Goal: Information Seeking & Learning: Learn about a topic

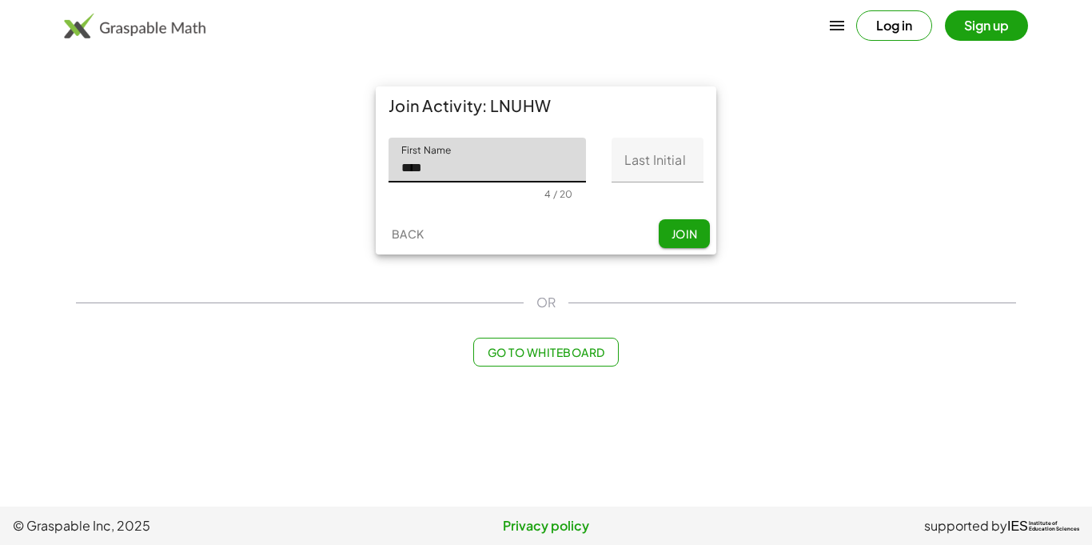
type input "****"
click at [667, 147] on input "Last Initial" at bounding box center [658, 160] width 92 height 45
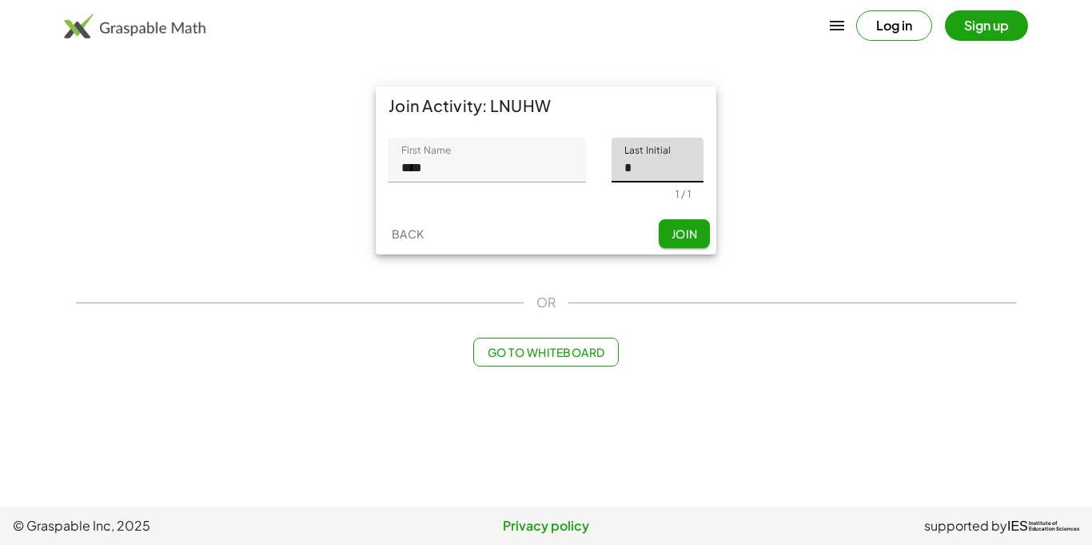
type input "*"
click at [677, 226] on span "Join" at bounding box center [684, 233] width 26 height 14
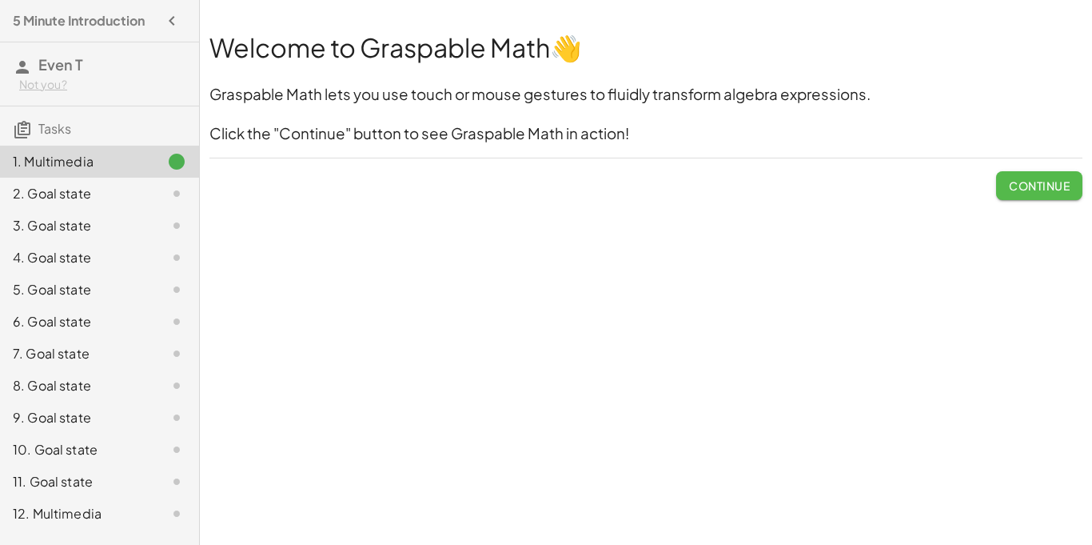
click at [1015, 194] on button "Continue" at bounding box center [1039, 185] width 86 height 29
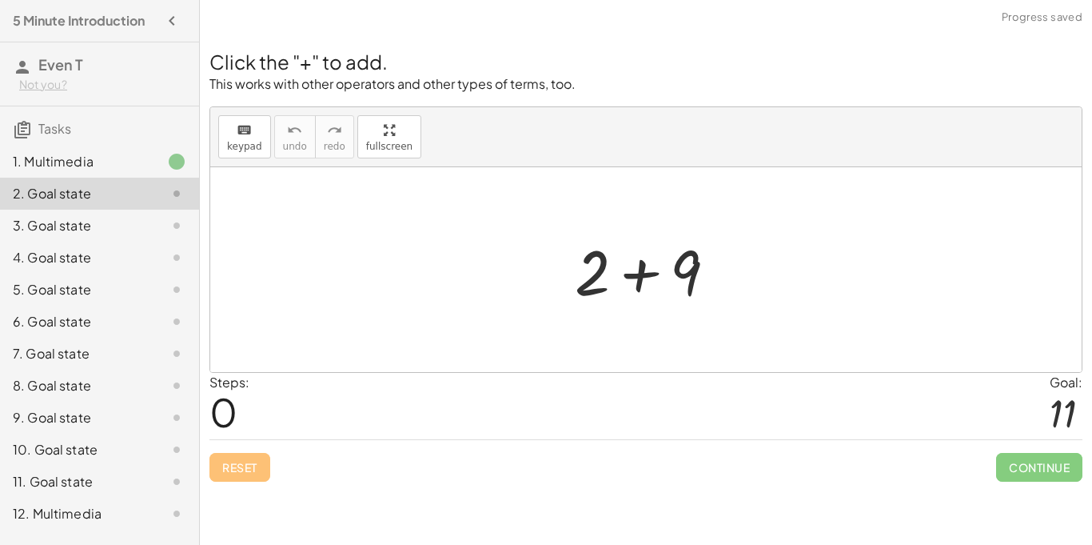
click at [630, 270] on div at bounding box center [652, 270] width 170 height 82
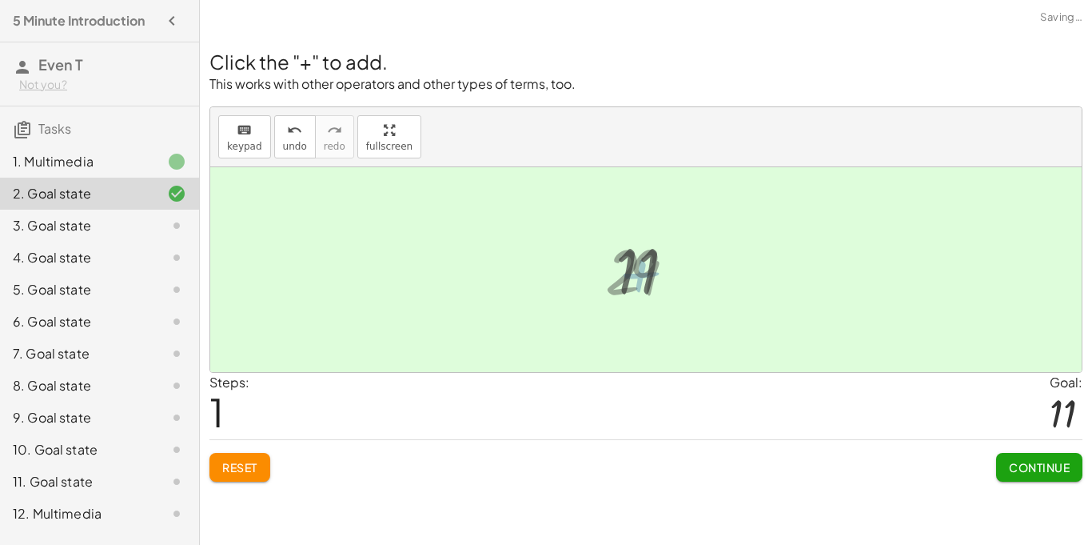
click at [637, 275] on div at bounding box center [652, 269] width 88 height 79
click at [1021, 466] on span "Continue" at bounding box center [1039, 467] width 61 height 14
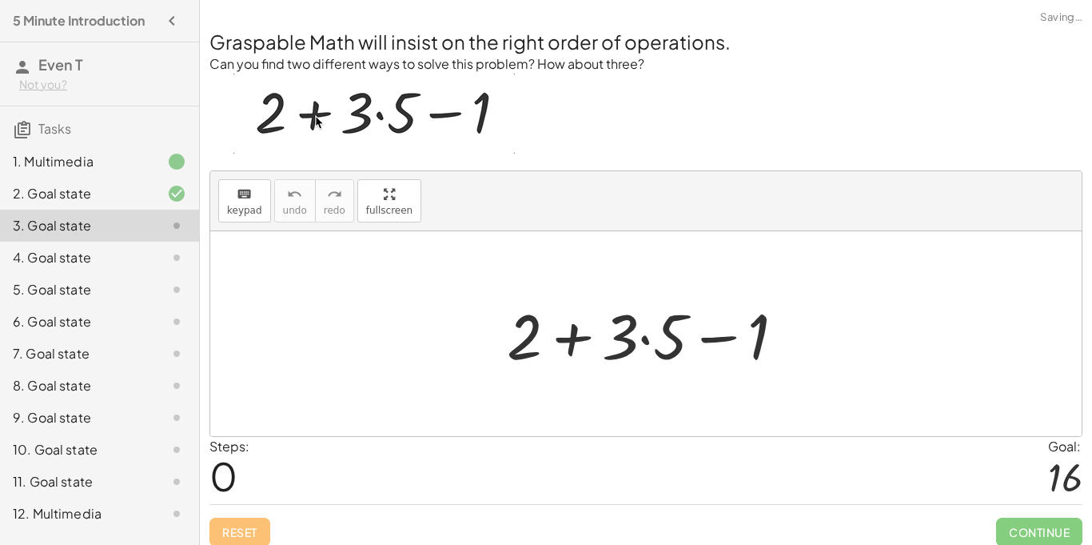
click at [574, 337] on div at bounding box center [652, 334] width 307 height 82
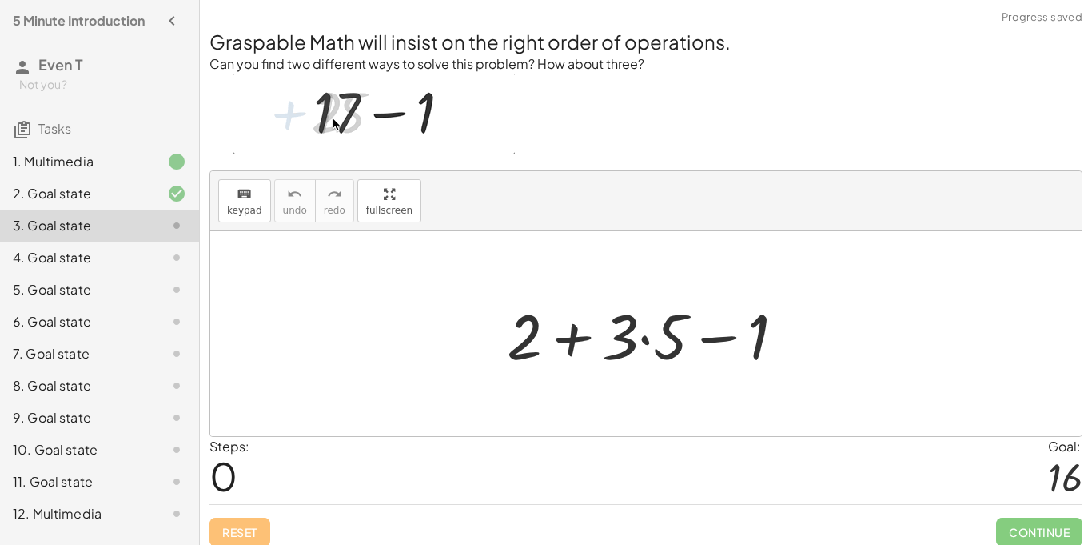
click at [719, 345] on div at bounding box center [652, 334] width 307 height 82
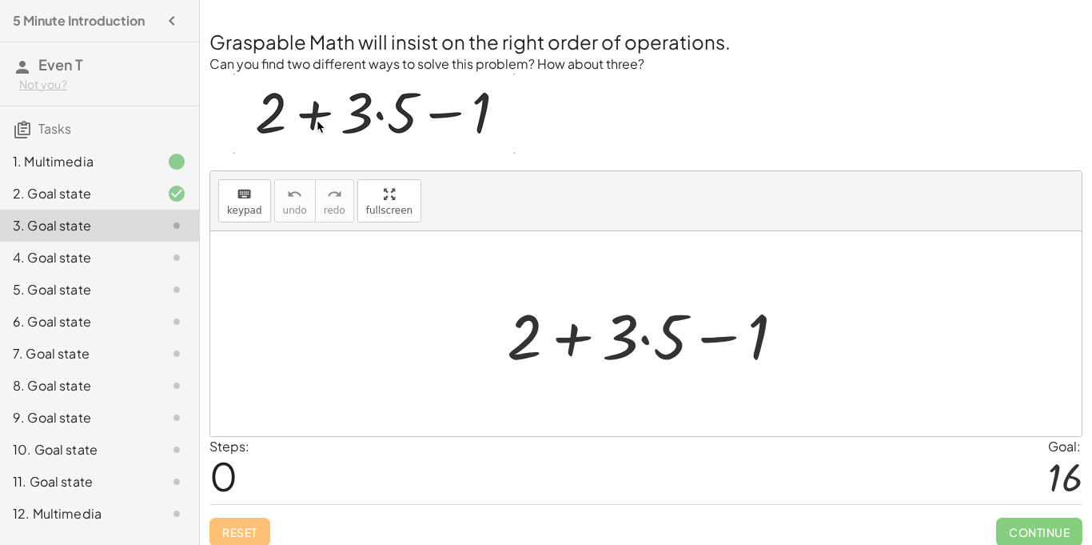
click at [647, 341] on div at bounding box center [652, 334] width 307 height 82
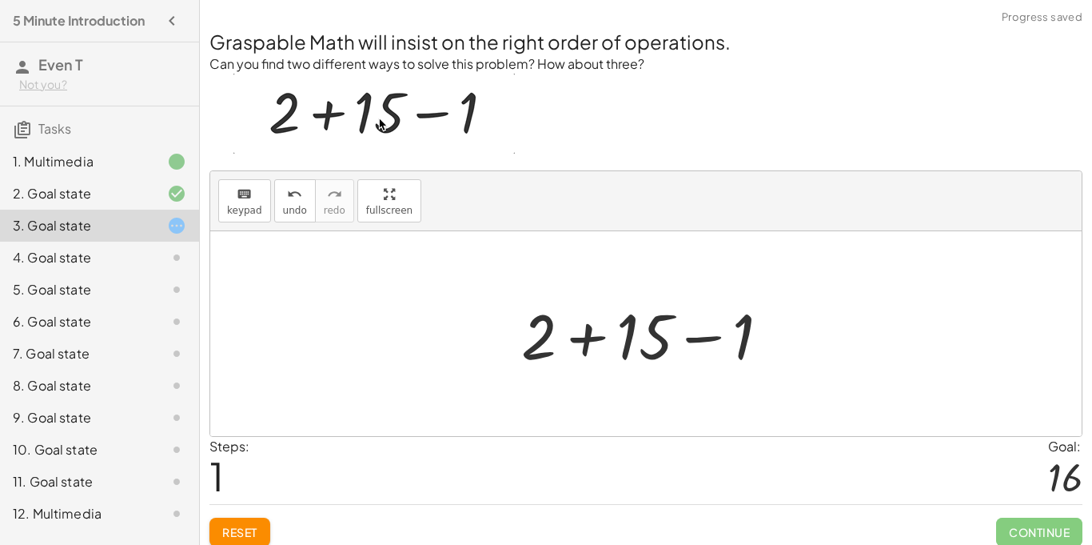
click at [592, 344] on div at bounding box center [651, 334] width 277 height 82
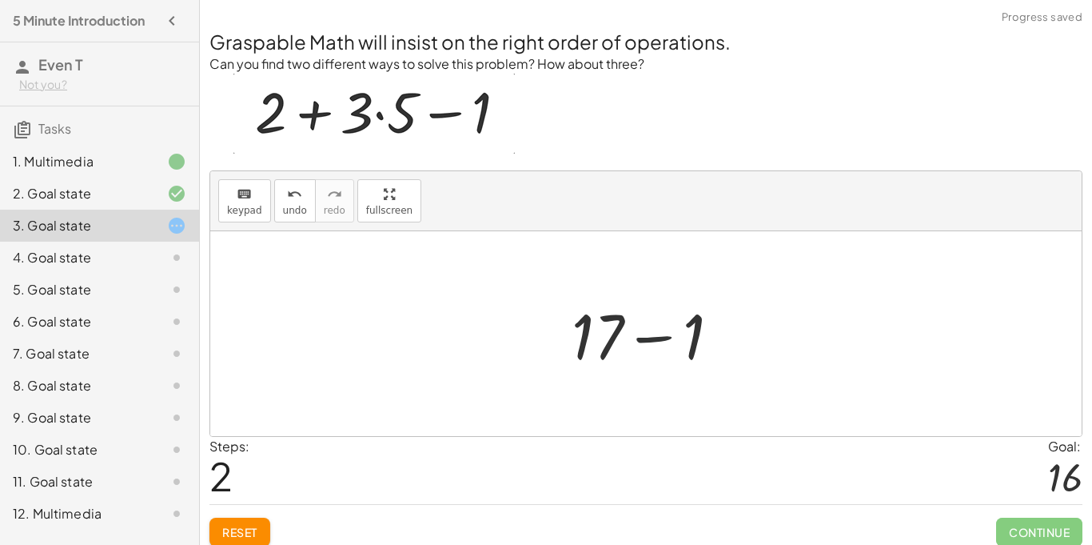
click at [649, 337] on div at bounding box center [653, 334] width 178 height 82
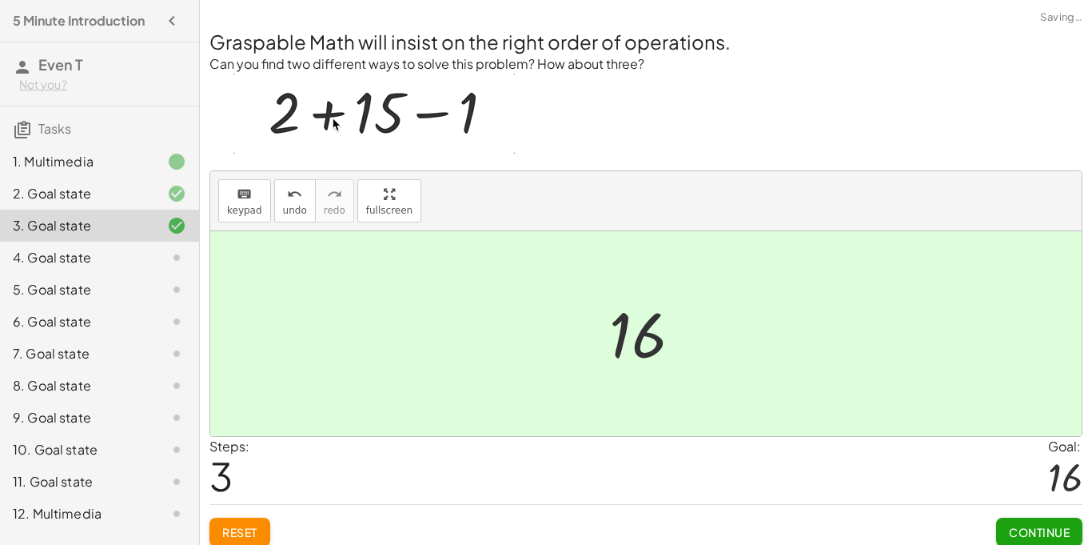
click at [1029, 517] on button "Continue" at bounding box center [1039, 531] width 86 height 29
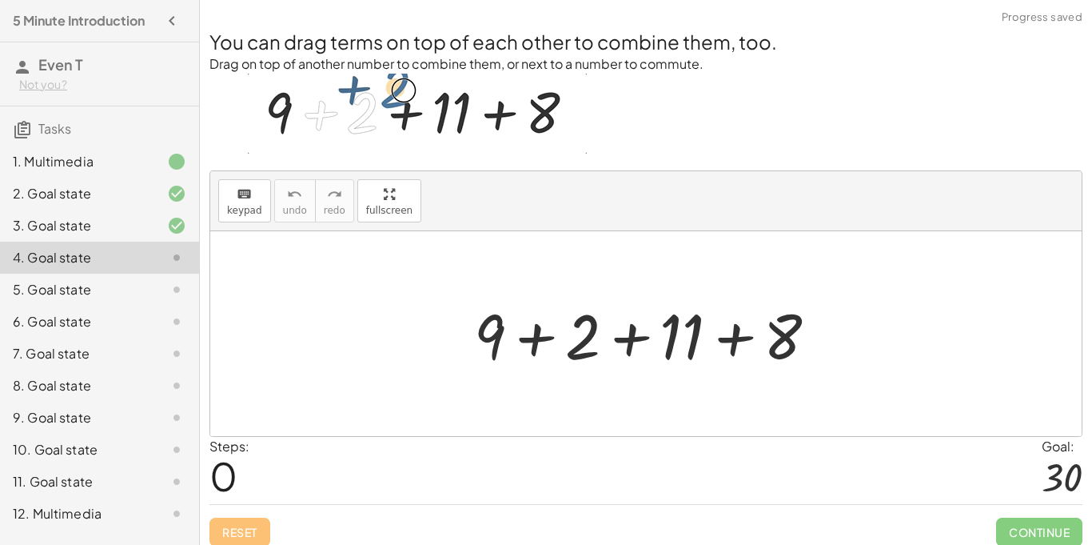
click at [536, 339] on div at bounding box center [652, 334] width 373 height 82
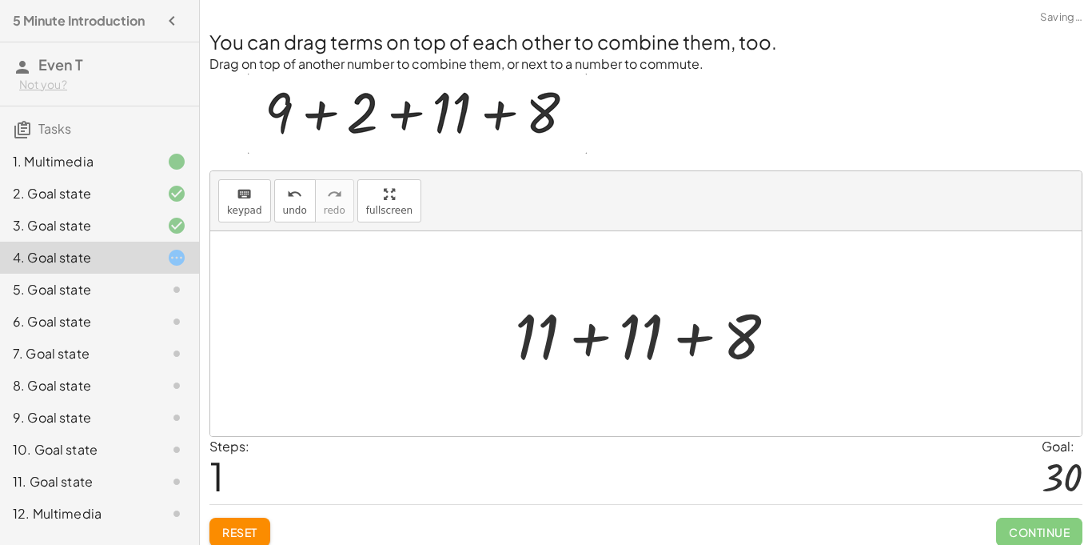
click at [579, 349] on div at bounding box center [652, 334] width 290 height 82
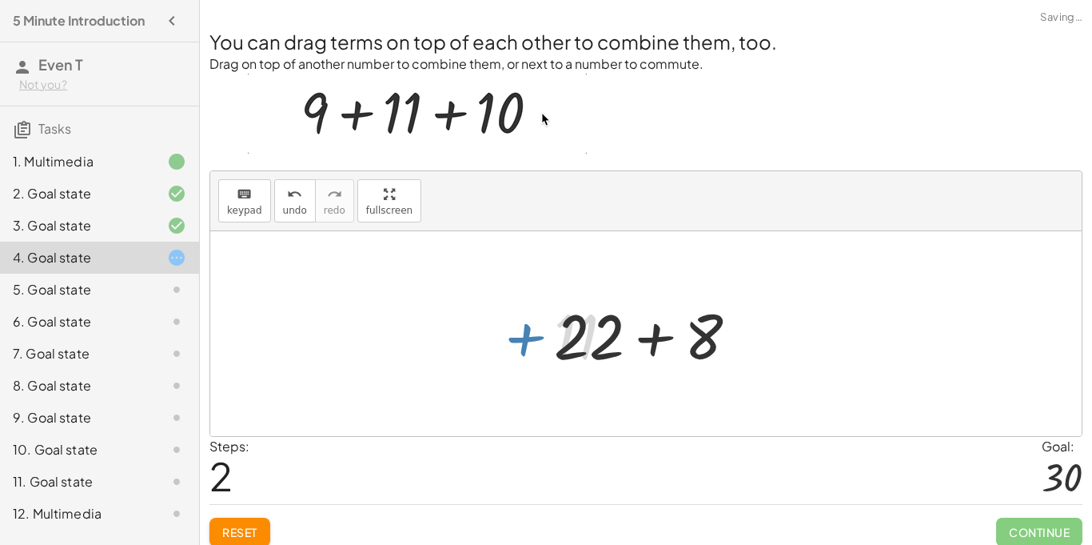
click at [643, 351] on div at bounding box center [652, 334] width 213 height 82
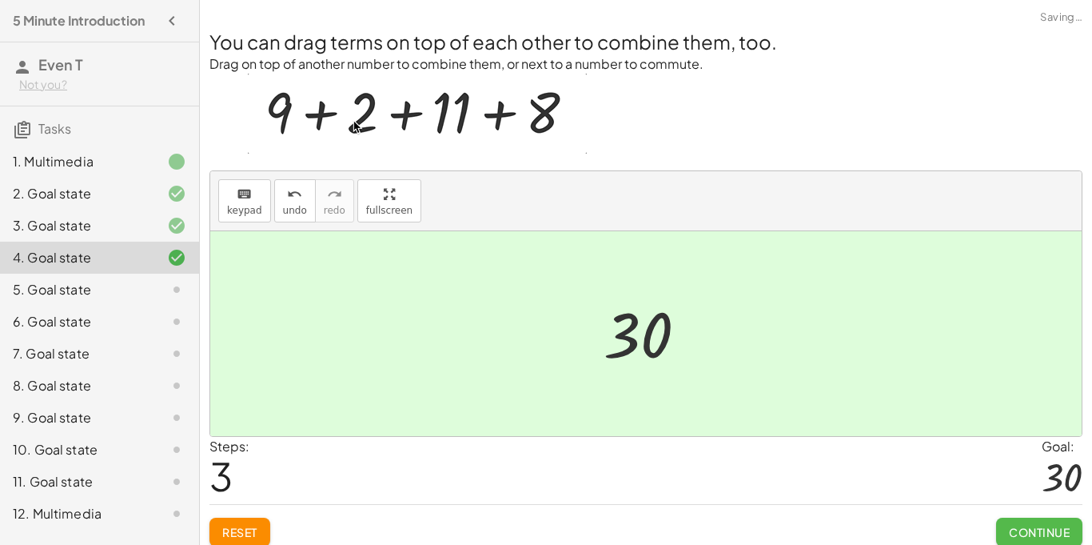
click at [1060, 535] on span "Continue" at bounding box center [1039, 532] width 61 height 14
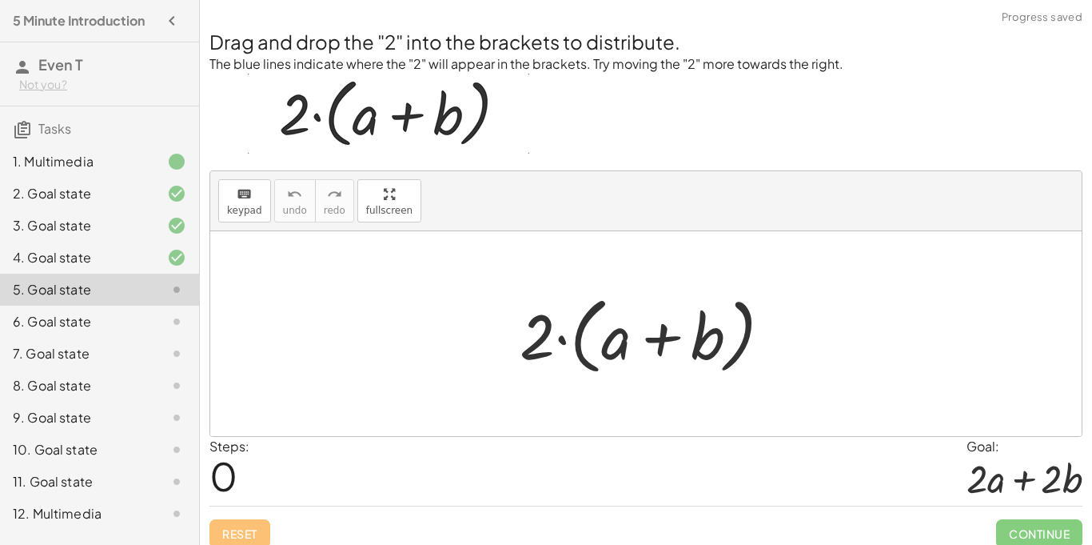
click at [562, 341] on div at bounding box center [652, 334] width 281 height 92
click at [662, 345] on div at bounding box center [652, 334] width 281 height 92
click at [708, 336] on div at bounding box center [652, 334] width 281 height 92
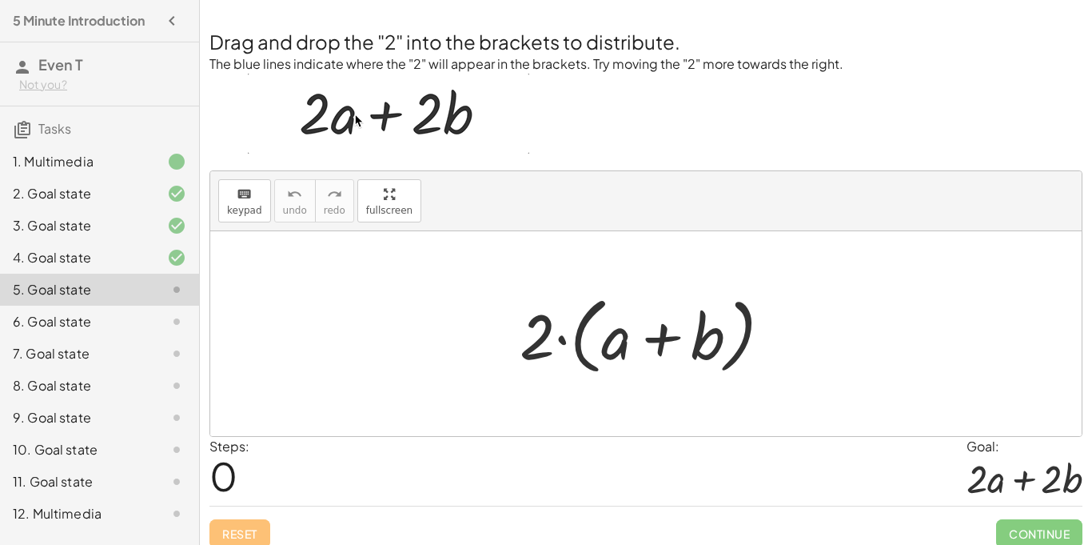
click at [710, 341] on div at bounding box center [652, 334] width 281 height 92
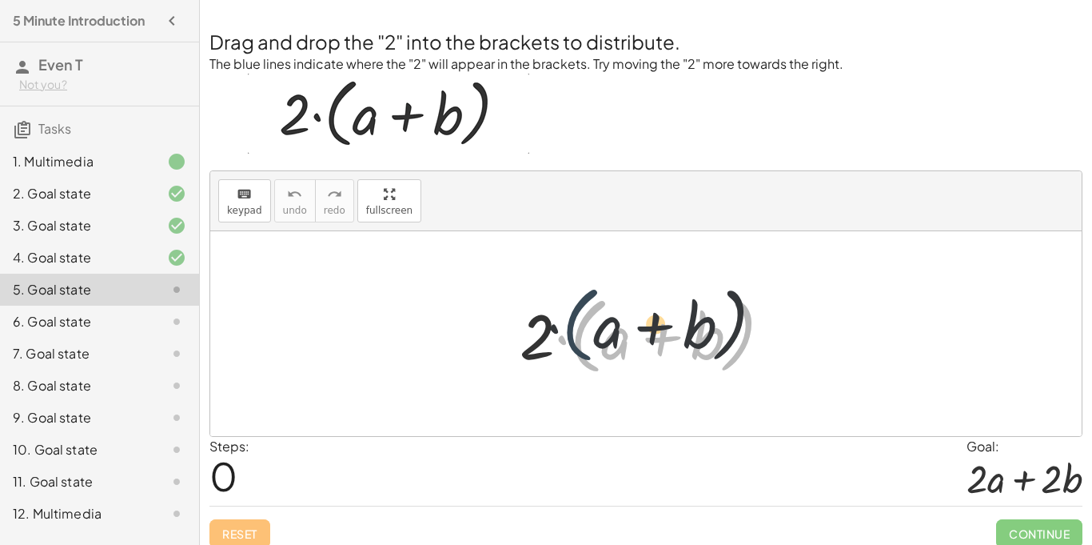
drag, startPoint x: 590, startPoint y: 332, endPoint x: 582, endPoint y: 319, distance: 15.1
click at [582, 319] on div at bounding box center [652, 334] width 281 height 92
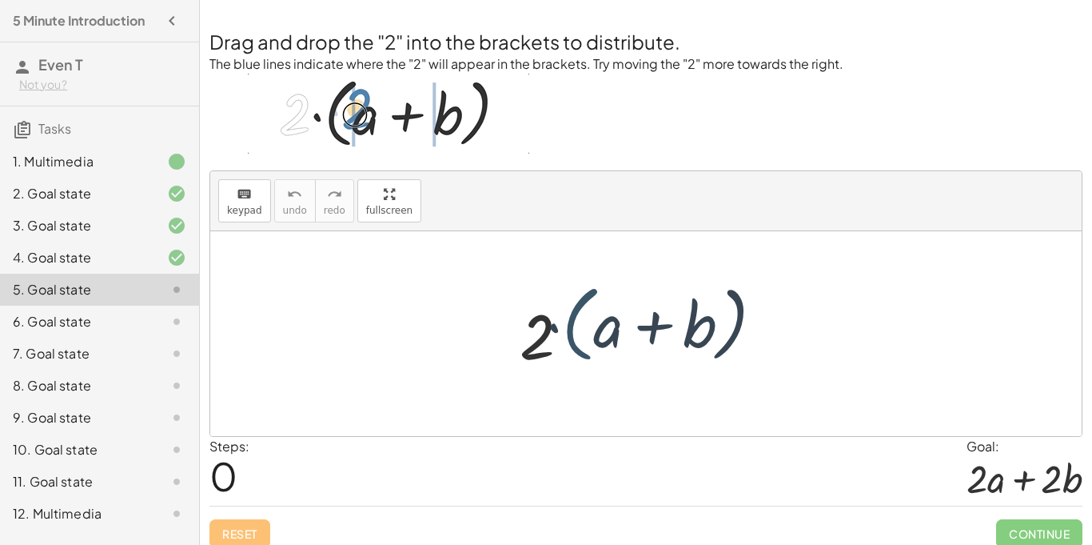
click at [582, 319] on div at bounding box center [652, 334] width 281 height 92
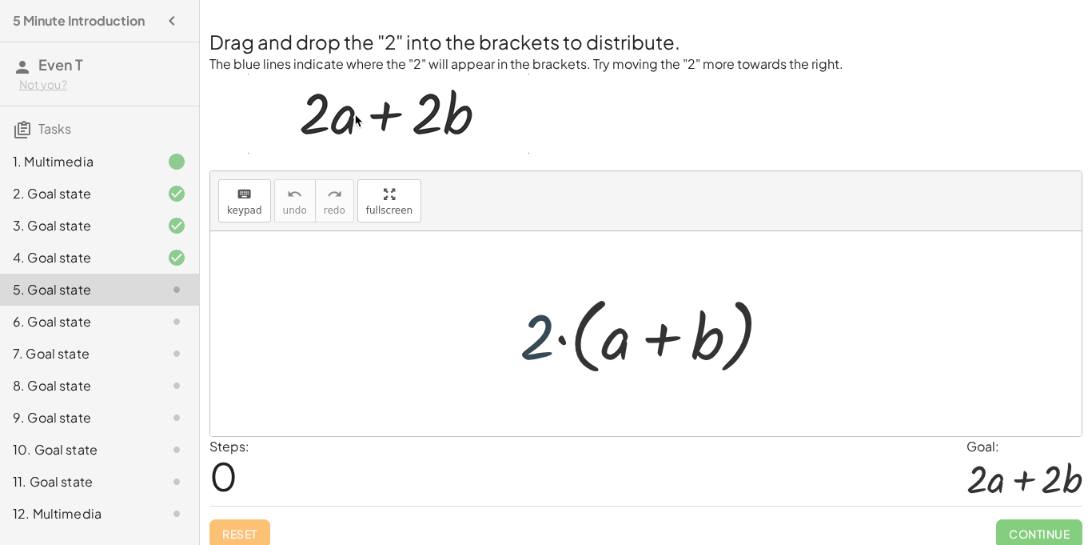
click at [542, 342] on div at bounding box center [652, 334] width 281 height 92
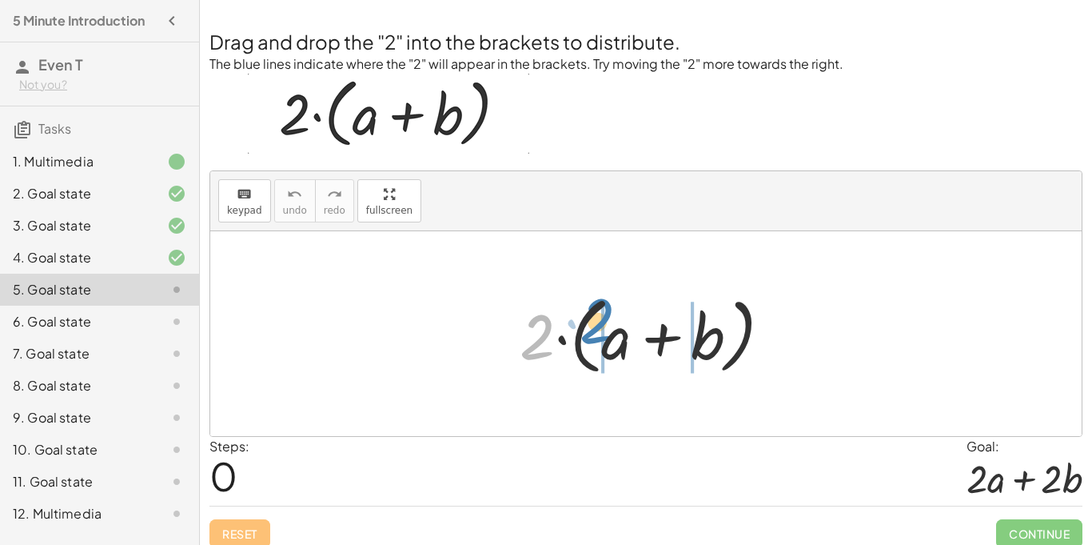
drag, startPoint x: 540, startPoint y: 342, endPoint x: 600, endPoint y: 326, distance: 62.1
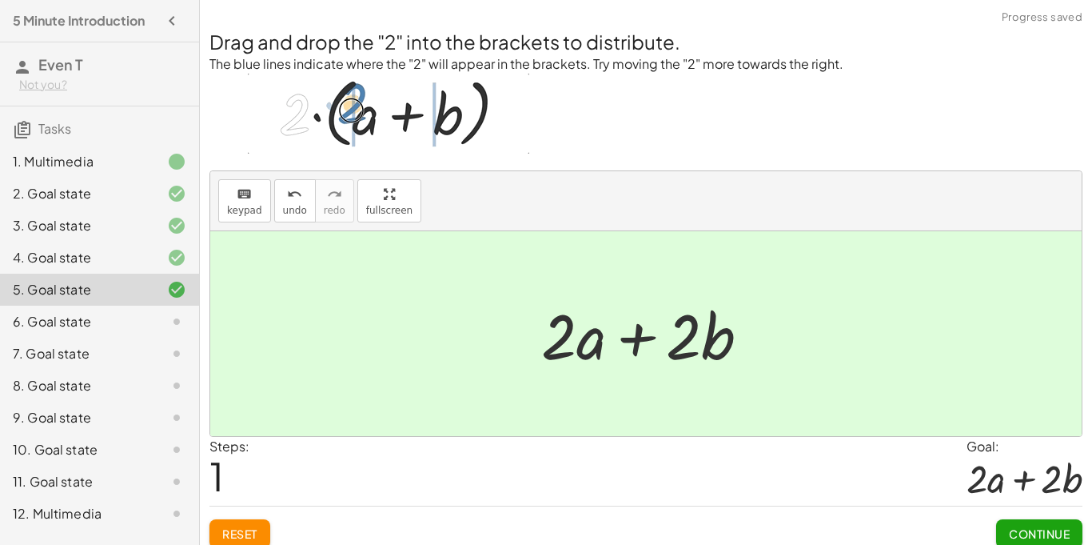
click at [1062, 533] on span "Continue" at bounding box center [1039, 533] width 61 height 14
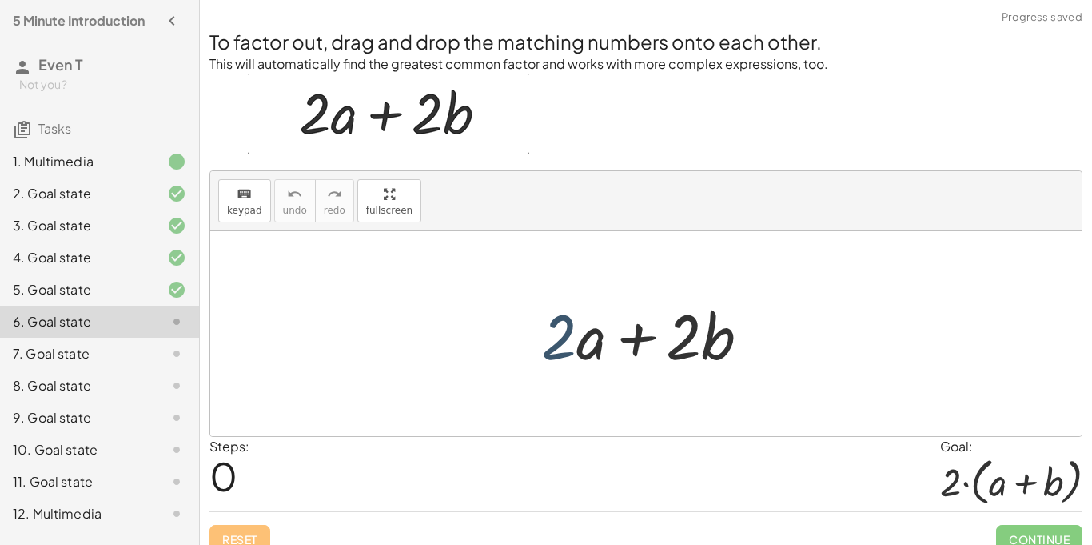
click at [562, 326] on div at bounding box center [652, 334] width 238 height 82
click at [754, 365] on div at bounding box center [652, 334] width 238 height 82
drag, startPoint x: 721, startPoint y: 345, endPoint x: 507, endPoint y: 159, distance: 282.9
click at [507, 159] on div "To factor out, drag and drop the matching numbers onto each other. This will au…" at bounding box center [646, 281] width 892 height 563
drag, startPoint x: 507, startPoint y: 159, endPoint x: 512, endPoint y: 176, distance: 17.5
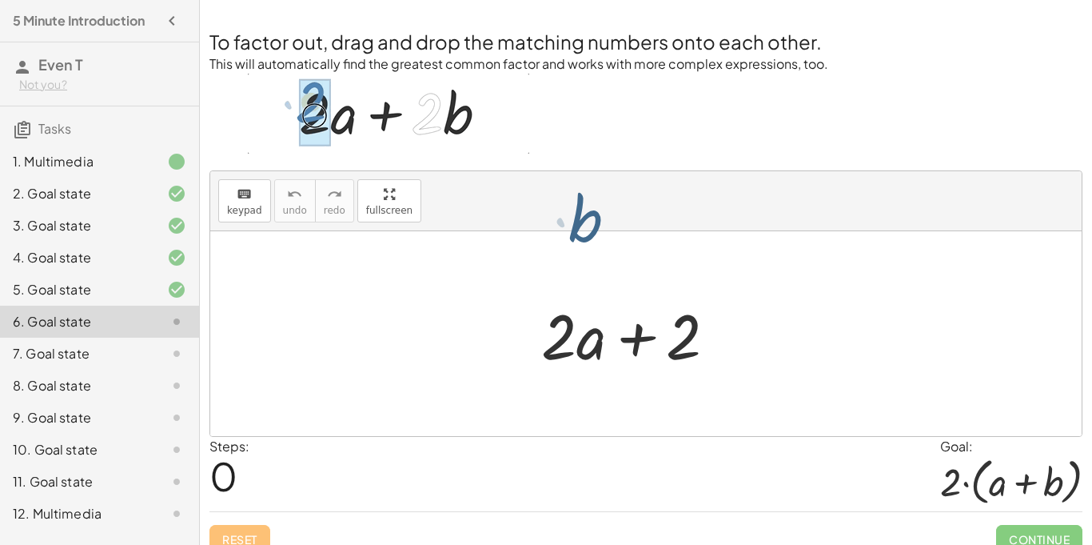
click at [512, 176] on div "To factor out, drag and drop the matching numbers onto each other. This will au…" at bounding box center [646, 281] width 892 height 563
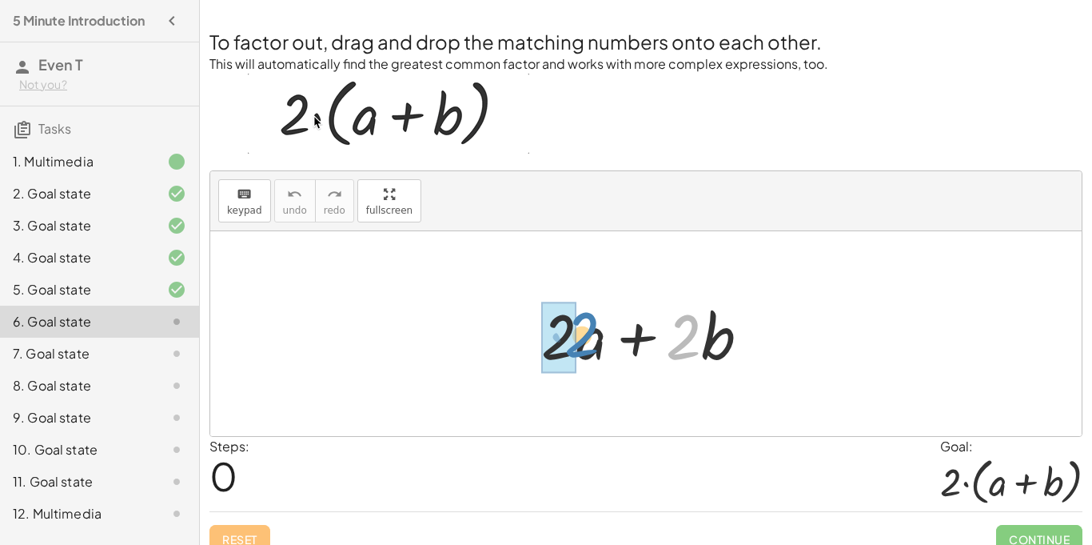
drag, startPoint x: 680, startPoint y: 325, endPoint x: 576, endPoint y: 326, distance: 104.0
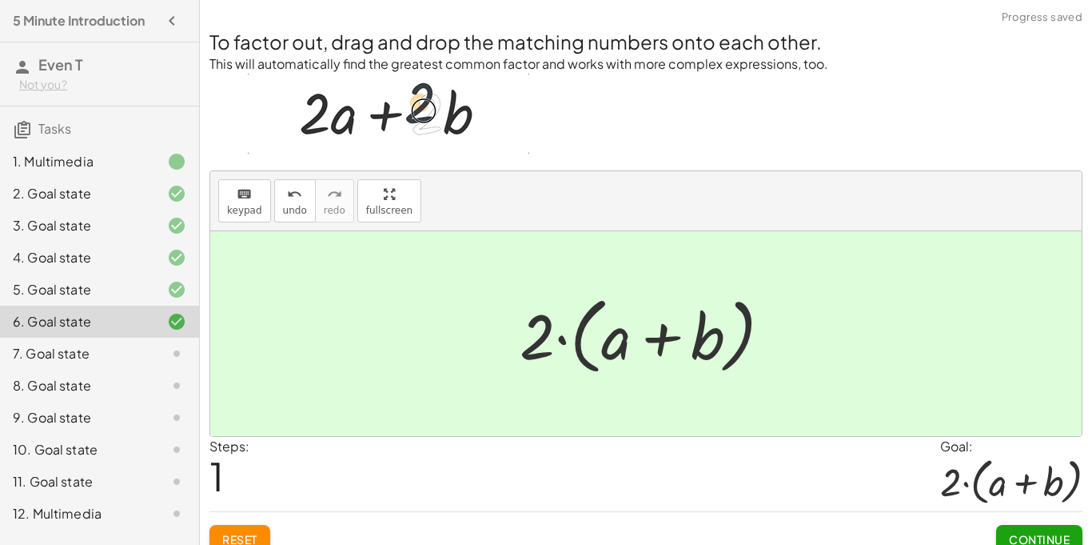
click at [1026, 529] on button "Continue" at bounding box center [1039, 539] width 86 height 29
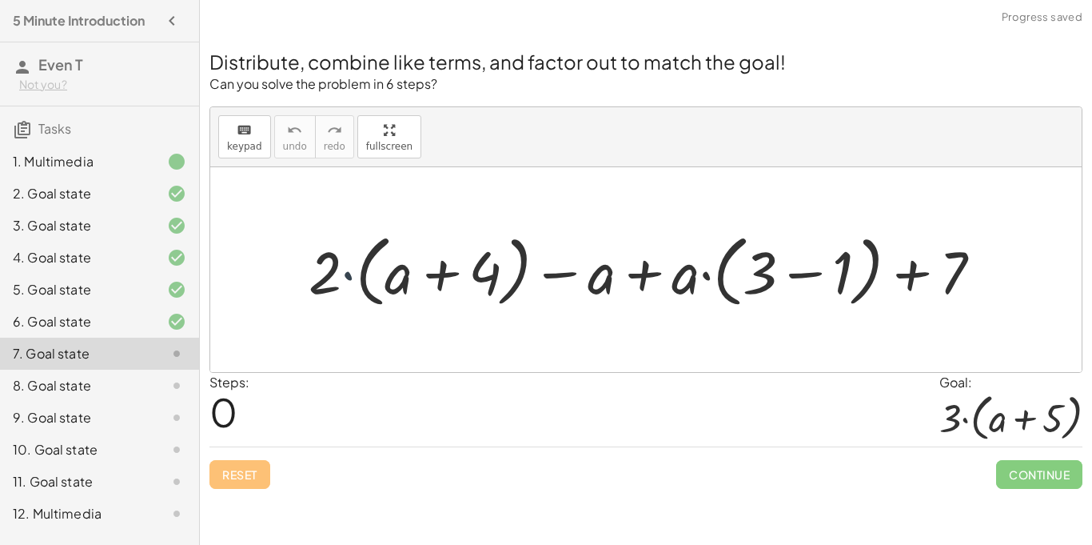
click at [342, 280] on div at bounding box center [652, 269] width 702 height 86
drag, startPoint x: 336, startPoint y: 276, endPoint x: 409, endPoint y: 257, distance: 75.8
click at [409, 257] on div at bounding box center [652, 269] width 702 height 86
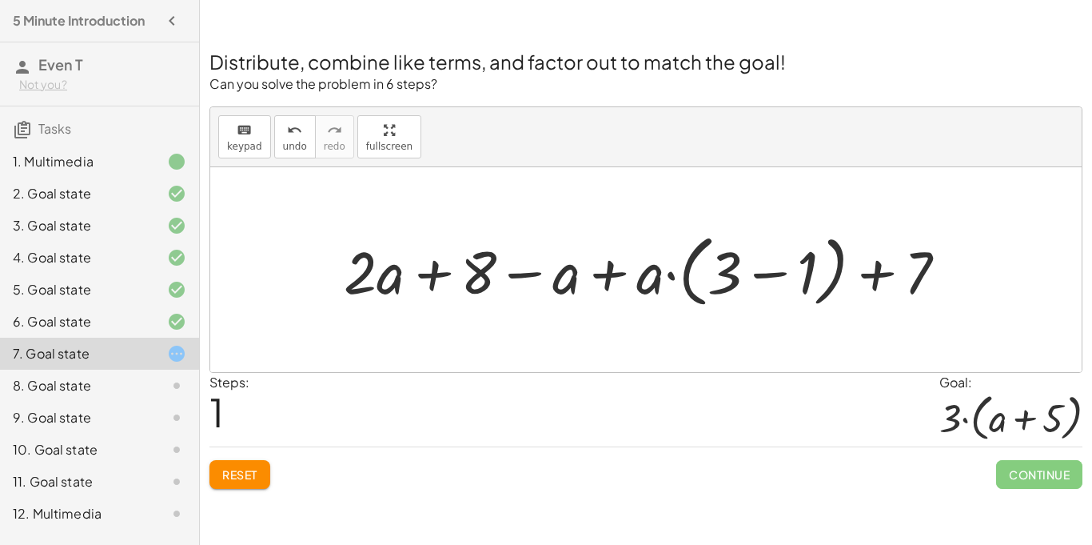
click at [435, 279] on div at bounding box center [652, 269] width 632 height 86
drag, startPoint x: 380, startPoint y: 279, endPoint x: 400, endPoint y: 273, distance: 21.0
click at [400, 273] on div at bounding box center [652, 269] width 632 height 86
drag, startPoint x: 392, startPoint y: 281, endPoint x: 396, endPoint y: 270, distance: 11.1
click at [396, 270] on div at bounding box center [652, 269] width 632 height 86
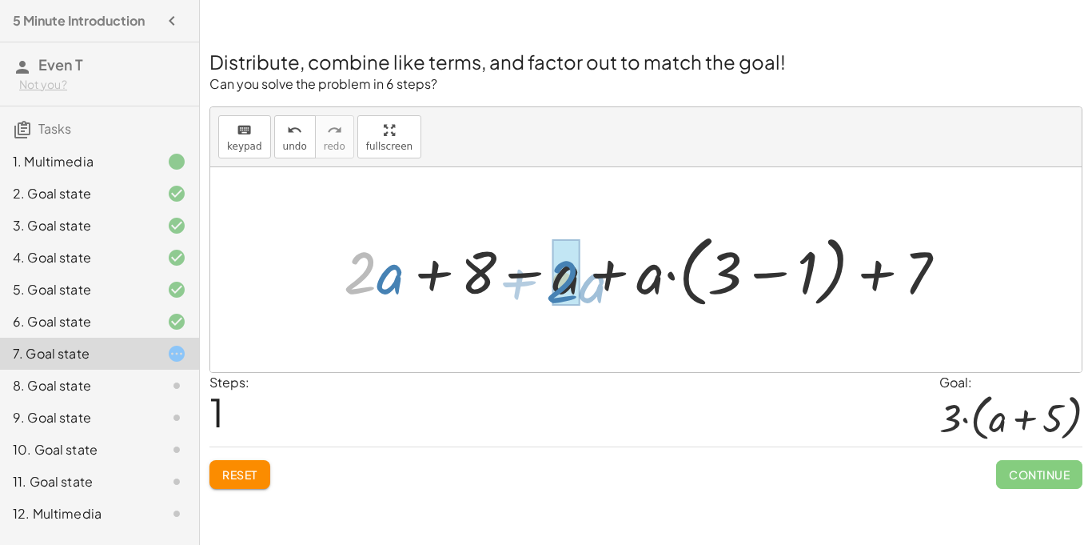
drag, startPoint x: 365, startPoint y: 269, endPoint x: 568, endPoint y: 278, distance: 202.5
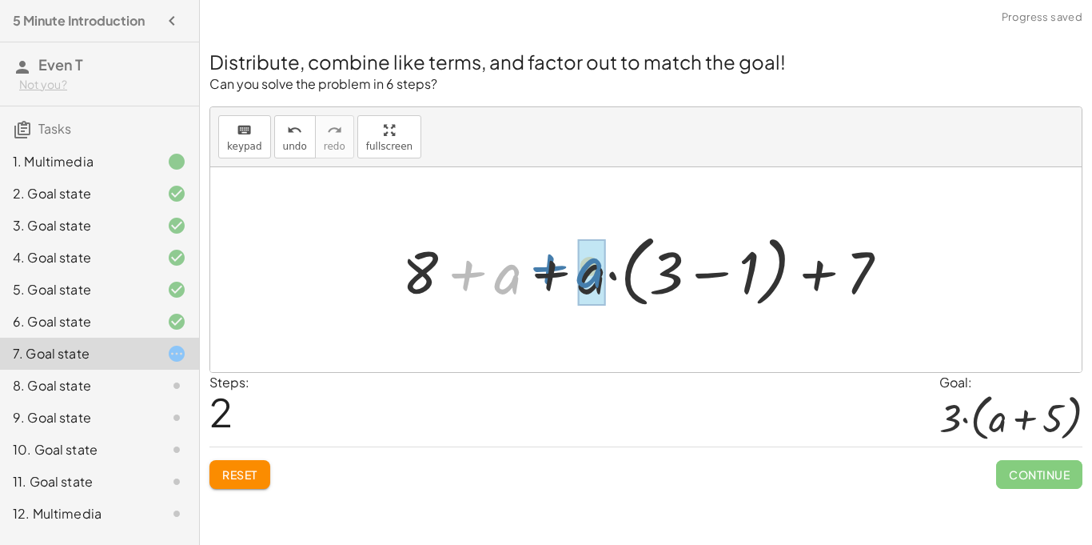
drag, startPoint x: 509, startPoint y: 277, endPoint x: 601, endPoint y: 272, distance: 92.1
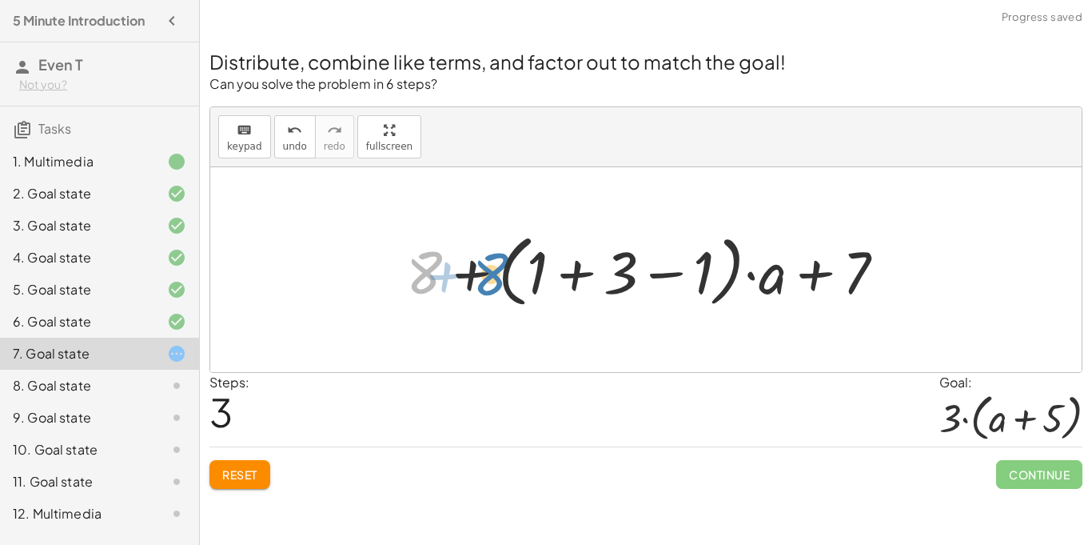
drag, startPoint x: 430, startPoint y: 273, endPoint x: 495, endPoint y: 274, distance: 64.8
click at [495, 274] on div at bounding box center [652, 269] width 508 height 86
drag, startPoint x: 541, startPoint y: 270, endPoint x: 536, endPoint y: 257, distance: 14.7
click at [536, 257] on div at bounding box center [652, 269] width 508 height 86
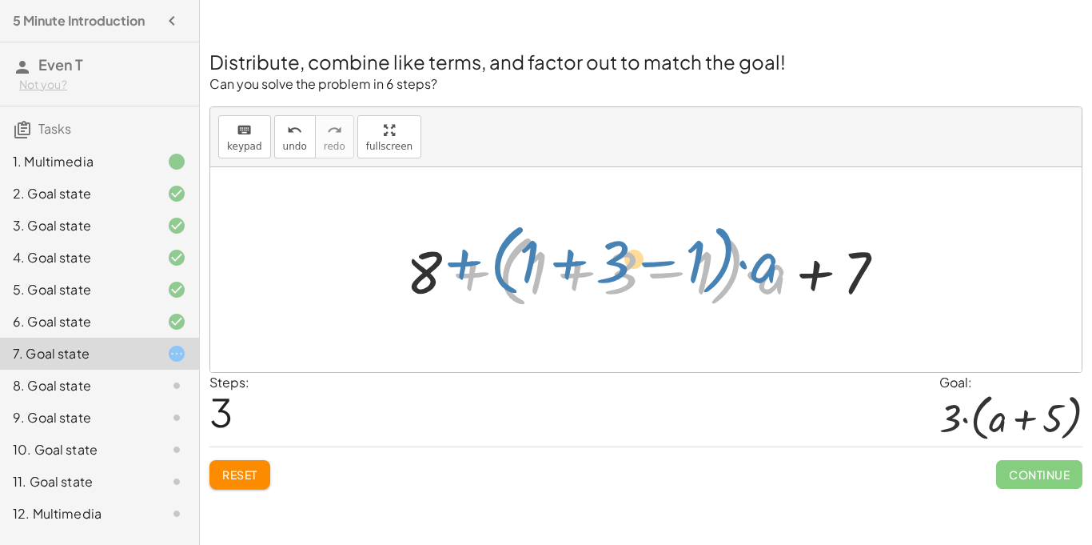
drag, startPoint x: 442, startPoint y: 271, endPoint x: 434, endPoint y: 262, distance: 11.9
click at [434, 262] on div at bounding box center [652, 269] width 508 height 86
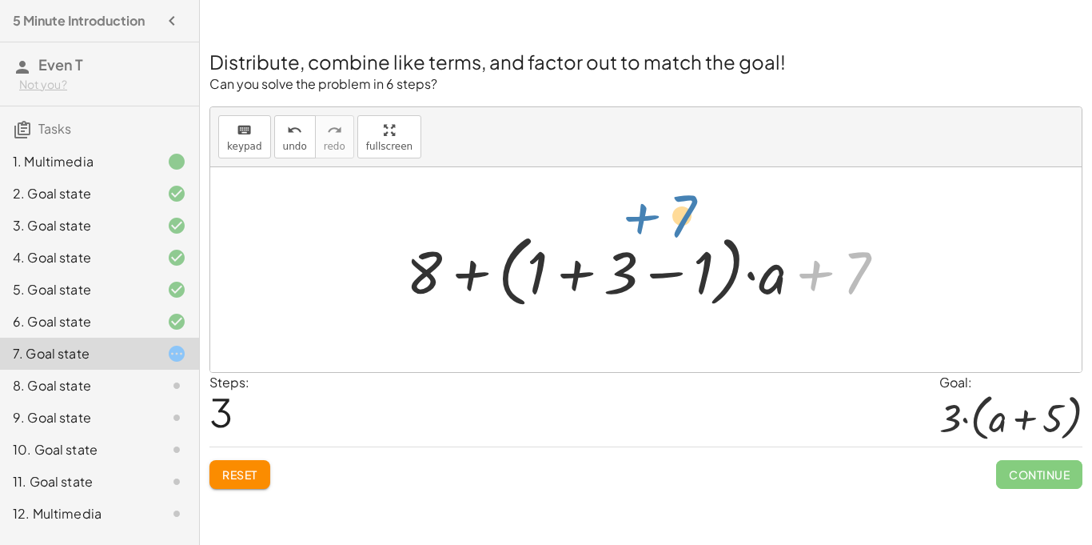
drag, startPoint x: 856, startPoint y: 279, endPoint x: 684, endPoint y: 223, distance: 181.6
click at [684, 223] on div "+ · 2 · ( + a + 4 ) − a + · a · ( + 3 − 1 ) + 7 + · 2 · a + · 2 · 4 − a + · a ·…" at bounding box center [646, 269] width 528 height 94
drag, startPoint x: 825, startPoint y: 281, endPoint x: 816, endPoint y: 279, distance: 8.9
click at [816, 279] on div at bounding box center [652, 269] width 508 height 86
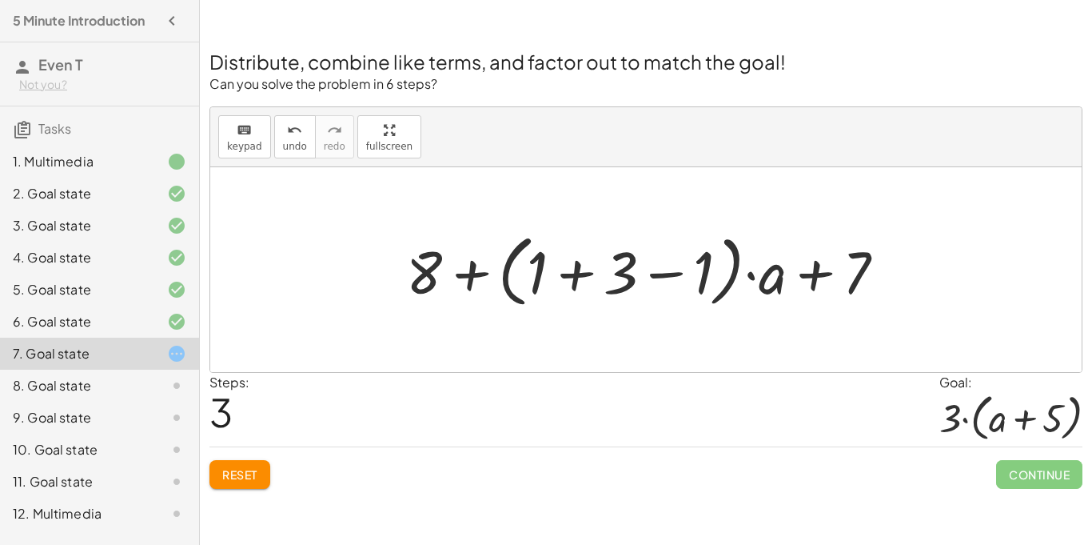
click at [766, 282] on div at bounding box center [652, 269] width 508 height 86
click at [753, 277] on div at bounding box center [652, 269] width 508 height 86
drag, startPoint x: 769, startPoint y: 283, endPoint x: 524, endPoint y: 293, distance: 245.7
click at [524, 293] on div at bounding box center [652, 269] width 508 height 86
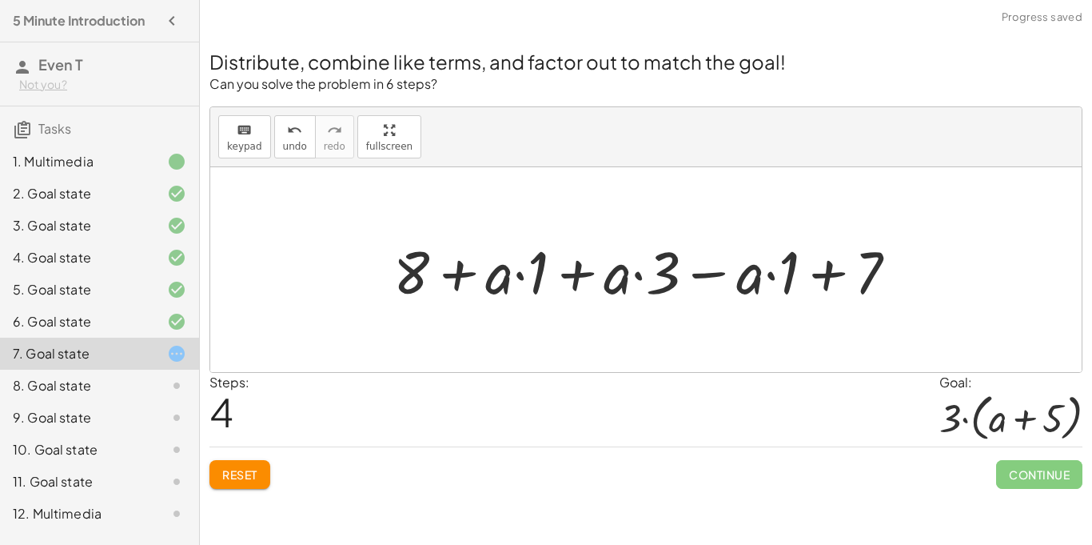
click at [397, 269] on div at bounding box center [651, 270] width 533 height 78
drag, startPoint x: 401, startPoint y: 271, endPoint x: 495, endPoint y: 278, distance: 93.8
click at [495, 278] on div at bounding box center [651, 270] width 533 height 78
click at [470, 277] on div at bounding box center [651, 270] width 533 height 78
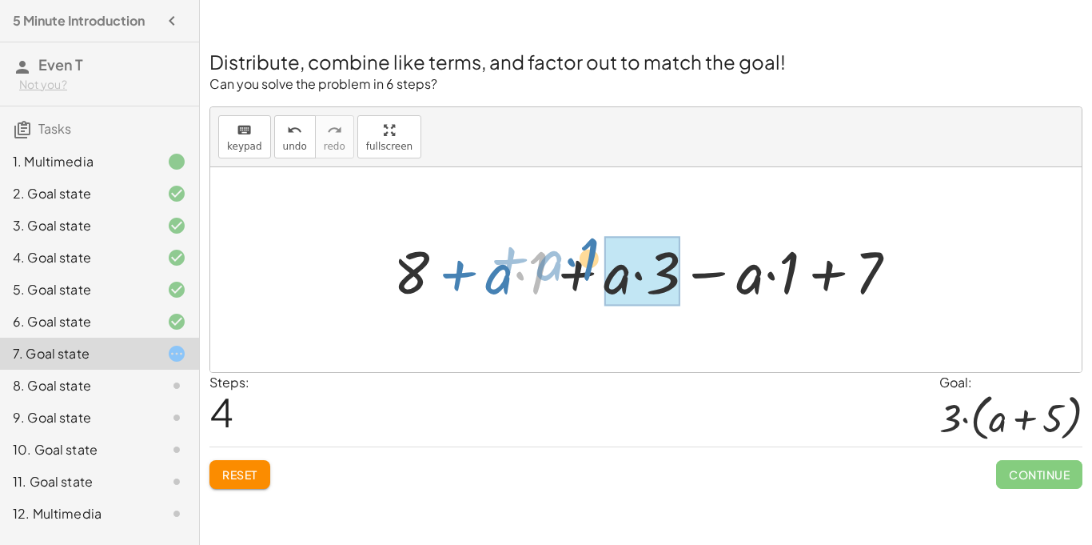
drag, startPoint x: 519, startPoint y: 277, endPoint x: 593, endPoint y: 252, distance: 78.6
click at [593, 252] on div at bounding box center [651, 270] width 533 height 78
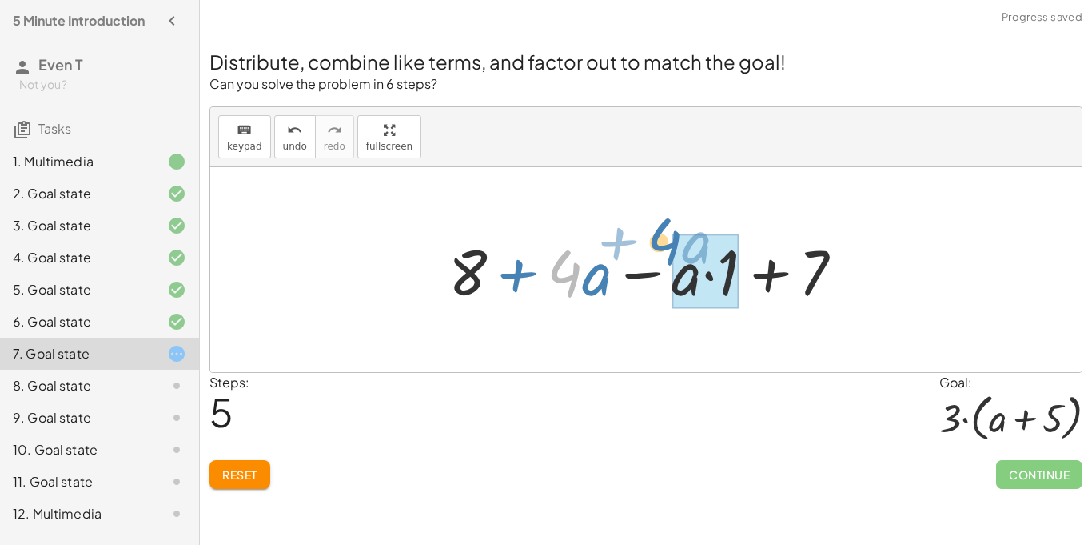
drag, startPoint x: 577, startPoint y: 272, endPoint x: 720, endPoint y: 231, distance: 148.8
click at [720, 231] on div at bounding box center [653, 270] width 424 height 82
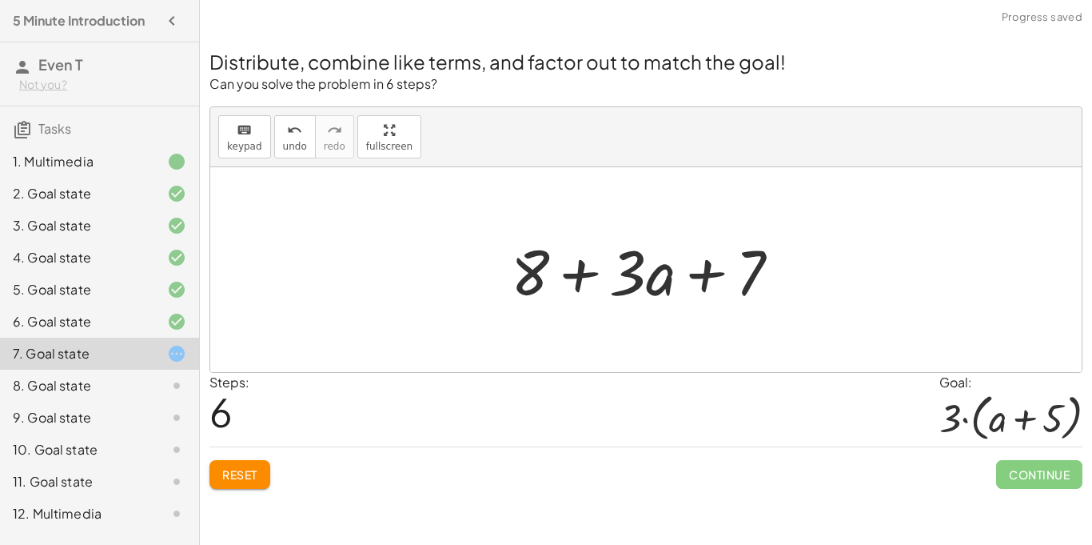
click at [581, 273] on div at bounding box center [652, 270] width 298 height 82
click at [703, 278] on div at bounding box center [652, 270] width 298 height 82
drag, startPoint x: 758, startPoint y: 269, endPoint x: 536, endPoint y: 253, distance: 222.9
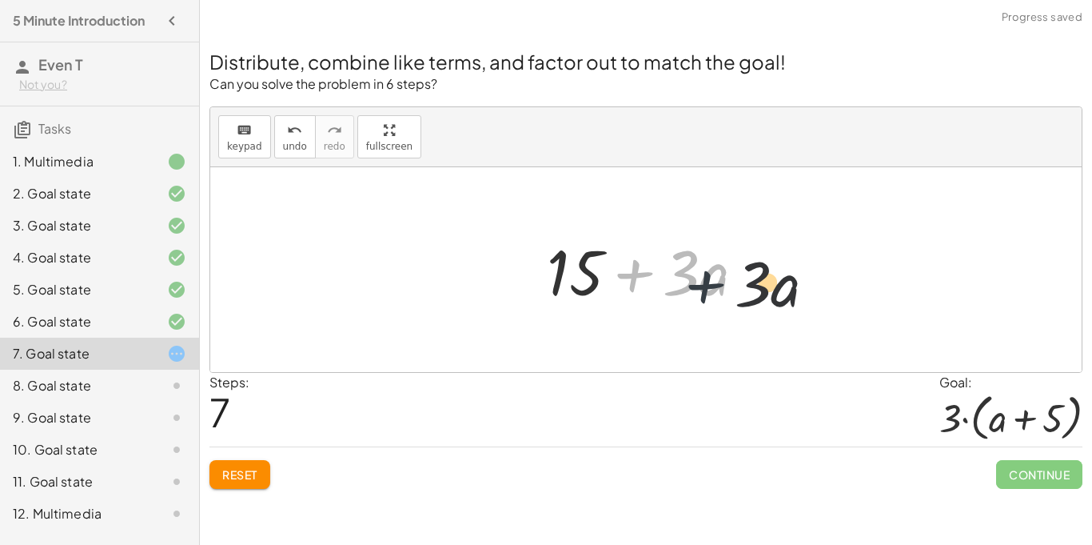
drag, startPoint x: 630, startPoint y: 262, endPoint x: 724, endPoint y: 274, distance: 94.3
click at [724, 274] on div at bounding box center [652, 270] width 227 height 82
drag, startPoint x: 710, startPoint y: 277, endPoint x: 577, endPoint y: 278, distance: 132.7
click at [577, 278] on div at bounding box center [652, 270] width 227 height 82
click at [246, 469] on span "Reset" at bounding box center [239, 474] width 35 height 14
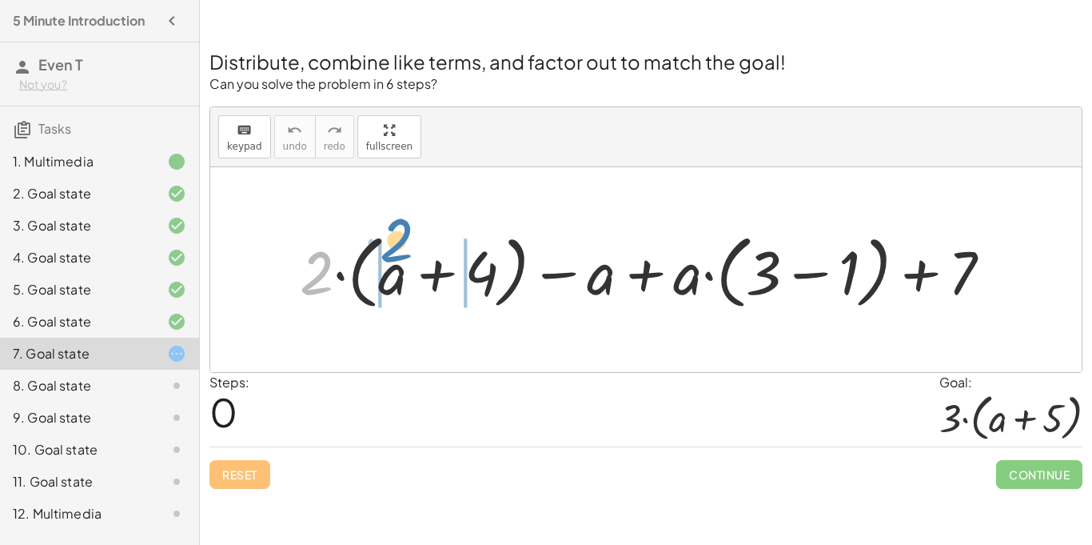
drag, startPoint x: 331, startPoint y: 273, endPoint x: 425, endPoint y: 236, distance: 100.5
click at [425, 236] on div at bounding box center [652, 270] width 721 height 89
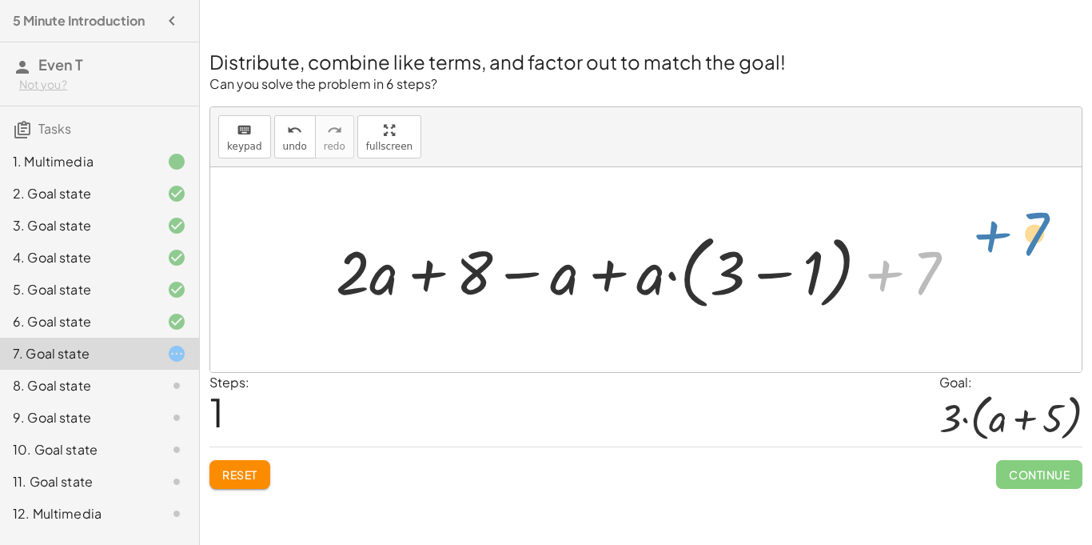
drag, startPoint x: 916, startPoint y: 253, endPoint x: 1052, endPoint y: 218, distance: 140.2
click at [1052, 218] on div "+ · 2 · ( + a + 4 ) − a + · a · ( + 3 − 1 ) + 7 + · 2 · a + · 2 · 4 − a + · a ·…" at bounding box center [646, 269] width 872 height 205
drag, startPoint x: 814, startPoint y: 277, endPoint x: 790, endPoint y: 226, distance: 57.2
click at [790, 226] on div at bounding box center [652, 270] width 649 height 89
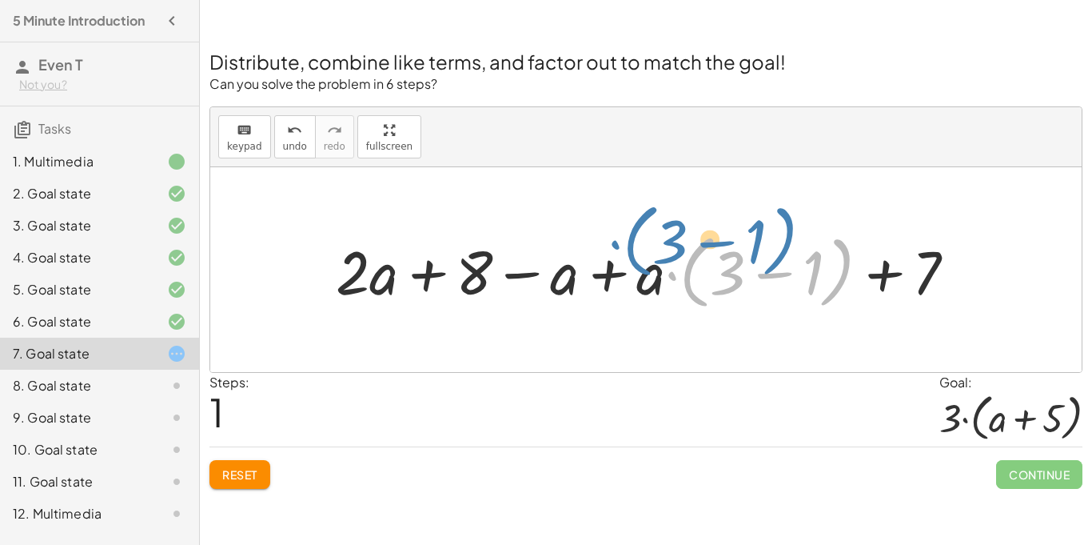
drag, startPoint x: 847, startPoint y: 247, endPoint x: 800, endPoint y: 220, distance: 53.8
click at [800, 222] on div "+ · 2 · ( + a + 4 ) − a + · a · ( + 3 − 1 ) + 7 + · 2 · a + · 2 · 4 − a + · a ·…" at bounding box center [646, 270] width 669 height 97
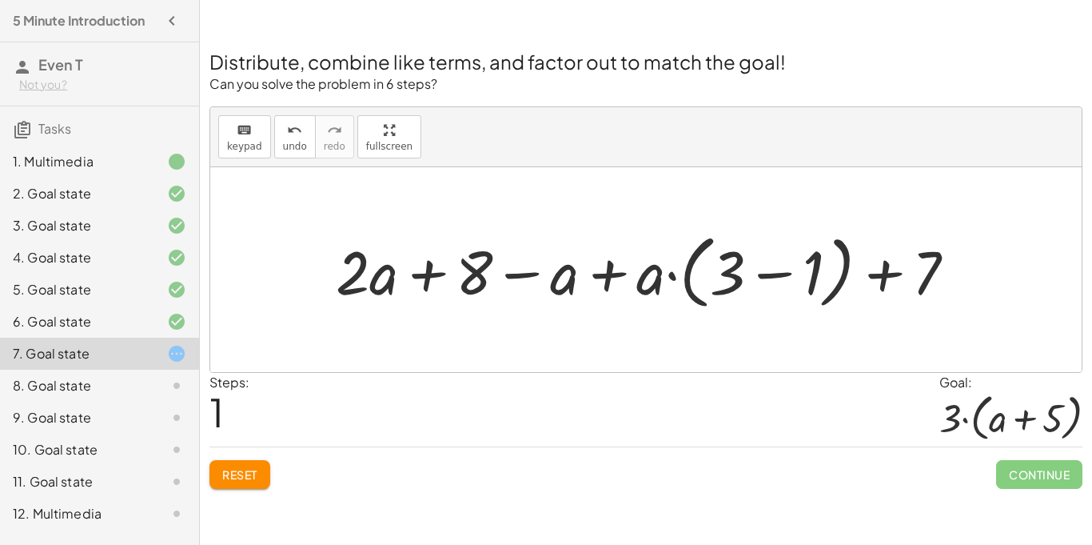
click at [500, 277] on div at bounding box center [652, 270] width 649 height 89
drag, startPoint x: 482, startPoint y: 268, endPoint x: 754, endPoint y: 239, distance: 273.4
click at [754, 239] on div at bounding box center [652, 270] width 649 height 89
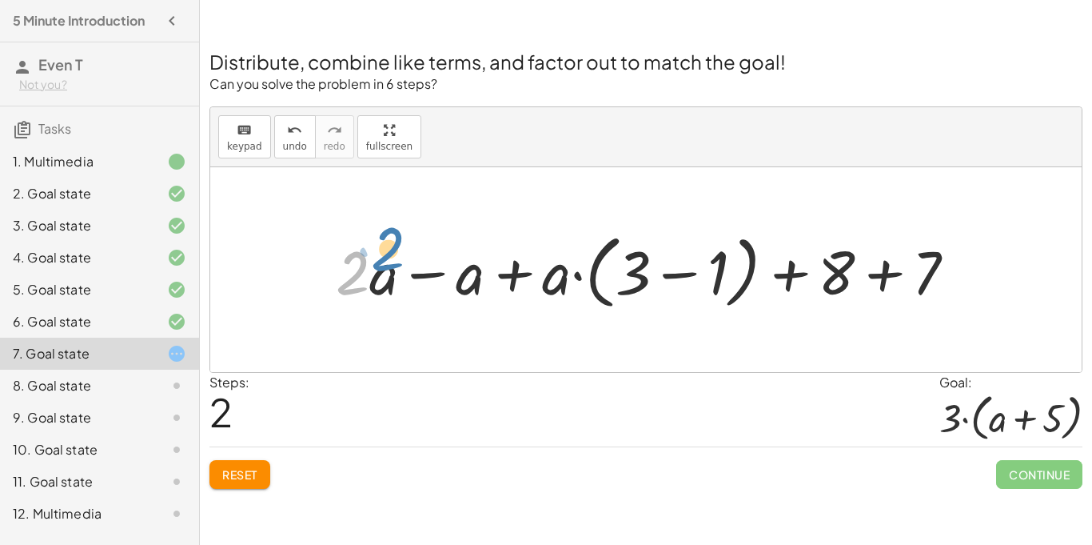
drag, startPoint x: 348, startPoint y: 280, endPoint x: 362, endPoint y: 255, distance: 28.7
click at [362, 255] on div at bounding box center [652, 270] width 649 height 89
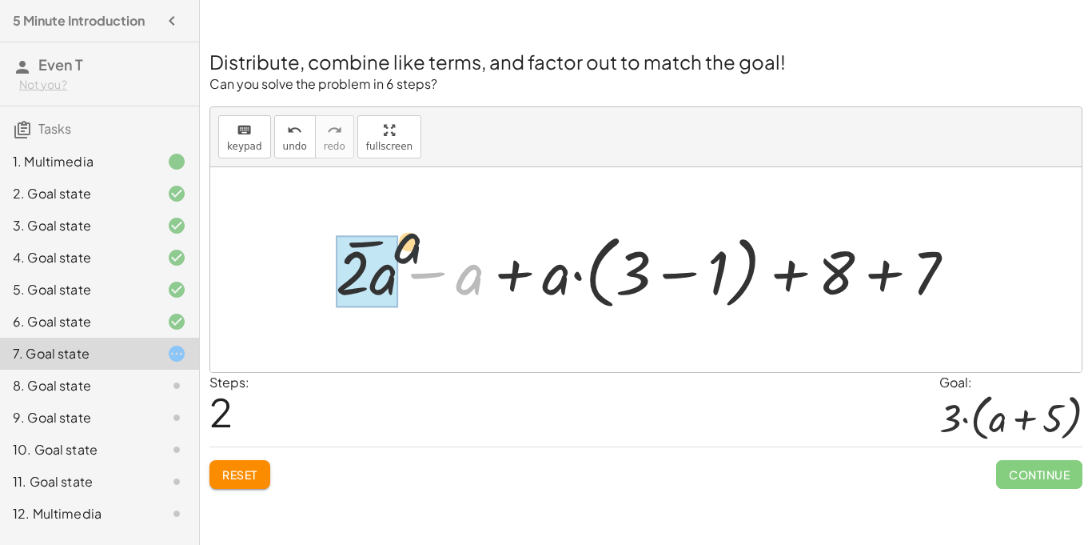
drag, startPoint x: 478, startPoint y: 271, endPoint x: 373, endPoint y: 230, distance: 113.2
click at [373, 230] on div at bounding box center [652, 270] width 649 height 89
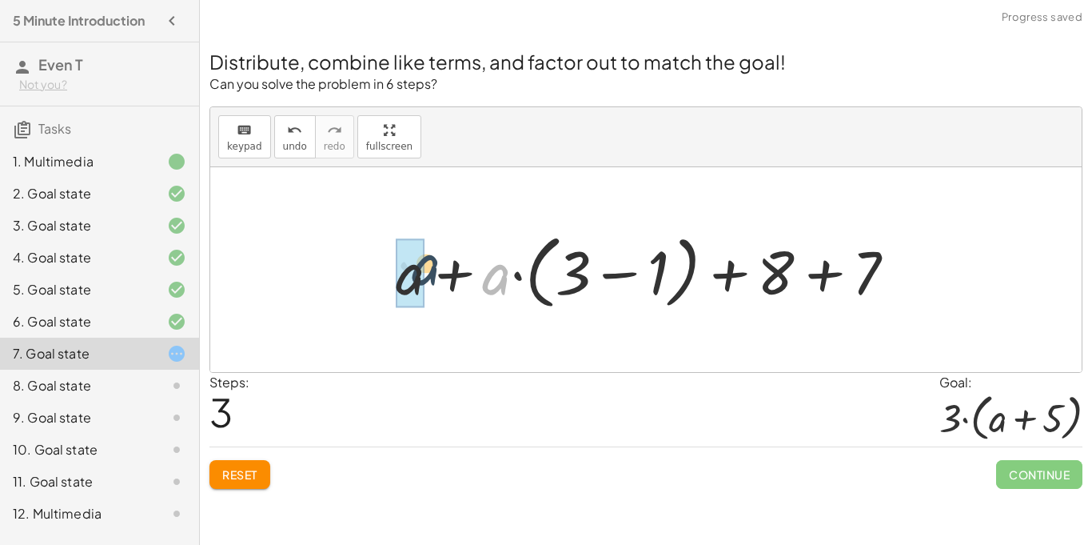
drag, startPoint x: 497, startPoint y: 289, endPoint x: 411, endPoint y: 280, distance: 86.0
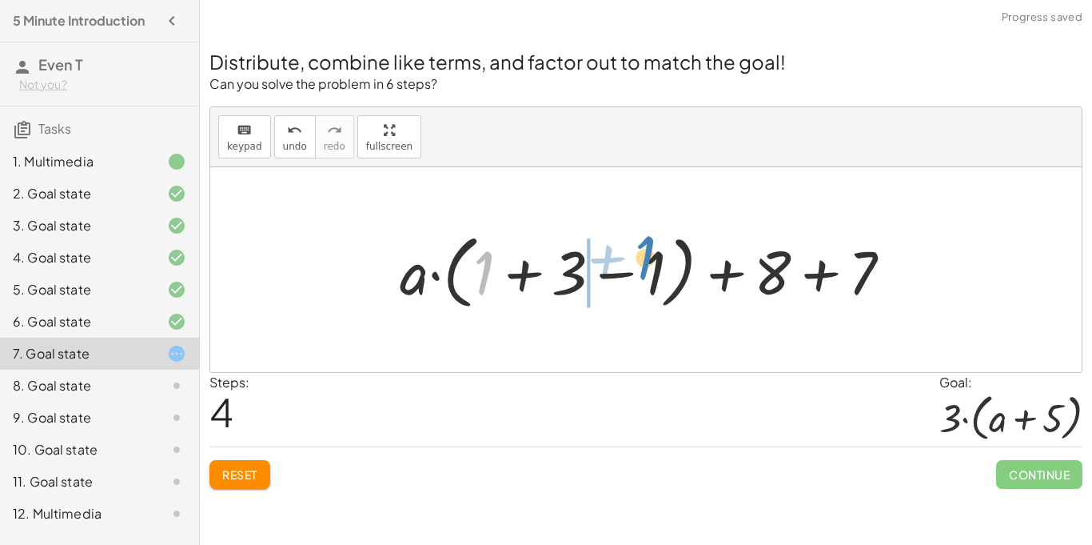
drag, startPoint x: 485, startPoint y: 262, endPoint x: 650, endPoint y: 247, distance: 165.4
click at [650, 247] on div at bounding box center [652, 270] width 521 height 89
drag, startPoint x: 615, startPoint y: 275, endPoint x: 559, endPoint y: 261, distance: 57.6
click at [559, 261] on div at bounding box center [652, 270] width 521 height 89
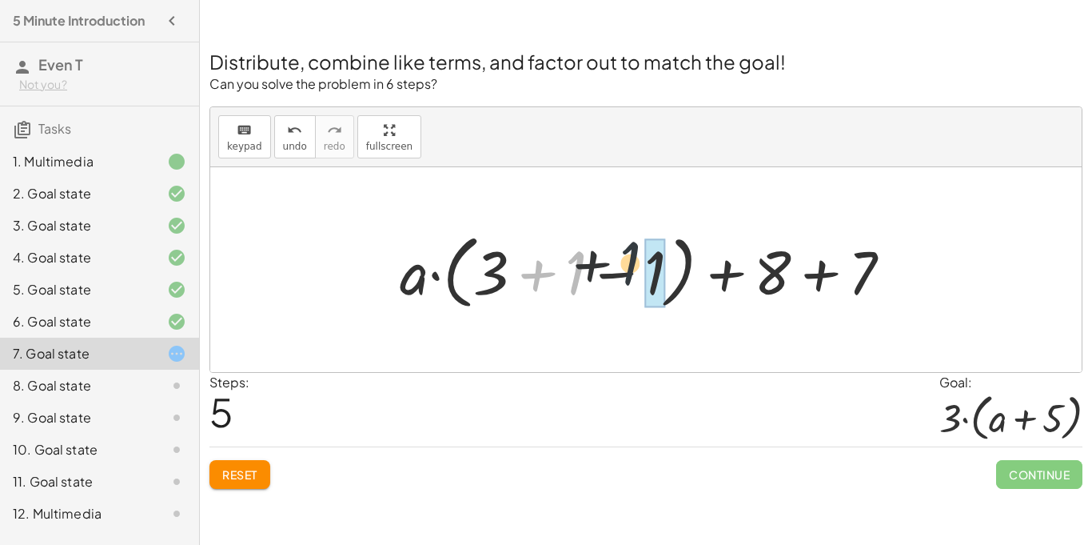
drag, startPoint x: 569, startPoint y: 273, endPoint x: 653, endPoint y: 263, distance: 83.7
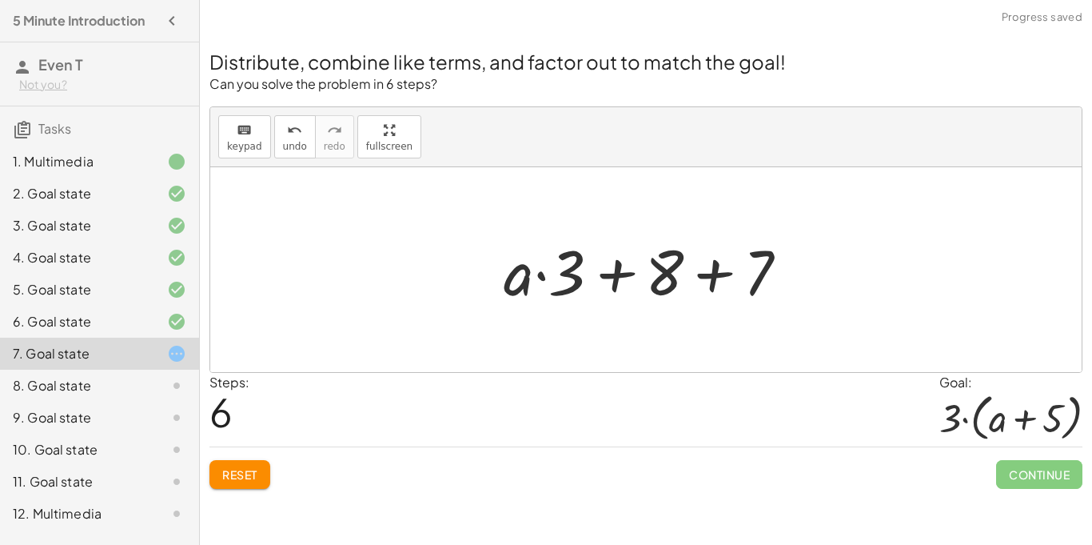
click at [237, 467] on span "Reset" at bounding box center [239, 474] width 35 height 14
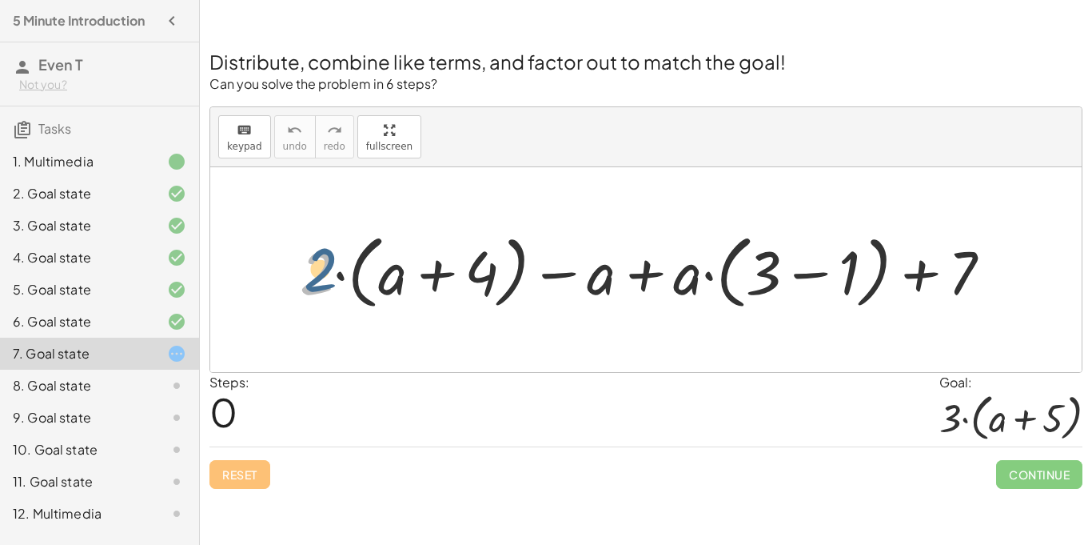
drag, startPoint x: 325, startPoint y: 269, endPoint x: 365, endPoint y: 242, distance: 49.0
click at [365, 242] on div at bounding box center [652, 270] width 721 height 89
drag, startPoint x: 400, startPoint y: 275, endPoint x: 634, endPoint y: 263, distance: 234.6
click at [634, 263] on div at bounding box center [652, 270] width 721 height 89
click at [617, 281] on div at bounding box center [652, 270] width 721 height 89
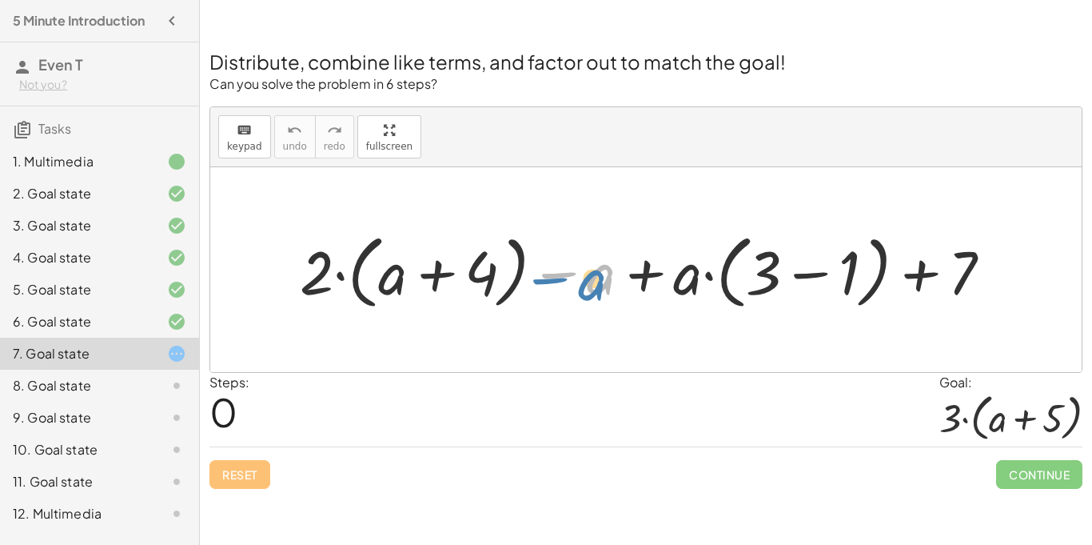
click at [615, 276] on div at bounding box center [652, 270] width 721 height 89
drag, startPoint x: 318, startPoint y: 273, endPoint x: 381, endPoint y: 248, distance: 67.1
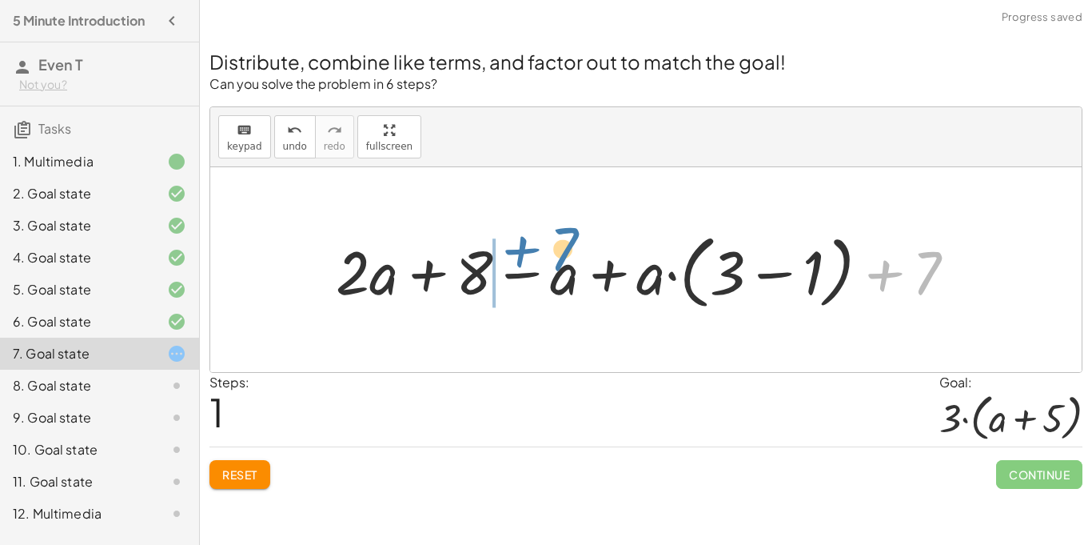
drag, startPoint x: 920, startPoint y: 276, endPoint x: 555, endPoint y: 252, distance: 366.2
click at [555, 252] on div at bounding box center [652, 270] width 649 height 89
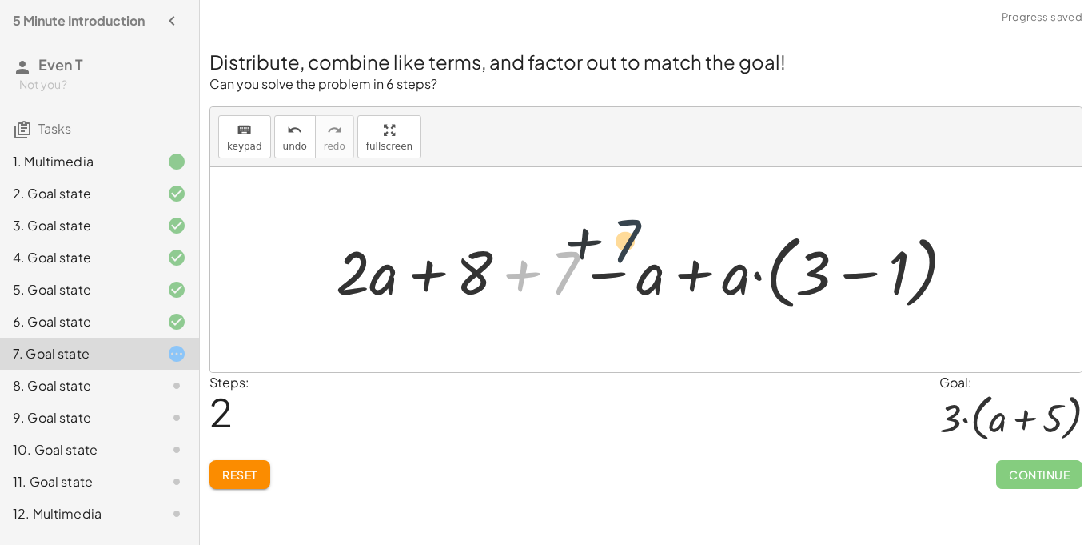
drag, startPoint x: 557, startPoint y: 256, endPoint x: 625, endPoint y: 223, distance: 76.2
click at [625, 223] on div "+ · 2 · ( + a + 4 ) − a + · a · ( + 3 − 1 ) + 7 + · 2 · a + · 2 · 4 − a + · a ·…" at bounding box center [646, 270] width 669 height 97
drag, startPoint x: 550, startPoint y: 268, endPoint x: 643, endPoint y: 265, distance: 92.8
click at [643, 265] on div at bounding box center [652, 270] width 649 height 89
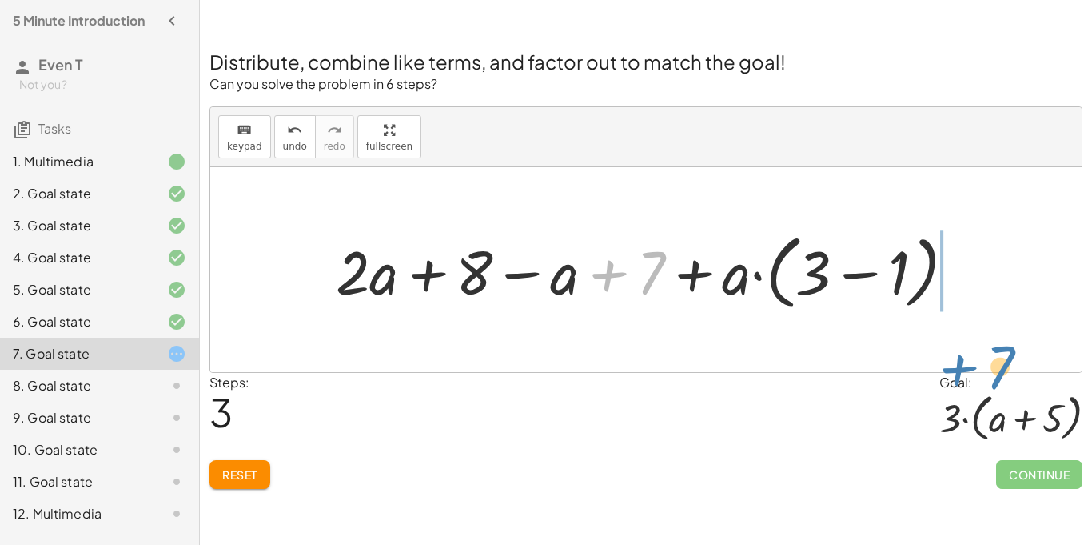
drag, startPoint x: 643, startPoint y: 265, endPoint x: 1000, endPoint y: 341, distance: 365.4
click at [1000, 341] on div "+ · 2 · ( + a + 4 ) − a + · a · ( + 3 − 1 ) + 7 + · 2 · a + · 2 · 4 − a + · a ·…" at bounding box center [646, 269] width 872 height 205
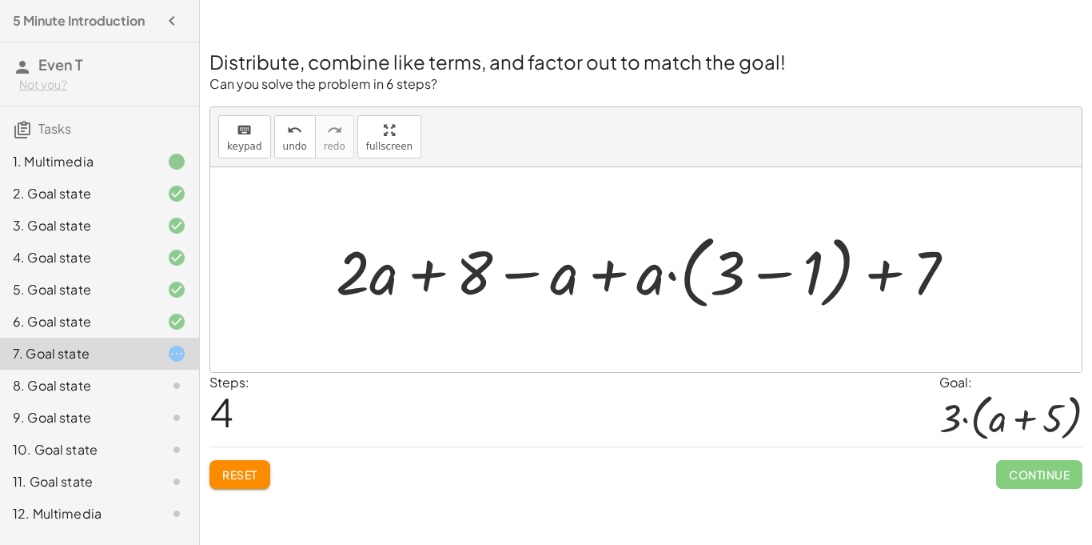
click at [251, 468] on span "Reset" at bounding box center [239, 474] width 35 height 14
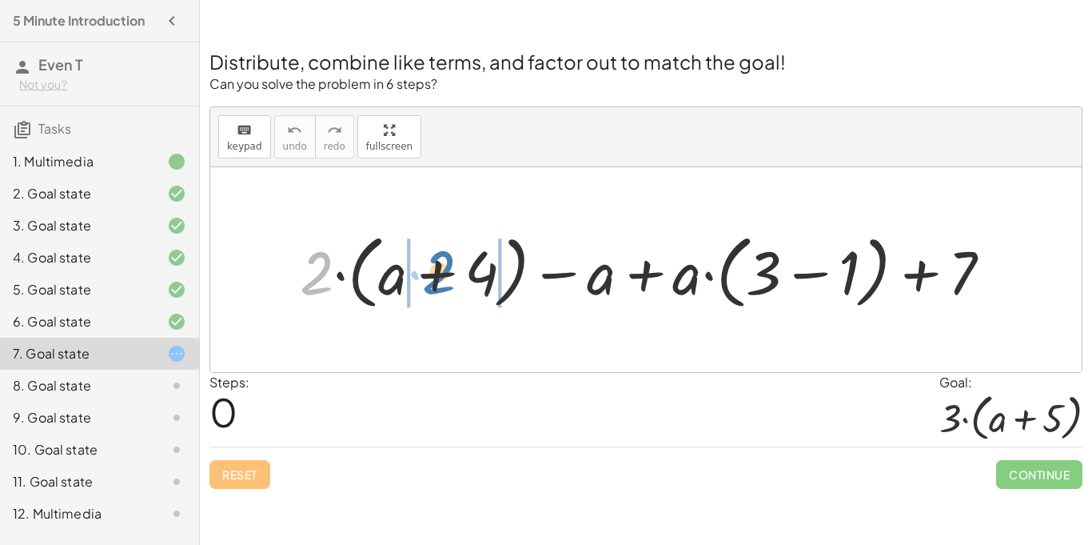
drag, startPoint x: 321, startPoint y: 265, endPoint x: 444, endPoint y: 265, distance: 122.4
click at [444, 265] on div at bounding box center [652, 270] width 721 height 89
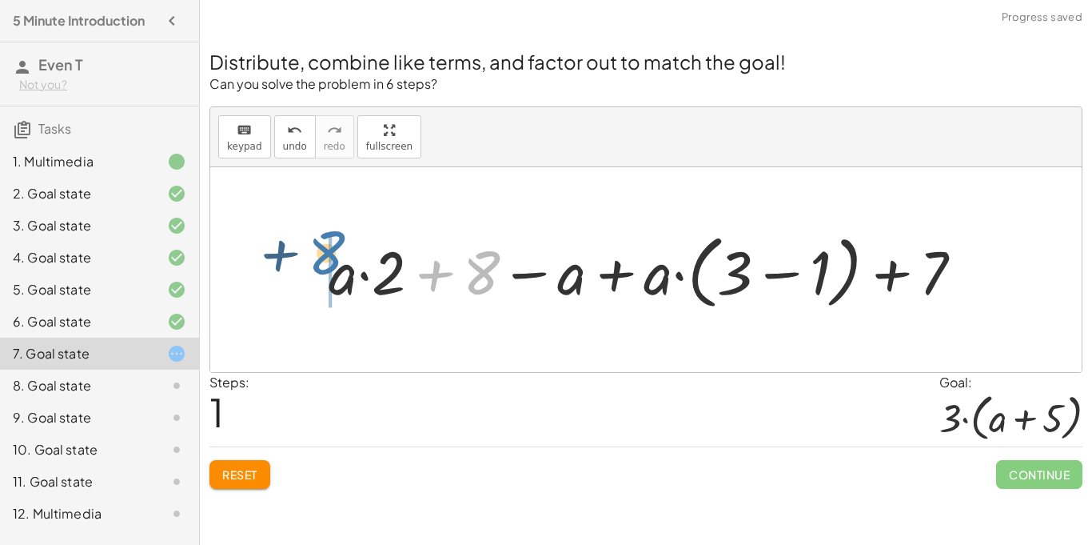
drag, startPoint x: 471, startPoint y: 281, endPoint x: 314, endPoint y: 263, distance: 157.7
click at [314, 263] on div "+ · 2 · ( + a + 4 ) − a + · a · ( + 3 − 1 ) + 7 + · a · 2 + · 4 · 2 − a + · a ·…" at bounding box center [646, 270] width 683 height 97
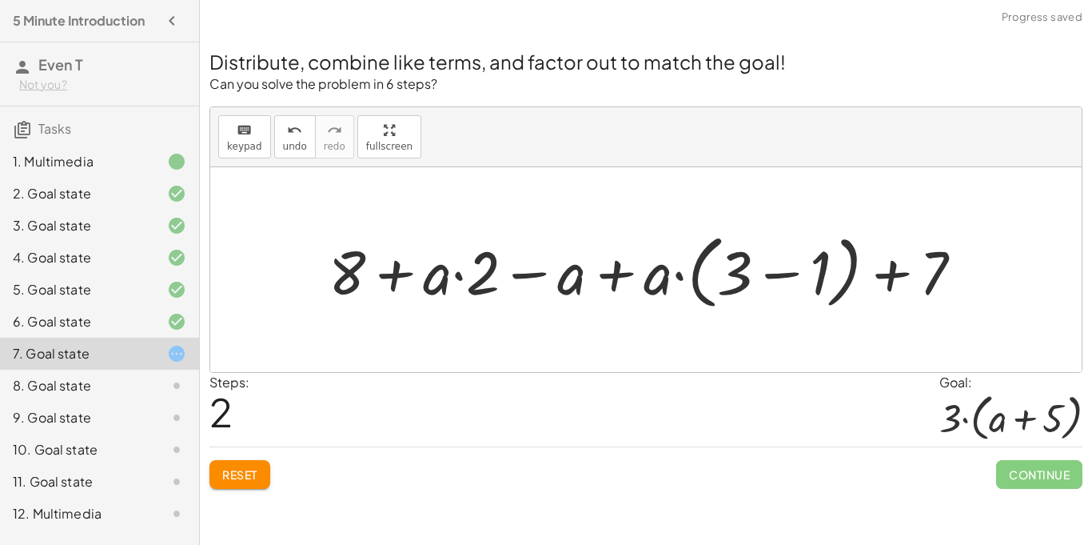
click at [381, 273] on div at bounding box center [652, 270] width 663 height 89
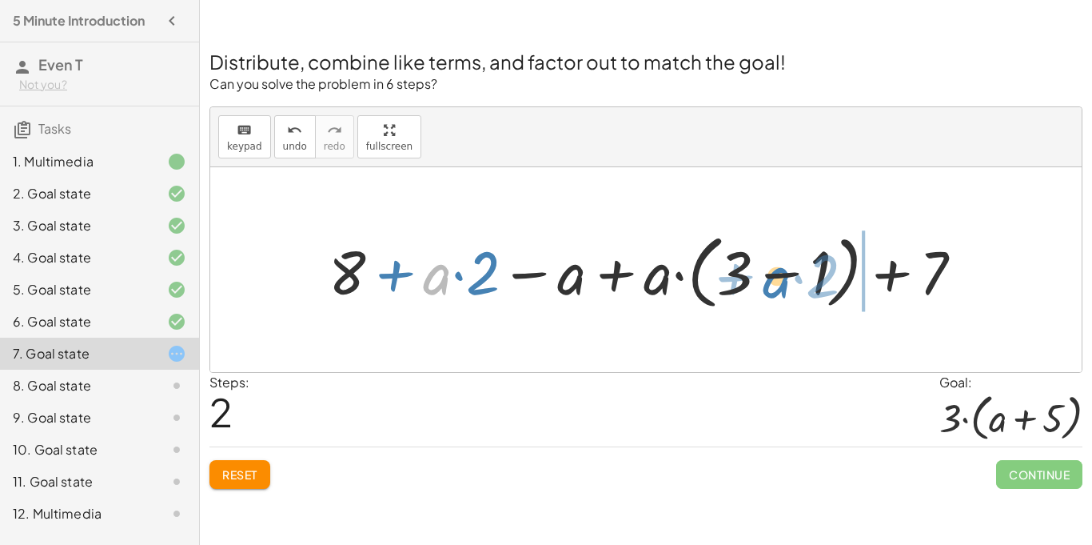
drag, startPoint x: 429, startPoint y: 276, endPoint x: 765, endPoint y: 276, distance: 335.9
click at [765, 276] on div at bounding box center [652, 270] width 663 height 89
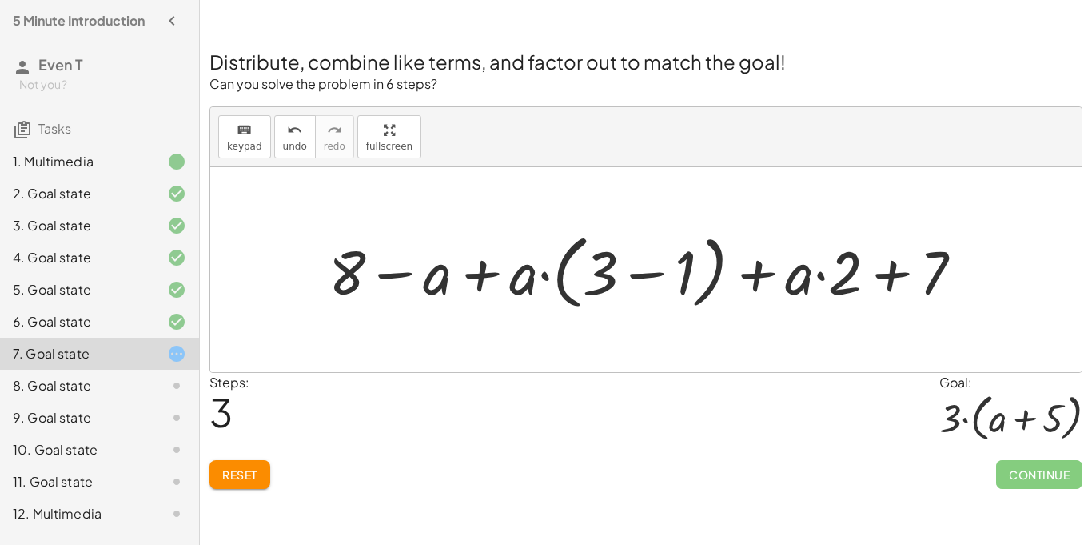
click at [259, 469] on button "Reset" at bounding box center [240, 474] width 61 height 29
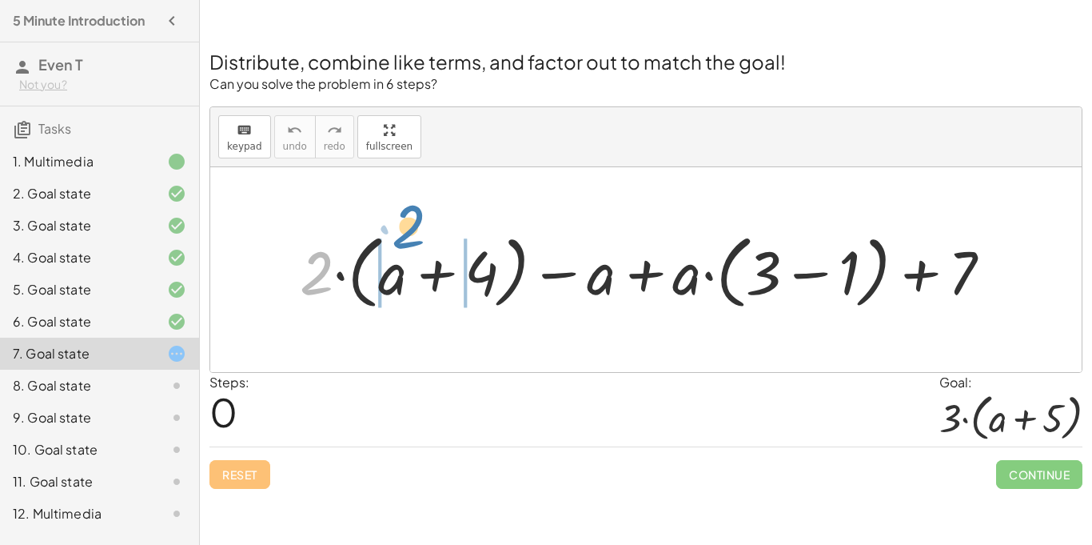
drag, startPoint x: 322, startPoint y: 266, endPoint x: 414, endPoint y: 220, distance: 103.0
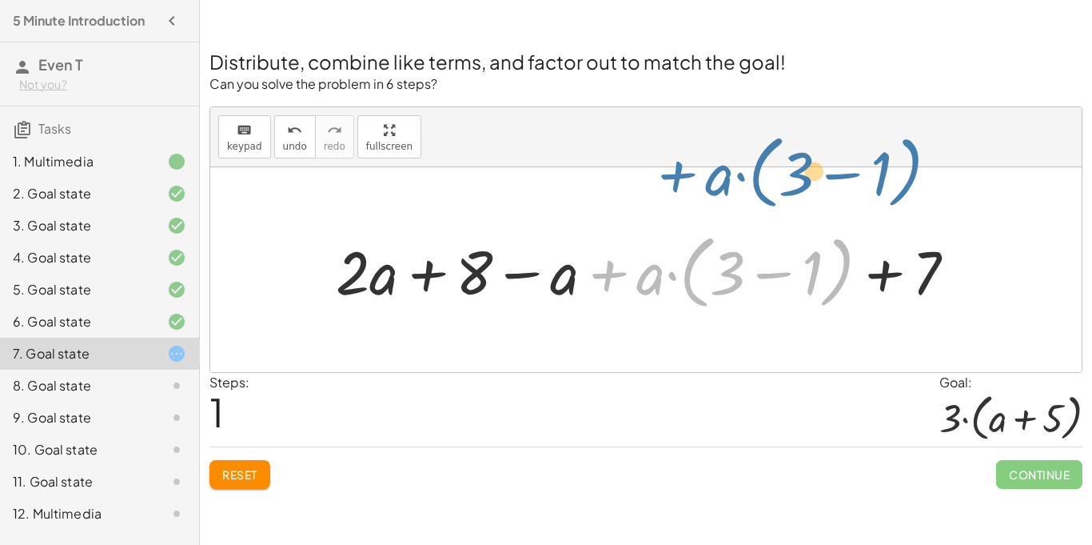
drag, startPoint x: 635, startPoint y: 278, endPoint x: 697, endPoint y: 189, distance: 108.7
click at [697, 189] on div "+ · 2 · ( + a + 4 ) − a + · a · ( + 3 − 1 ) + 7 + · 2 · a + · 2 · 4 − a + · a ·…" at bounding box center [646, 269] width 872 height 205
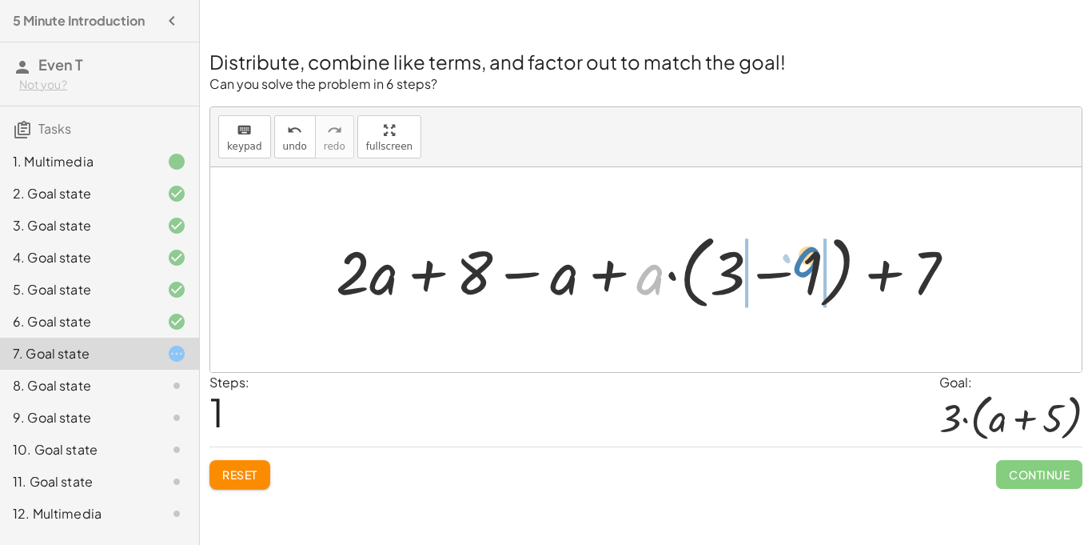
drag, startPoint x: 646, startPoint y: 285, endPoint x: 800, endPoint y: 267, distance: 155.3
click at [800, 267] on div at bounding box center [652, 270] width 649 height 89
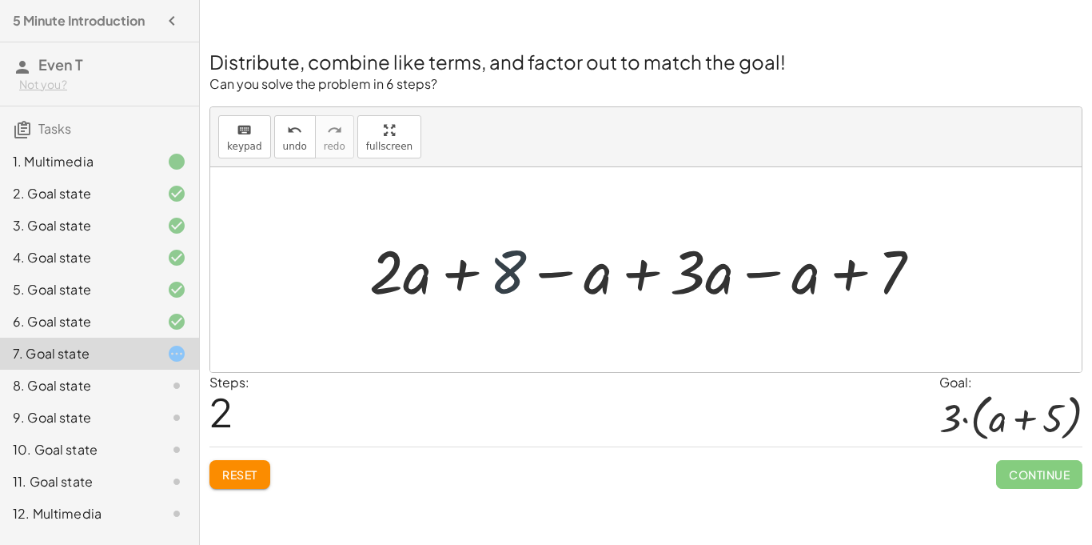
click at [501, 277] on div at bounding box center [651, 269] width 581 height 79
drag, startPoint x: 501, startPoint y: 277, endPoint x: 890, endPoint y: 223, distance: 392.4
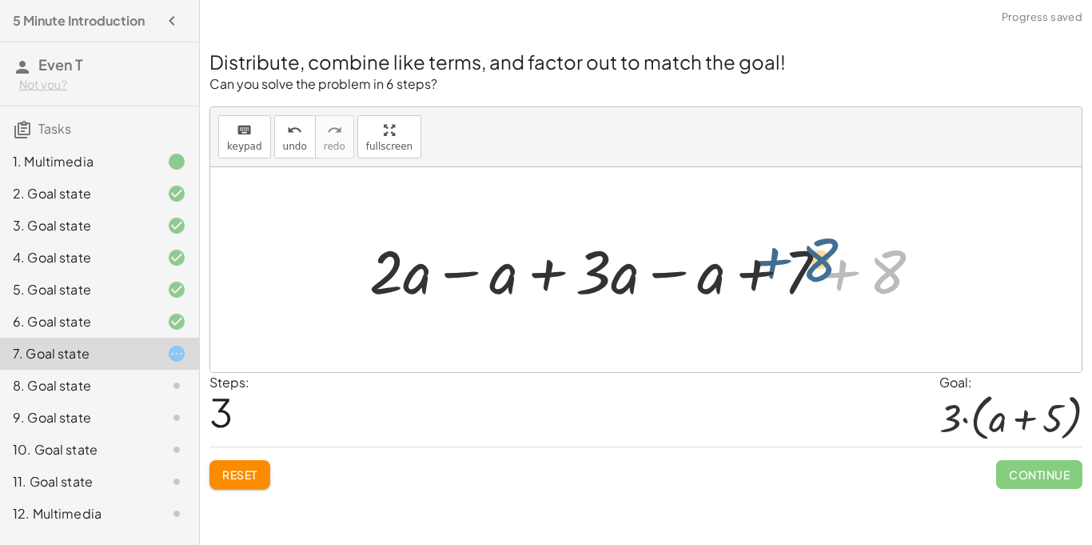
drag, startPoint x: 880, startPoint y: 274, endPoint x: 810, endPoint y: 263, distance: 70.5
click at [810, 263] on div at bounding box center [651, 269] width 581 height 79
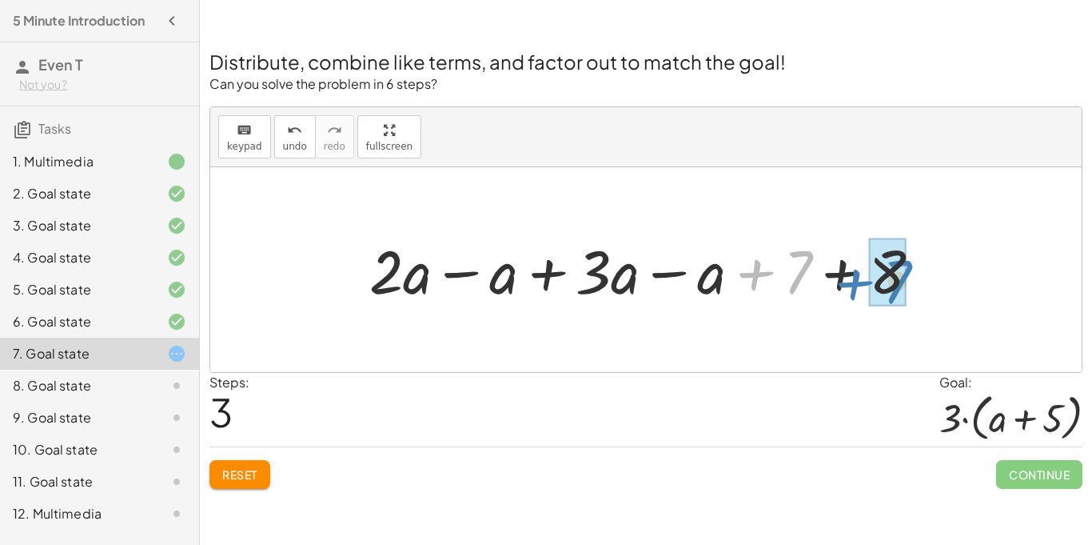
drag, startPoint x: 791, startPoint y: 273, endPoint x: 892, endPoint y: 282, distance: 101.2
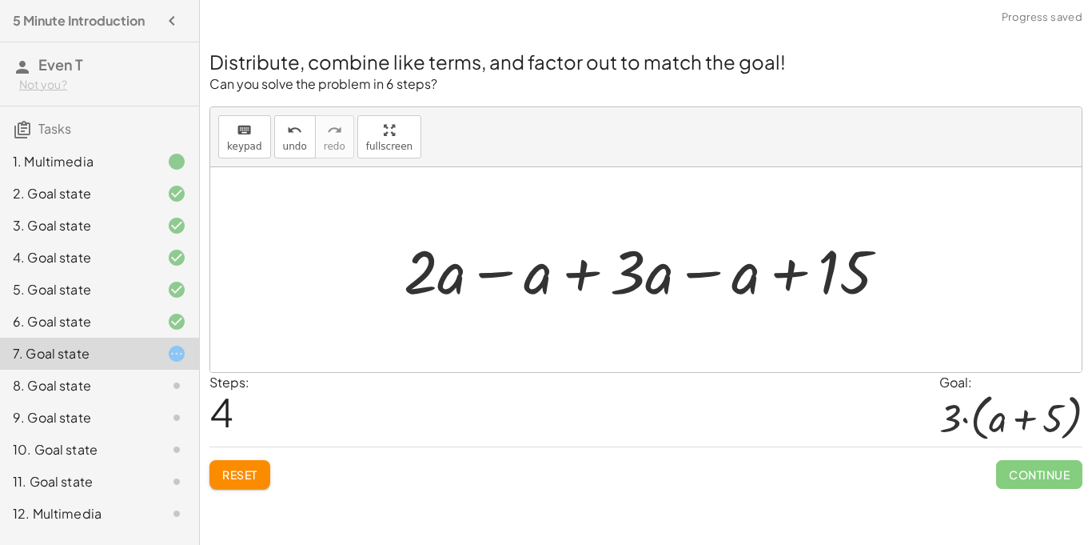
click at [504, 281] on div at bounding box center [652, 269] width 513 height 79
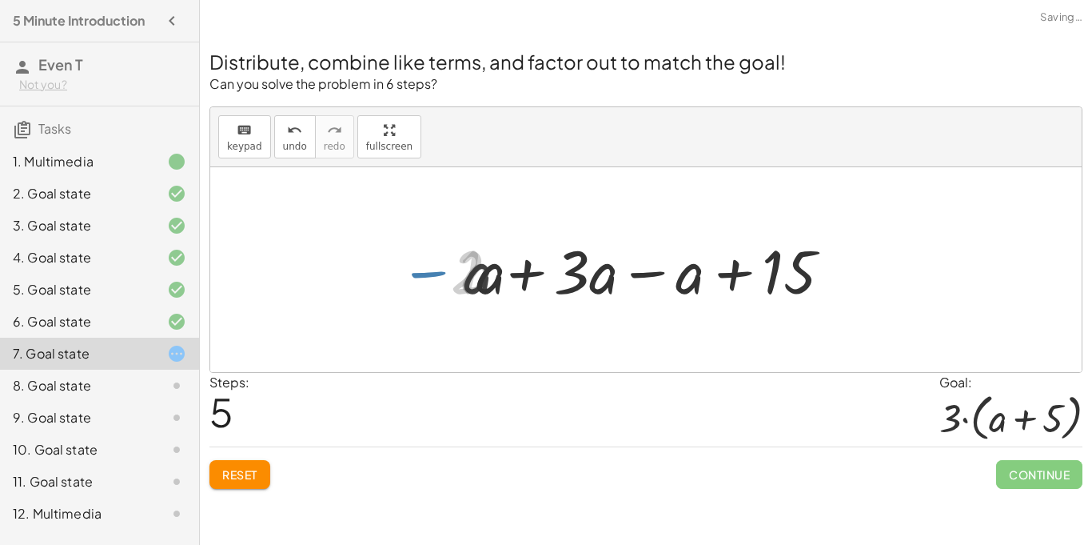
click at [514, 280] on div at bounding box center [652, 269] width 392 height 79
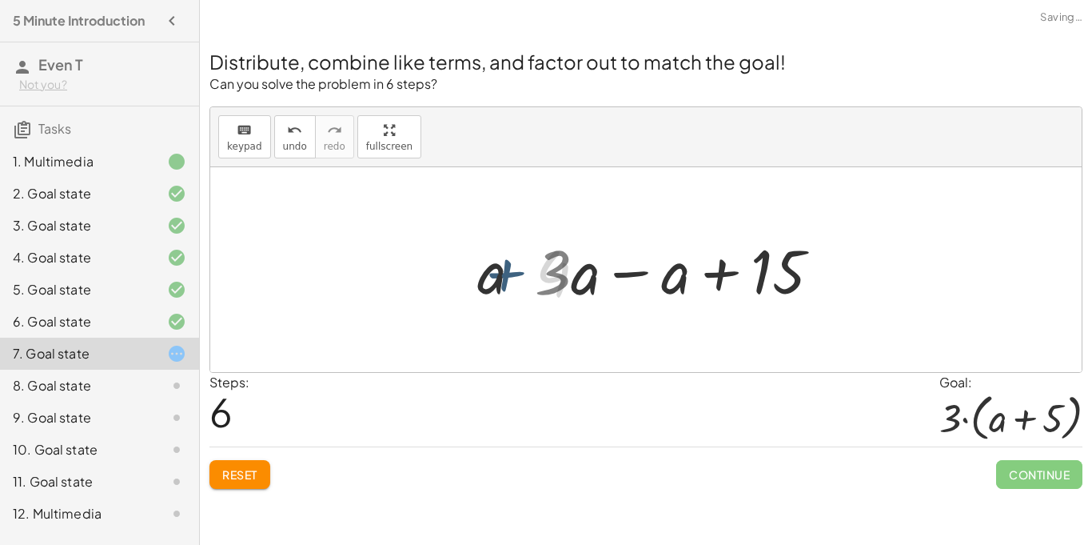
click at [514, 280] on div at bounding box center [651, 270] width 315 height 82
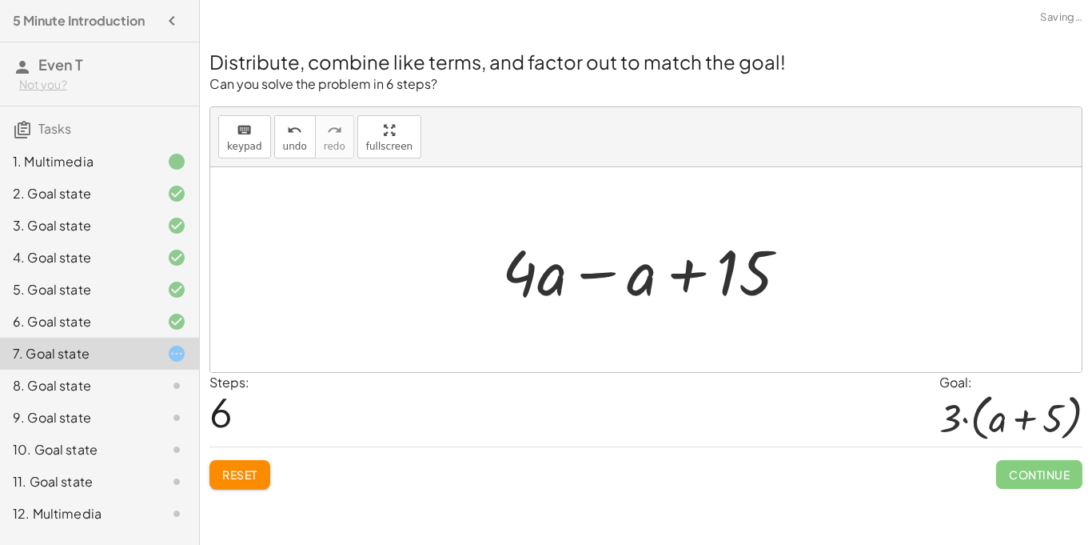
click at [592, 281] on div at bounding box center [651, 270] width 315 height 82
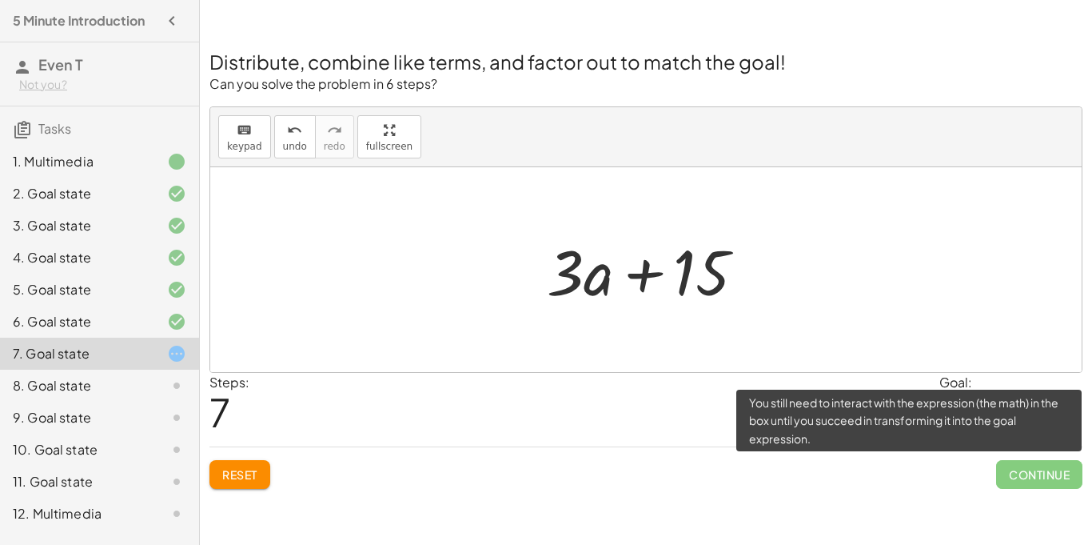
click at [1012, 480] on span "Continue" at bounding box center [1039, 474] width 86 height 29
click at [1018, 475] on span "Continue" at bounding box center [1039, 474] width 86 height 29
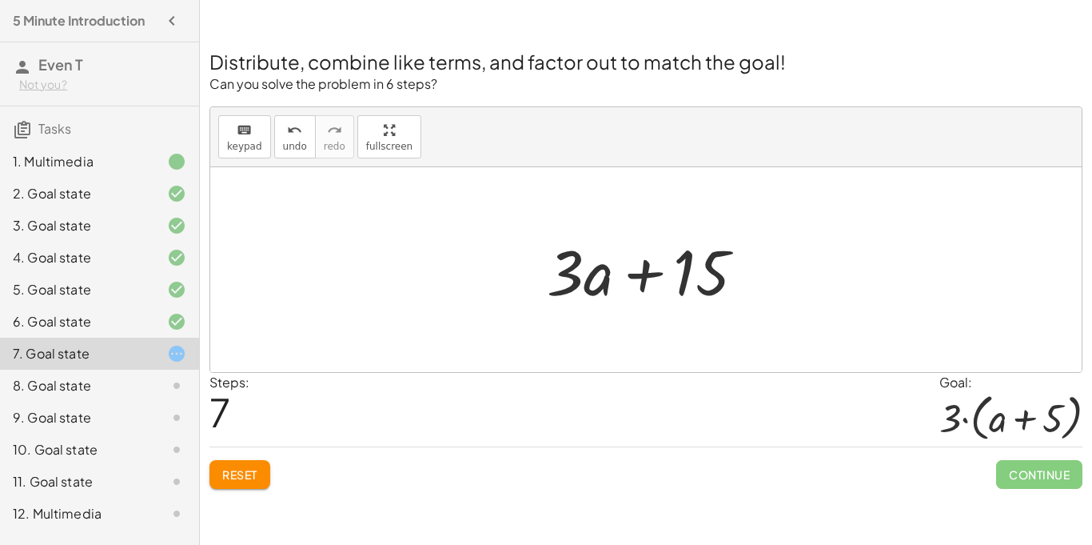
click at [645, 274] on div at bounding box center [652, 270] width 227 height 82
click at [590, 281] on div at bounding box center [652, 270] width 227 height 82
click at [245, 473] on span "Reset" at bounding box center [239, 474] width 35 height 14
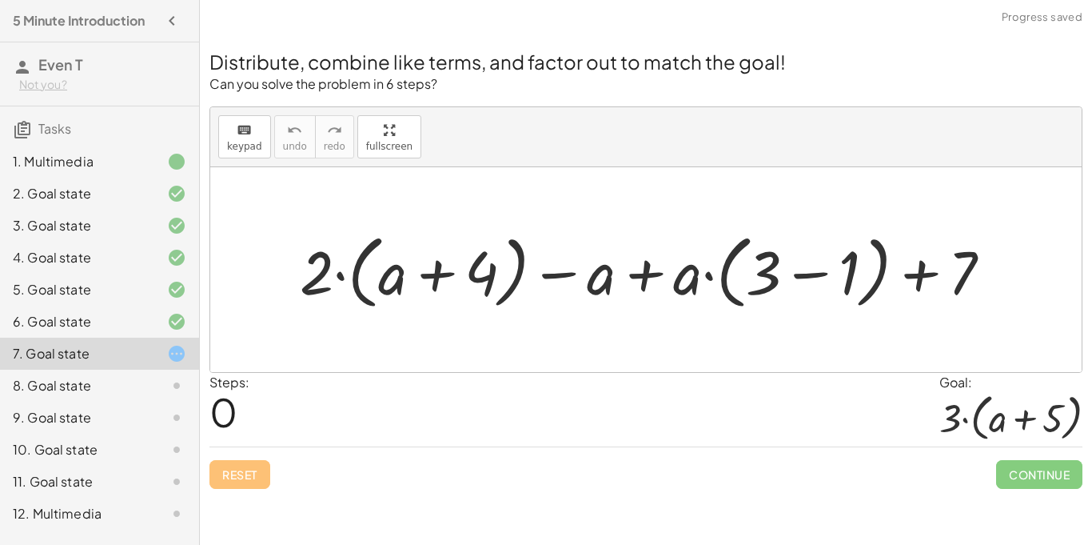
click at [327, 269] on div at bounding box center [652, 270] width 721 height 89
drag, startPoint x: 327, startPoint y: 269, endPoint x: 387, endPoint y: 281, distance: 61.2
click at [387, 281] on div at bounding box center [652, 270] width 721 height 89
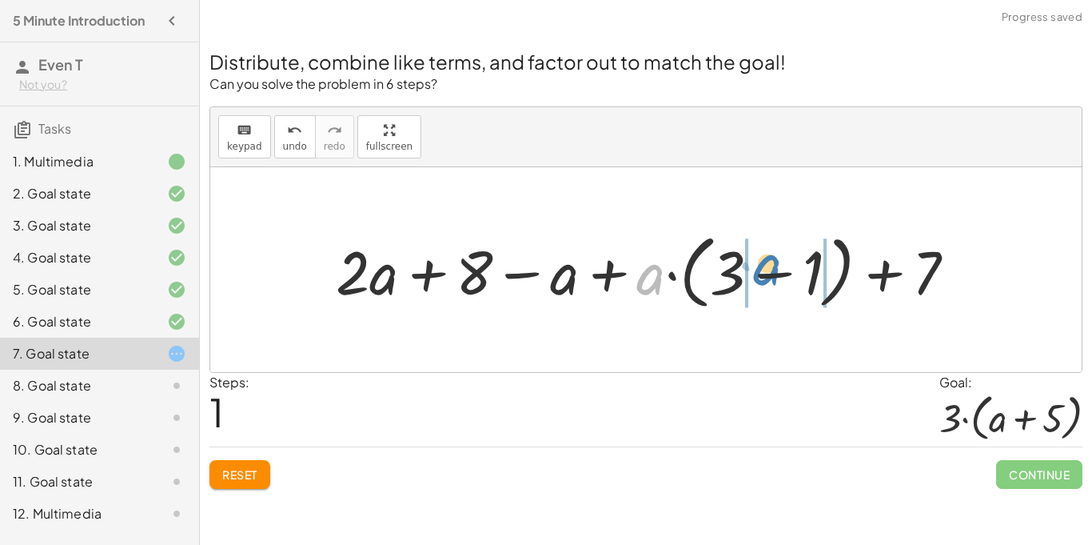
drag, startPoint x: 647, startPoint y: 281, endPoint x: 772, endPoint y: 272, distance: 125.1
click at [772, 272] on div at bounding box center [652, 270] width 649 height 89
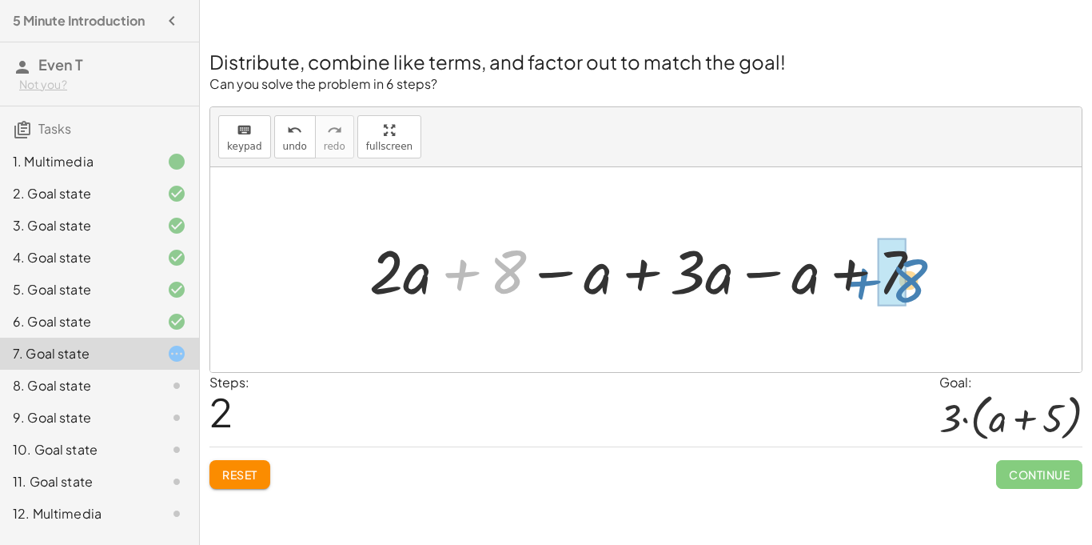
drag, startPoint x: 513, startPoint y: 293, endPoint x: 912, endPoint y: 301, distance: 399.1
click at [912, 301] on div at bounding box center [651, 269] width 581 height 79
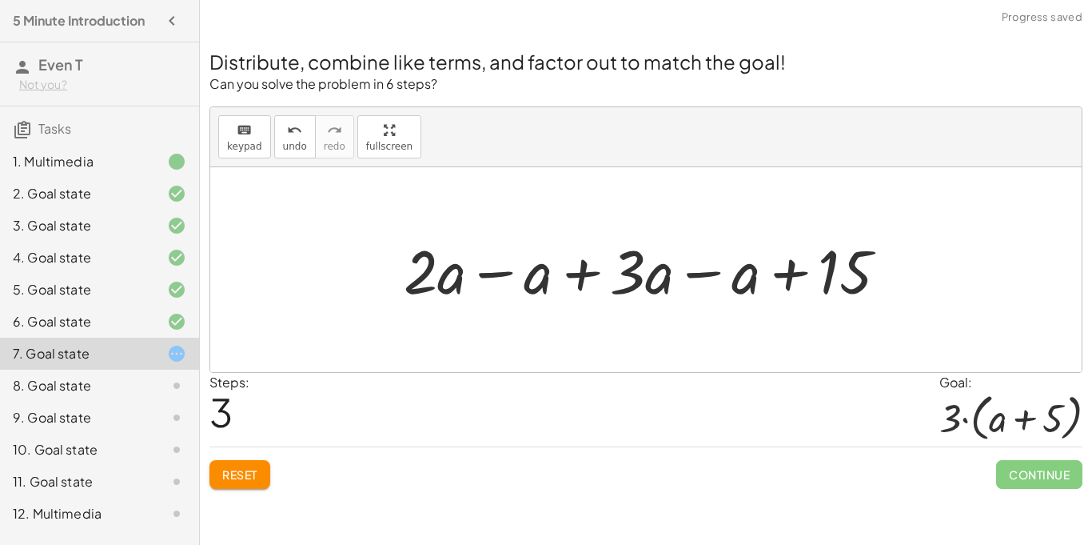
click at [503, 269] on div at bounding box center [652, 269] width 513 height 79
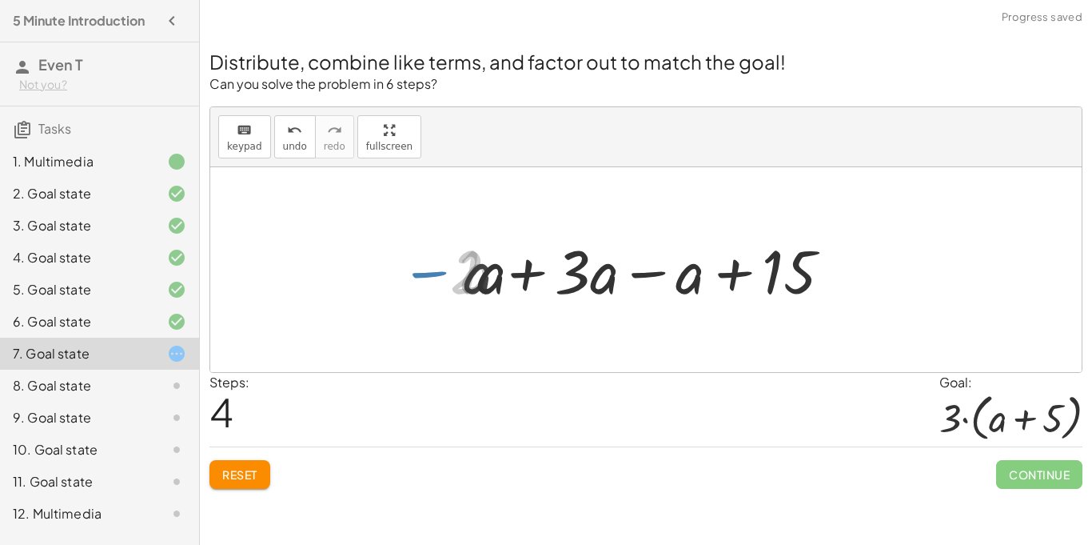
click at [523, 277] on div at bounding box center [652, 269] width 393 height 79
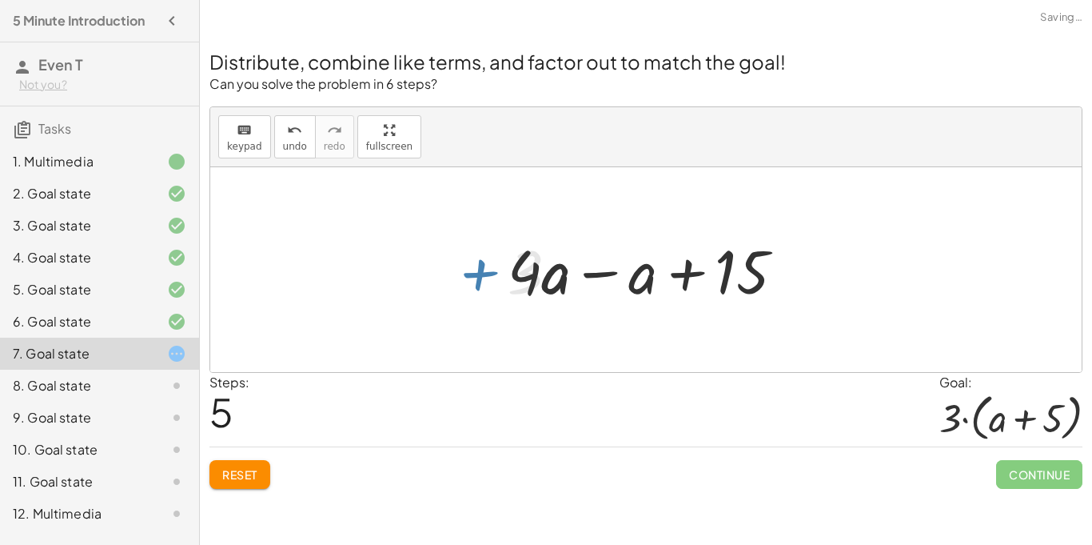
click at [523, 277] on div at bounding box center [652, 269] width 305 height 79
click at [604, 271] on div at bounding box center [652, 269] width 305 height 79
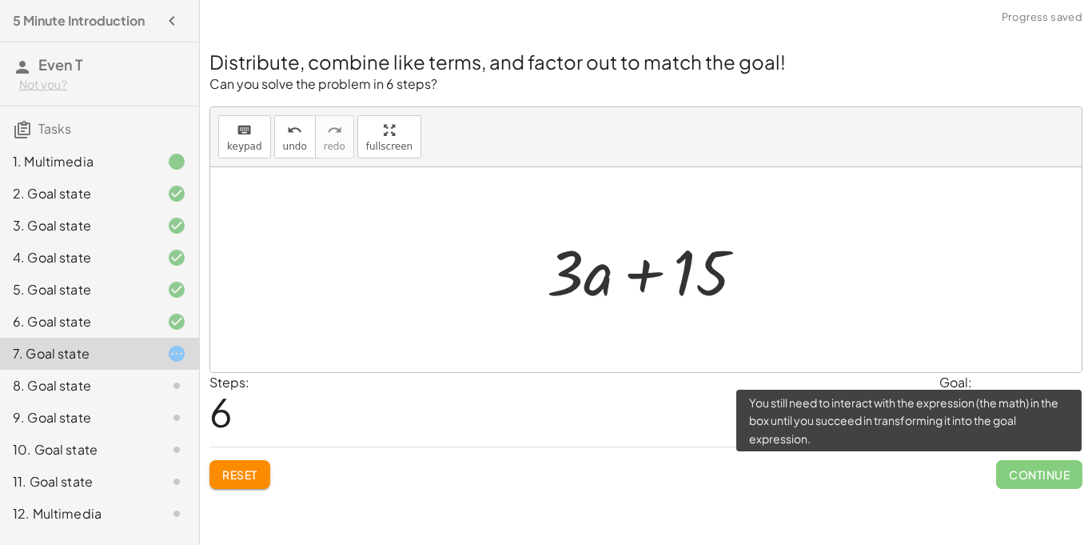
click at [1036, 476] on span "Continue" at bounding box center [1039, 474] width 86 height 29
click at [1063, 469] on span "Continue" at bounding box center [1039, 474] width 86 height 29
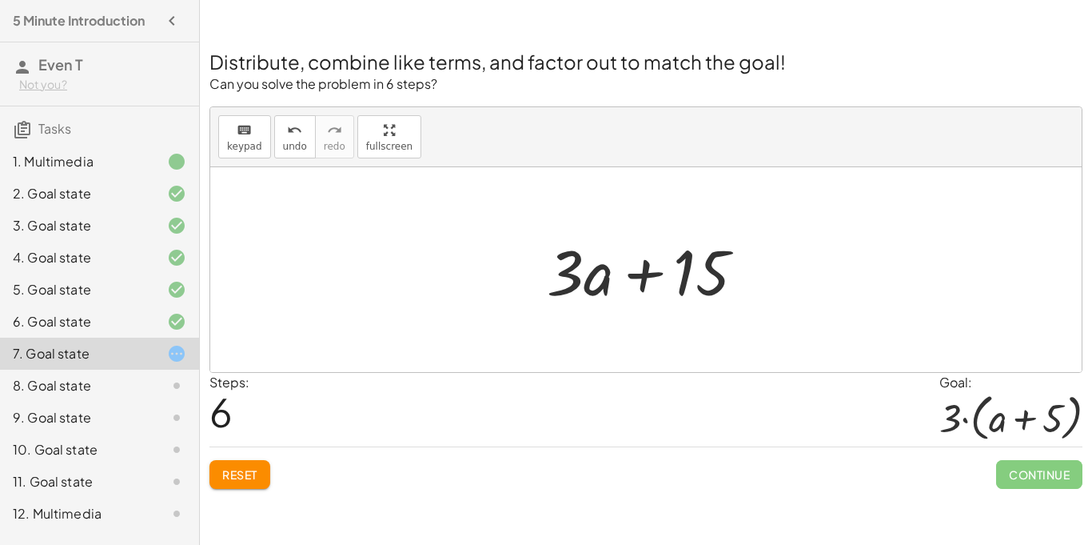
click at [269, 471] on button "Reset" at bounding box center [240, 474] width 61 height 29
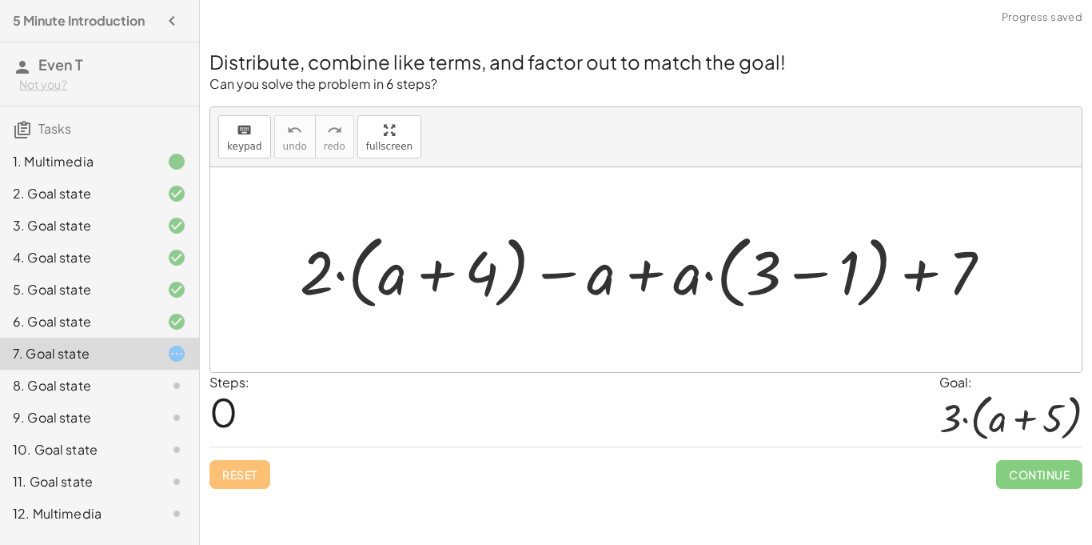
click at [376, 303] on div at bounding box center [652, 270] width 721 height 89
drag, startPoint x: 304, startPoint y: 276, endPoint x: 361, endPoint y: 277, distance: 56.8
click at [361, 277] on div at bounding box center [652, 270] width 721 height 89
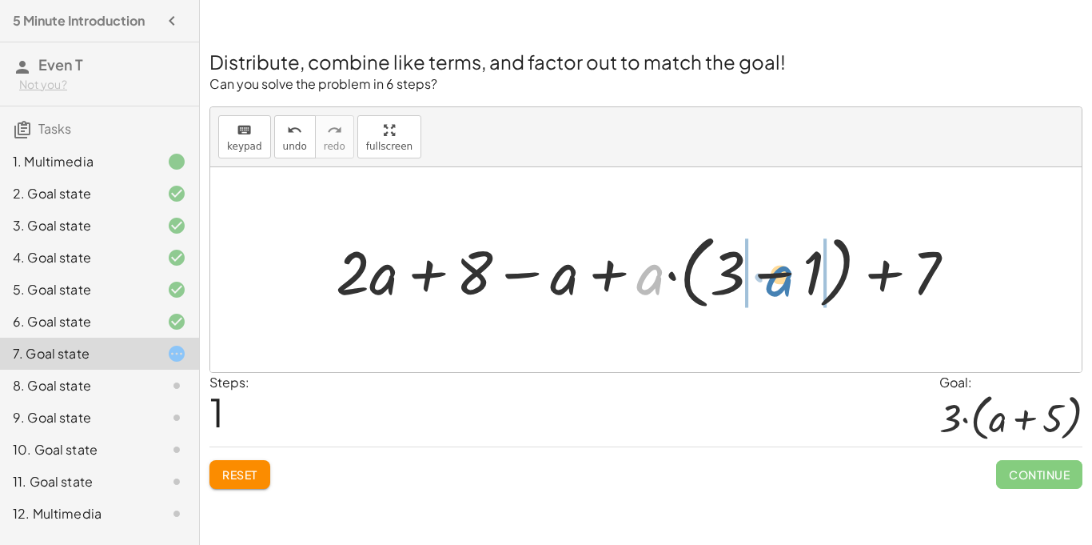
drag, startPoint x: 664, startPoint y: 297, endPoint x: 796, endPoint y: 300, distance: 132.0
click at [796, 300] on div at bounding box center [652, 270] width 649 height 89
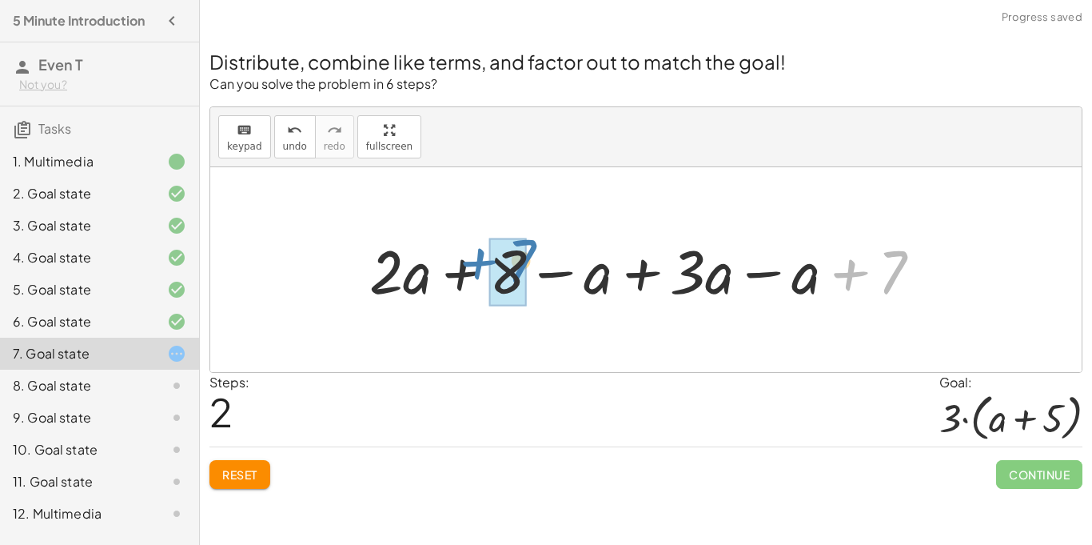
drag, startPoint x: 903, startPoint y: 275, endPoint x: 528, endPoint y: 265, distance: 375.2
click at [528, 265] on div at bounding box center [651, 269] width 581 height 79
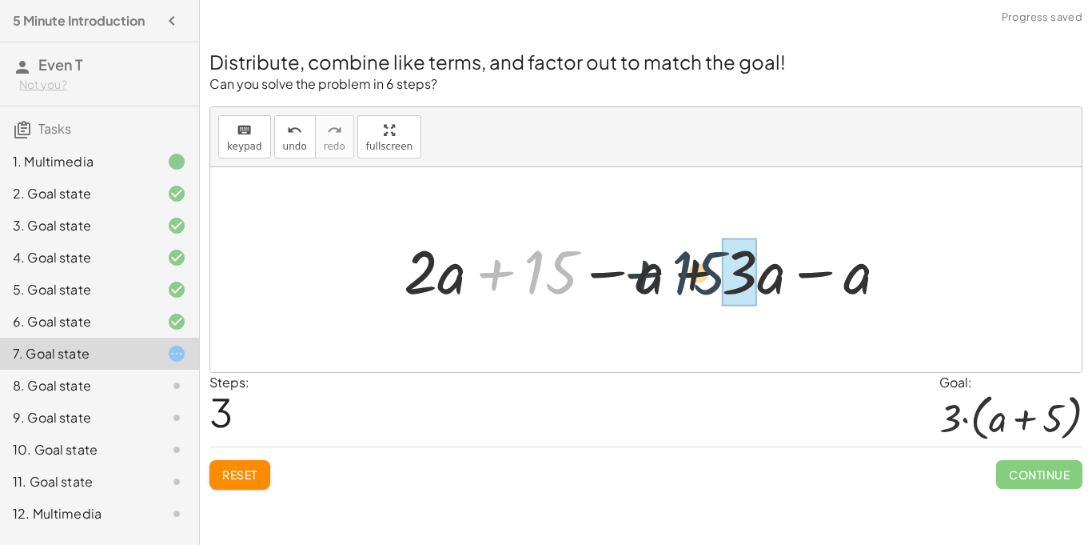
drag, startPoint x: 536, startPoint y: 271, endPoint x: 1075, endPoint y: 312, distance: 540.5
click at [1075, 312] on div "+ · 2 · ( + a + 4 ) − a + · a · ( + 3 − 1 ) + 7 + · 2 · a + · 2 · 4 − a + · a ·…" at bounding box center [646, 269] width 872 height 205
click at [1075, 312] on div at bounding box center [646, 269] width 872 height 205
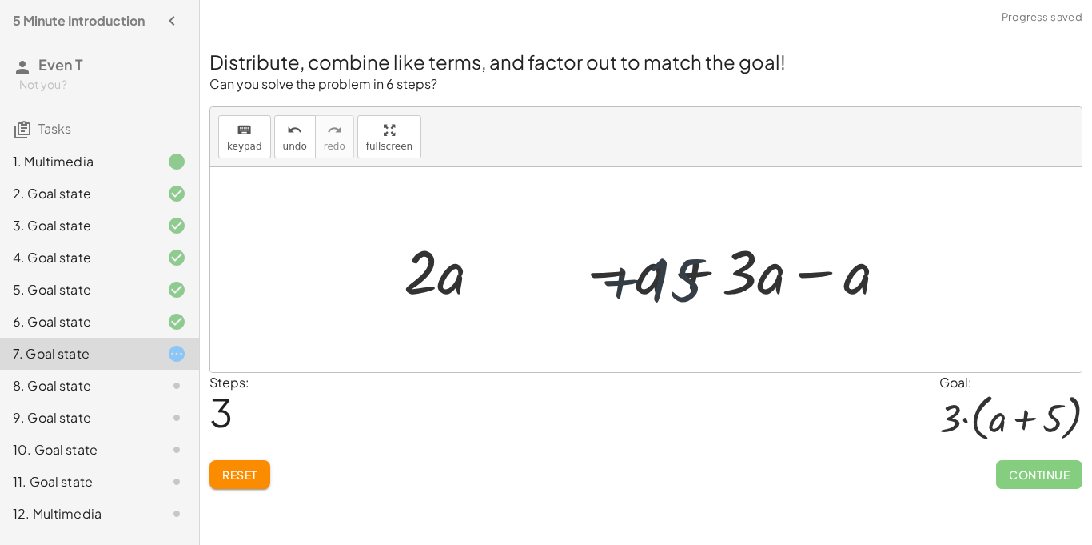
click at [1075, 312] on div at bounding box center [646, 269] width 872 height 205
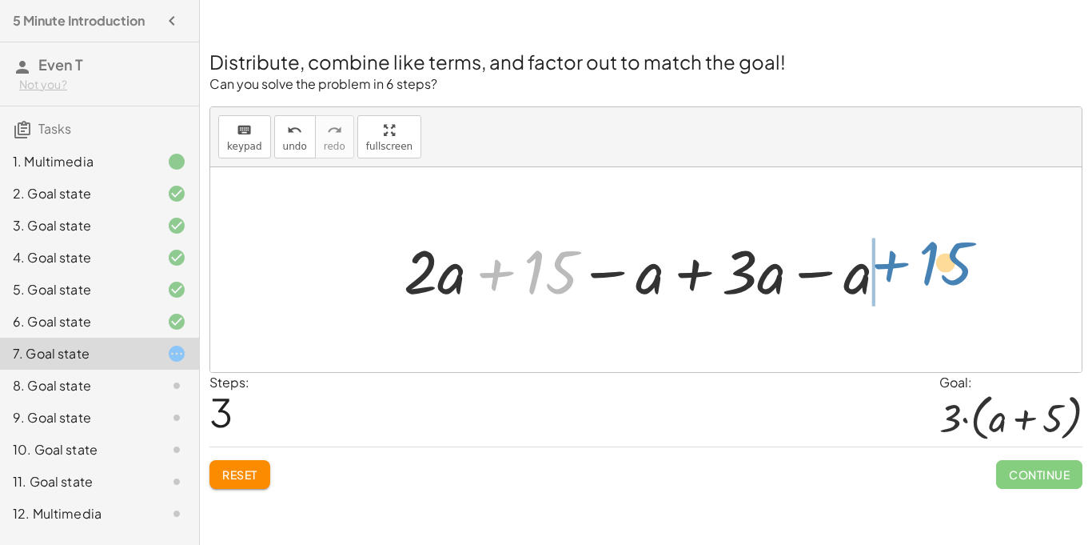
drag, startPoint x: 532, startPoint y: 281, endPoint x: 930, endPoint y: 272, distance: 398.3
click at [930, 272] on div "+ · 2 · ( + a + 4 ) − a + · a · ( + 3 − 1 ) + 7 + · 2 · a + · 2 · 4 − a + · a ·…" at bounding box center [646, 269] width 872 height 205
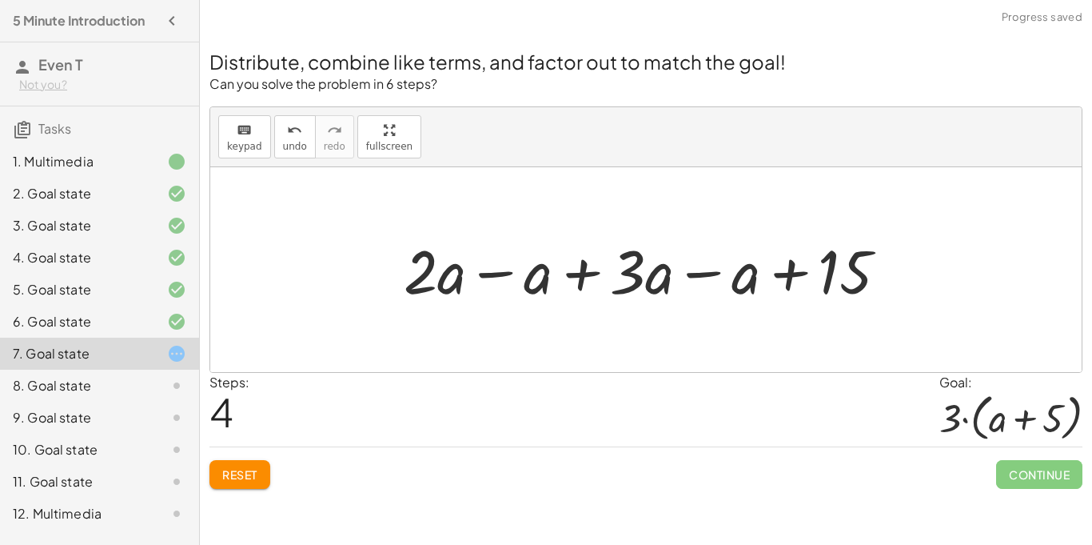
click at [501, 269] on div at bounding box center [652, 269] width 513 height 79
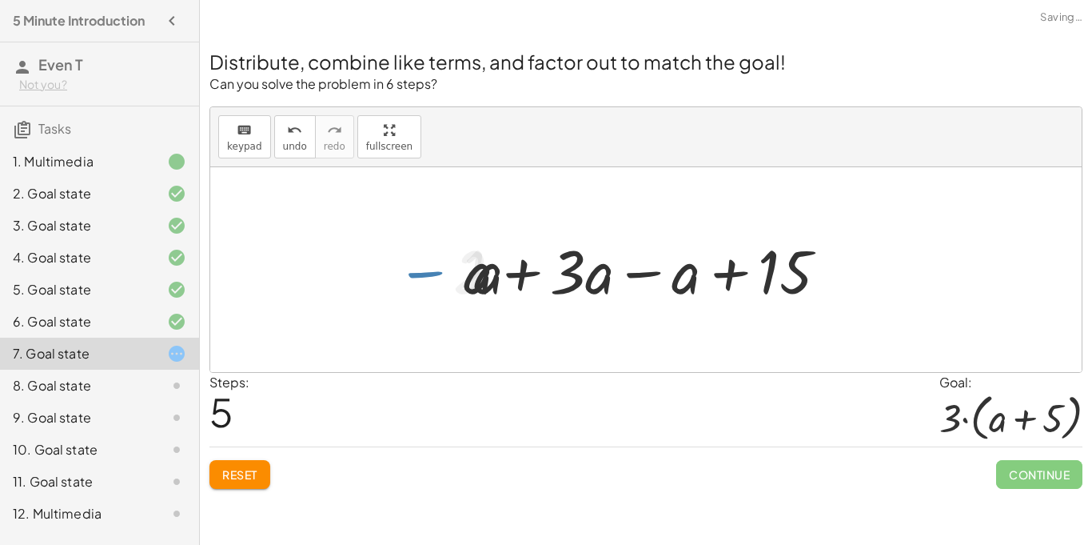
click at [505, 277] on div at bounding box center [652, 269] width 393 height 79
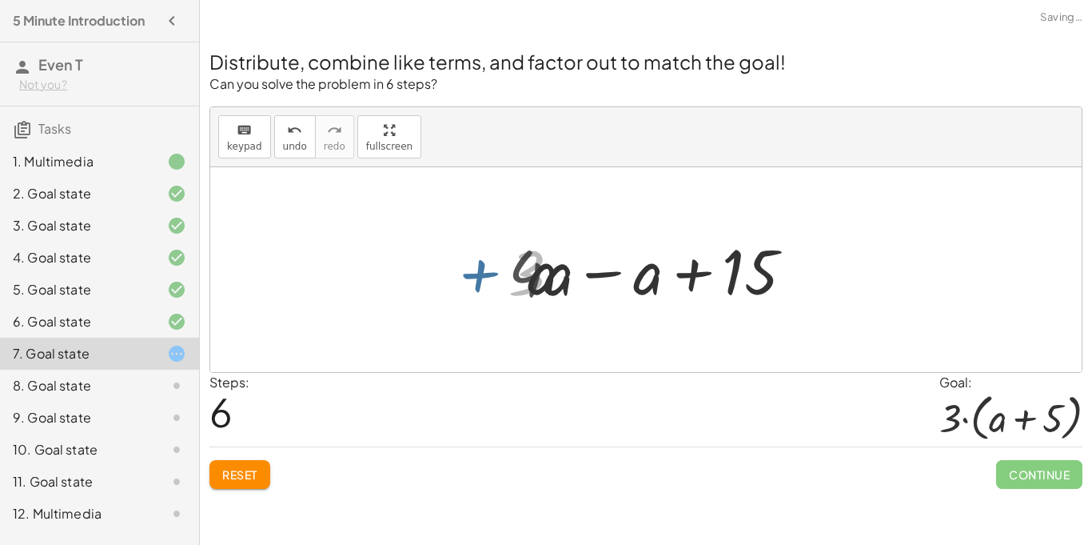
click at [509, 278] on div at bounding box center [651, 270] width 315 height 82
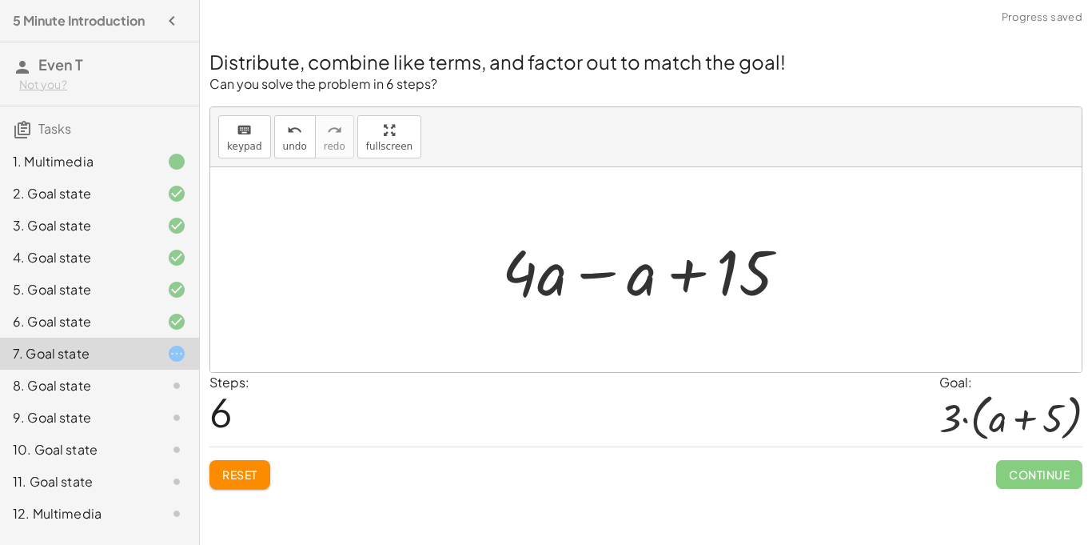
click at [596, 281] on div at bounding box center [651, 270] width 315 height 82
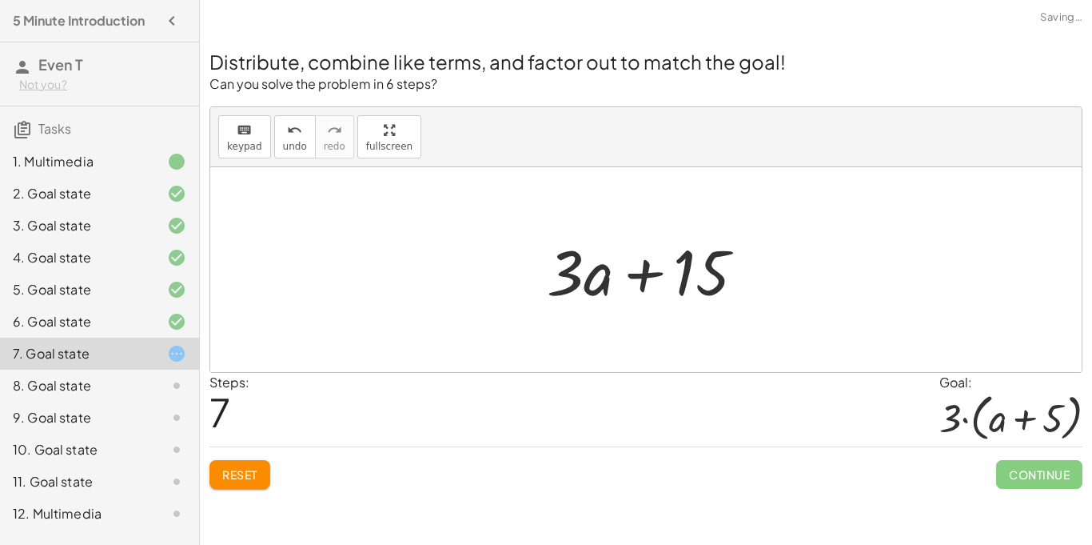
click at [634, 278] on div at bounding box center [652, 270] width 227 height 82
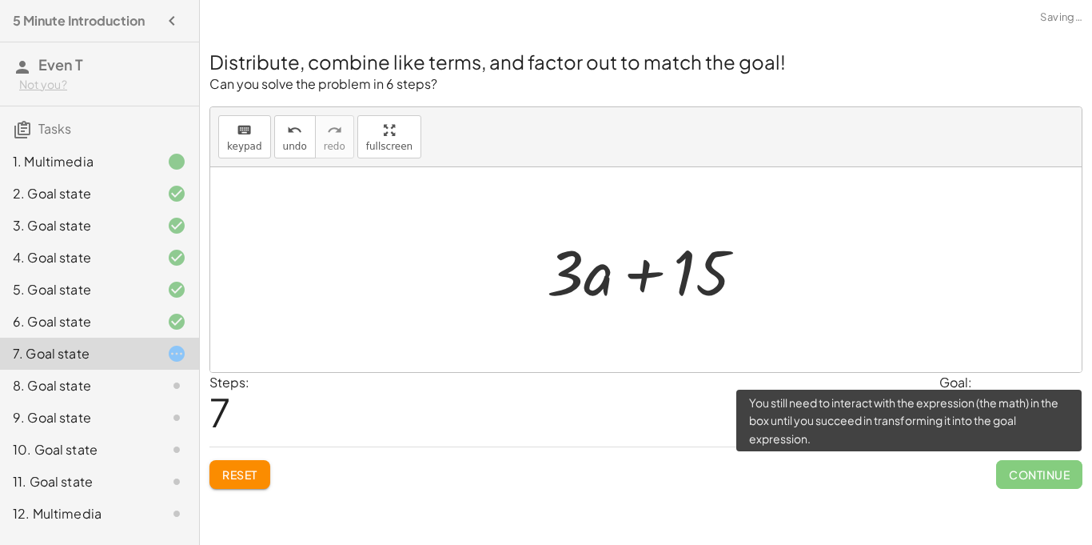
click at [1033, 477] on span "Continue" at bounding box center [1039, 474] width 86 height 29
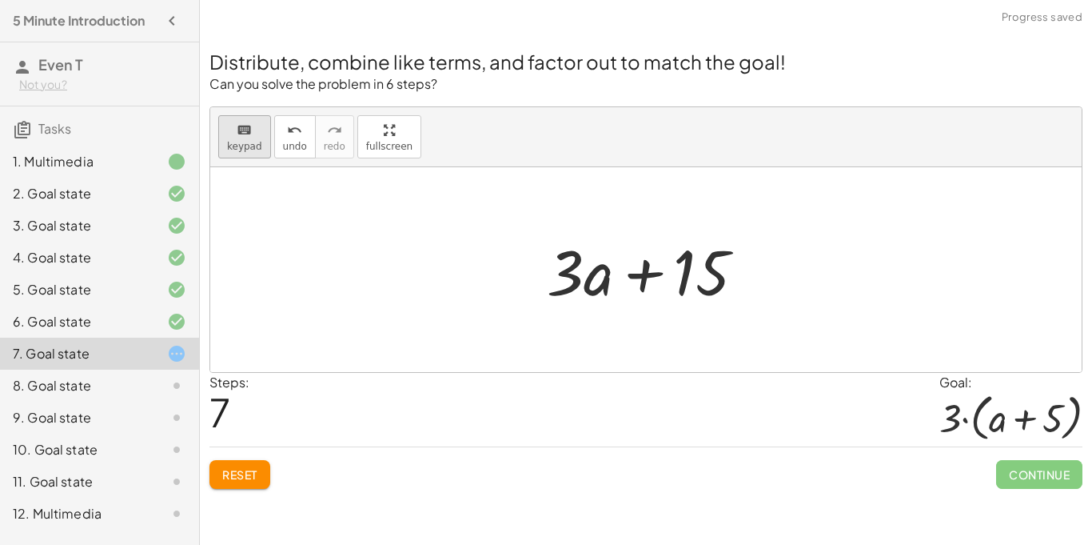
click at [249, 142] on span "keypad" at bounding box center [244, 146] width 35 height 11
click at [595, 261] on div at bounding box center [580, 271] width 66 height 74
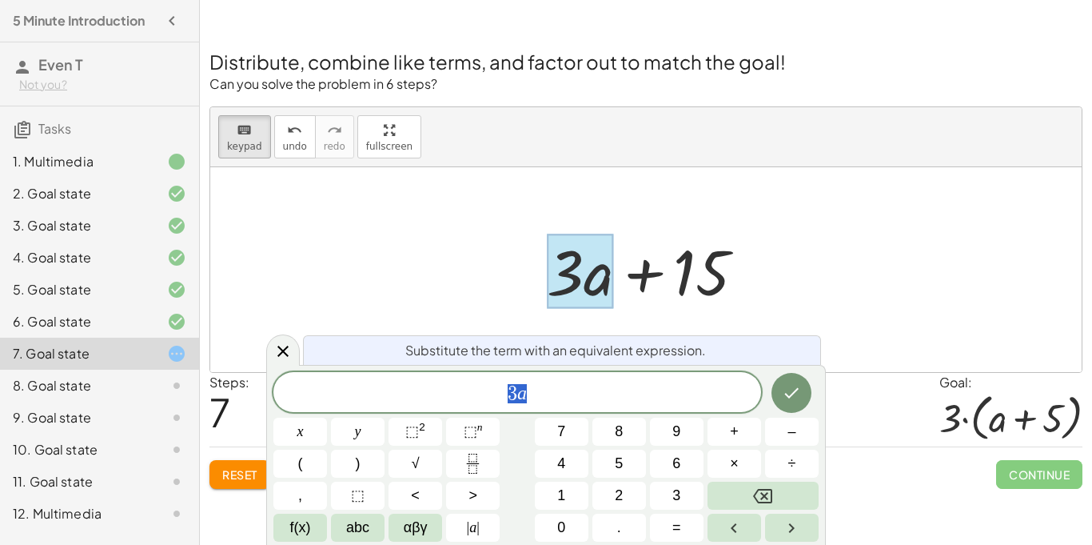
scroll to position [1, 0]
click at [585, 382] on span "3 a" at bounding box center [517, 393] width 488 height 22
click at [780, 376] on button "Done" at bounding box center [792, 391] width 40 height 40
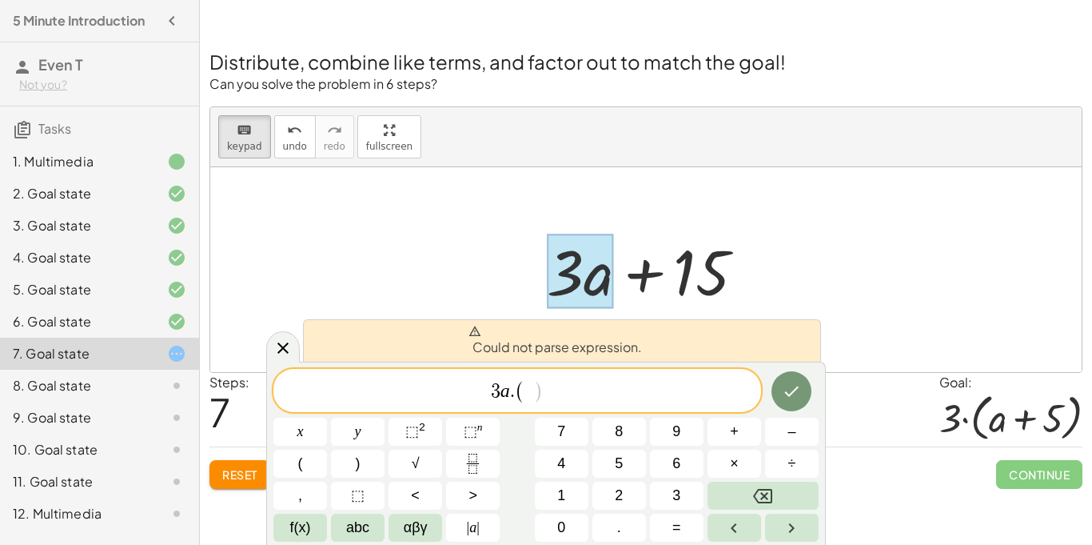
click at [767, 313] on div "+ · 2 · ( + a + 4 ) − a + · a · ( + 3 − 1 ) + 7 + · 2 · a + · 2 · 4 − a + · a ·…" at bounding box center [646, 270] width 247 height 90
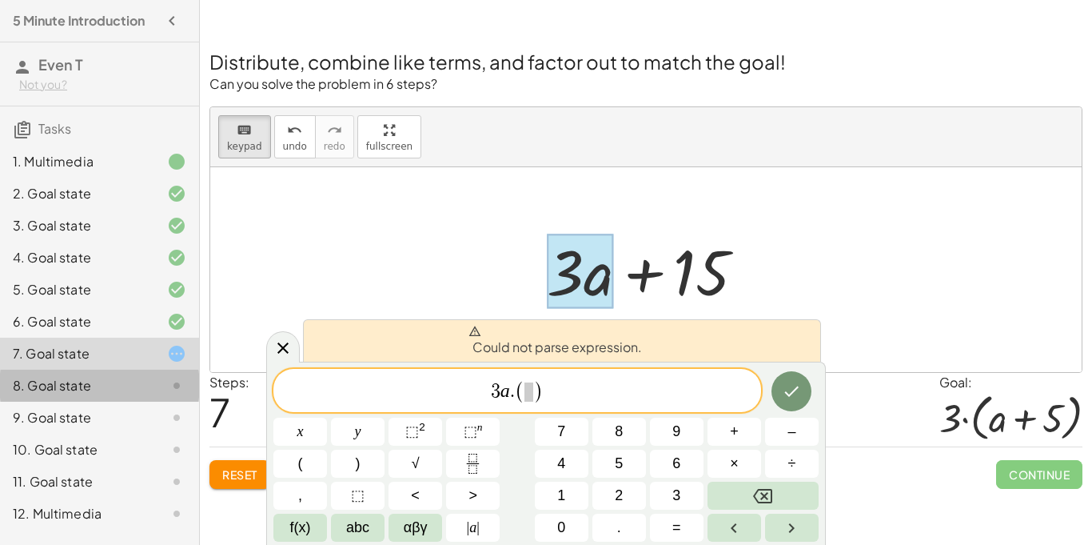
click at [125, 382] on div "8. Goal state" at bounding box center [77, 385] width 129 height 19
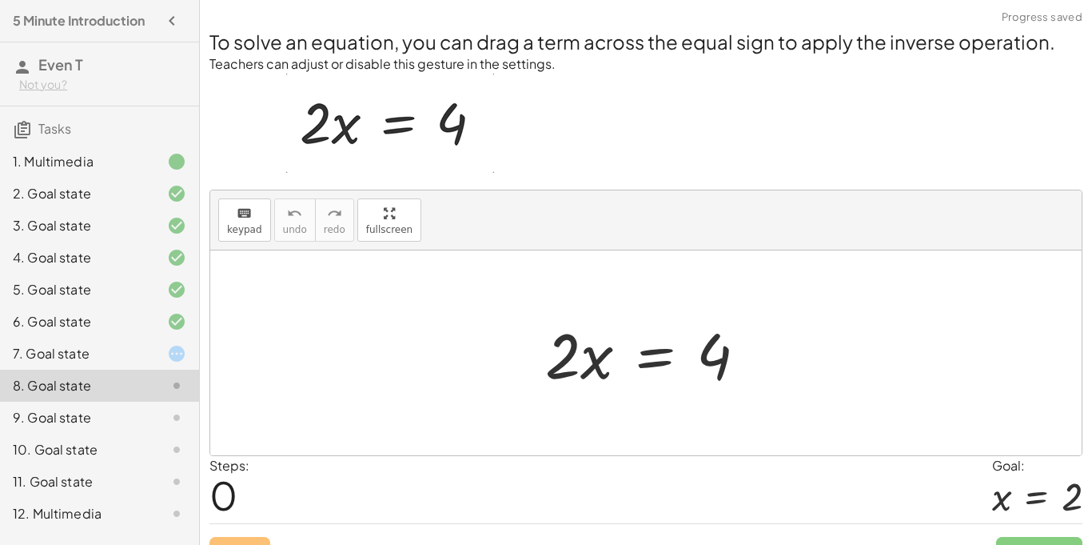
click at [573, 365] on div at bounding box center [652, 353] width 230 height 82
drag, startPoint x: 565, startPoint y: 370, endPoint x: 725, endPoint y: 420, distance: 167.4
click at [725, 420] on div "· 2 · 2 · x = 4" at bounding box center [646, 352] width 872 height 205
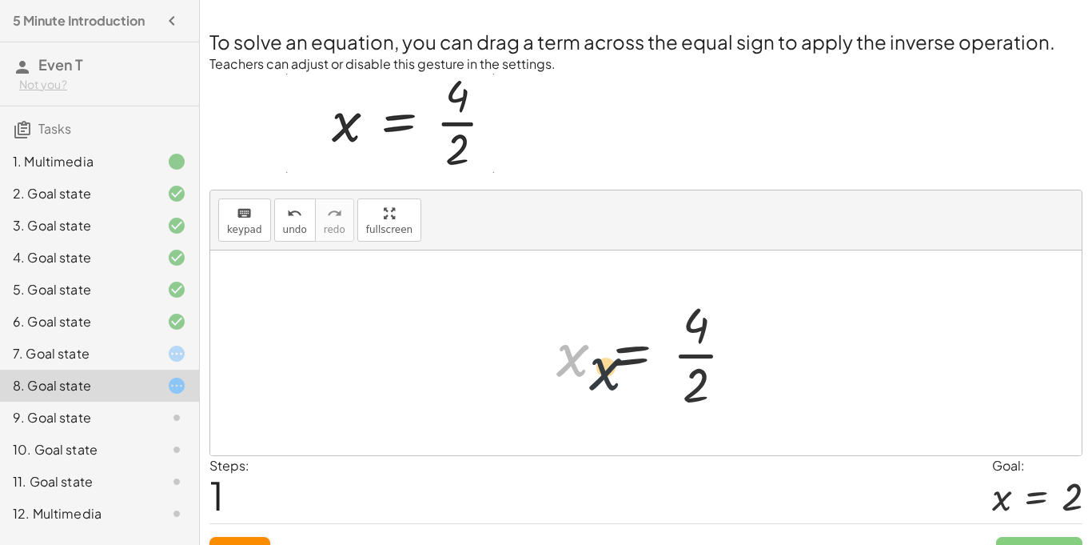
drag, startPoint x: 573, startPoint y: 362, endPoint x: 650, endPoint y: 393, distance: 83.6
click at [650, 393] on div at bounding box center [652, 352] width 207 height 123
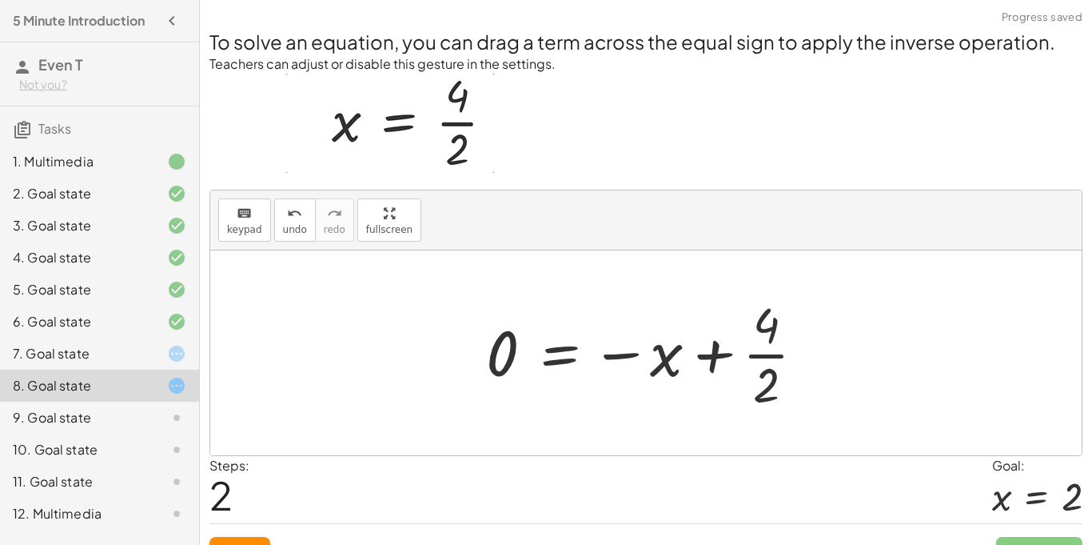
click at [243, 537] on button "Reset" at bounding box center [240, 551] width 61 height 29
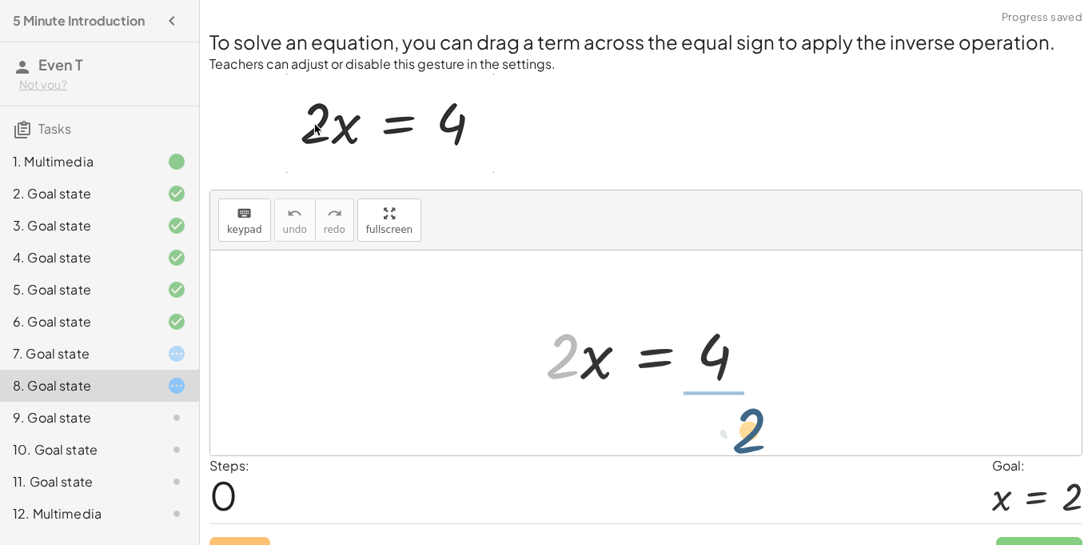
drag, startPoint x: 559, startPoint y: 359, endPoint x: 747, endPoint y: 433, distance: 201.8
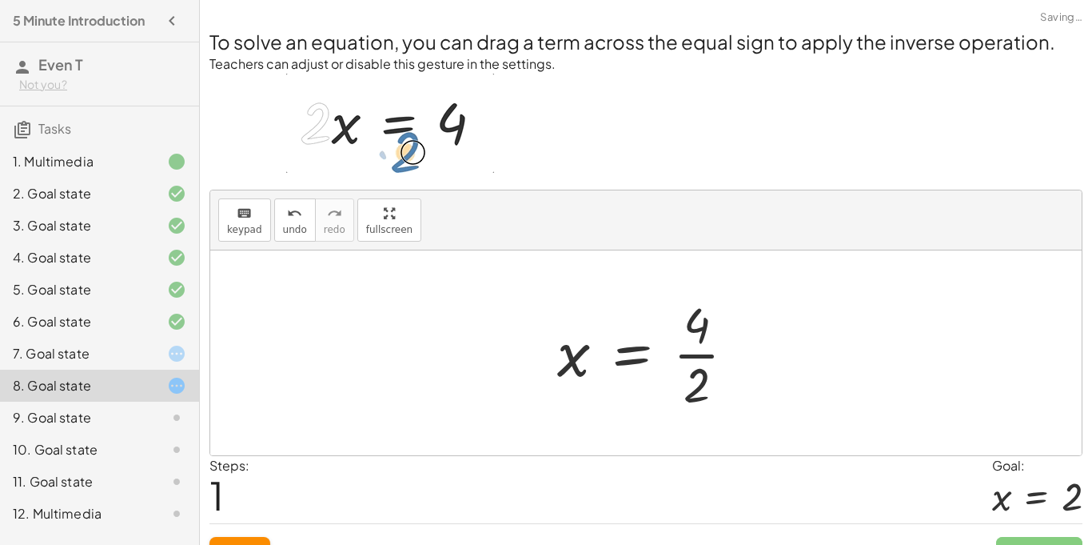
click at [709, 330] on div at bounding box center [652, 352] width 207 height 123
click at [709, 357] on div at bounding box center [652, 352] width 207 height 123
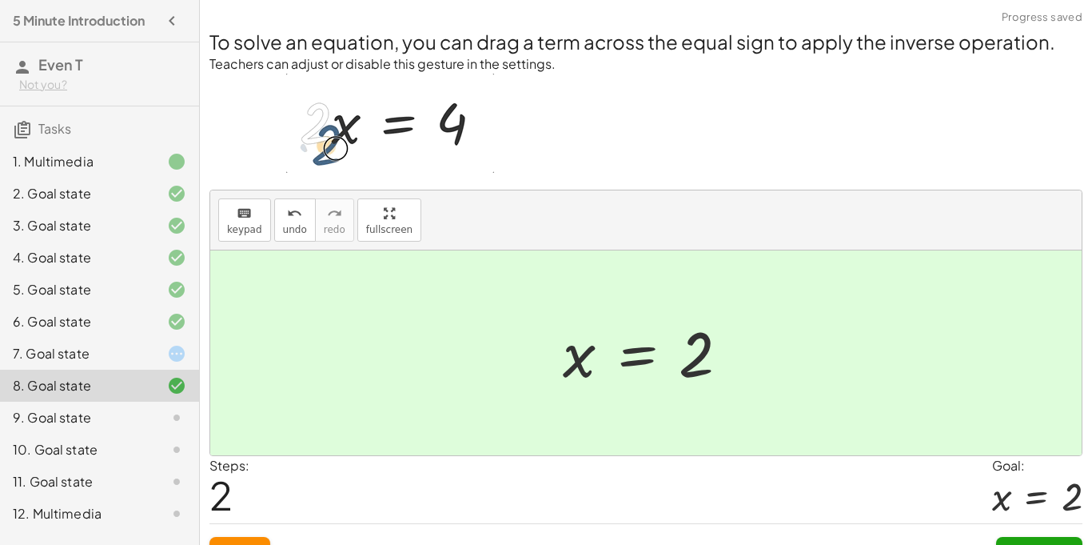
click at [1032, 537] on button "Continue" at bounding box center [1039, 551] width 86 height 29
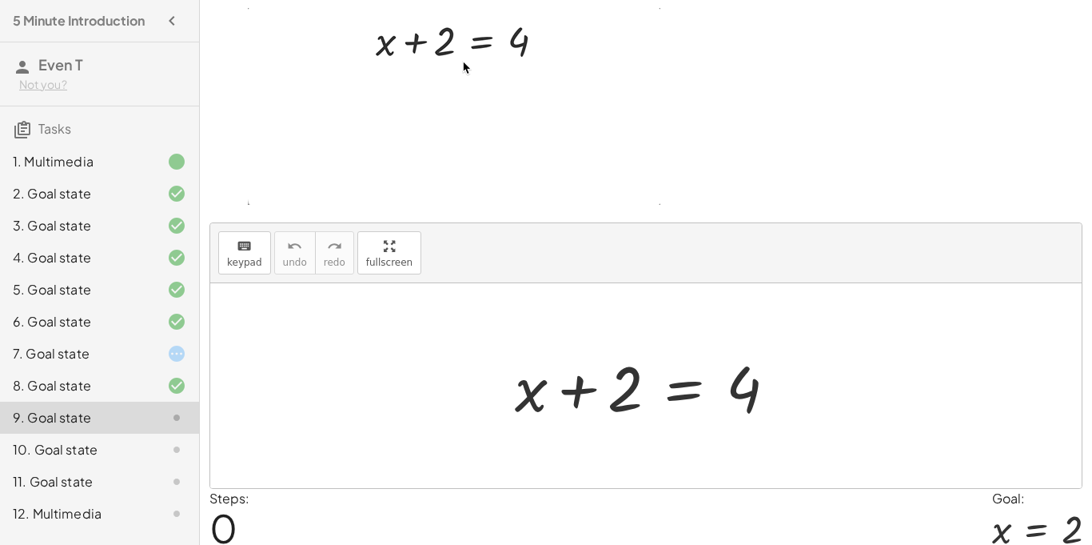
scroll to position [80, 0]
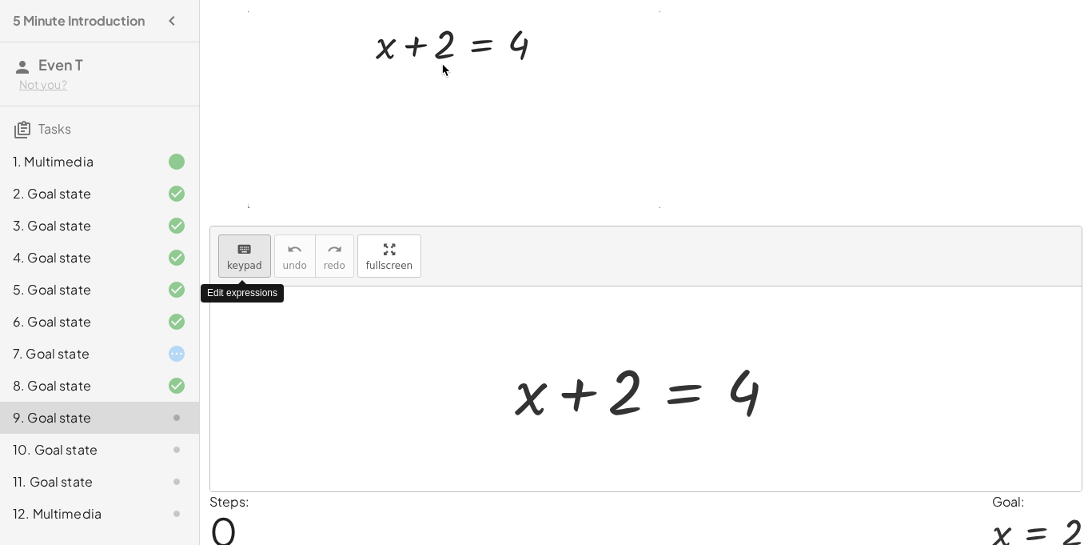
click at [252, 255] on div "keyboard" at bounding box center [244, 248] width 35 height 19
click at [248, 269] on span "keypad" at bounding box center [244, 265] width 35 height 11
click at [237, 261] on span "keypad" at bounding box center [244, 265] width 35 height 11
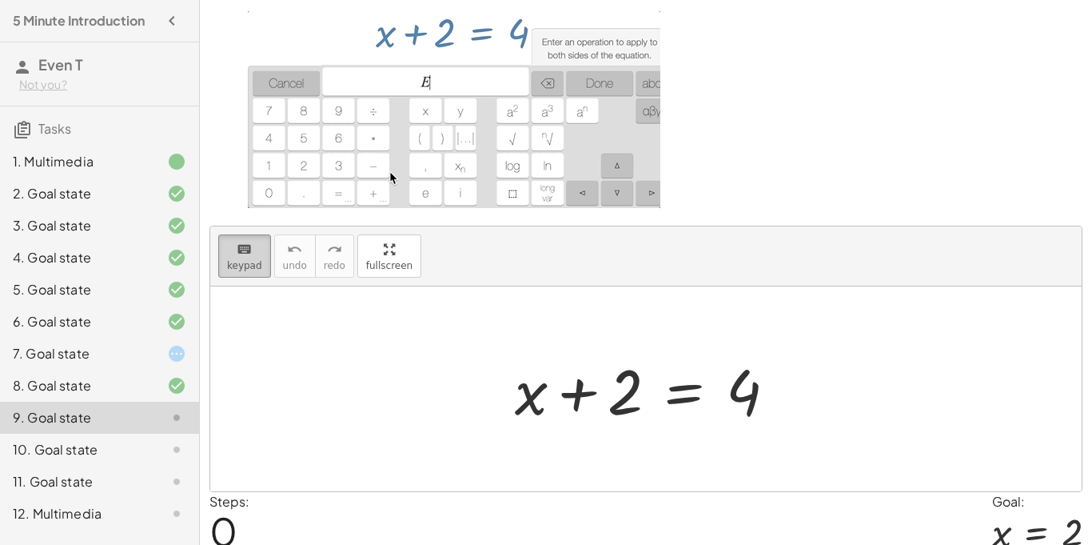
click at [253, 256] on div "keyboard" at bounding box center [244, 248] width 35 height 19
click at [646, 388] on div at bounding box center [652, 389] width 290 height 82
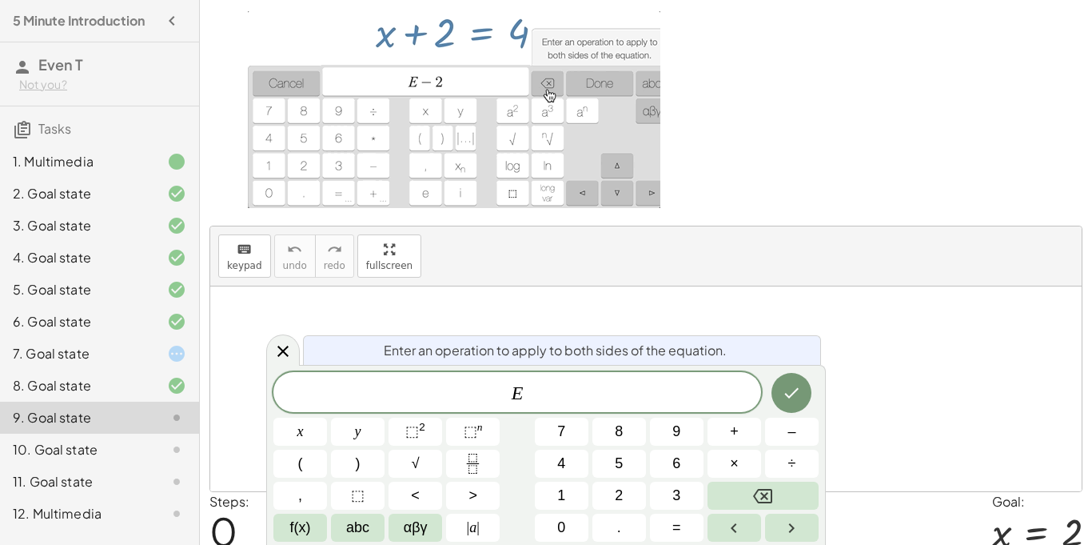
click at [609, 304] on div at bounding box center [646, 388] width 872 height 205
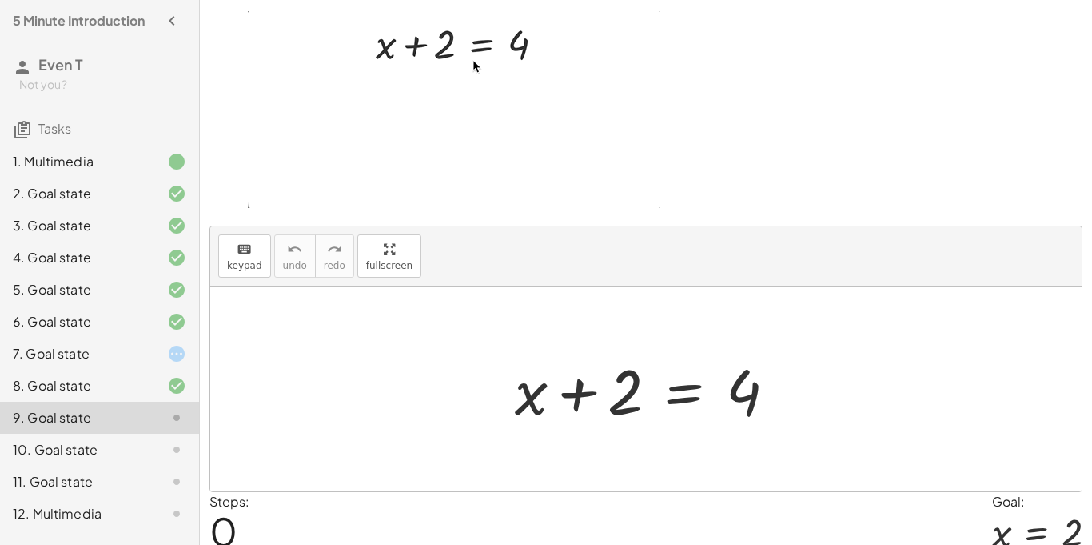
click at [574, 391] on div at bounding box center [652, 389] width 290 height 82
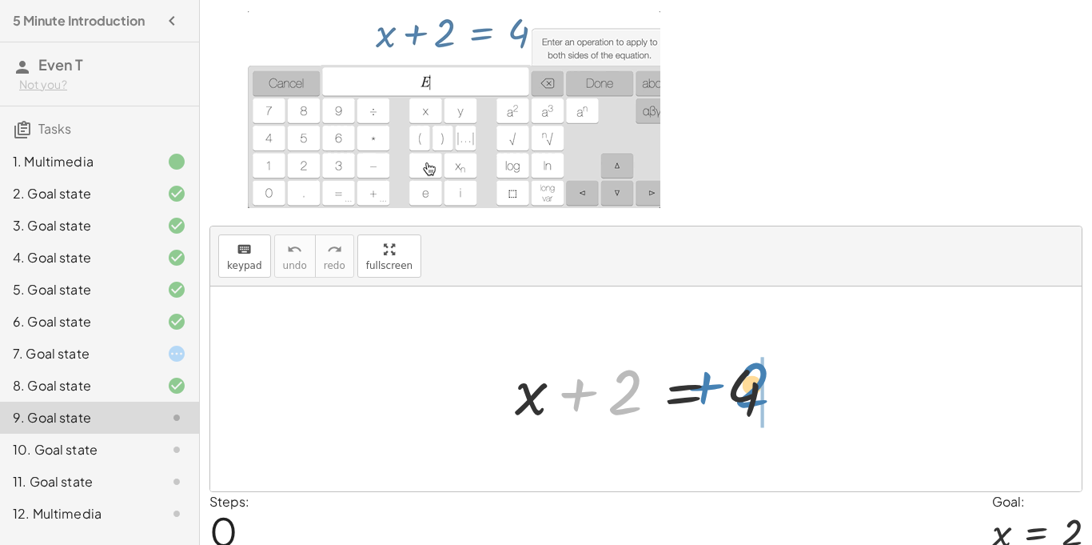
drag, startPoint x: 615, startPoint y: 390, endPoint x: 742, endPoint y: 383, distance: 127.4
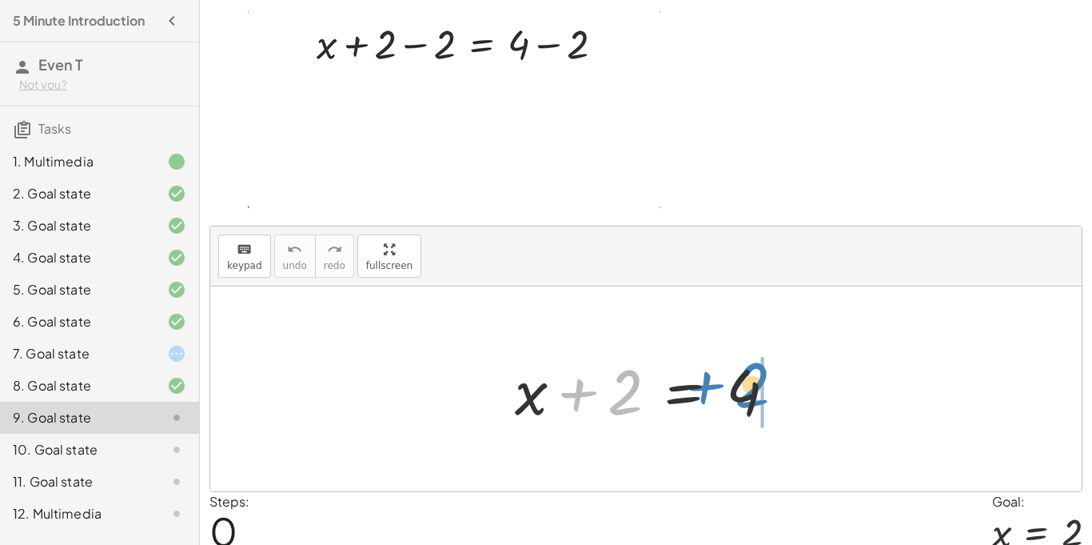
click at [742, 383] on div at bounding box center [652, 389] width 290 height 82
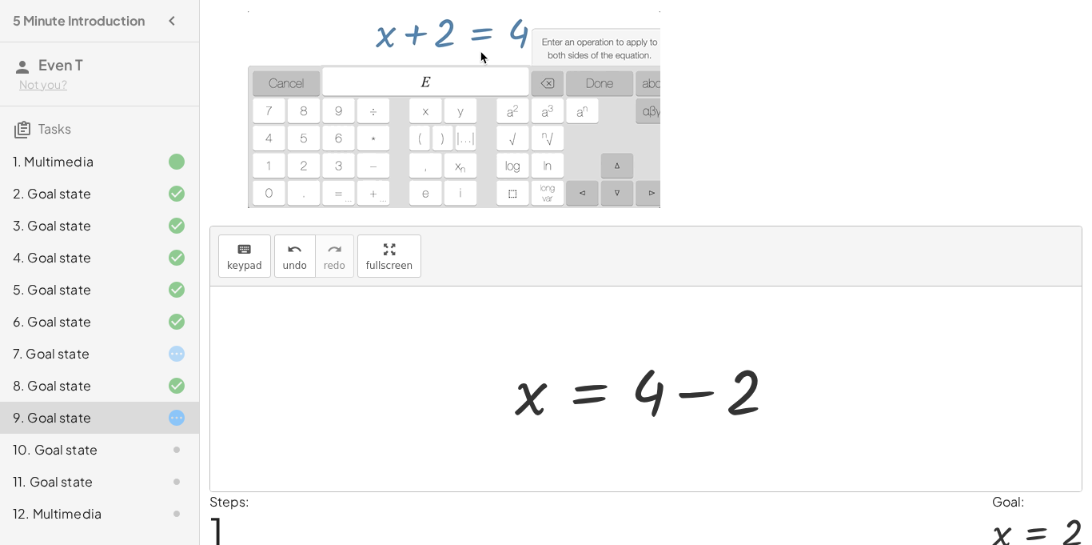
click at [697, 399] on div at bounding box center [652, 389] width 290 height 82
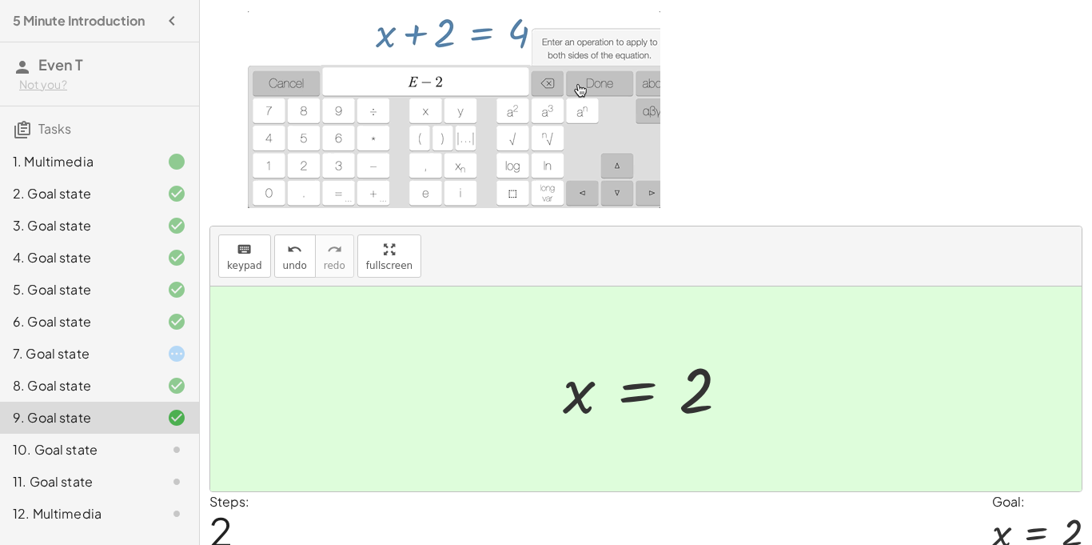
scroll to position [146, 0]
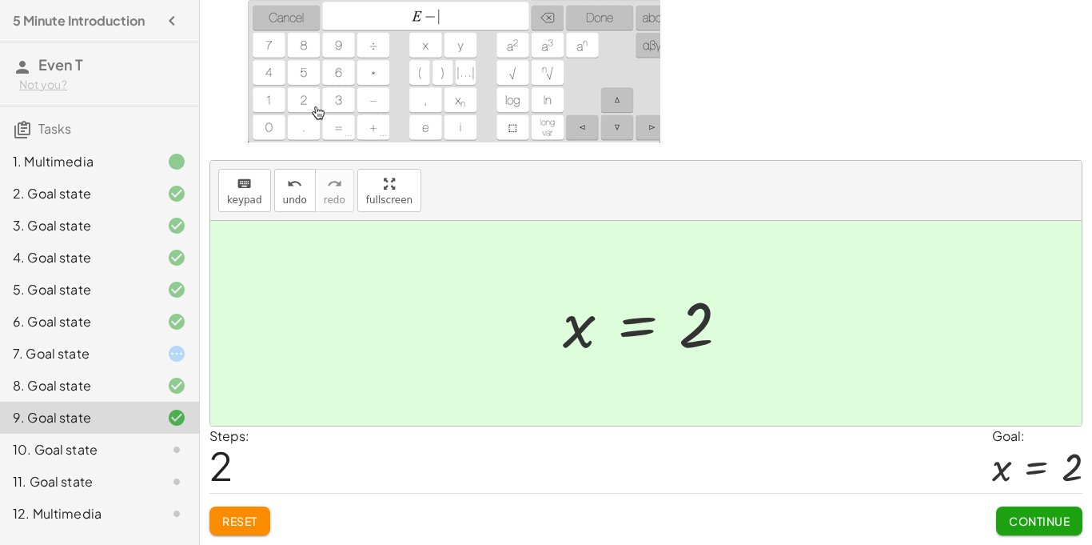
click at [1059, 523] on span "Continue" at bounding box center [1039, 520] width 61 height 14
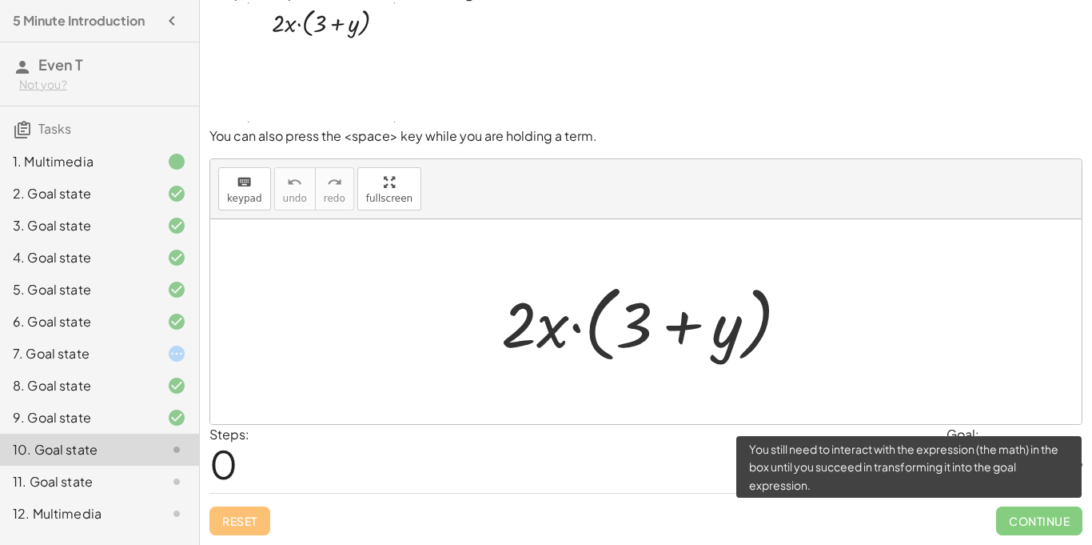
scroll to position [34, 0]
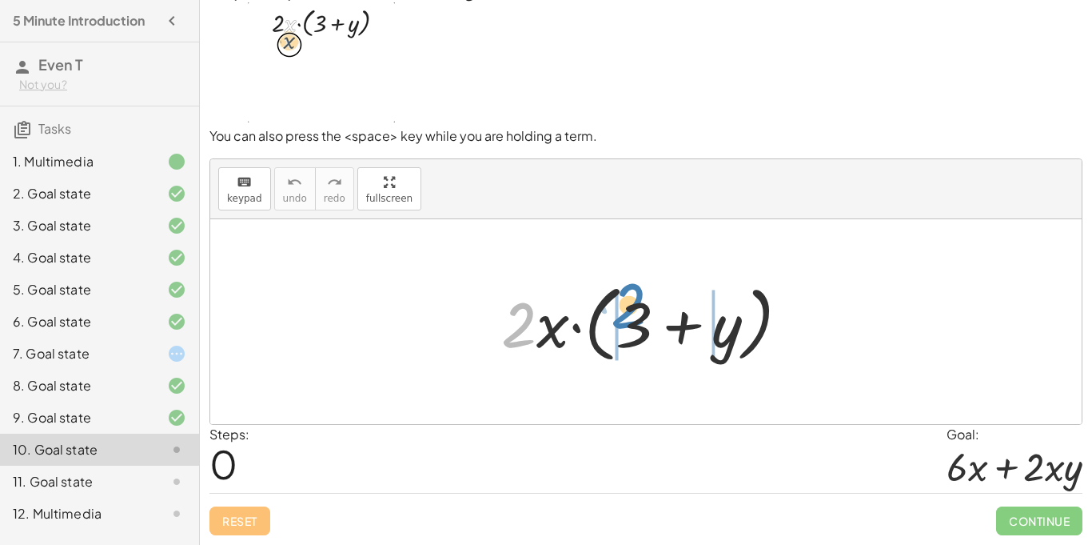
drag, startPoint x: 524, startPoint y: 329, endPoint x: 633, endPoint y: 309, distance: 110.4
click at [633, 309] on div at bounding box center [651, 322] width 317 height 92
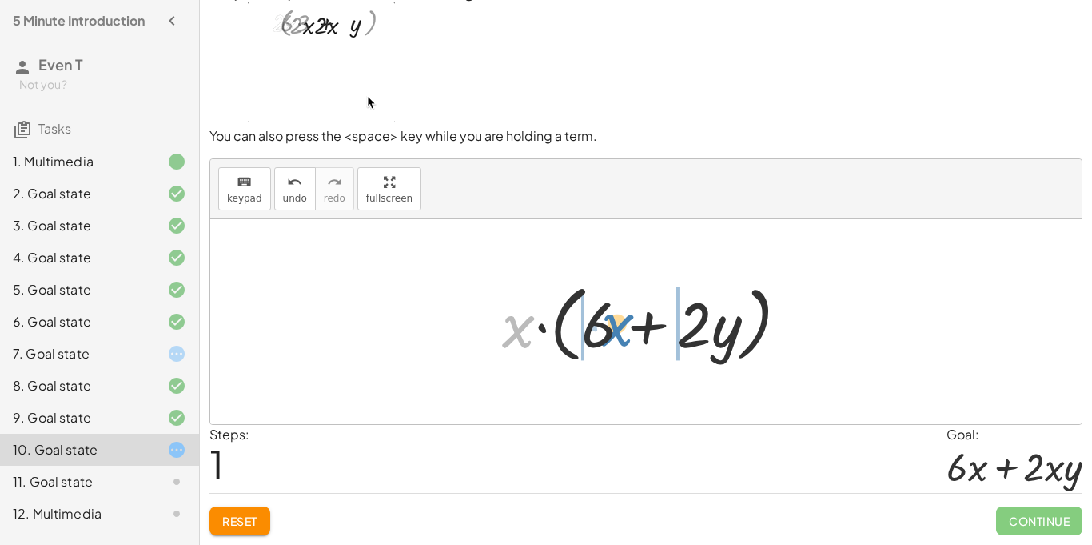
drag, startPoint x: 519, startPoint y: 328, endPoint x: 619, endPoint y: 326, distance: 100.0
click at [619, 326] on div at bounding box center [652, 322] width 316 height 92
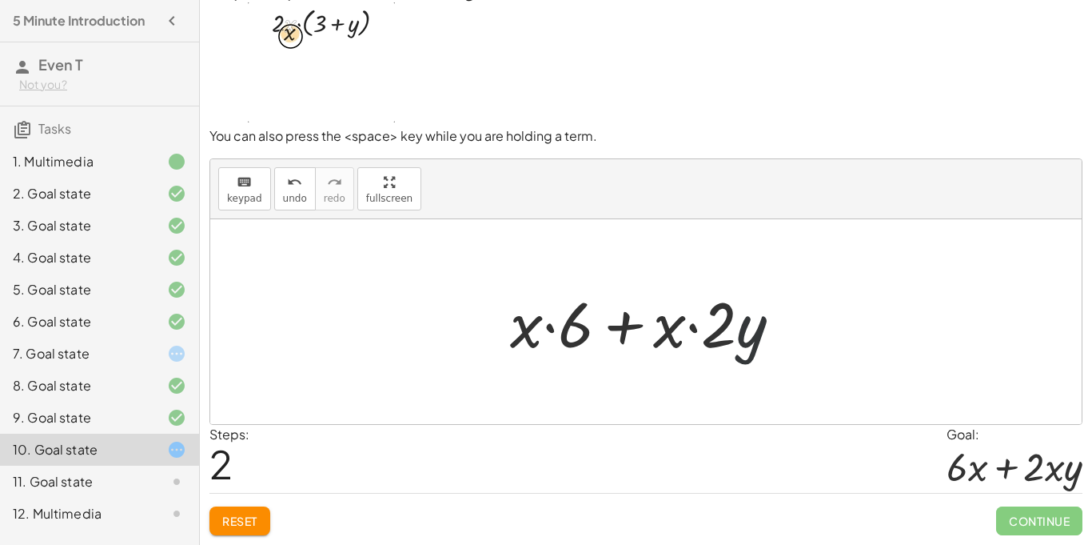
click at [740, 329] on div at bounding box center [652, 322] width 301 height 82
drag, startPoint x: 728, startPoint y: 328, endPoint x: 669, endPoint y: 320, distance: 59.7
click at [669, 320] on div at bounding box center [652, 322] width 301 height 82
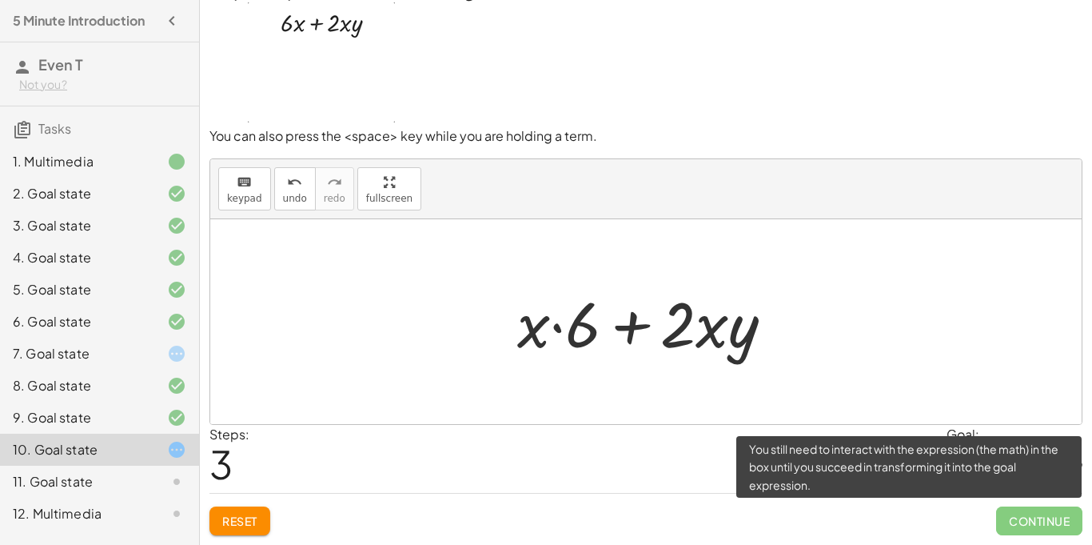
click at [1031, 514] on span "Continue" at bounding box center [1039, 520] width 86 height 29
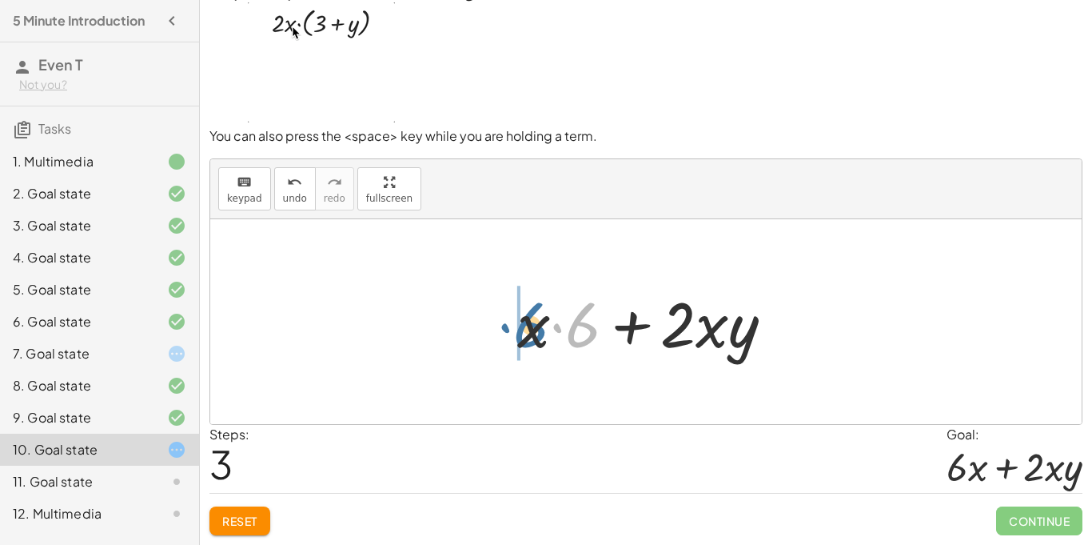
drag, startPoint x: 581, startPoint y: 336, endPoint x: 522, endPoint y: 336, distance: 58.4
click at [522, 336] on div at bounding box center [651, 322] width 285 height 82
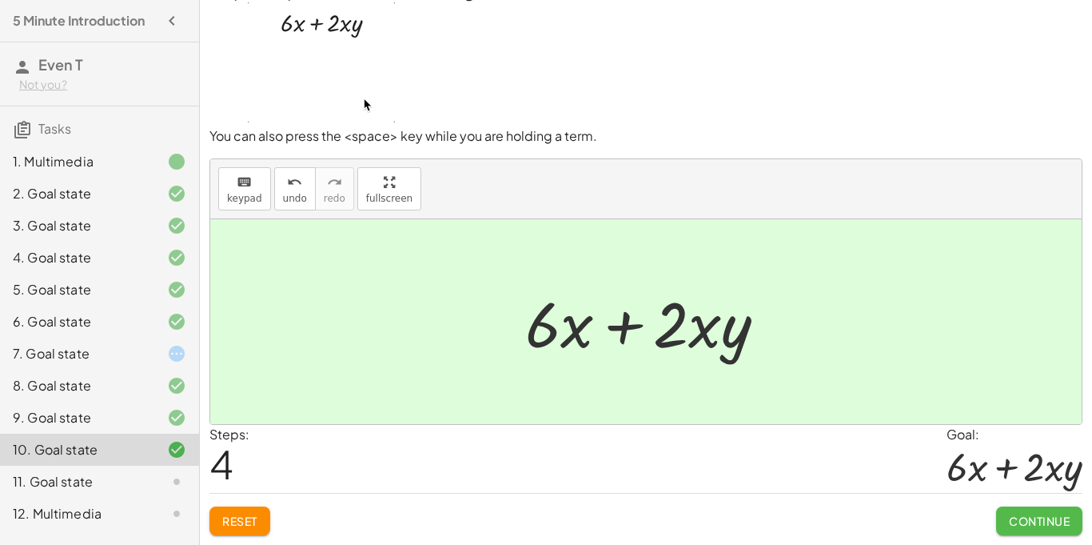
click at [1005, 511] on button "Continue" at bounding box center [1039, 520] width 86 height 29
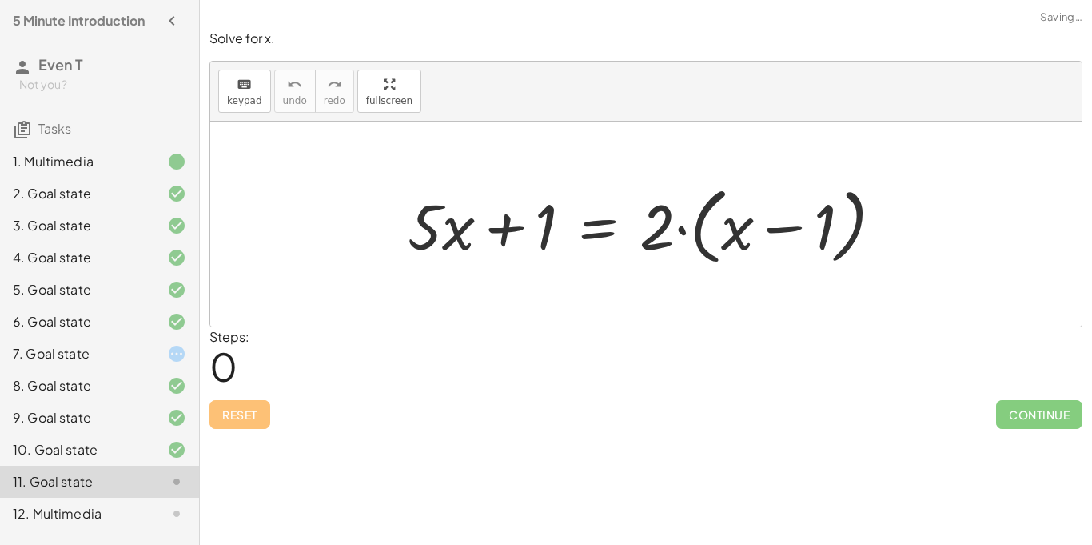
scroll to position [0, 0]
click at [420, 226] on div at bounding box center [652, 224] width 505 height 92
drag, startPoint x: 734, startPoint y: 236, endPoint x: 791, endPoint y: 241, distance: 57.0
click at [791, 241] on div at bounding box center [652, 224] width 505 height 92
drag, startPoint x: 449, startPoint y: 222, endPoint x: 745, endPoint y: 190, distance: 297.6
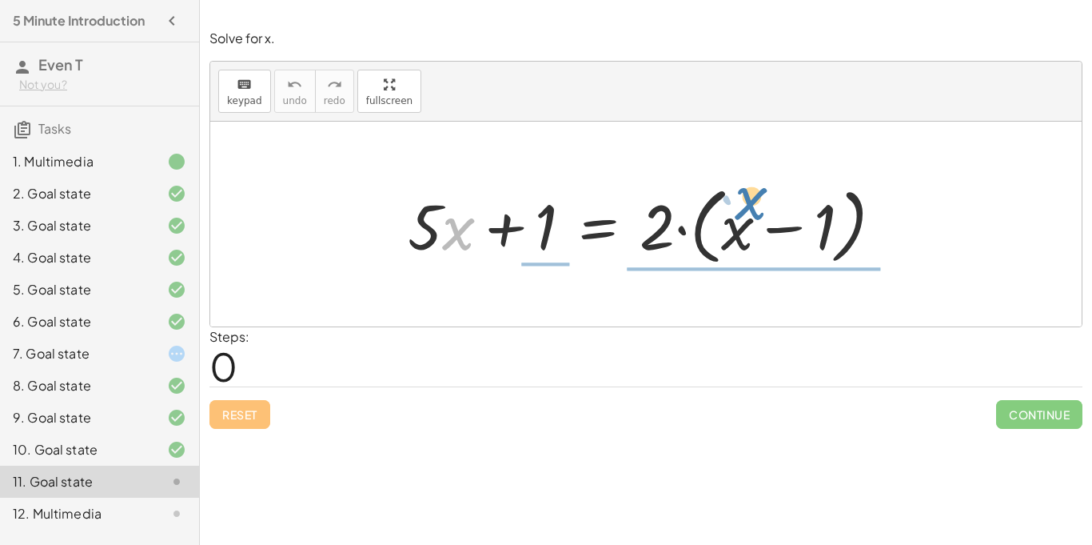
click at [745, 190] on div at bounding box center [652, 224] width 505 height 92
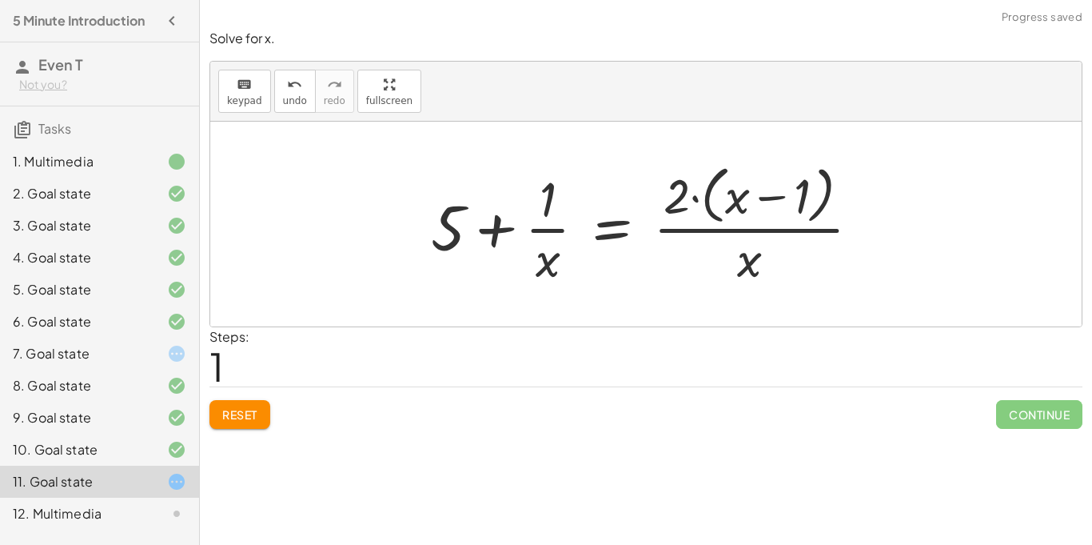
click at [249, 424] on button "Reset" at bounding box center [240, 414] width 61 height 29
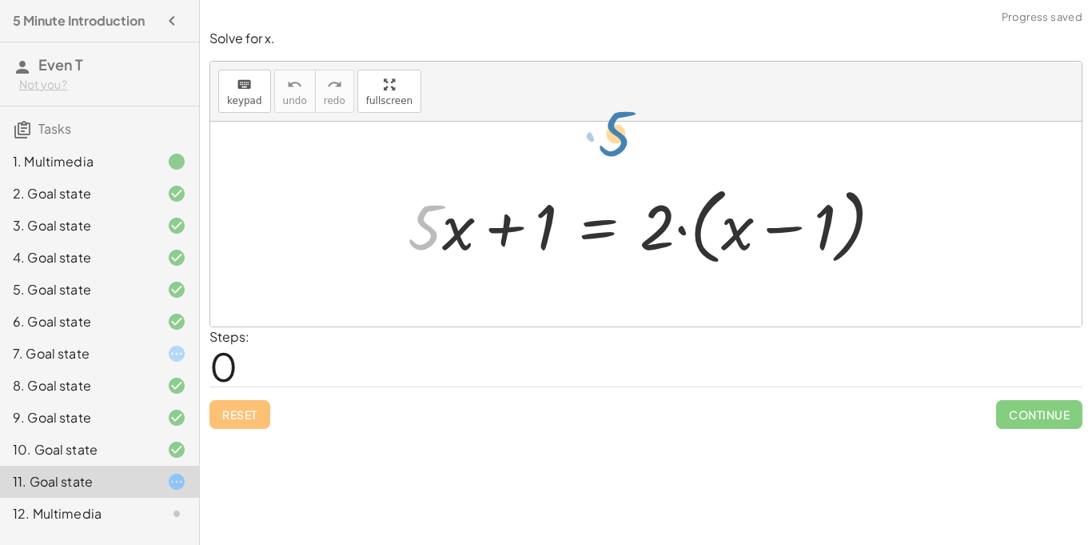
drag, startPoint x: 438, startPoint y: 245, endPoint x: 465, endPoint y: 214, distance: 40.8
click at [465, 214] on div at bounding box center [652, 224] width 505 height 92
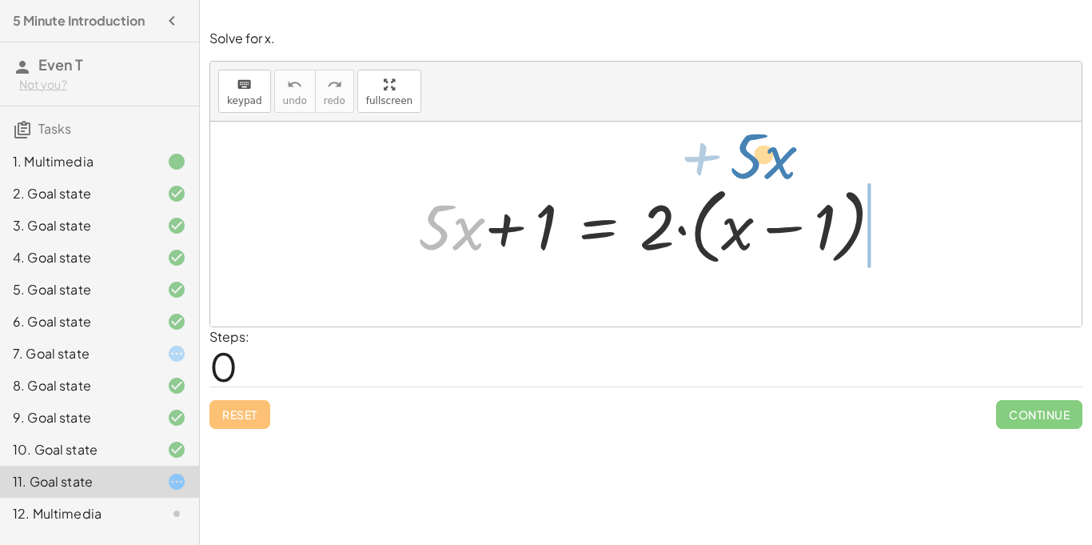
drag, startPoint x: 458, startPoint y: 234, endPoint x: 770, endPoint y: 163, distance: 319.9
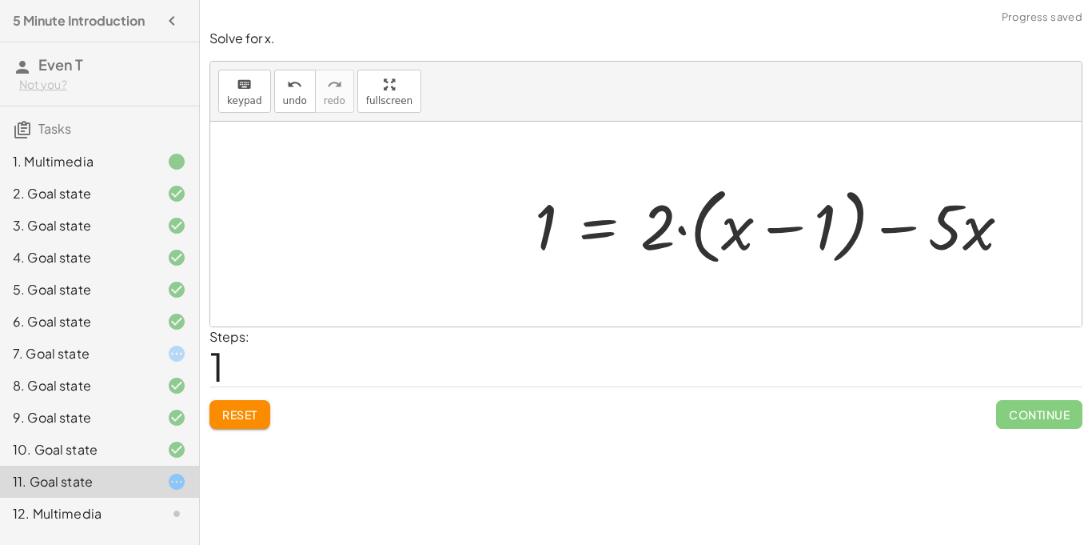
click at [255, 422] on button "Reset" at bounding box center [240, 414] width 61 height 29
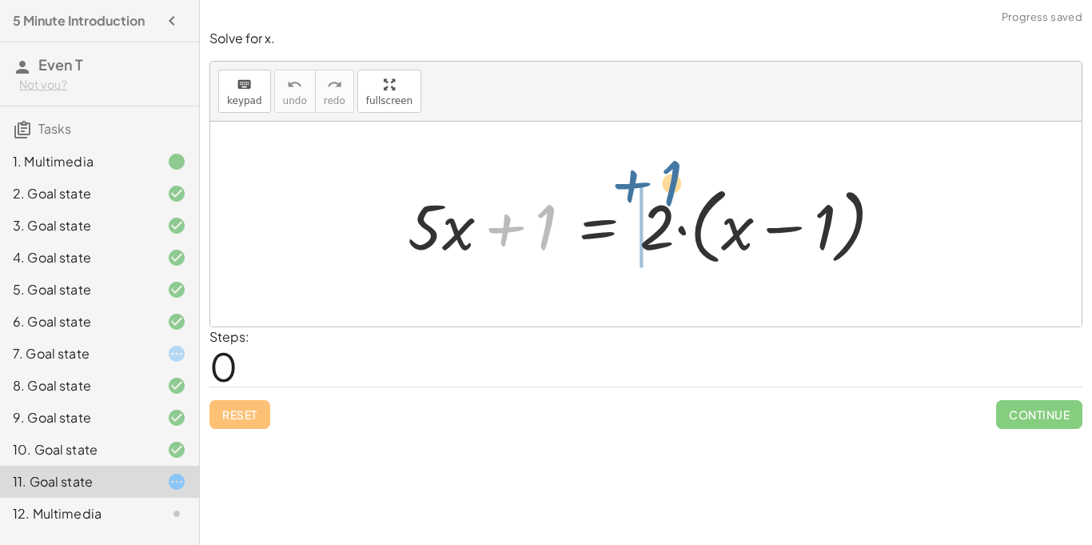
drag, startPoint x: 546, startPoint y: 225, endPoint x: 674, endPoint y: 183, distance: 134.5
click at [674, 183] on div at bounding box center [652, 224] width 505 height 92
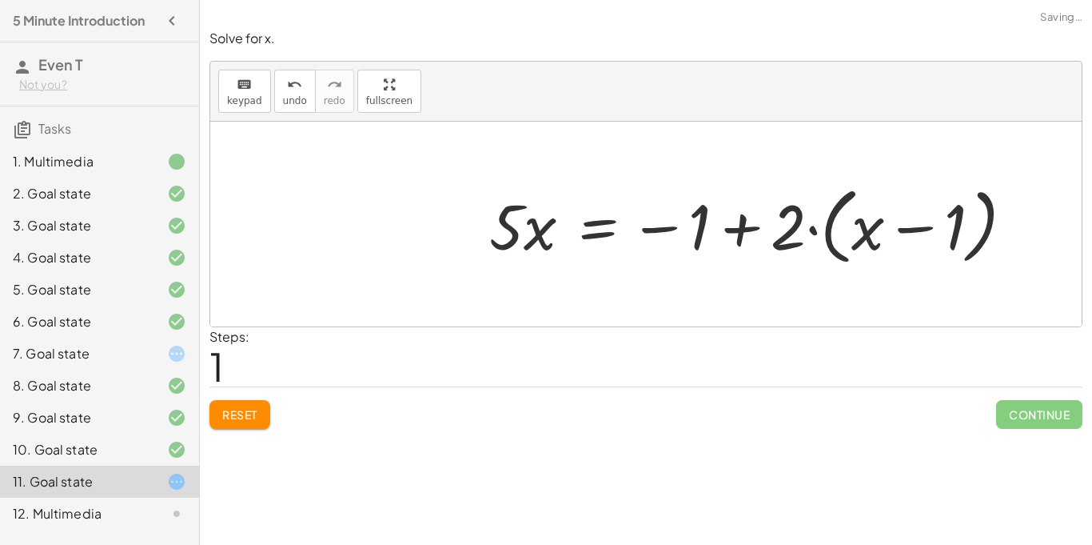
click at [736, 230] on div at bounding box center [757, 224] width 553 height 92
click at [737, 230] on div at bounding box center [757, 224] width 553 height 92
drag, startPoint x: 790, startPoint y: 228, endPoint x: 724, endPoint y: 211, distance: 68.5
click at [724, 211] on div at bounding box center [757, 224] width 553 height 92
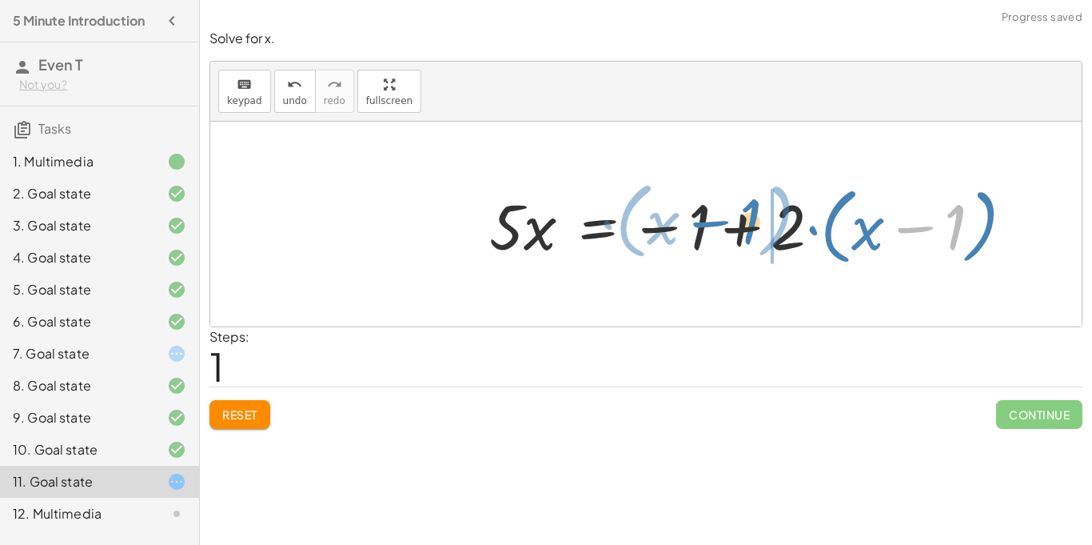
drag, startPoint x: 956, startPoint y: 234, endPoint x: 734, endPoint y: 229, distance: 222.4
click at [734, 229] on div at bounding box center [757, 224] width 553 height 92
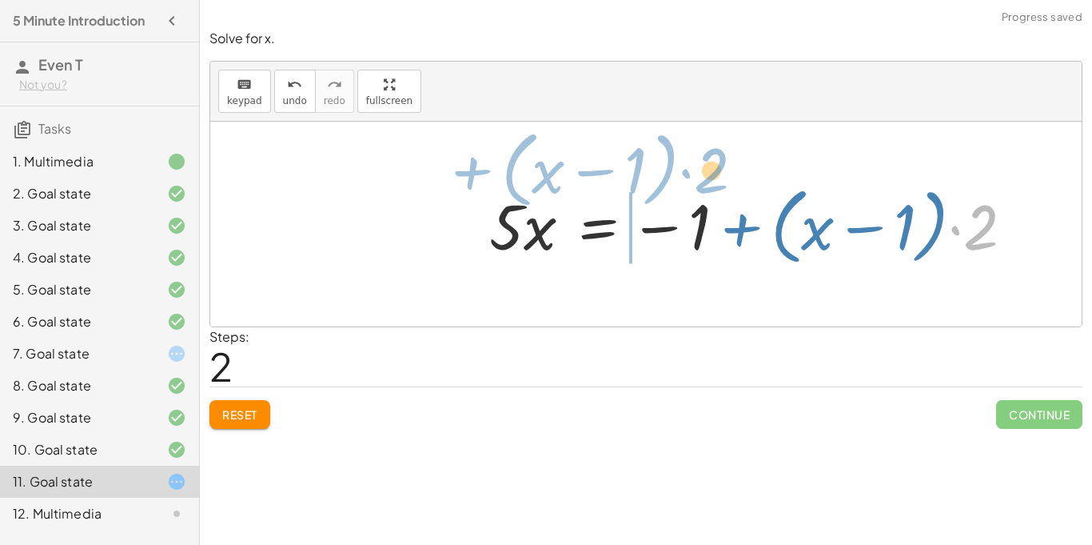
drag, startPoint x: 964, startPoint y: 228, endPoint x: 694, endPoint y: 171, distance: 275.4
click at [694, 171] on div "+ · 5 · x + 1 = · 2 · ( + x − 1 ) · 5 · x = − 1 + · 2 · ( + x − 1 ) · 2 + · ( +…" at bounding box center [646, 224] width 872 height 205
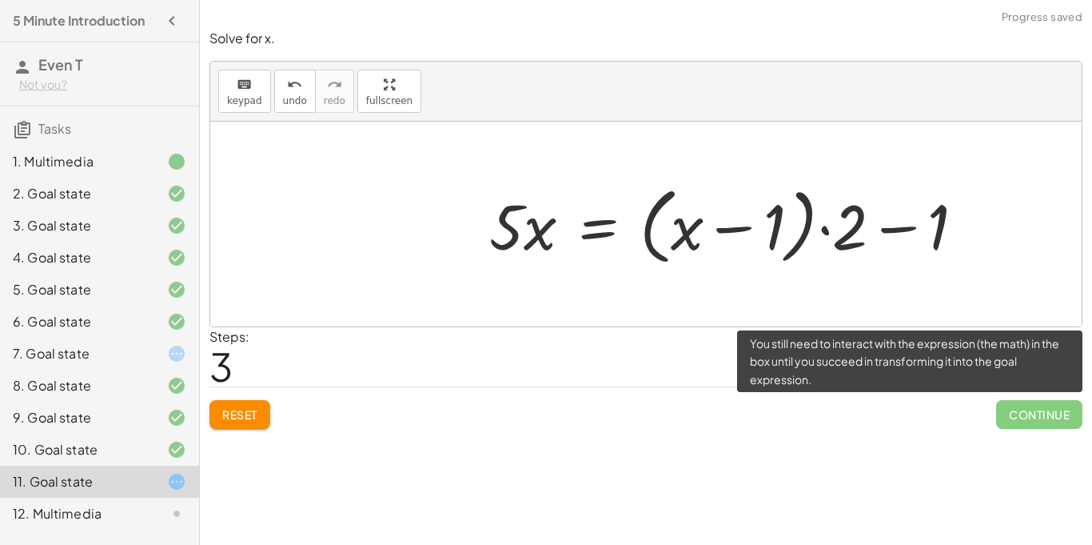
click at [1062, 421] on span "Continue" at bounding box center [1039, 414] width 86 height 29
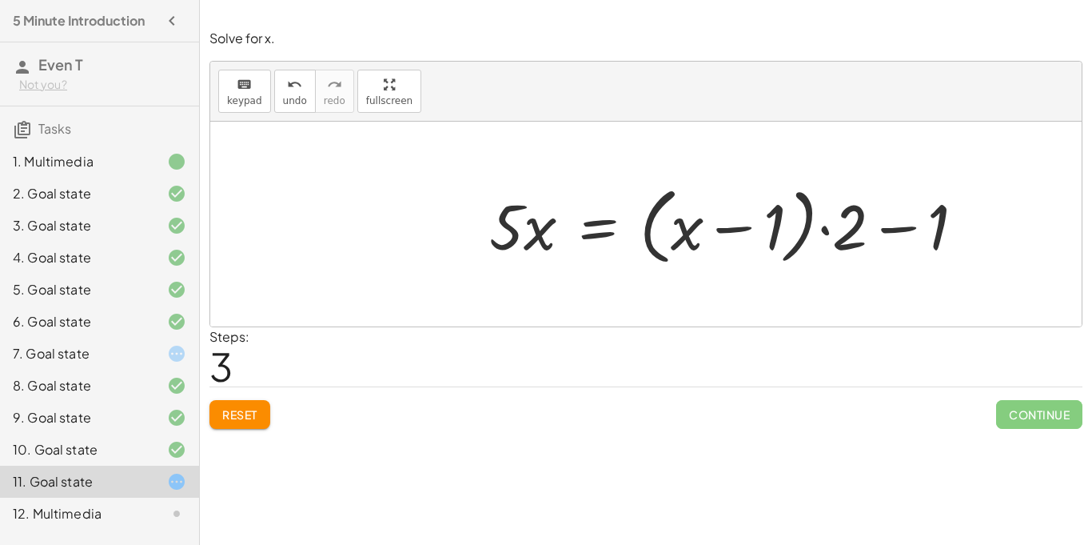
click at [146, 367] on div "7. Goal state" at bounding box center [99, 353] width 199 height 32
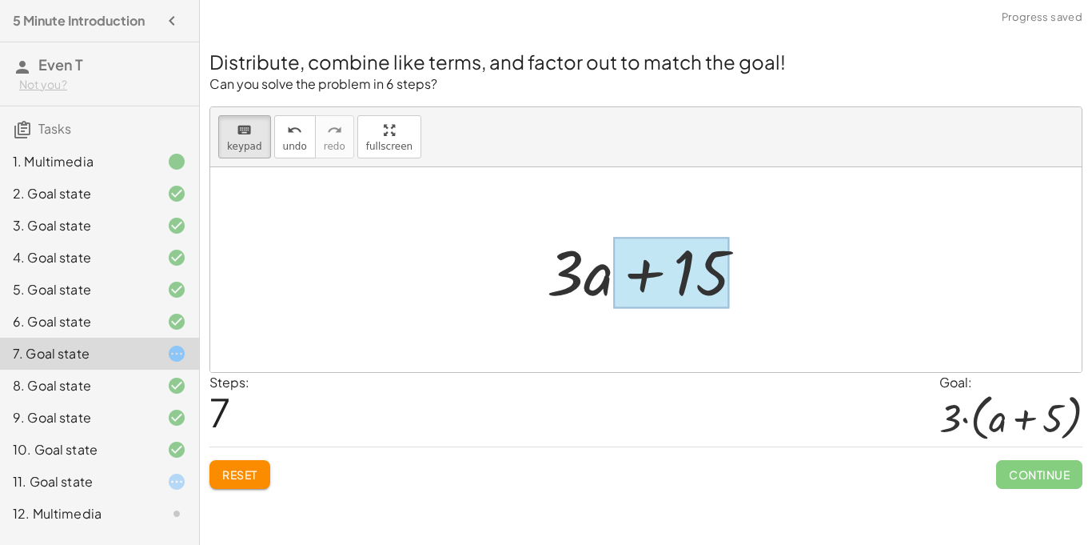
click at [730, 268] on div at bounding box center [652, 270] width 227 height 82
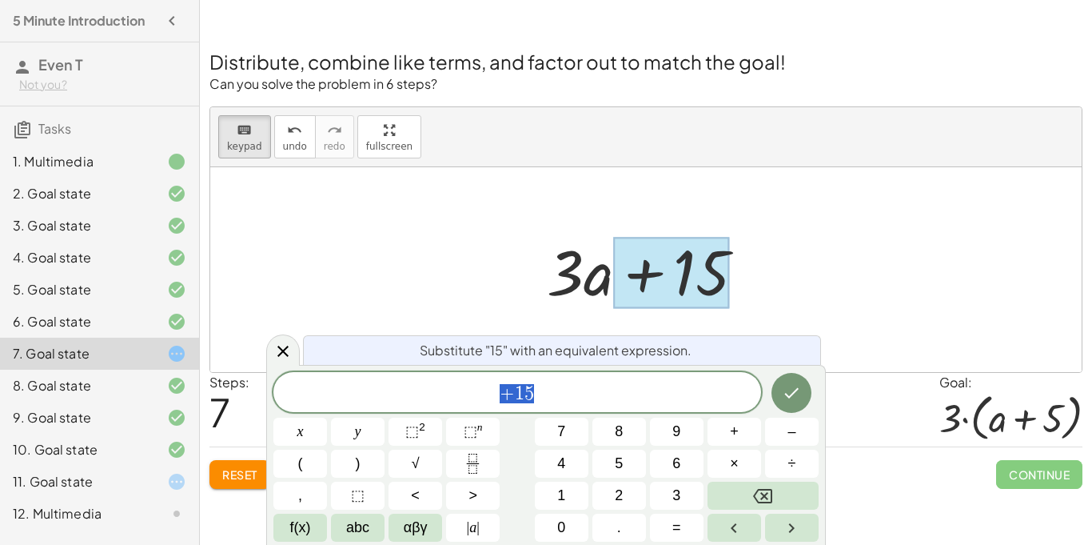
click at [657, 395] on span "+ 1 5" at bounding box center [517, 393] width 488 height 22
click at [874, 253] on div at bounding box center [646, 269] width 872 height 205
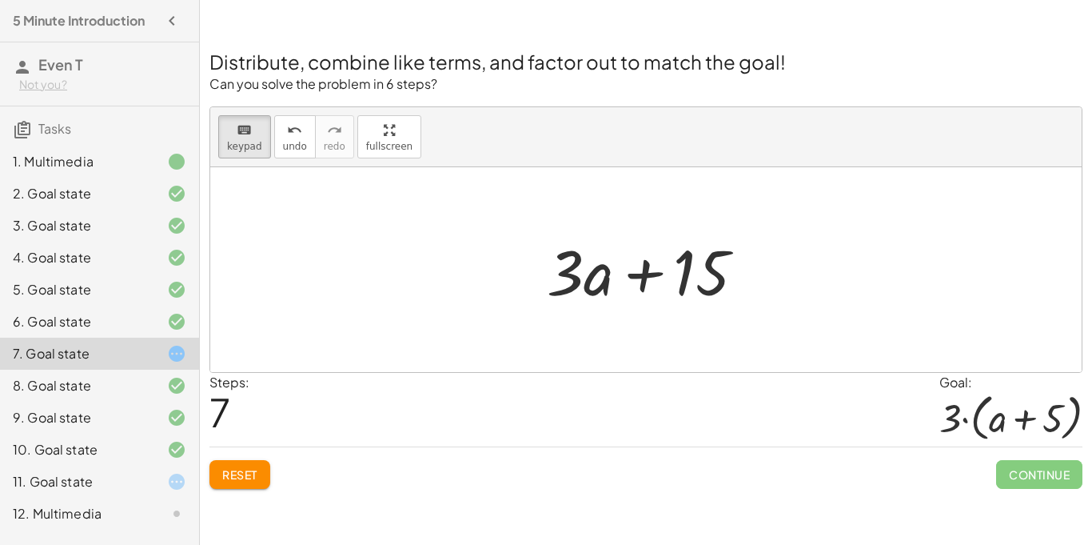
click at [242, 474] on span "Reset" at bounding box center [239, 474] width 35 height 14
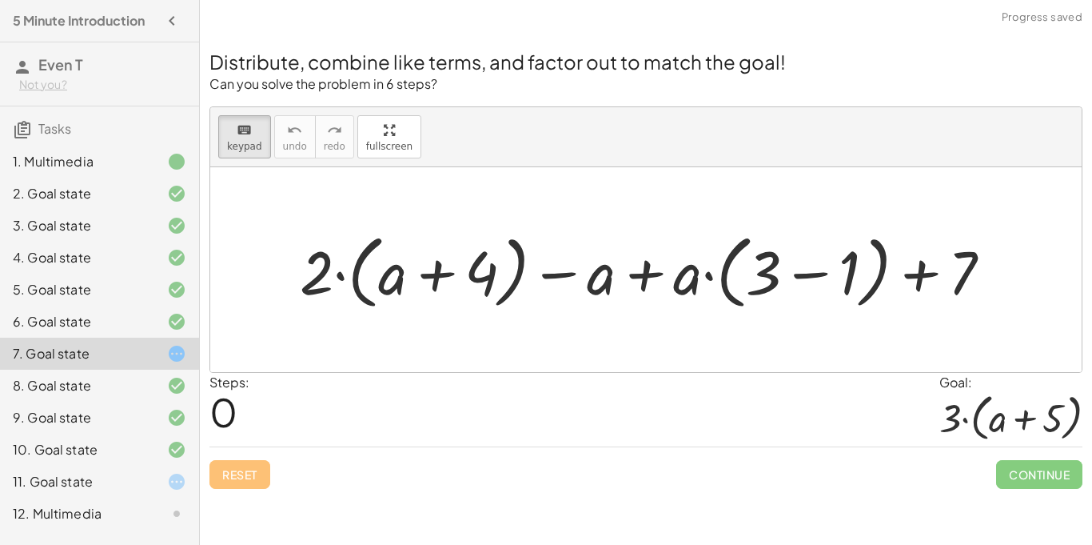
drag, startPoint x: 291, startPoint y: 277, endPoint x: 485, endPoint y: 235, distance: 198.7
click at [327, 265] on div at bounding box center [652, 270] width 721 height 89
drag, startPoint x: 315, startPoint y: 293, endPoint x: 337, endPoint y: 237, distance: 61.0
click at [266, 190] on div at bounding box center [646, 269] width 872 height 205
click at [249, 147] on span "keypad" at bounding box center [244, 146] width 35 height 11
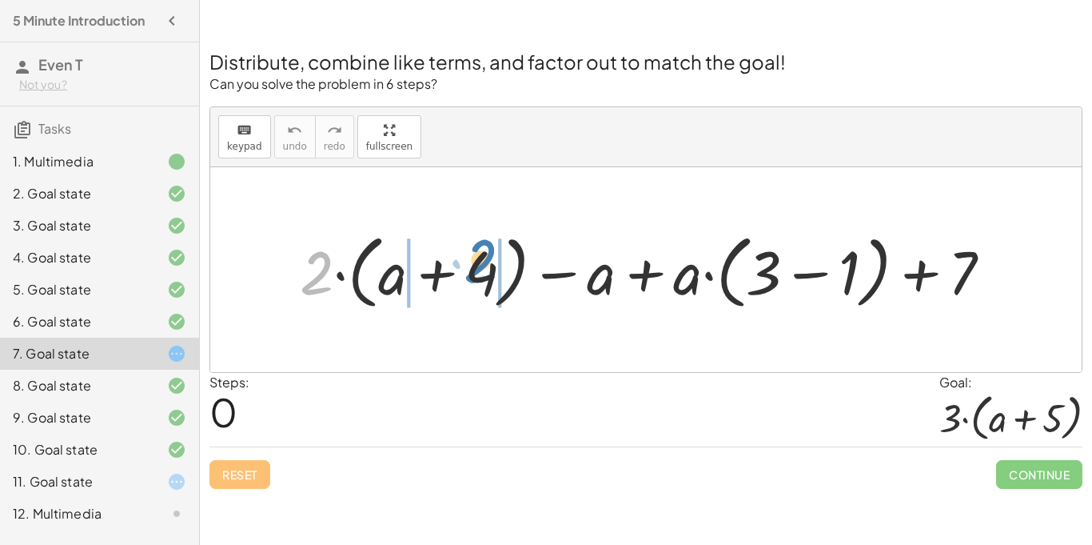
drag, startPoint x: 320, startPoint y: 280, endPoint x: 485, endPoint y: 269, distance: 165.1
click at [485, 269] on div at bounding box center [652, 270] width 721 height 89
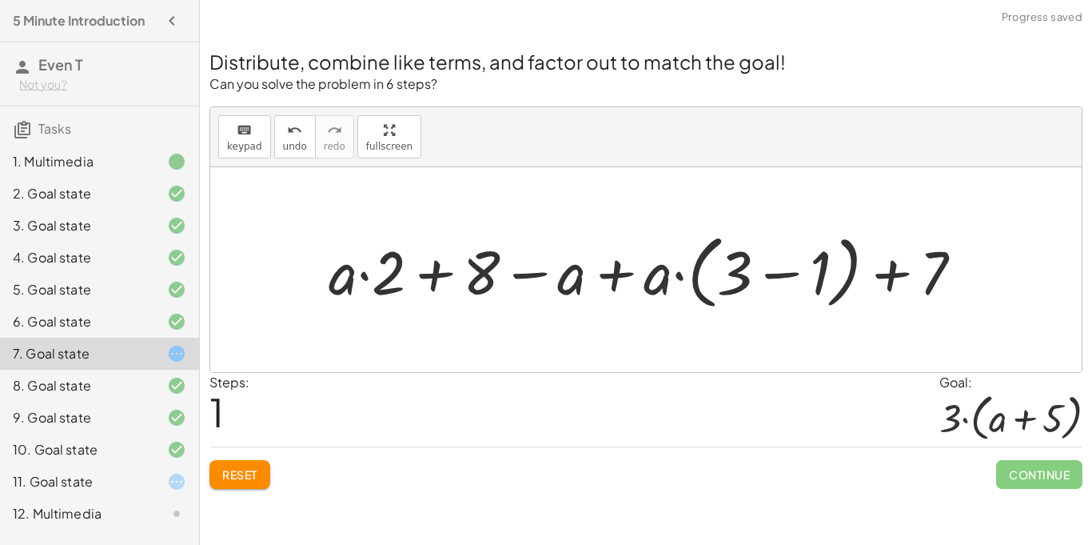
click at [467, 274] on div at bounding box center [652, 270] width 663 height 89
click at [964, 285] on div at bounding box center [652, 270] width 663 height 89
drag, startPoint x: 936, startPoint y: 270, endPoint x: 487, endPoint y: 261, distance: 448.7
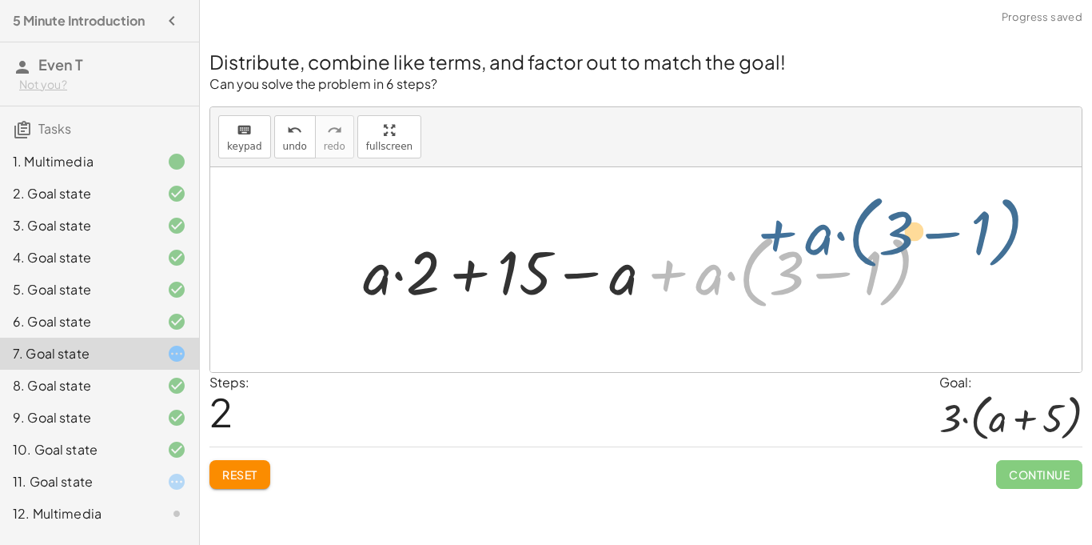
drag, startPoint x: 695, startPoint y: 285, endPoint x: 799, endPoint y: 255, distance: 108.1
click at [799, 255] on div at bounding box center [652, 270] width 595 height 89
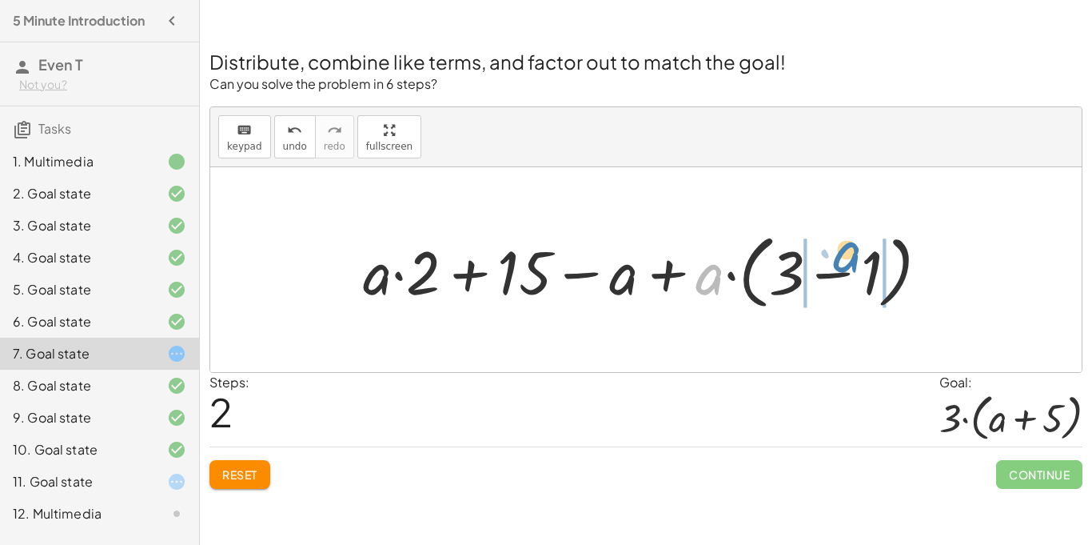
drag, startPoint x: 714, startPoint y: 283, endPoint x: 852, endPoint y: 263, distance: 139.8
click at [852, 263] on div at bounding box center [652, 270] width 595 height 89
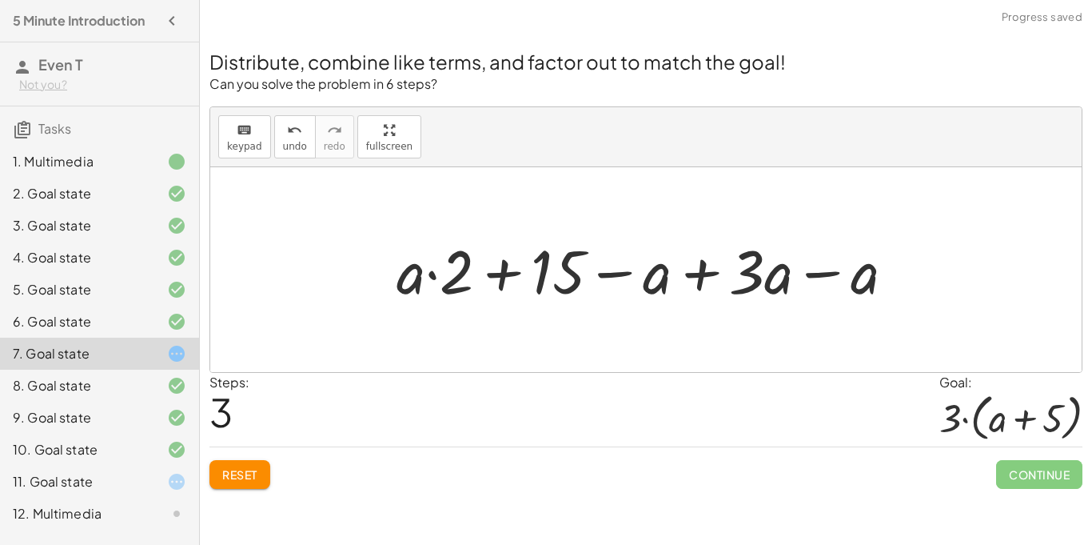
click at [223, 482] on button "Reset" at bounding box center [240, 474] width 61 height 29
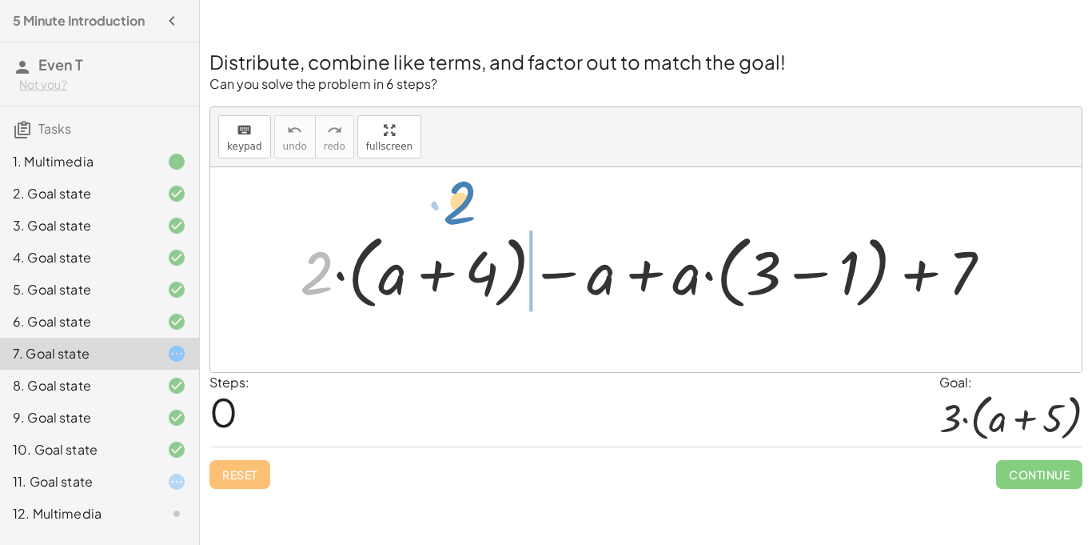
drag, startPoint x: 318, startPoint y: 253, endPoint x: 462, endPoint y: 188, distance: 158.2
click at [462, 188] on div "· 2 + · ( + a + 4 ) + · 2 · ( + a + 4 ) − a + · a · ( + 3 − 1 ) + 7" at bounding box center [646, 269] width 872 height 205
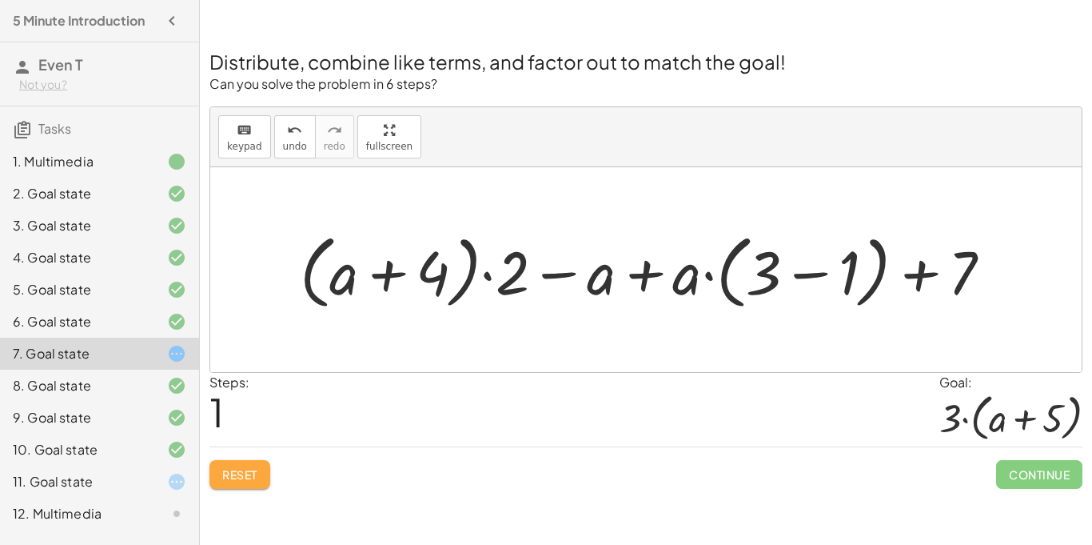
click at [251, 482] on button "Reset" at bounding box center [240, 474] width 61 height 29
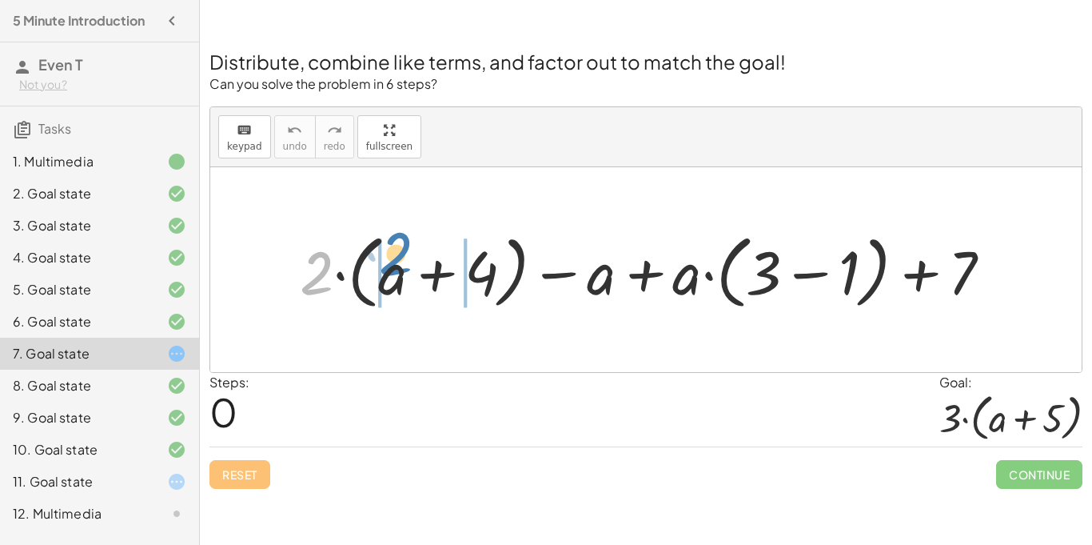
drag, startPoint x: 322, startPoint y: 285, endPoint x: 401, endPoint y: 266, distance: 81.5
click at [401, 266] on div at bounding box center [652, 270] width 721 height 89
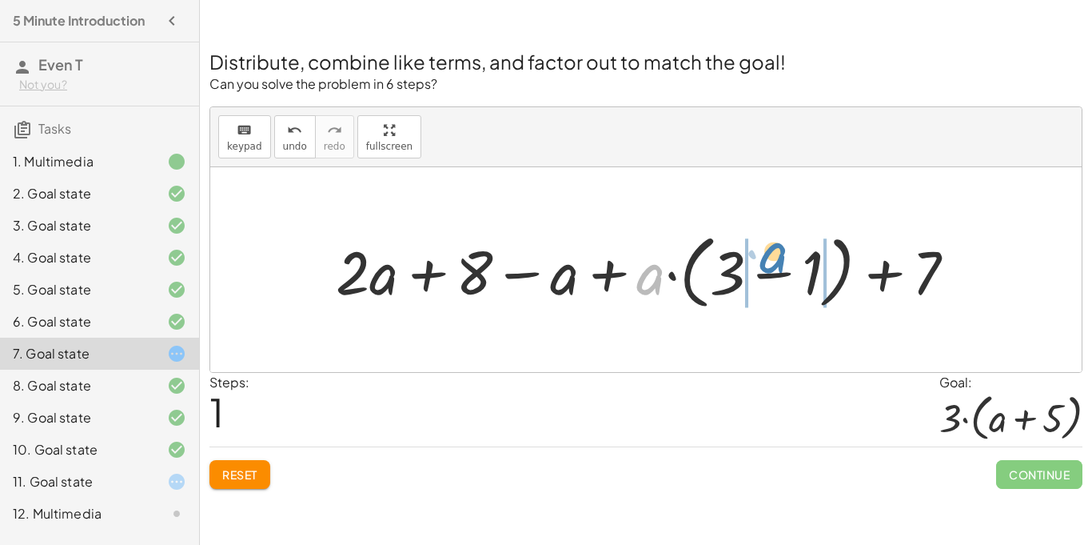
drag, startPoint x: 665, startPoint y: 281, endPoint x: 791, endPoint y: 261, distance: 127.9
click at [791, 261] on div at bounding box center [652, 270] width 649 height 89
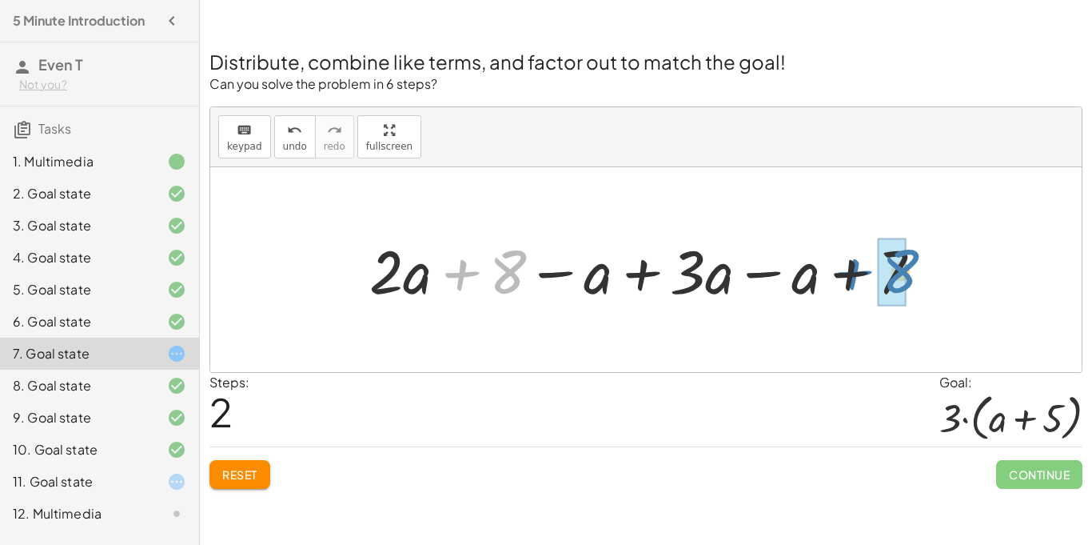
drag, startPoint x: 500, startPoint y: 278, endPoint x: 886, endPoint y: 277, distance: 386.2
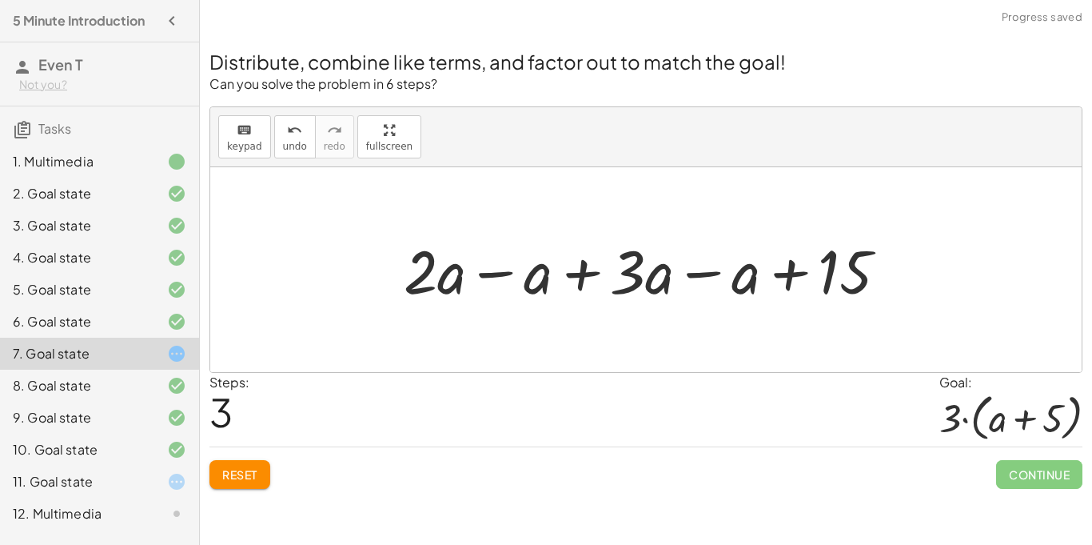
click at [474, 274] on div at bounding box center [652, 269] width 513 height 79
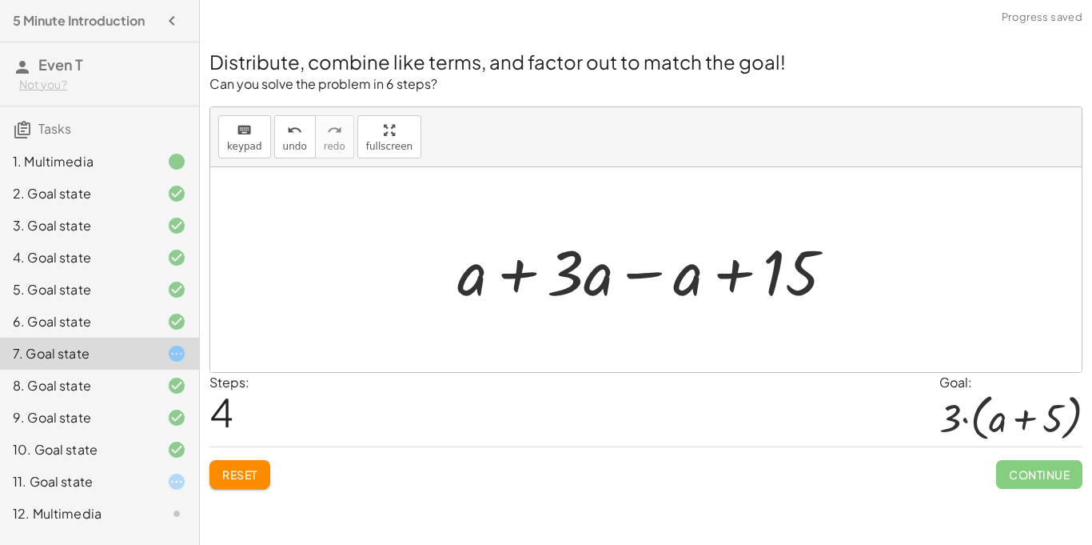
click at [521, 281] on div at bounding box center [652, 270] width 406 height 82
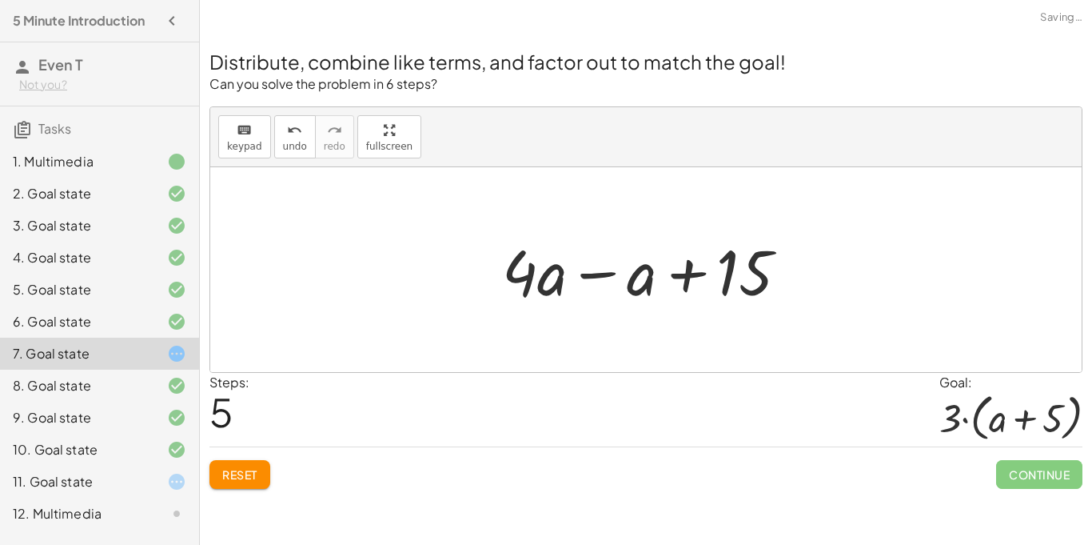
click at [597, 277] on div at bounding box center [651, 270] width 315 height 82
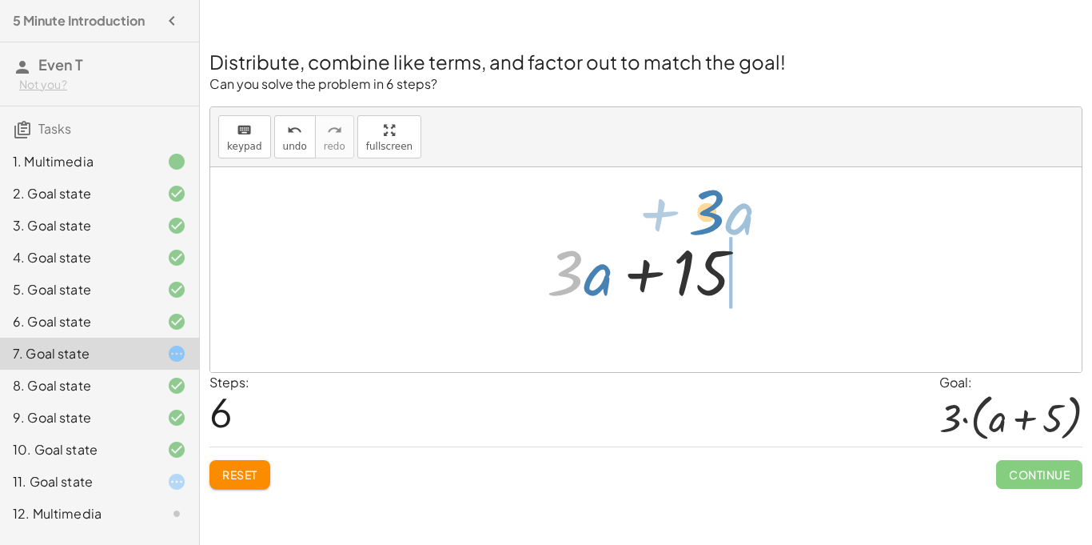
drag, startPoint x: 560, startPoint y: 261, endPoint x: 701, endPoint y: 201, distance: 154.0
click at [701, 201] on div "+ · 2 · ( + a + 4 ) − a + · a · ( + 3 − 1 ) + 7 + · 2 · a + · 2 · 4 − a + · a ·…" at bounding box center [646, 269] width 872 height 205
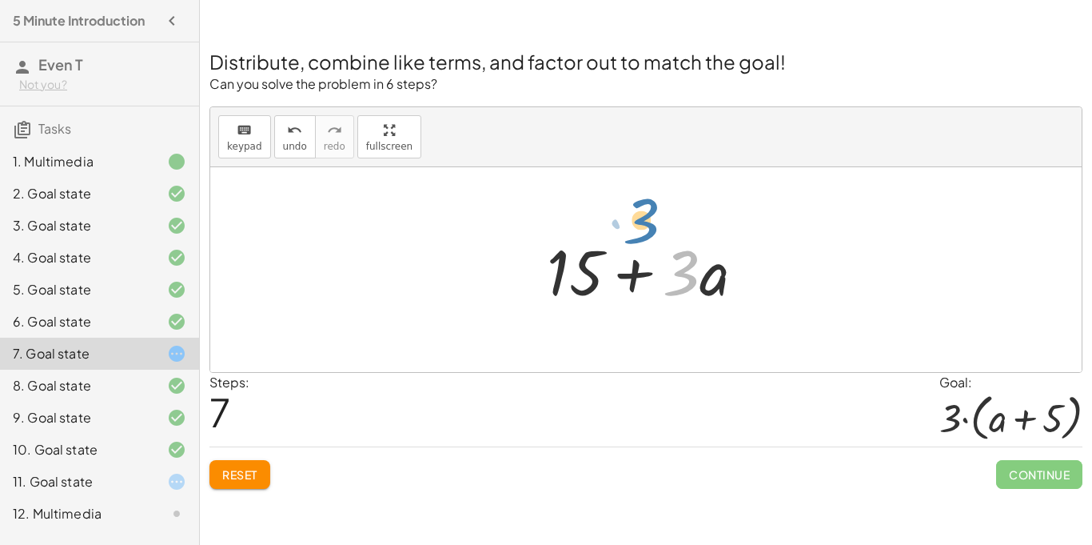
drag, startPoint x: 685, startPoint y: 268, endPoint x: 647, endPoint y: 218, distance: 62.7
click at [293, 135] on icon "undo" at bounding box center [294, 130] width 15 height 19
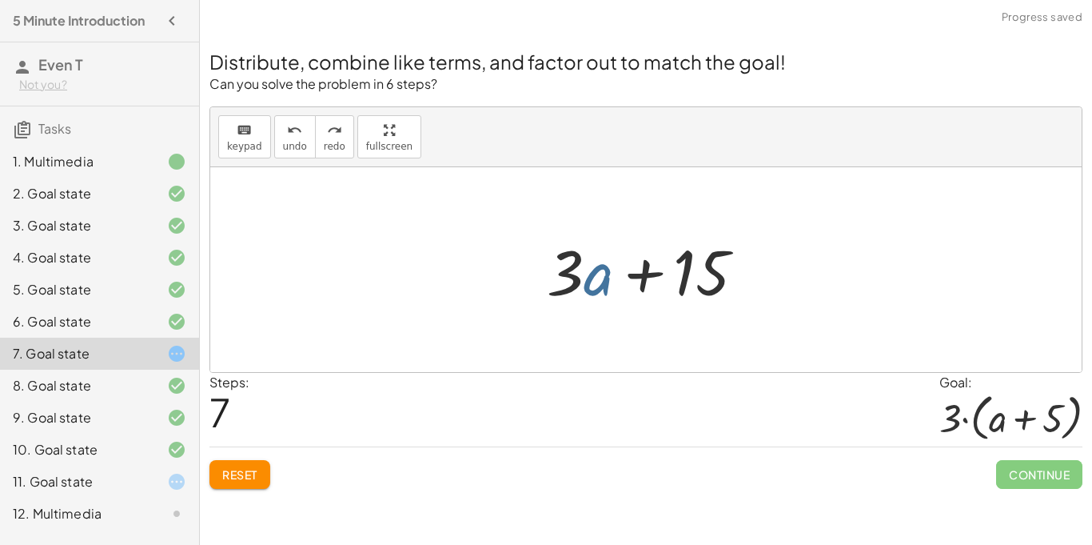
click at [584, 279] on div at bounding box center [652, 270] width 227 height 82
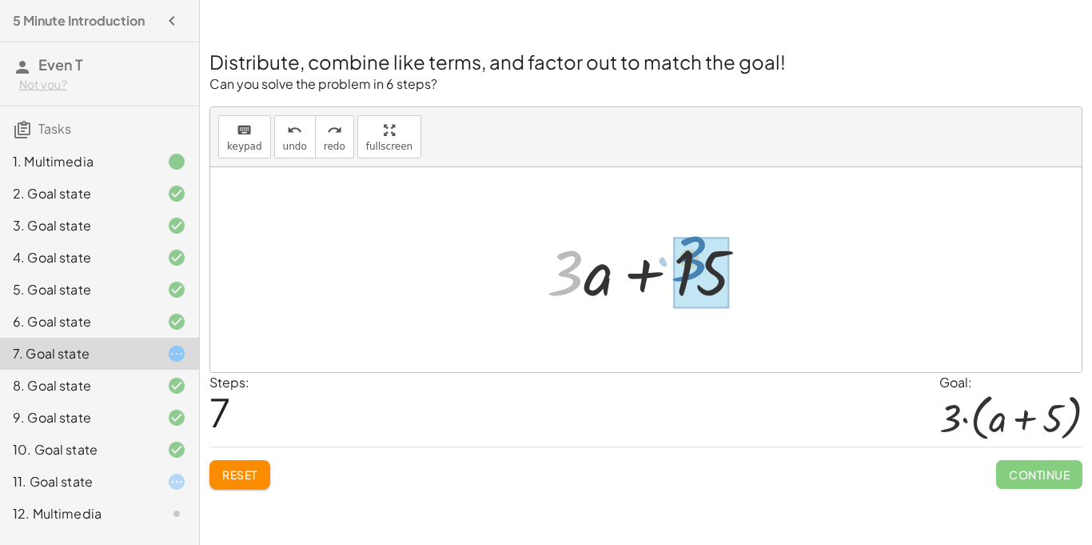
drag, startPoint x: 561, startPoint y: 267, endPoint x: 688, endPoint y: 255, distance: 126.9
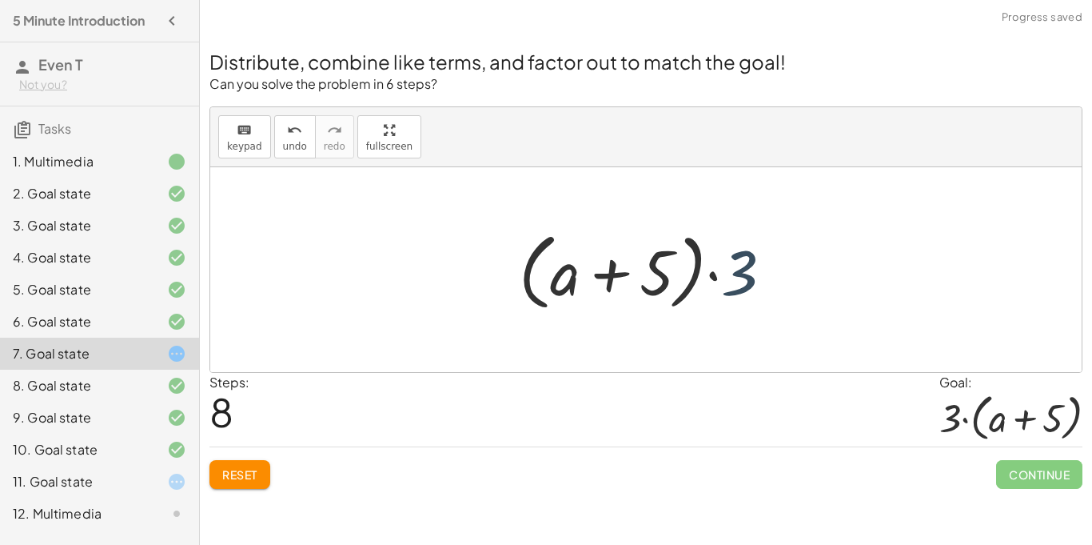
click at [764, 277] on div at bounding box center [652, 270] width 283 height 92
drag, startPoint x: 759, startPoint y: 278, endPoint x: 549, endPoint y: 202, distance: 223.6
click at [549, 202] on div "+ · 2 · ( + a + 4 ) − a + · a · ( + 3 − 1 ) + 7 + · 2 · a + · 2 · 4 − a + · a ·…" at bounding box center [646, 269] width 872 height 205
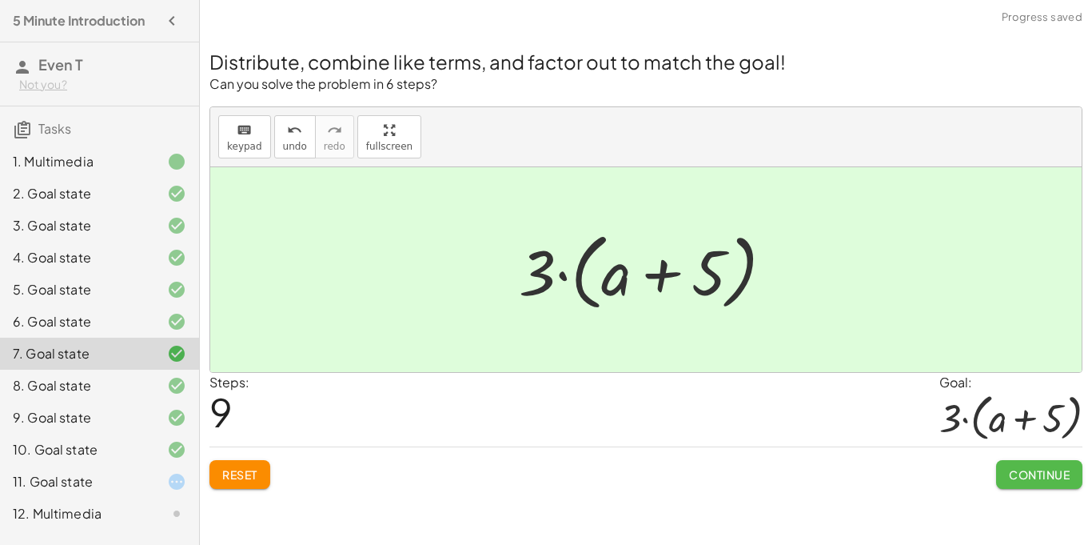
click at [1025, 467] on button "Continue" at bounding box center [1039, 474] width 86 height 29
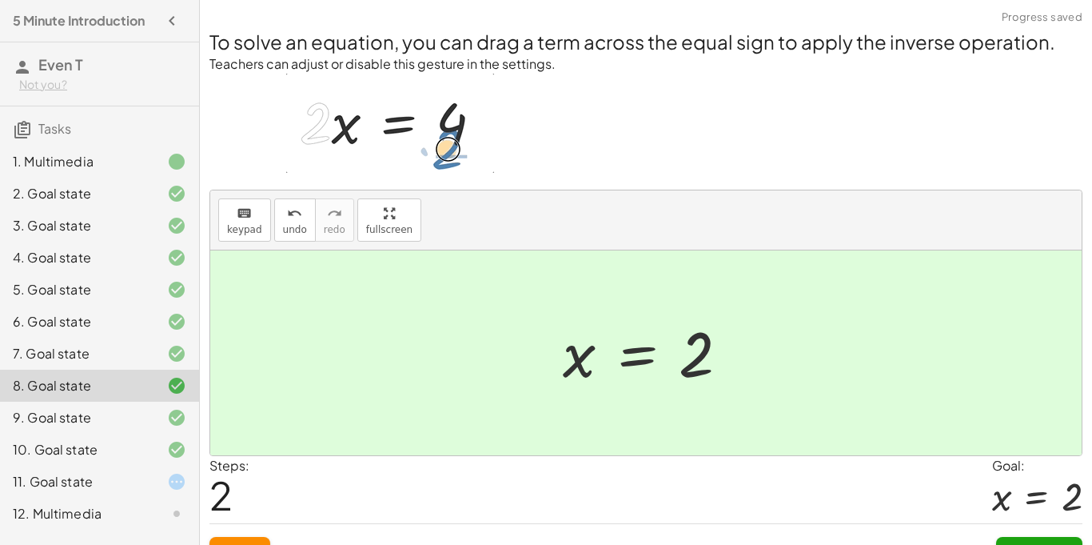
scroll to position [30, 0]
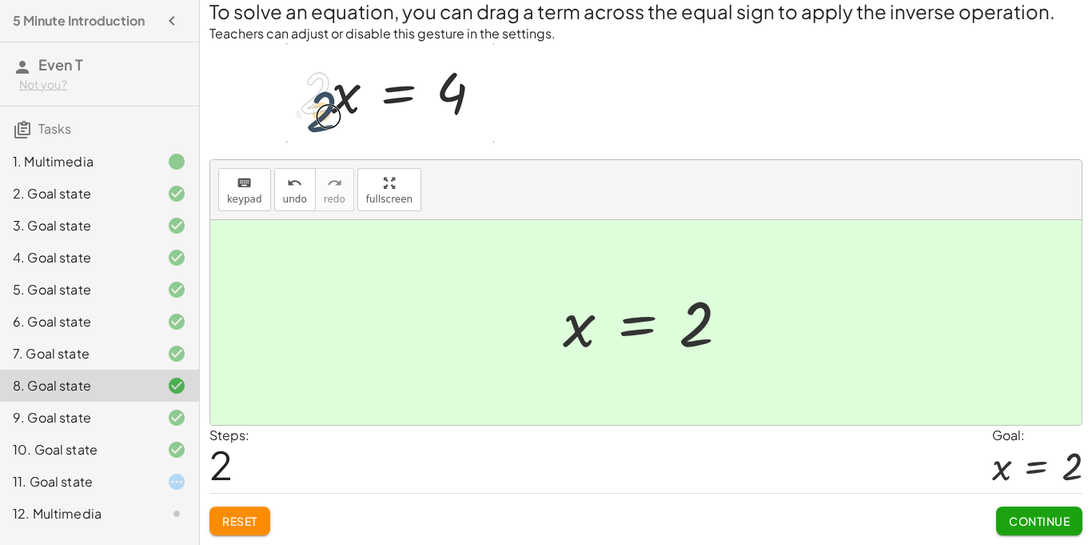
click at [168, 483] on icon at bounding box center [176, 481] width 19 height 19
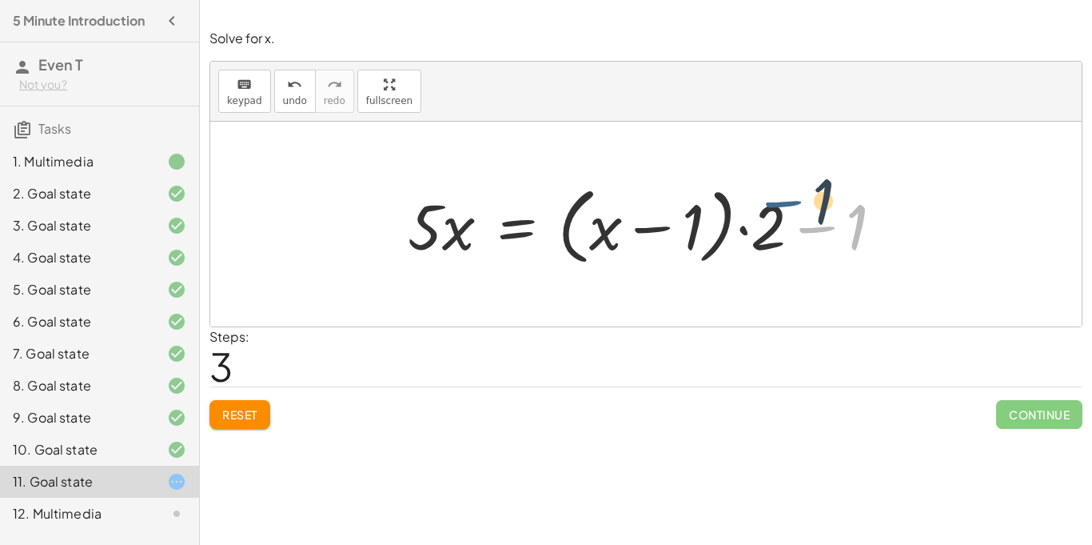
drag, startPoint x: 790, startPoint y: 225, endPoint x: 757, endPoint y: 198, distance: 42.1
click at [757, 198] on div at bounding box center [652, 224] width 505 height 92
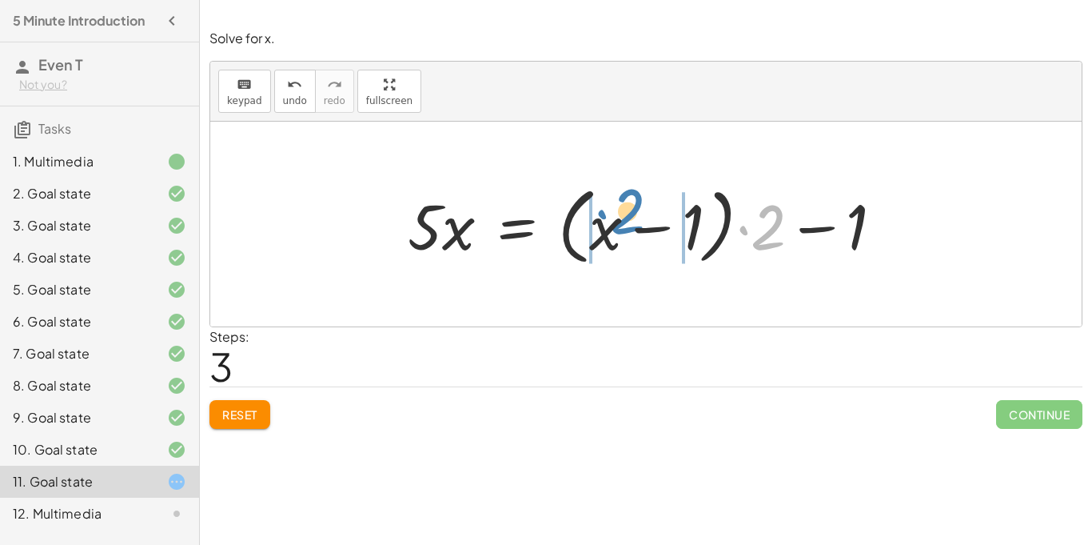
drag, startPoint x: 768, startPoint y: 224, endPoint x: 628, endPoint y: 208, distance: 141.6
click at [628, 208] on div at bounding box center [652, 224] width 505 height 92
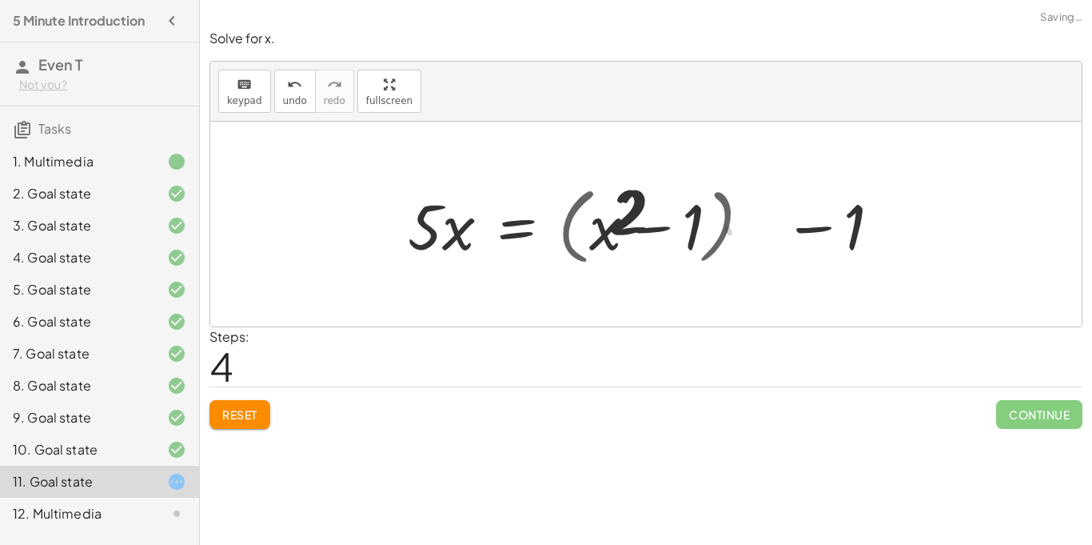
click at [628, 208] on div at bounding box center [619, 224] width 439 height 82
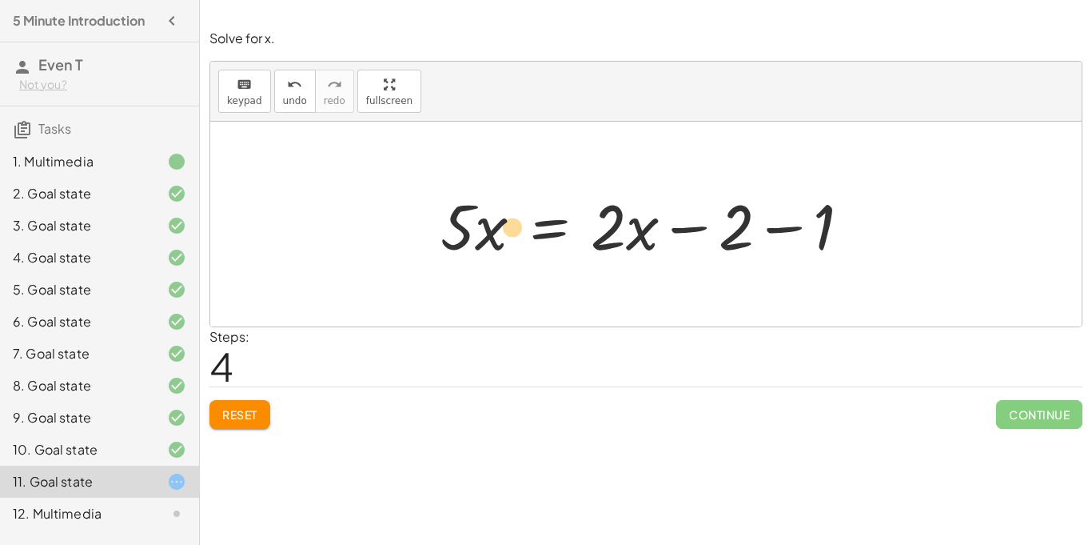
click at [489, 233] on div at bounding box center [652, 224] width 439 height 82
click at [654, 233] on div at bounding box center [652, 224] width 439 height 82
click at [786, 227] on div at bounding box center [652, 224] width 439 height 82
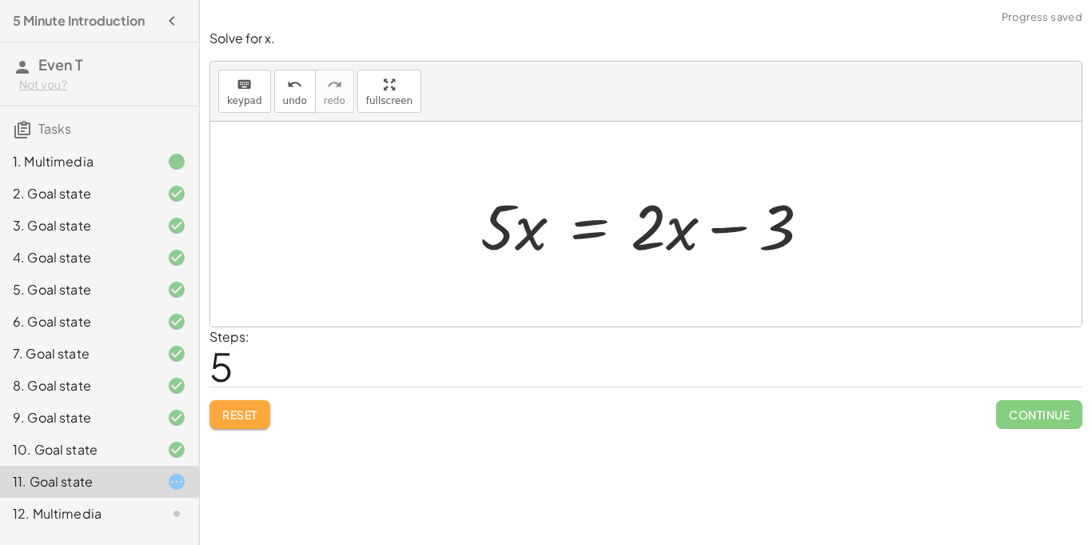
click at [247, 409] on span "Reset" at bounding box center [239, 414] width 35 height 14
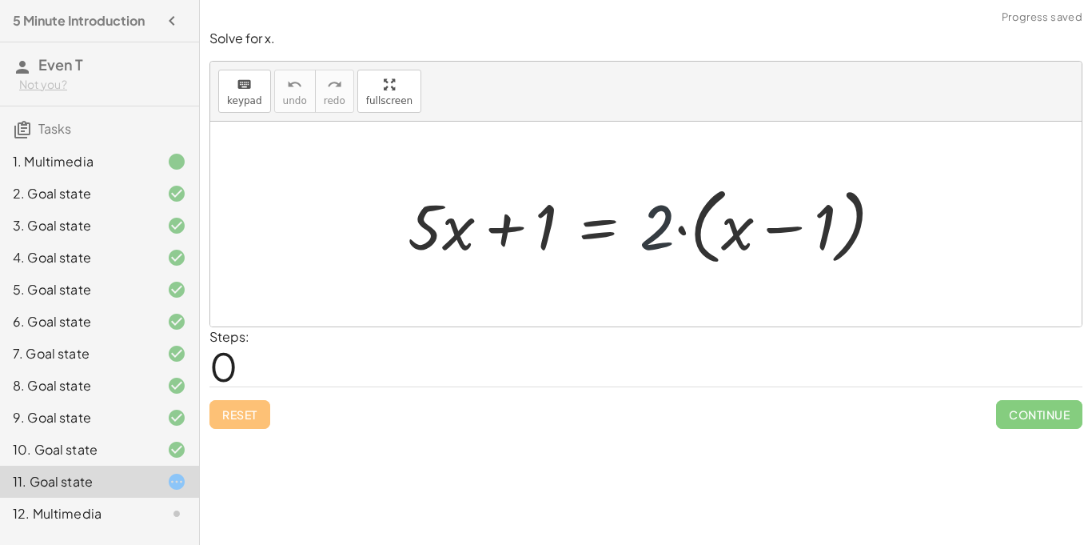
click at [657, 201] on div at bounding box center [652, 224] width 505 height 92
drag, startPoint x: 669, startPoint y: 238, endPoint x: 733, endPoint y: 223, distance: 64.8
click at [733, 223] on div at bounding box center [652, 224] width 505 height 92
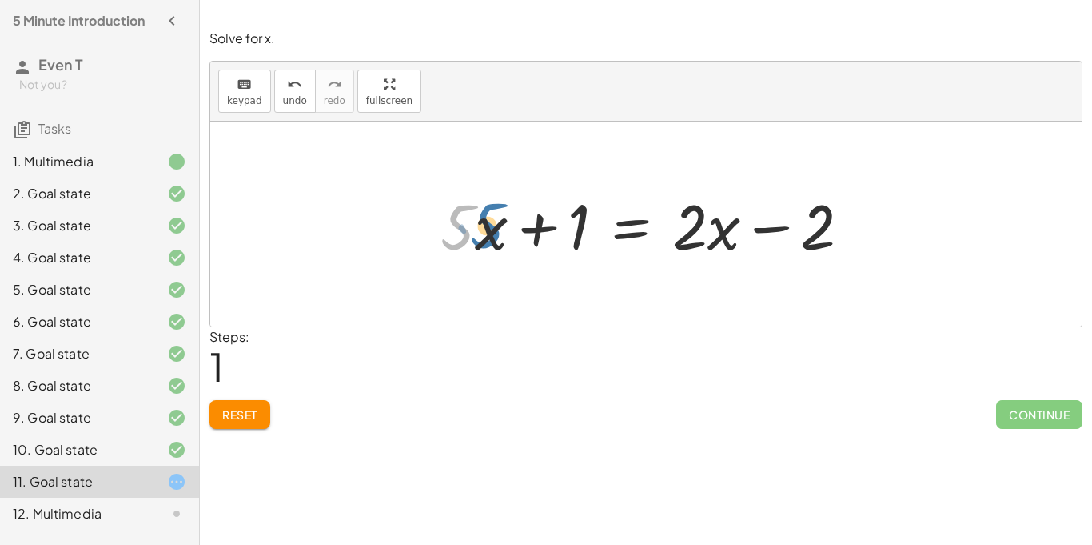
drag, startPoint x: 465, startPoint y: 228, endPoint x: 469, endPoint y: 218, distance: 10.4
click at [469, 218] on div at bounding box center [652, 224] width 439 height 82
drag, startPoint x: 681, startPoint y: 245, endPoint x: 712, endPoint y: 242, distance: 31.4
click at [712, 242] on div at bounding box center [652, 224] width 439 height 82
drag, startPoint x: 675, startPoint y: 238, endPoint x: 453, endPoint y: 232, distance: 221.6
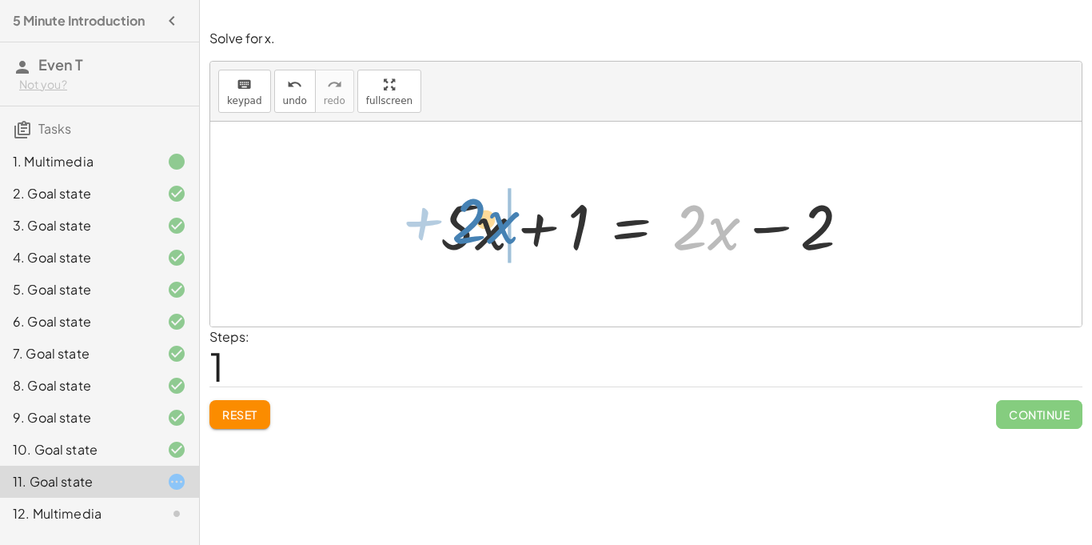
click at [453, 232] on div at bounding box center [647, 224] width 429 height 82
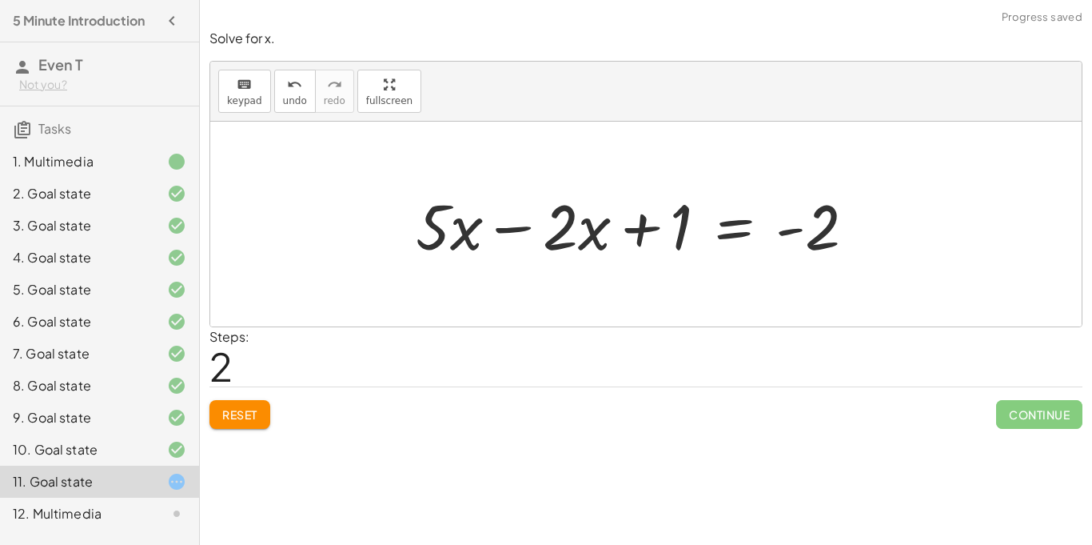
click at [345, 222] on div at bounding box center [646, 224] width 872 height 205
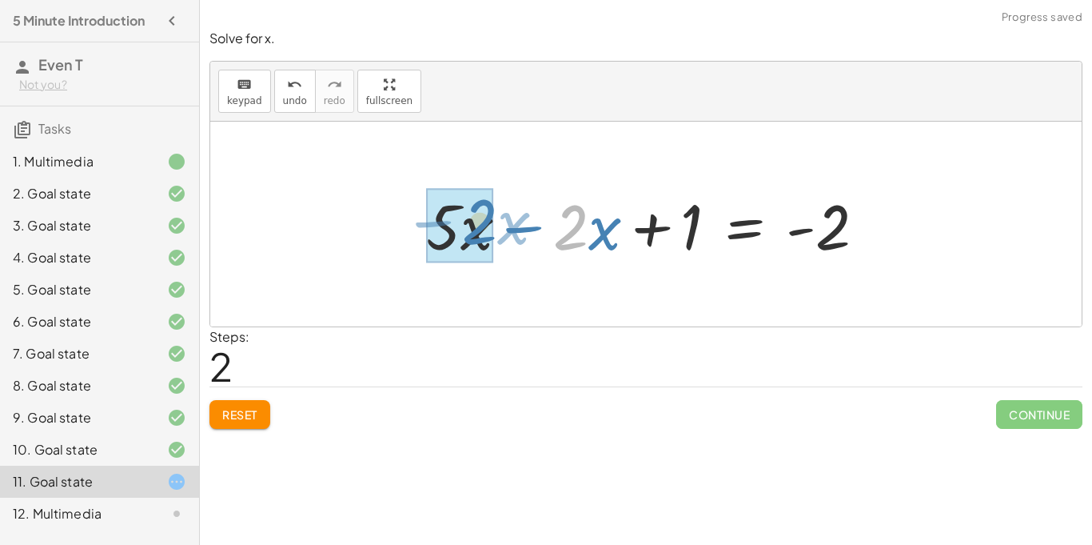
drag, startPoint x: 562, startPoint y: 233, endPoint x: 469, endPoint y: 227, distance: 92.9
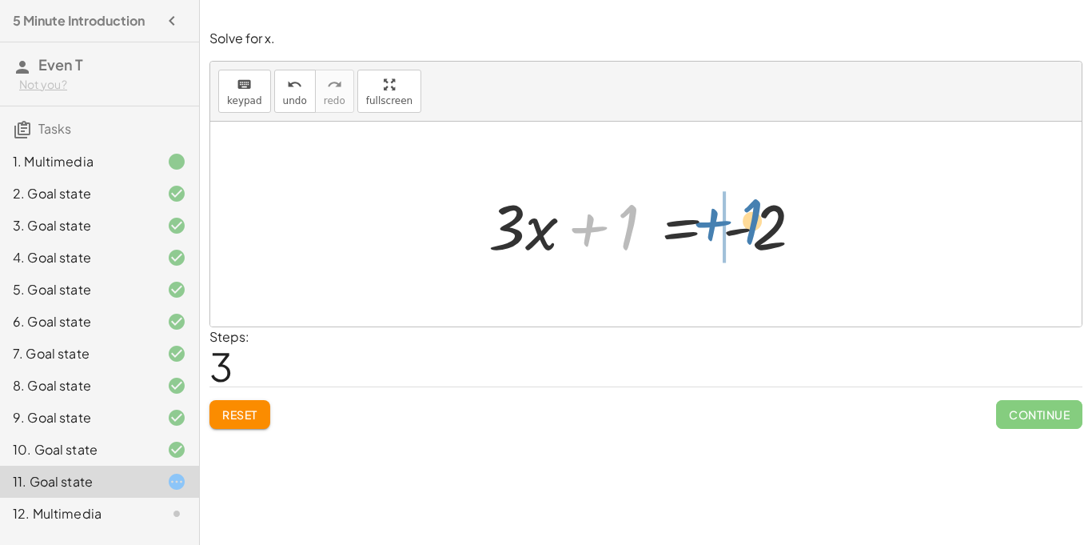
drag, startPoint x: 610, startPoint y: 231, endPoint x: 734, endPoint y: 226, distance: 124.1
click at [734, 226] on div at bounding box center [652, 224] width 343 height 82
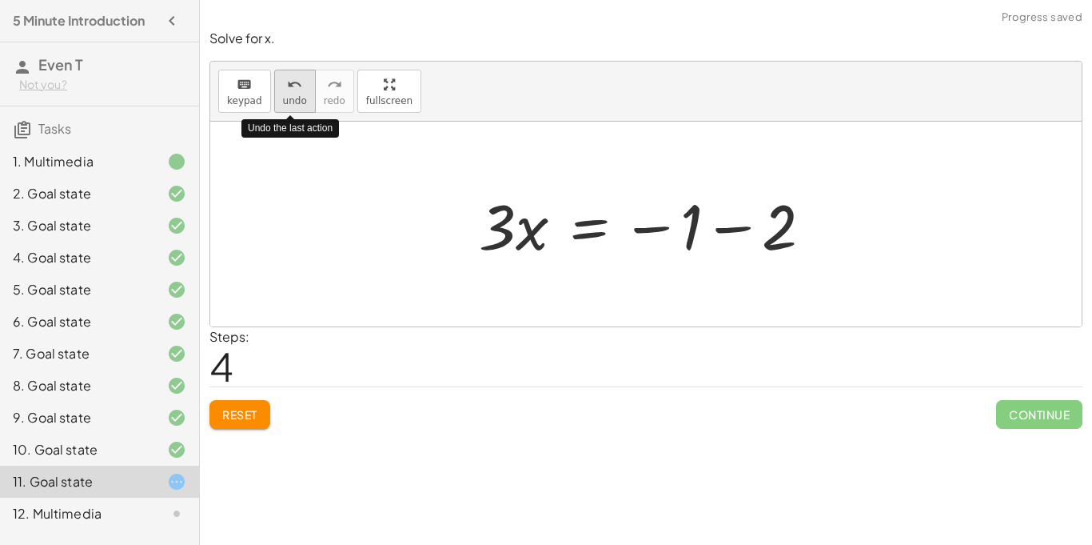
click at [283, 84] on div "undo" at bounding box center [295, 83] width 24 height 19
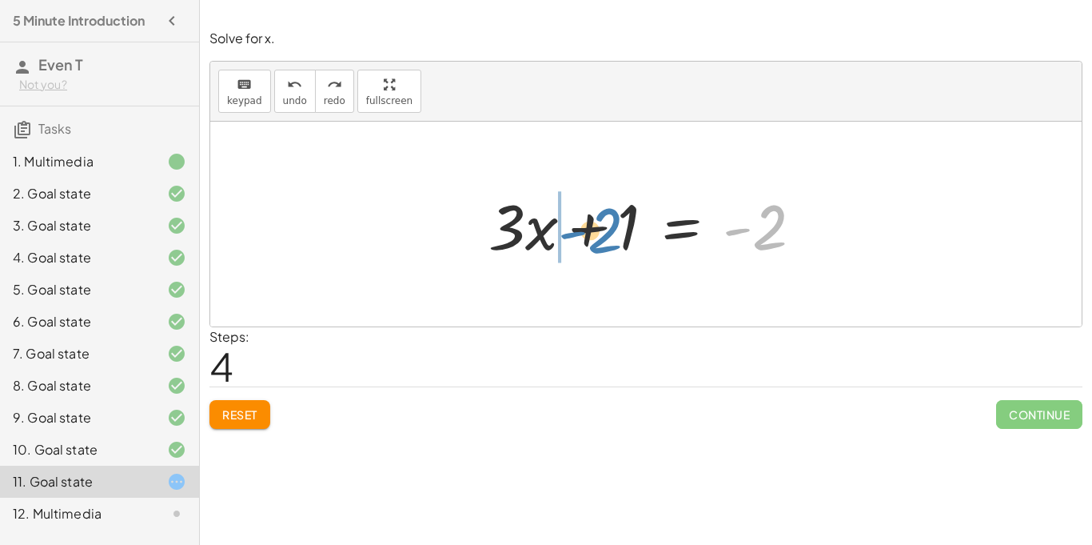
drag, startPoint x: 760, startPoint y: 225, endPoint x: 594, endPoint y: 228, distance: 165.6
click at [594, 228] on div at bounding box center [652, 224] width 343 height 82
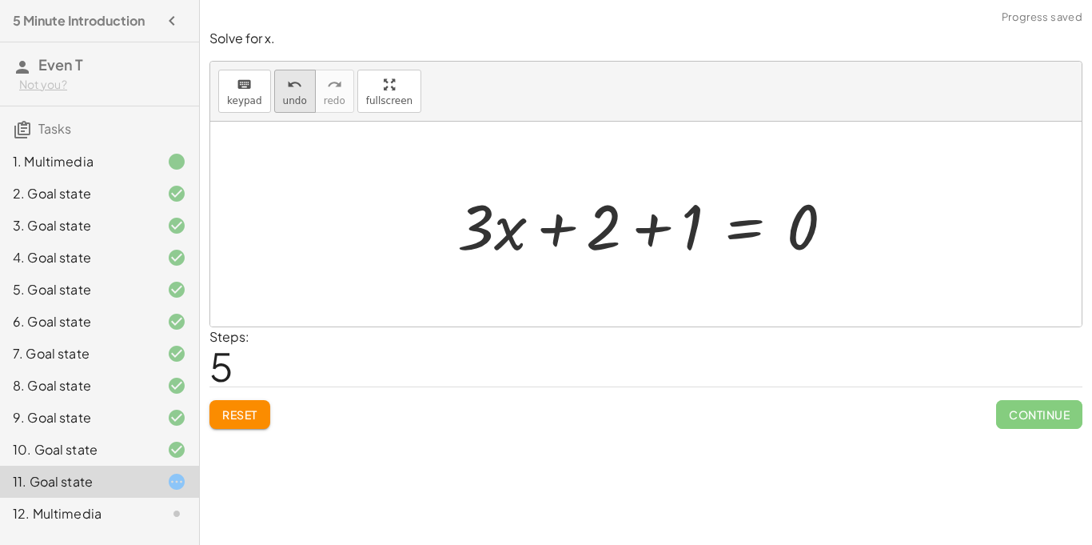
click at [300, 89] on div "undo" at bounding box center [295, 83] width 24 height 19
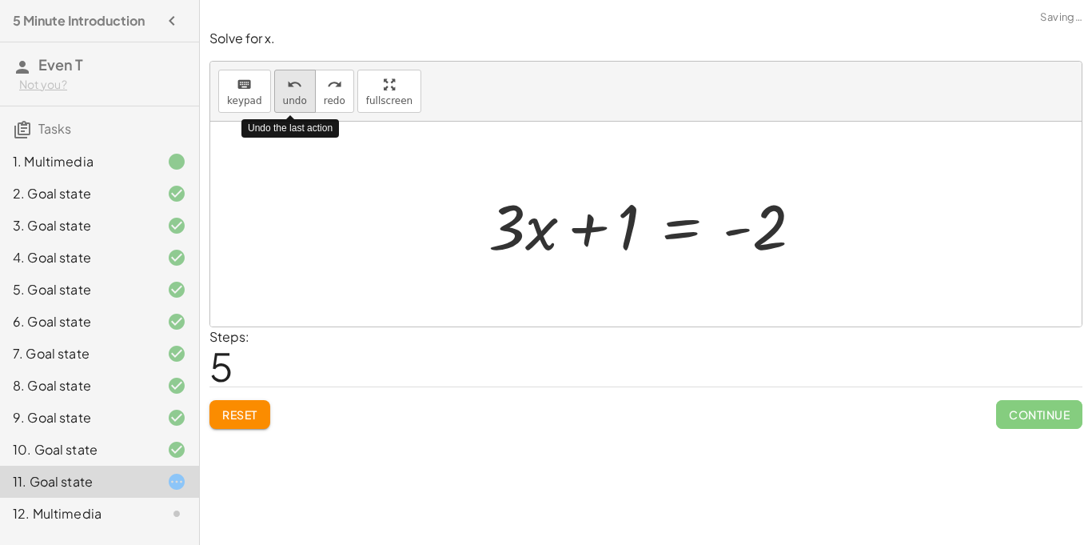
click at [300, 89] on div "undo" at bounding box center [295, 83] width 24 height 19
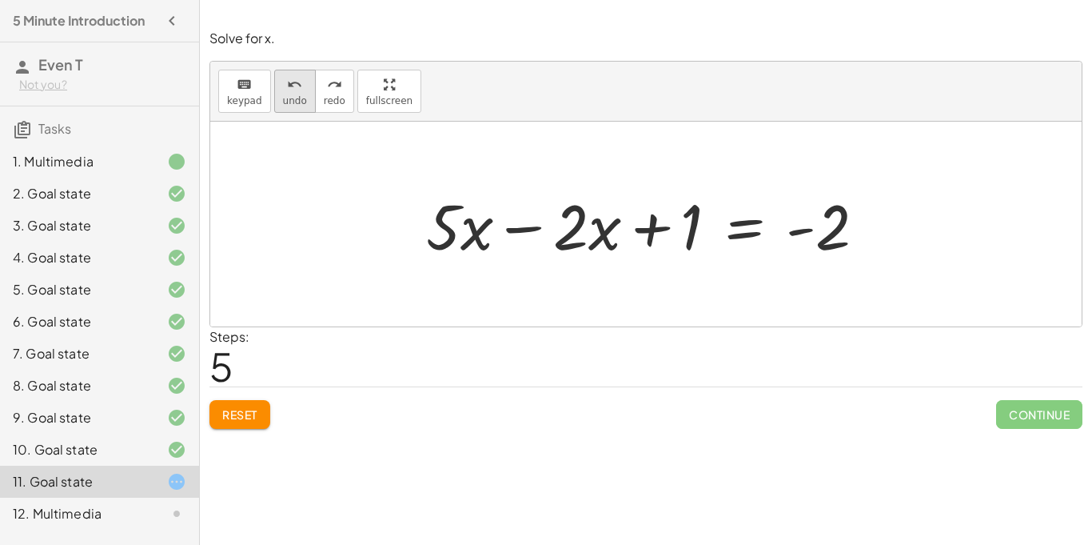
click at [291, 71] on button "undo undo" at bounding box center [295, 91] width 42 height 43
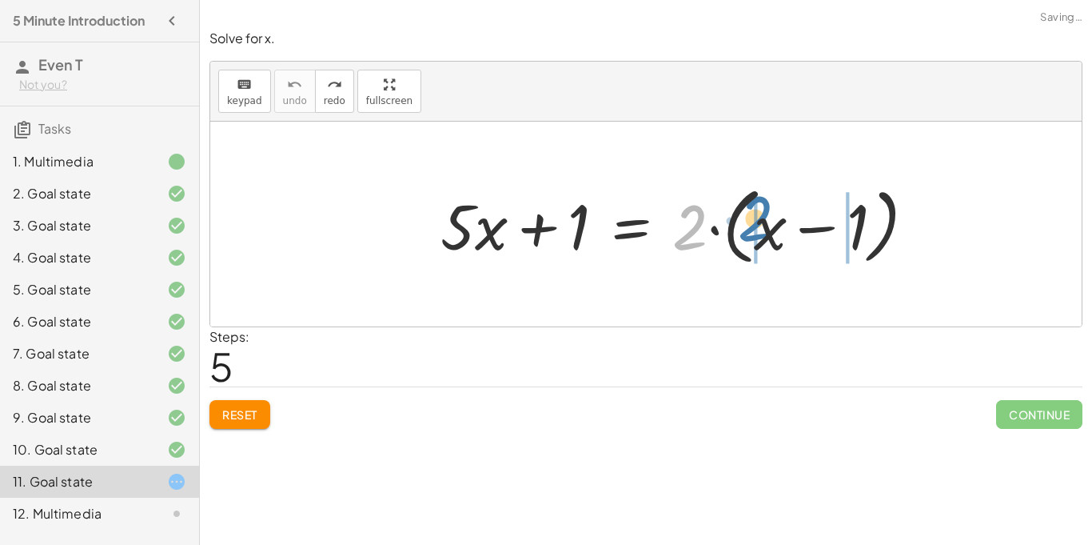
drag, startPoint x: 674, startPoint y: 218, endPoint x: 740, endPoint y: 211, distance: 66.8
click at [740, 211] on div at bounding box center [685, 224] width 505 height 92
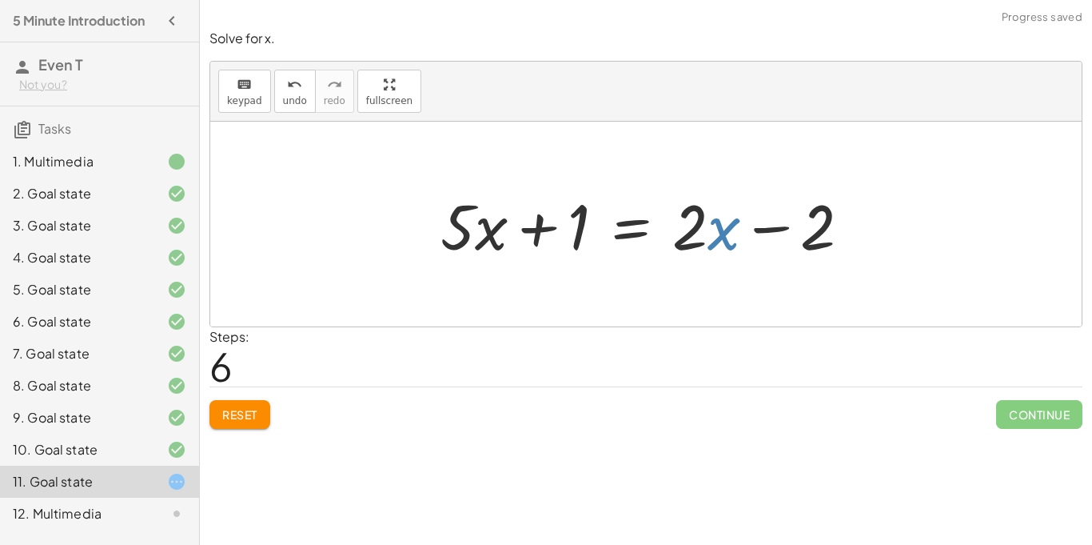
click at [715, 225] on div at bounding box center [652, 224] width 439 height 82
drag, startPoint x: 715, startPoint y: 225, endPoint x: 703, endPoint y: 227, distance: 12.2
click at [703, 227] on div at bounding box center [652, 224] width 439 height 82
drag, startPoint x: 703, startPoint y: 227, endPoint x: 531, endPoint y: 225, distance: 171.9
click at [531, 225] on div at bounding box center [647, 224] width 429 height 82
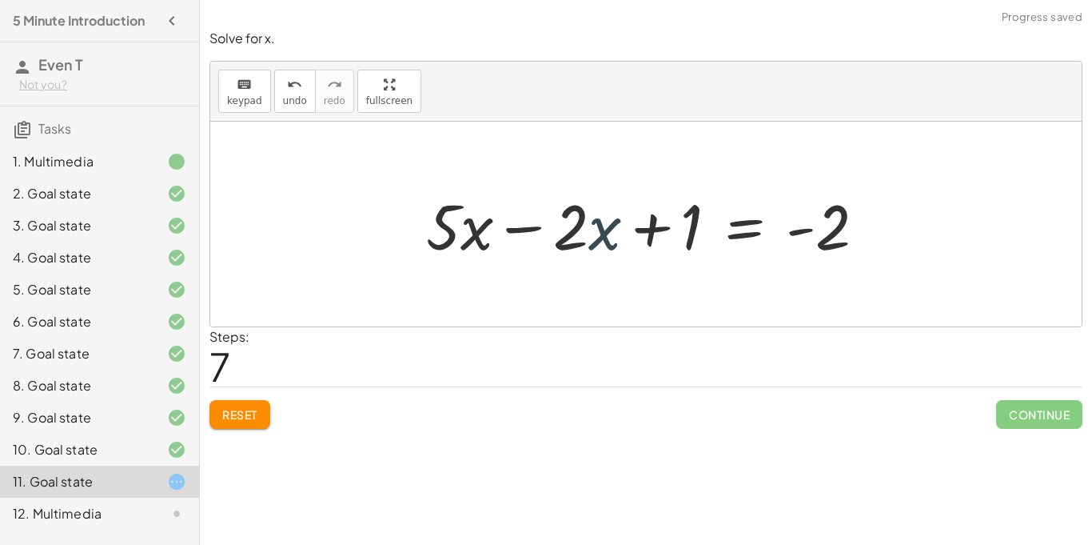
click at [536, 218] on div at bounding box center [652, 224] width 469 height 82
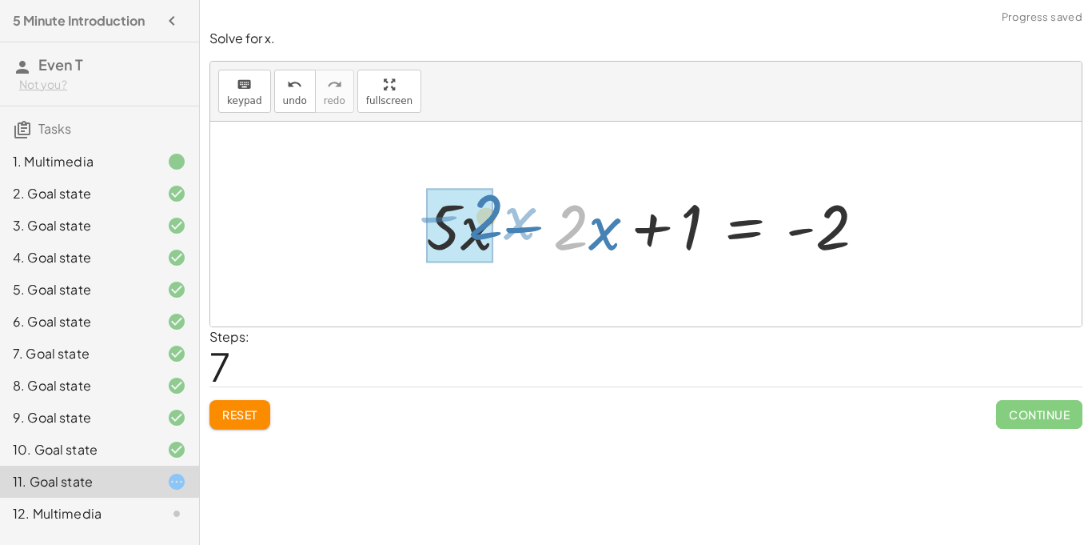
drag, startPoint x: 586, startPoint y: 212, endPoint x: 497, endPoint y: 201, distance: 89.5
click at [497, 201] on div at bounding box center [652, 224] width 469 height 82
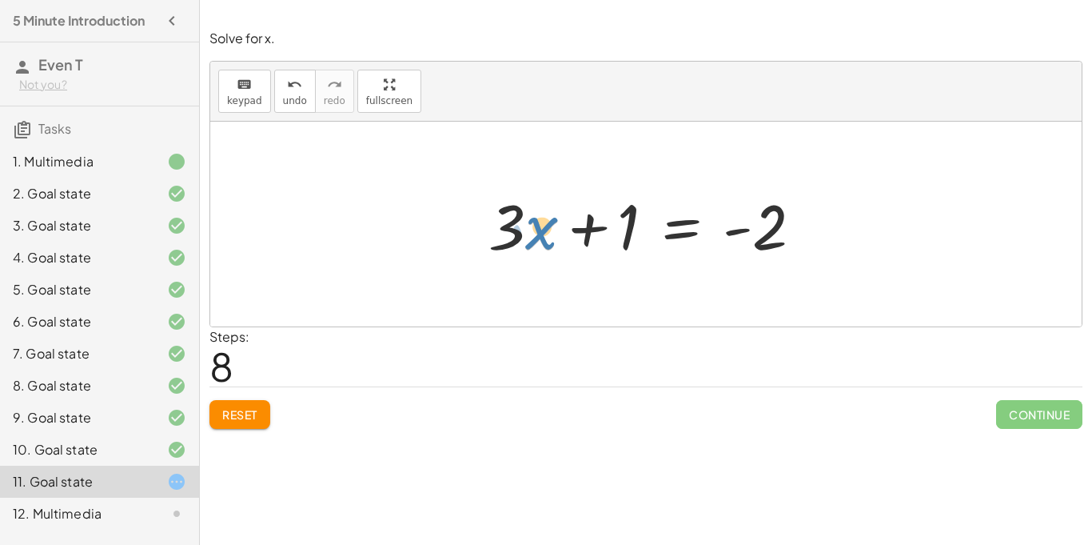
click at [536, 222] on div at bounding box center [652, 224] width 343 height 82
drag, startPoint x: 524, startPoint y: 214, endPoint x: 742, endPoint y: 269, distance: 225.4
click at [742, 269] on div "+ · 5 · x + 1 = · 2 · ( + x − 1 ) + · 5 · x + 1 = + · 2 · x − · 2 · 1 + · 5 · x…" at bounding box center [646, 224] width 872 height 205
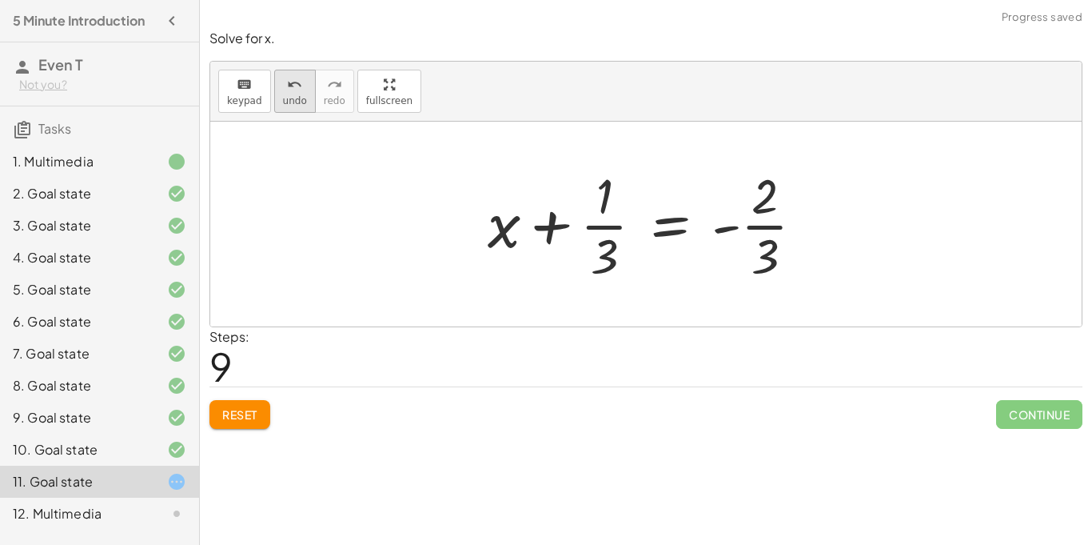
click at [303, 84] on button "undo undo" at bounding box center [295, 91] width 42 height 43
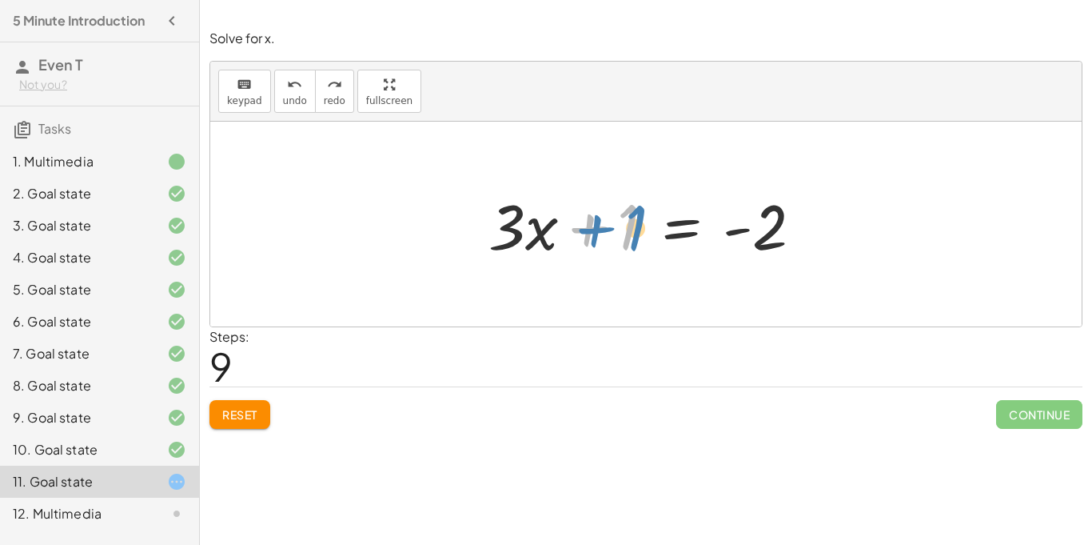
click at [600, 228] on div at bounding box center [652, 224] width 343 height 82
drag, startPoint x: 617, startPoint y: 231, endPoint x: 700, endPoint y: 258, distance: 86.7
click at [700, 258] on div at bounding box center [652, 224] width 343 height 82
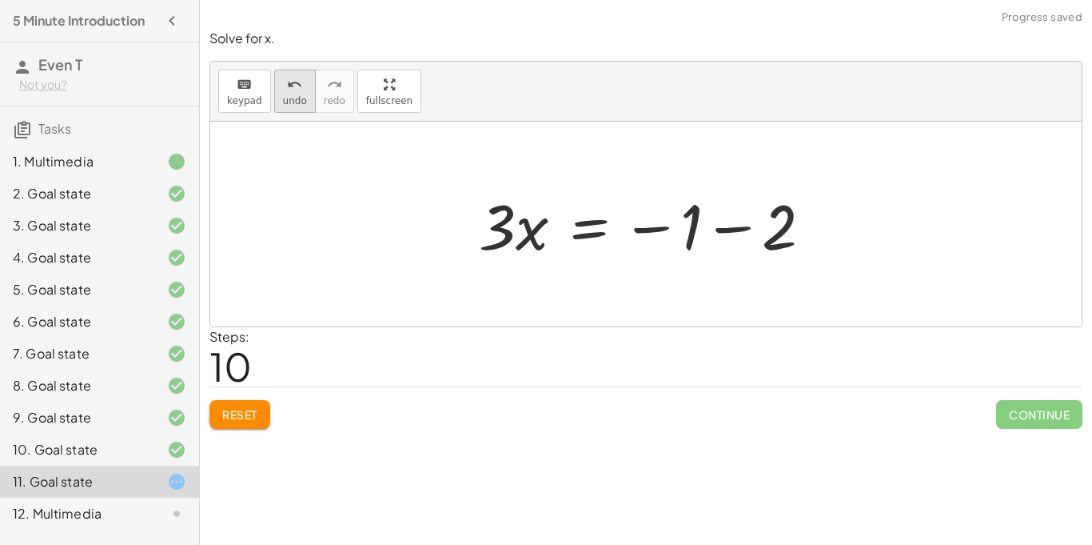
click at [286, 70] on button "undo undo" at bounding box center [295, 91] width 42 height 43
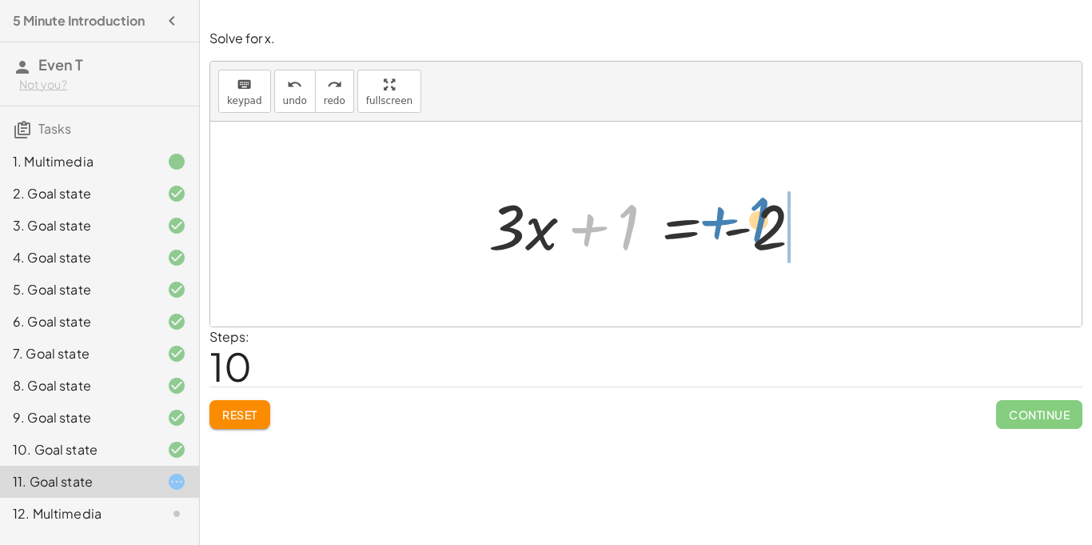
drag, startPoint x: 601, startPoint y: 218, endPoint x: 755, endPoint y: 222, distance: 154.4
click at [755, 222] on div at bounding box center [652, 224] width 343 height 82
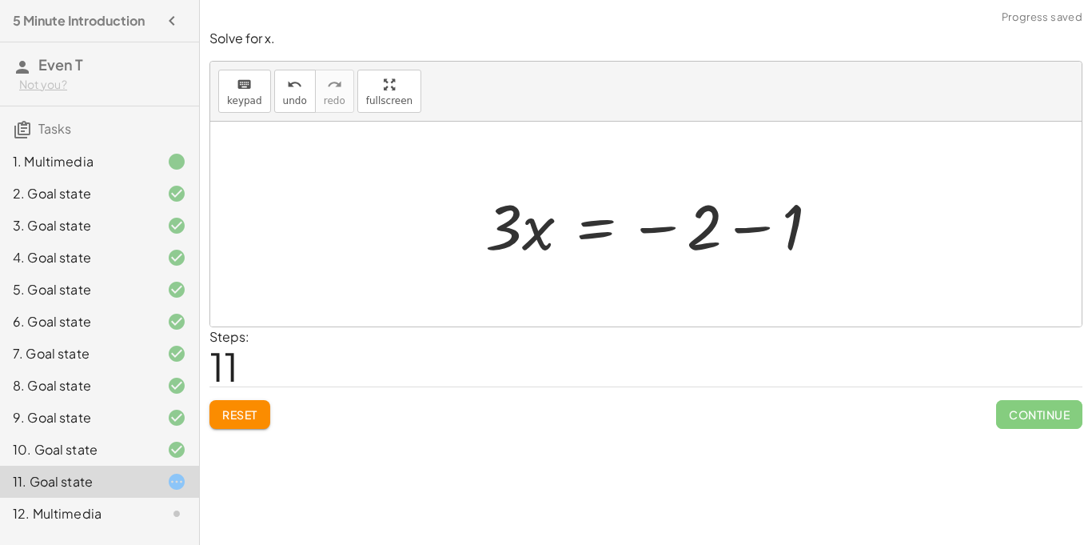
click at [820, 222] on div at bounding box center [658, 224] width 362 height 82
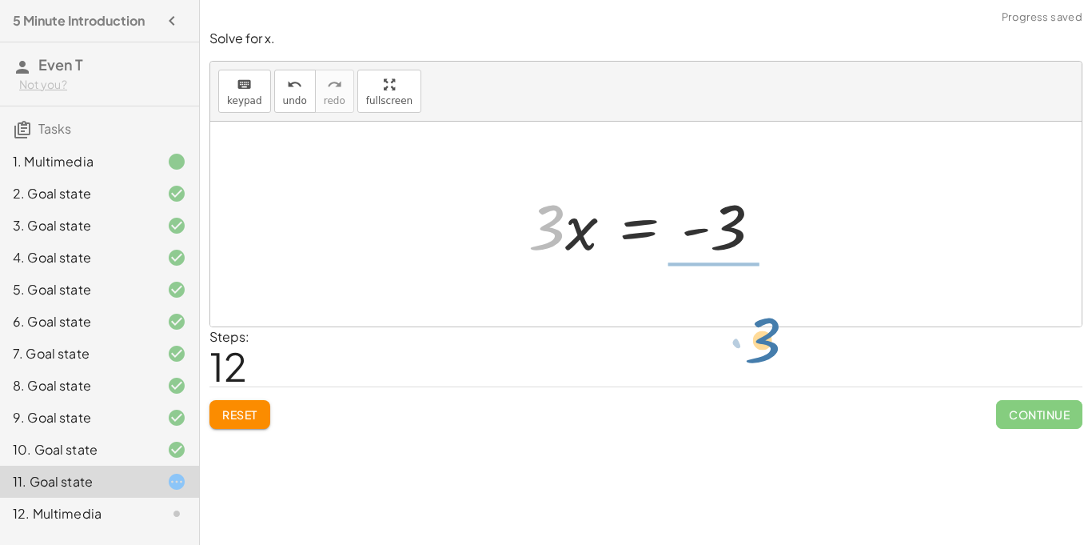
drag, startPoint x: 555, startPoint y: 216, endPoint x: 744, endPoint y: 308, distance: 210.7
click at [744, 308] on div "+ · 5 · x + 1 = · 2 · ( + x − 1 ) + · 5 · x + 1 = + · 2 · x − · 2 · 1 + · 5 · x…" at bounding box center [646, 224] width 872 height 205
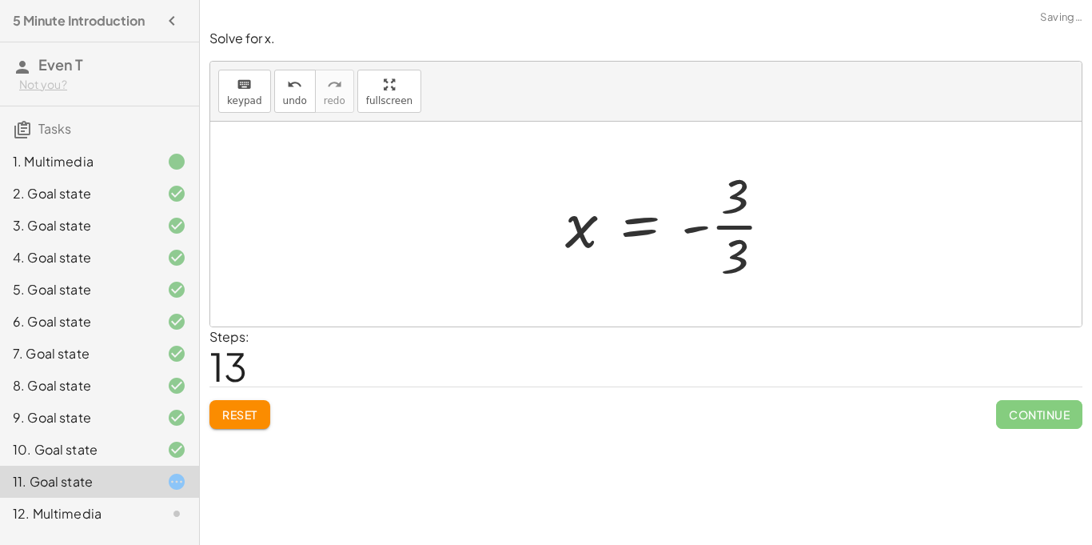
click at [721, 218] on div at bounding box center [676, 223] width 238 height 123
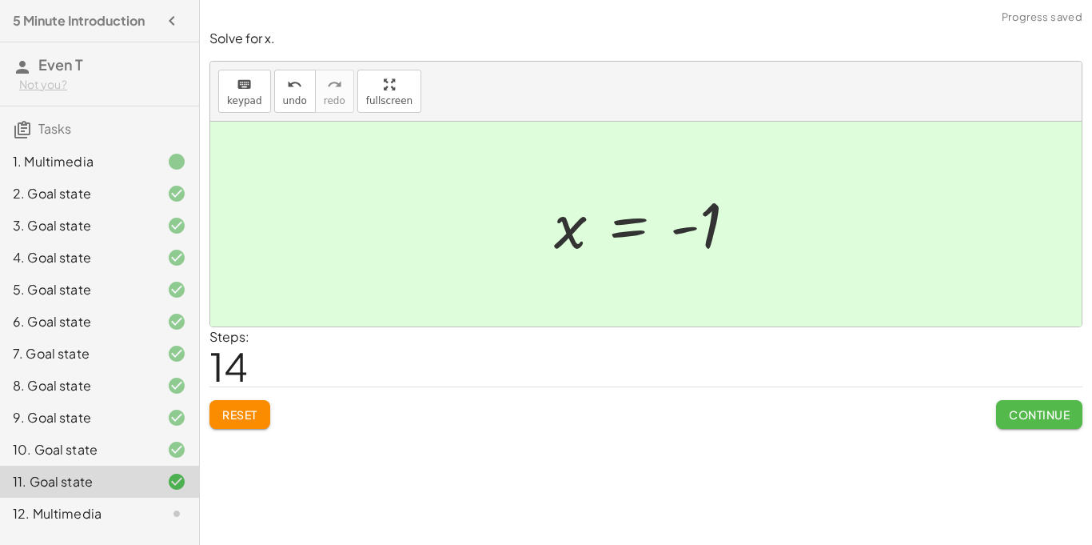
click at [1024, 407] on span "Continue" at bounding box center [1039, 414] width 61 height 14
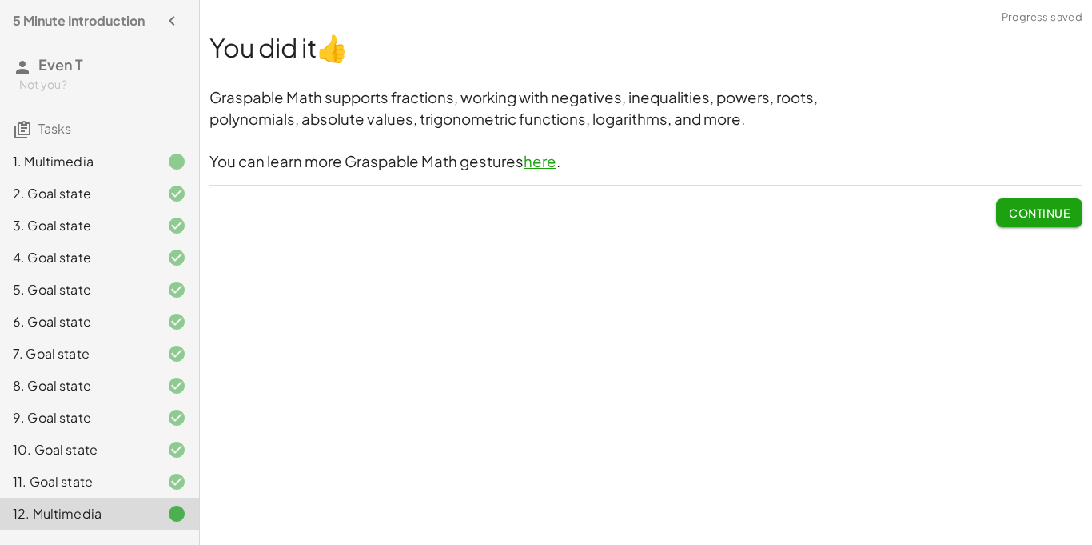
click at [991, 214] on div "Continue" at bounding box center [646, 207] width 873 height 42
click at [1004, 218] on button "Continue" at bounding box center [1039, 212] width 86 height 29
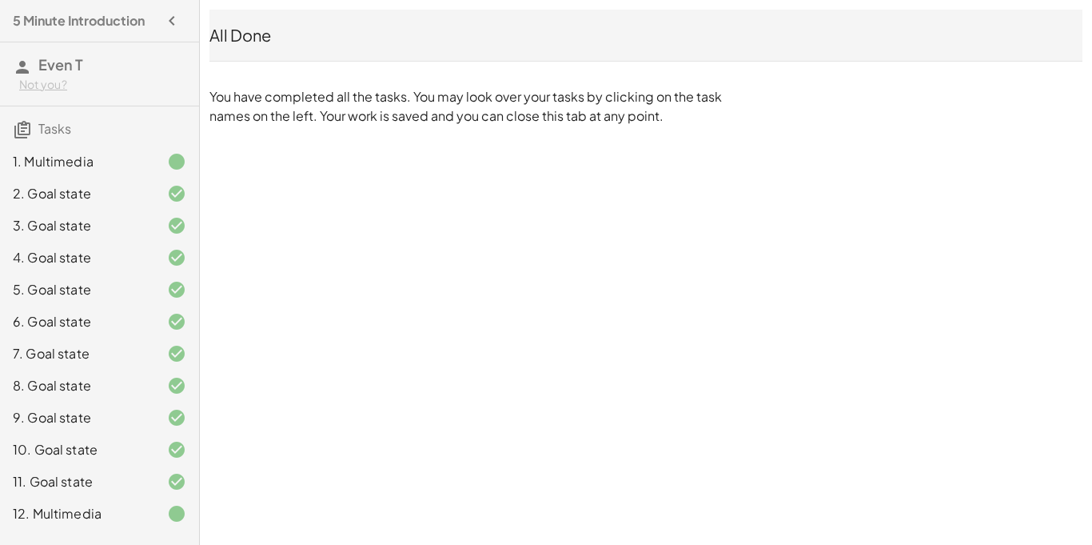
click at [84, 348] on div "7. Goal state" at bounding box center [77, 353] width 129 height 19
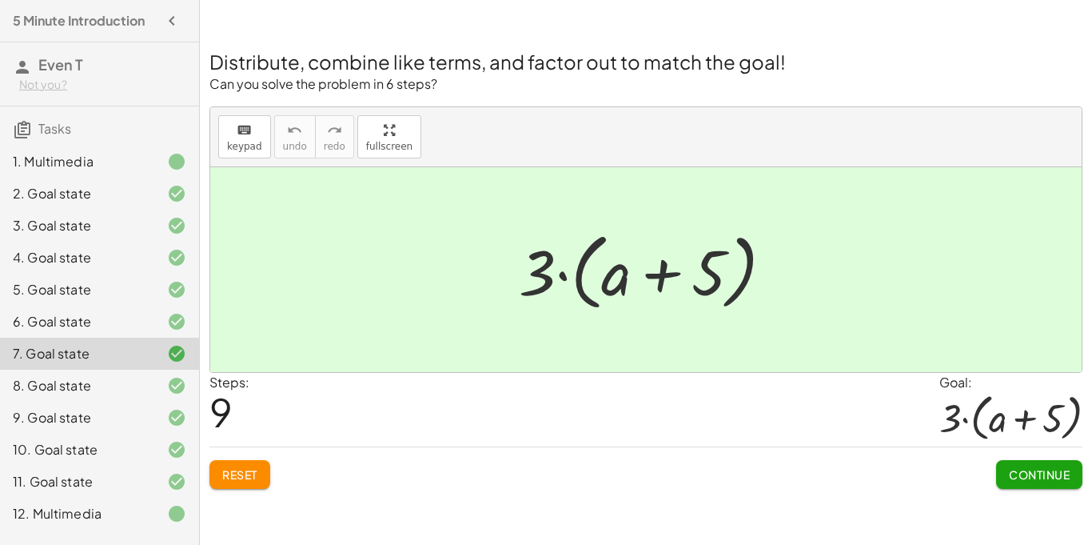
click at [325, 75] on p "Can you solve the problem in 6 steps?" at bounding box center [646, 84] width 873 height 18
click at [165, 14] on icon "button" at bounding box center [171, 20] width 19 height 19
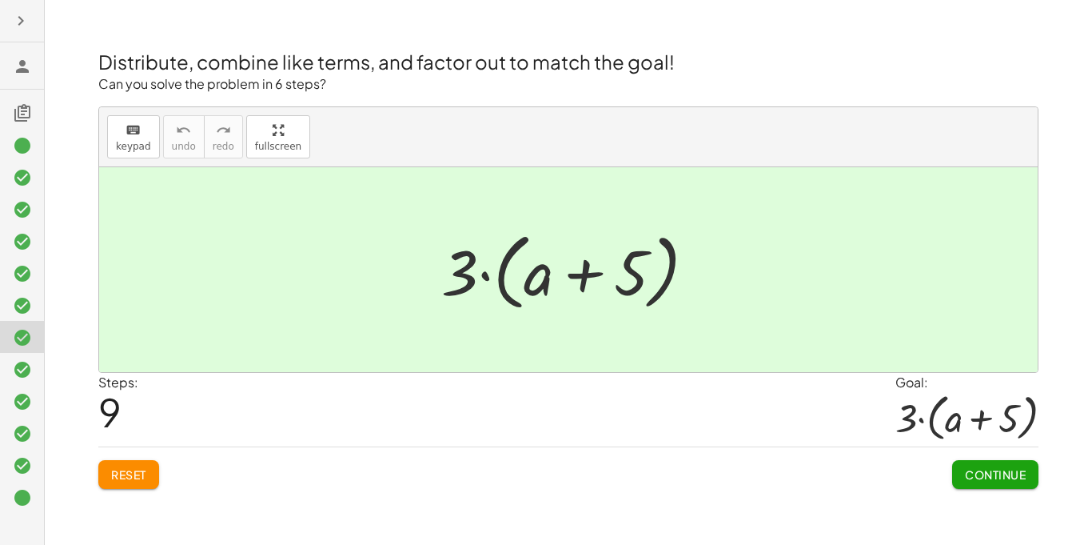
click at [23, 29] on icon "button" at bounding box center [20, 20] width 19 height 19
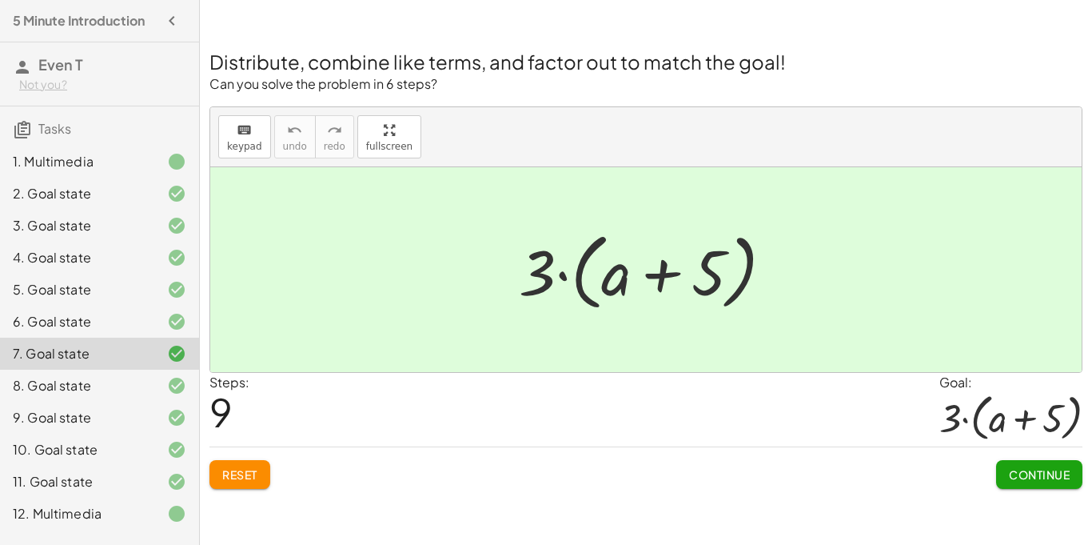
click at [72, 126] on h3 "Tasks" at bounding box center [99, 123] width 199 height 34
click at [44, 134] on span "Tasks" at bounding box center [54, 128] width 33 height 17
click at [609, 64] on h2 "Distribute, combine like terms, and factor out to match the goal!" at bounding box center [646, 61] width 873 height 27
click at [171, 15] on icon "button" at bounding box center [171, 20] width 19 height 19
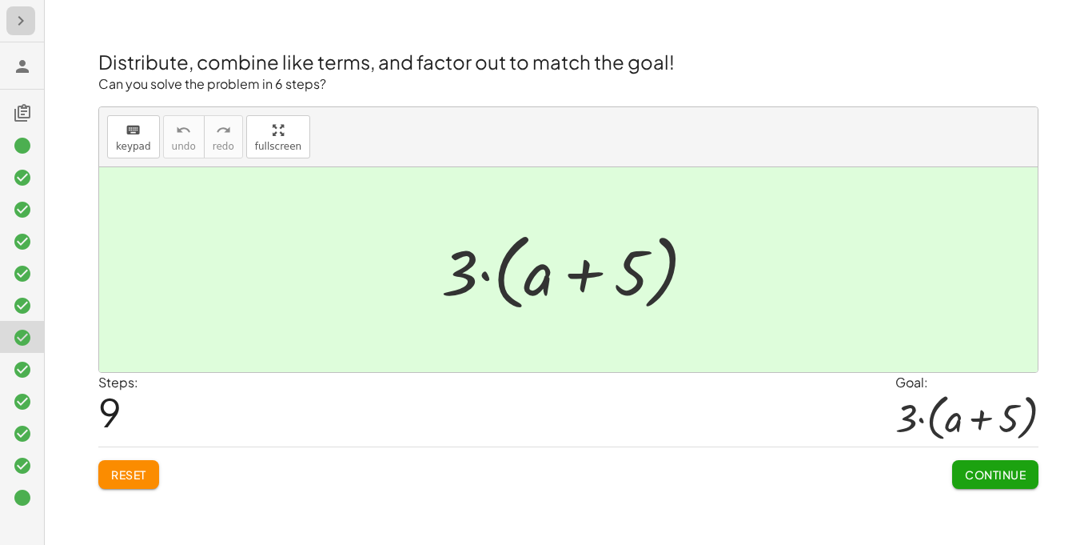
click at [27, 20] on icon "button" at bounding box center [20, 20] width 19 height 19
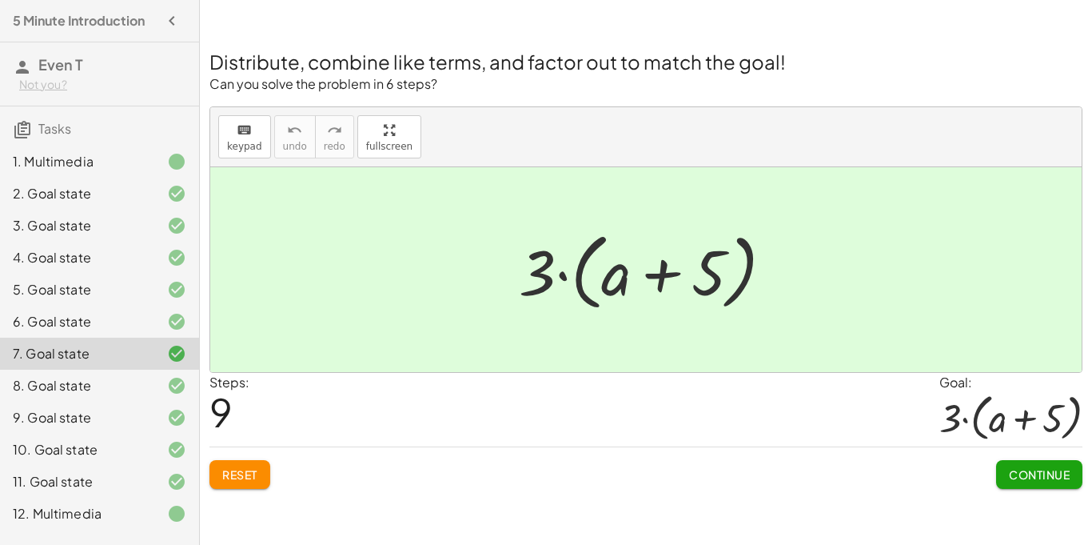
click at [156, 154] on div at bounding box center [164, 161] width 45 height 19
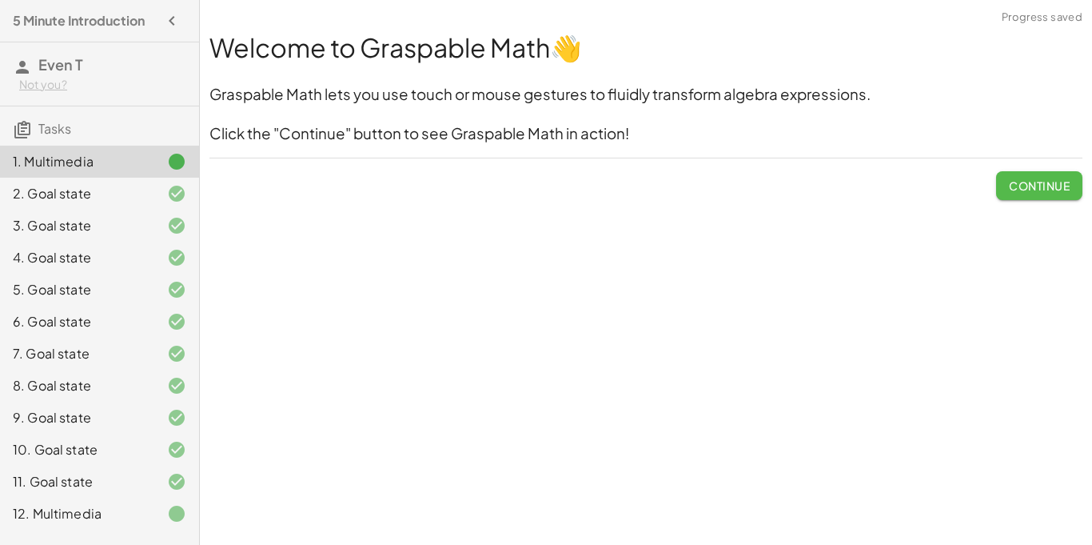
click at [1013, 174] on button "Continue" at bounding box center [1039, 185] width 86 height 29
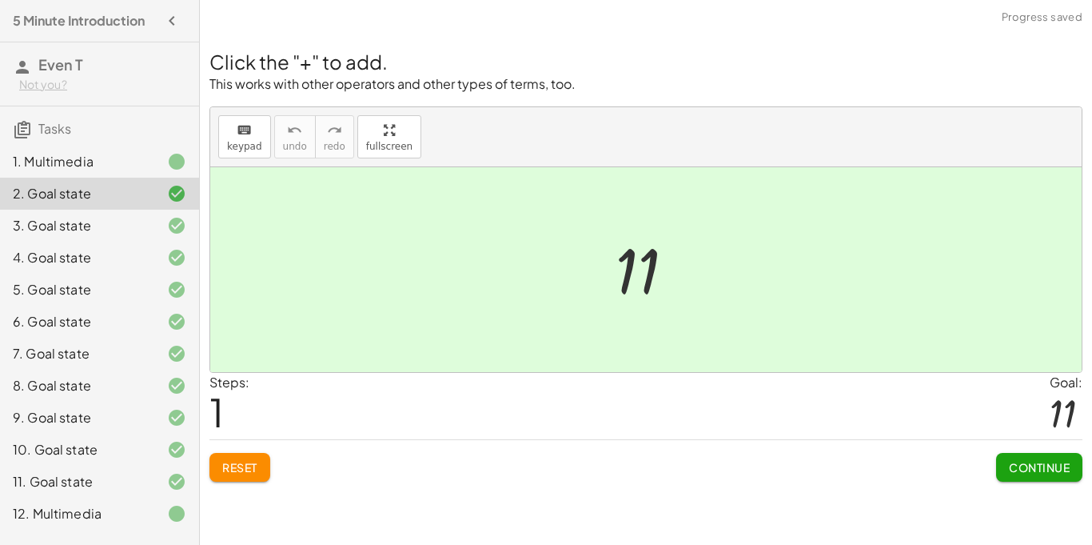
click at [1023, 460] on span "Continue" at bounding box center [1039, 467] width 61 height 14
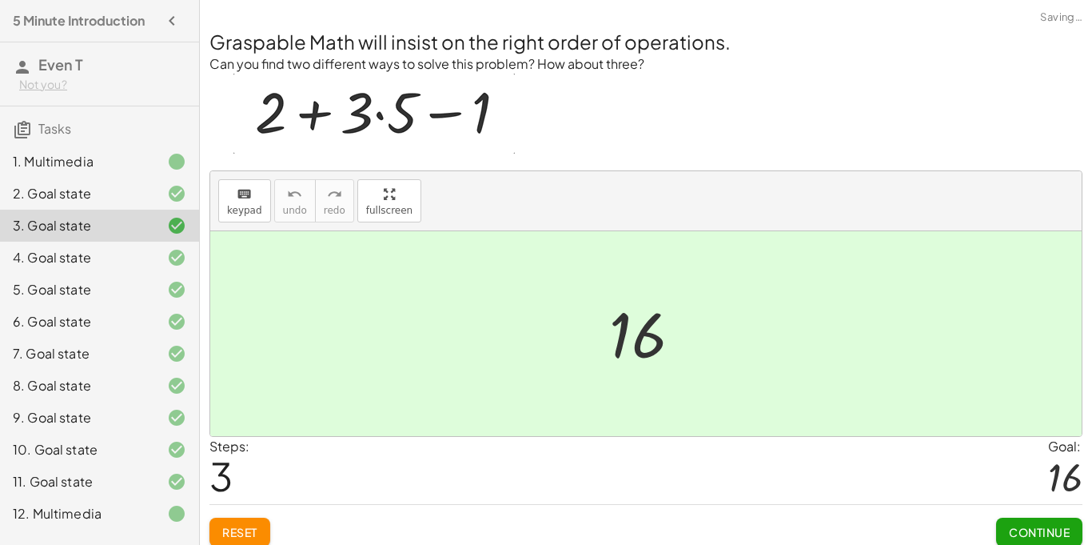
click at [1031, 515] on div "Continue" at bounding box center [1039, 526] width 86 height 42
click at [1028, 531] on span "Continue" at bounding box center [1039, 532] width 61 height 14
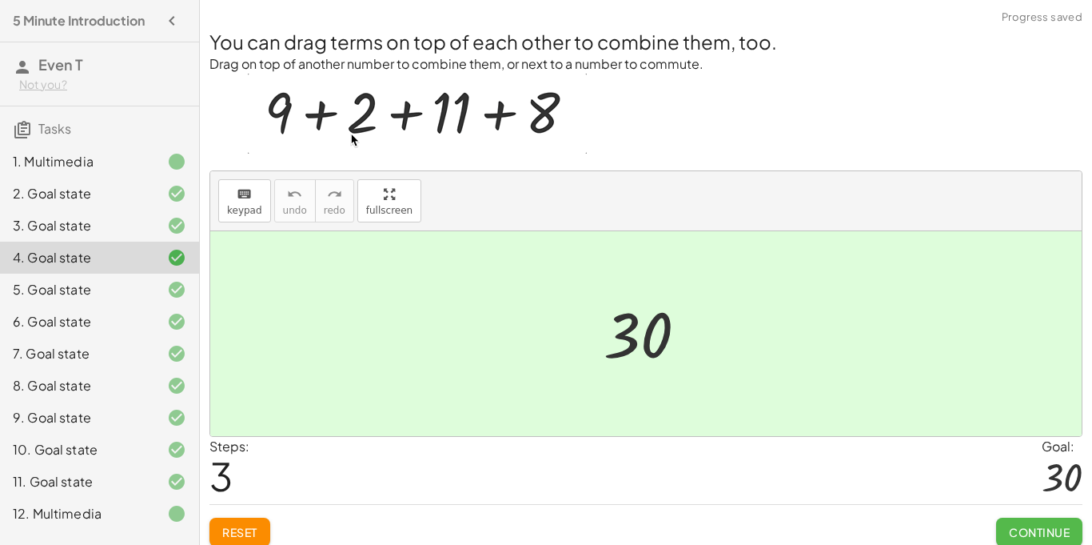
click at [1020, 535] on span "Continue" at bounding box center [1039, 532] width 61 height 14
click at [0, 0] on span "Continue" at bounding box center [0, 0] width 0 height 0
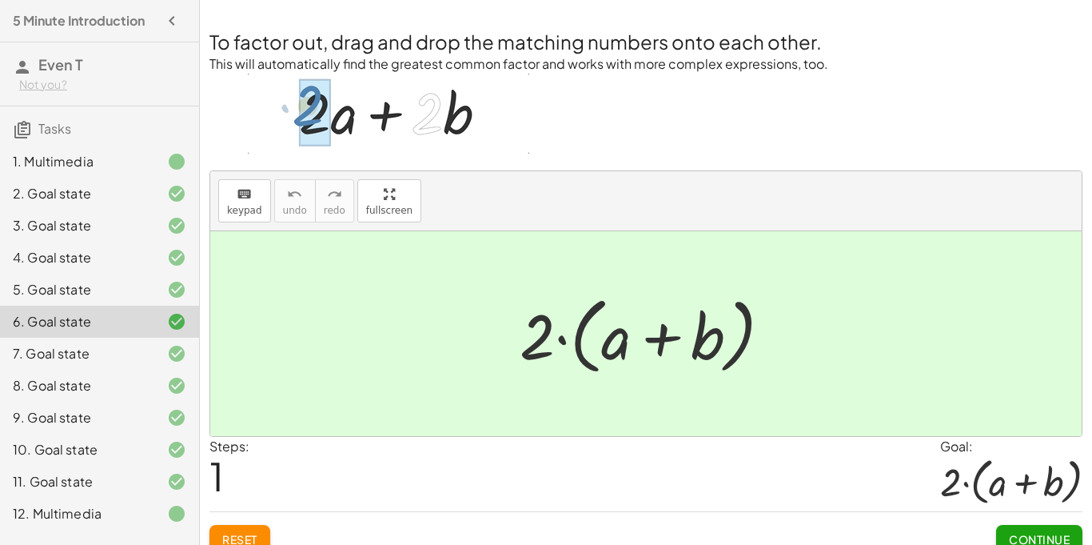
click at [89, 509] on div "12. Multimedia" at bounding box center [77, 513] width 129 height 19
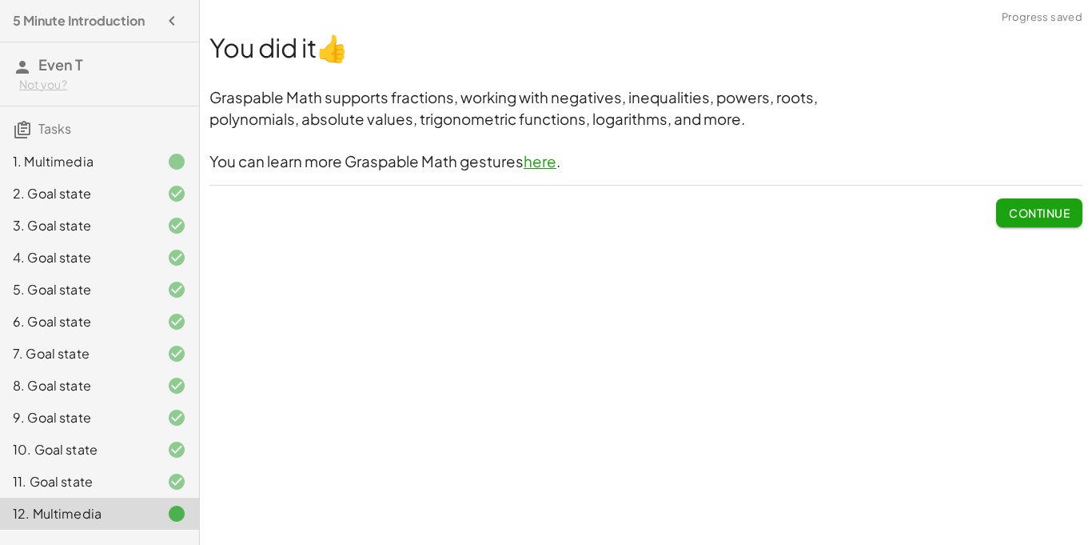
click at [1055, 209] on span "Continue" at bounding box center [1039, 213] width 61 height 14
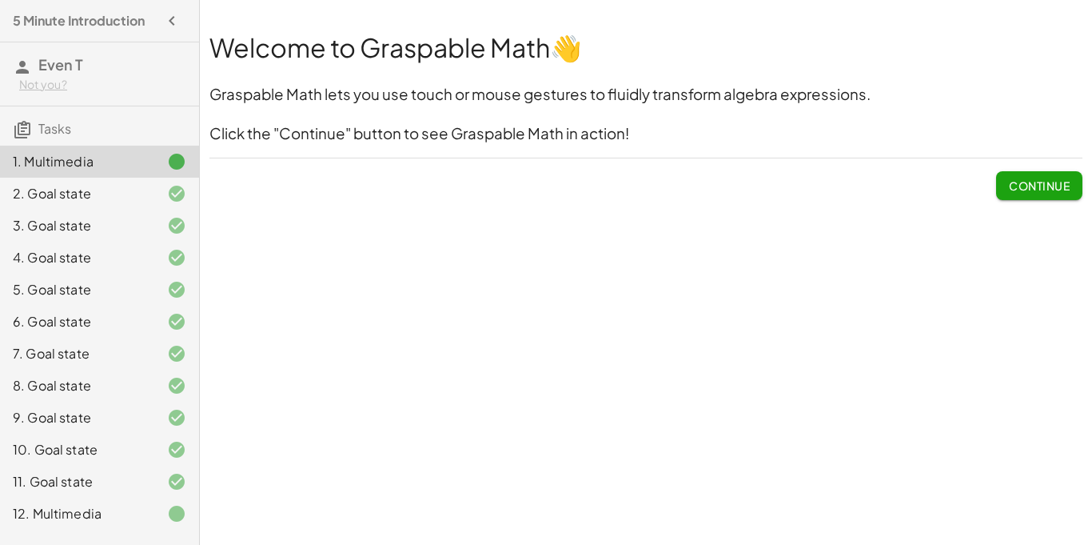
click at [86, 529] on div "12. Multimedia" at bounding box center [99, 513] width 199 height 32
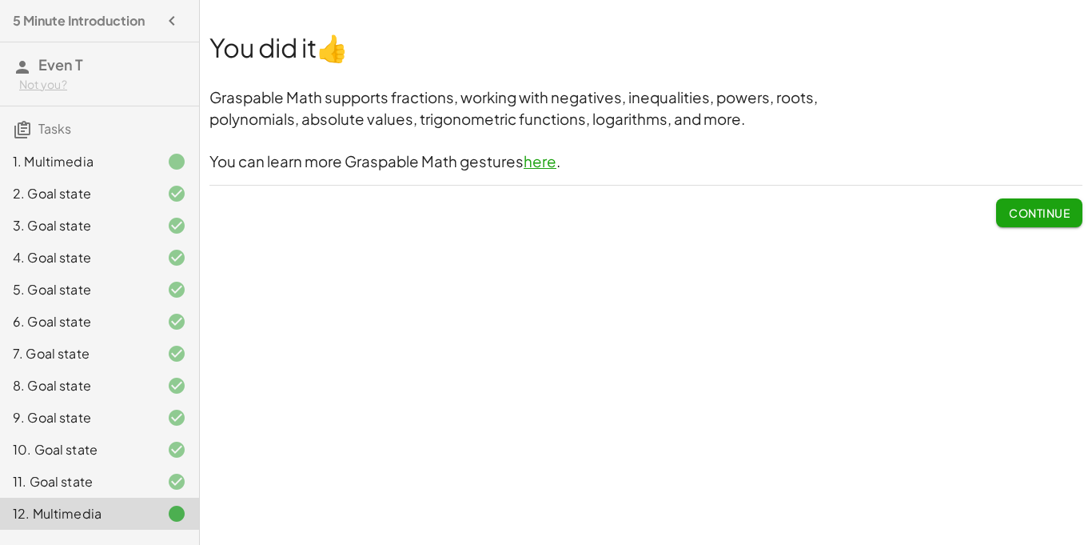
click at [102, 473] on div "11. Goal state" at bounding box center [77, 481] width 129 height 19
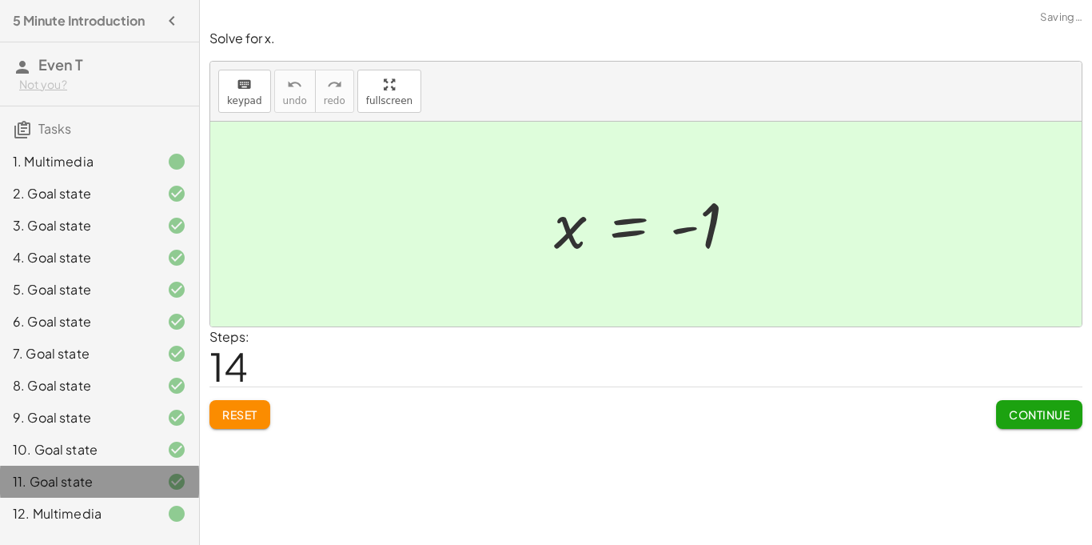
click at [102, 473] on div "11. Goal state" at bounding box center [77, 481] width 129 height 19
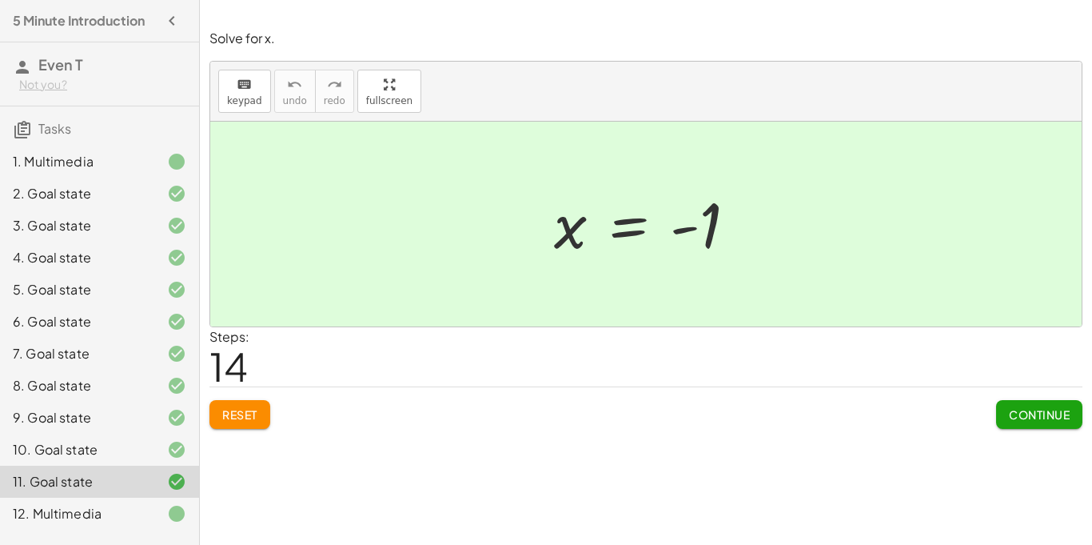
click at [256, 422] on button "Reset" at bounding box center [240, 414] width 61 height 29
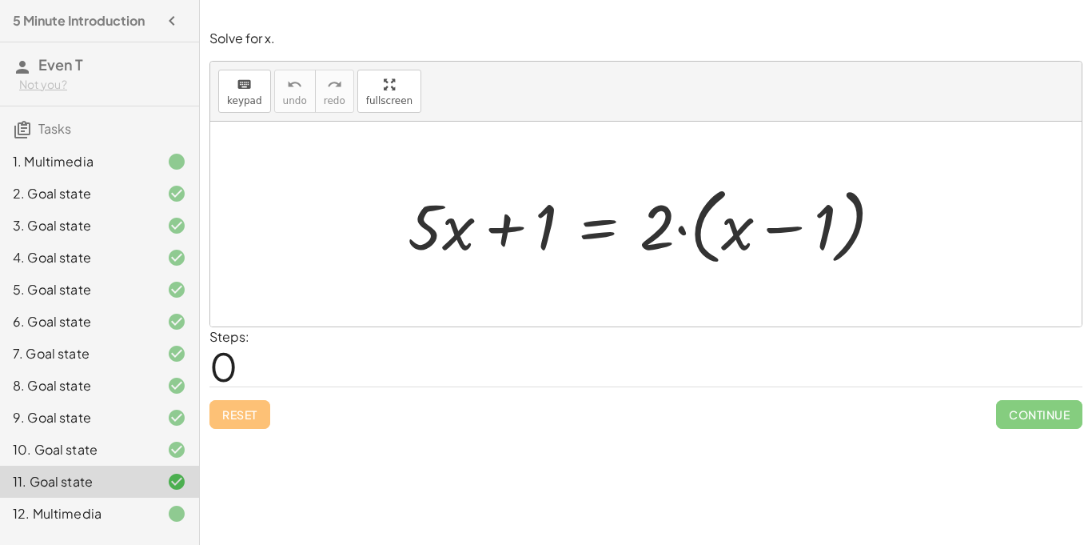
click at [469, 170] on div at bounding box center [646, 224] width 872 height 205
drag, startPoint x: 669, startPoint y: 217, endPoint x: 808, endPoint y: 228, distance: 139.6
click at [808, 228] on div at bounding box center [652, 224] width 505 height 92
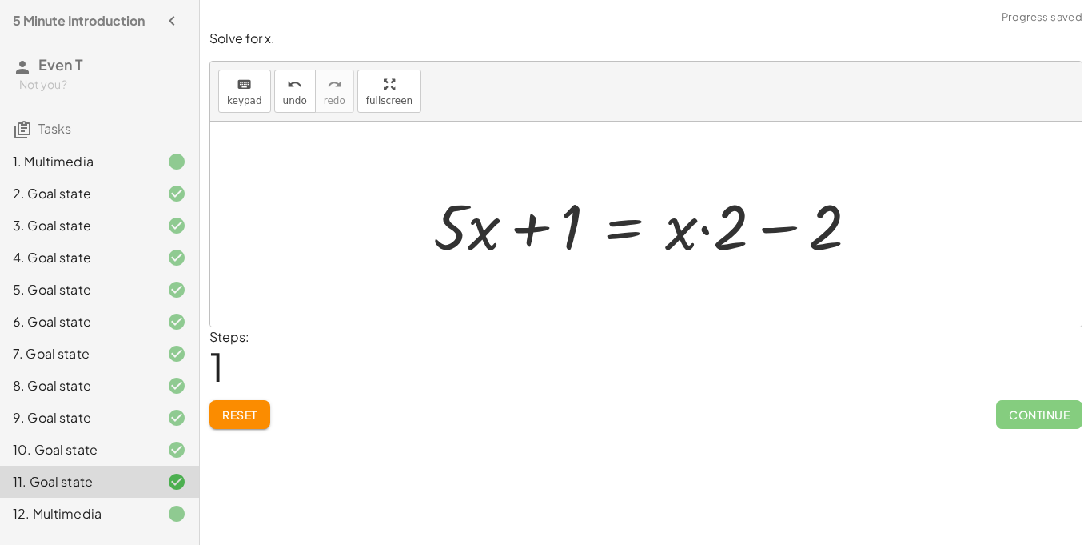
click at [776, 234] on div at bounding box center [652, 224] width 454 height 82
click at [694, 226] on div at bounding box center [652, 224] width 454 height 82
click at [234, 413] on span "Reset" at bounding box center [239, 414] width 35 height 14
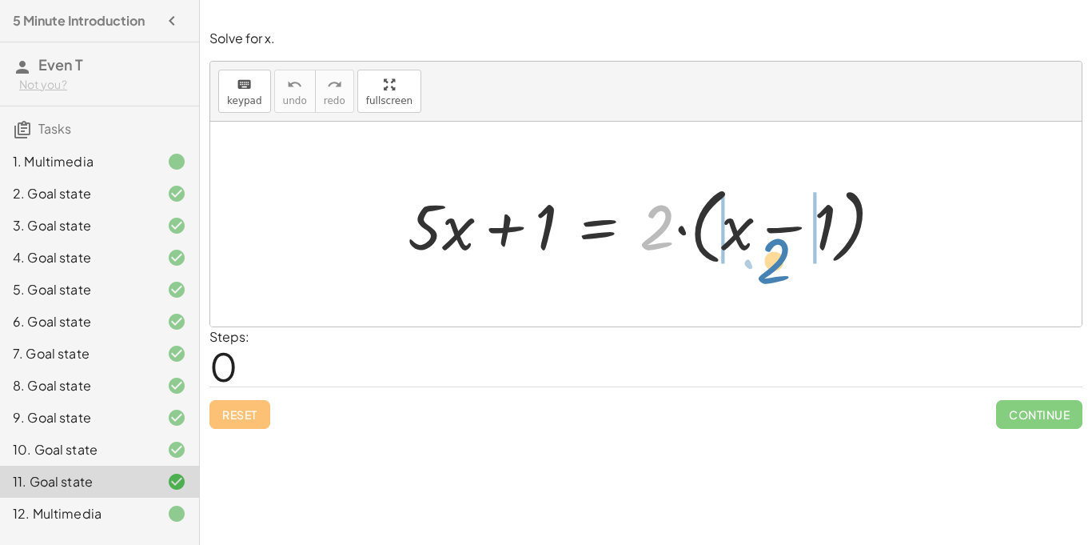
drag, startPoint x: 653, startPoint y: 222, endPoint x: 769, endPoint y: 256, distance: 120.7
click at [769, 256] on div at bounding box center [652, 224] width 505 height 92
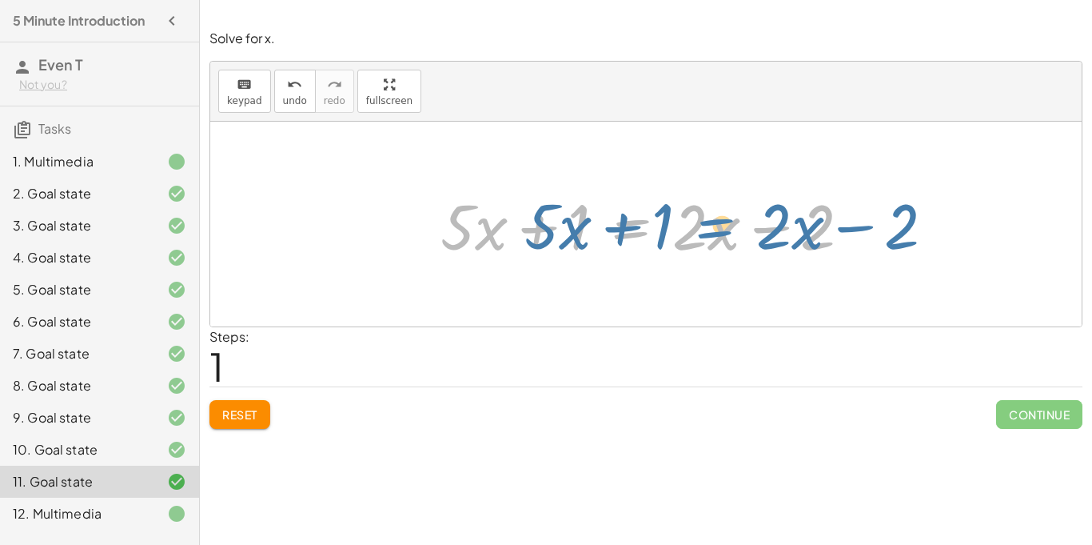
drag, startPoint x: 595, startPoint y: 230, endPoint x: 657, endPoint y: 219, distance: 63.2
click at [657, 219] on div at bounding box center [652, 224] width 439 height 82
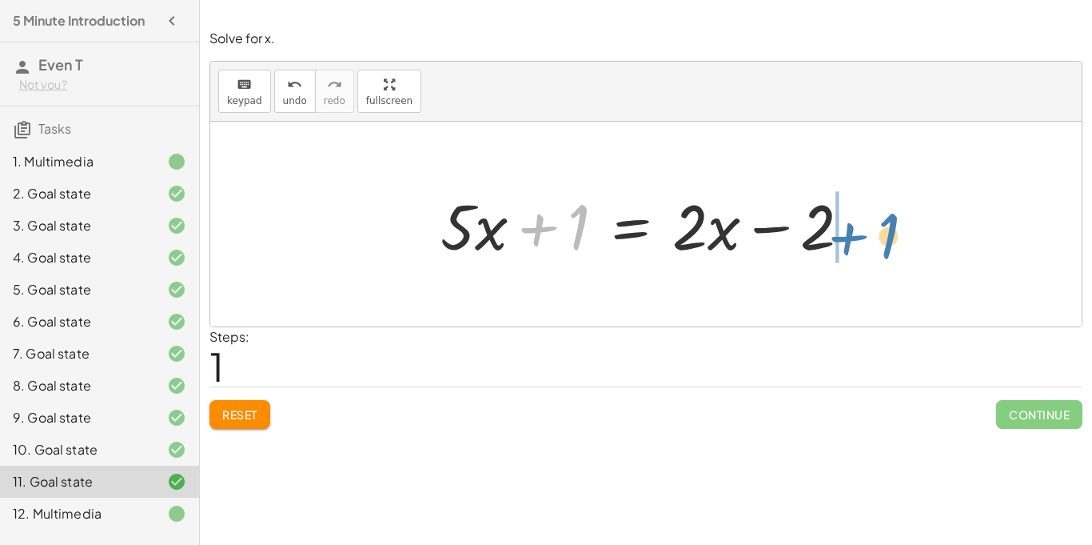
drag, startPoint x: 578, startPoint y: 224, endPoint x: 892, endPoint y: 234, distance: 313.6
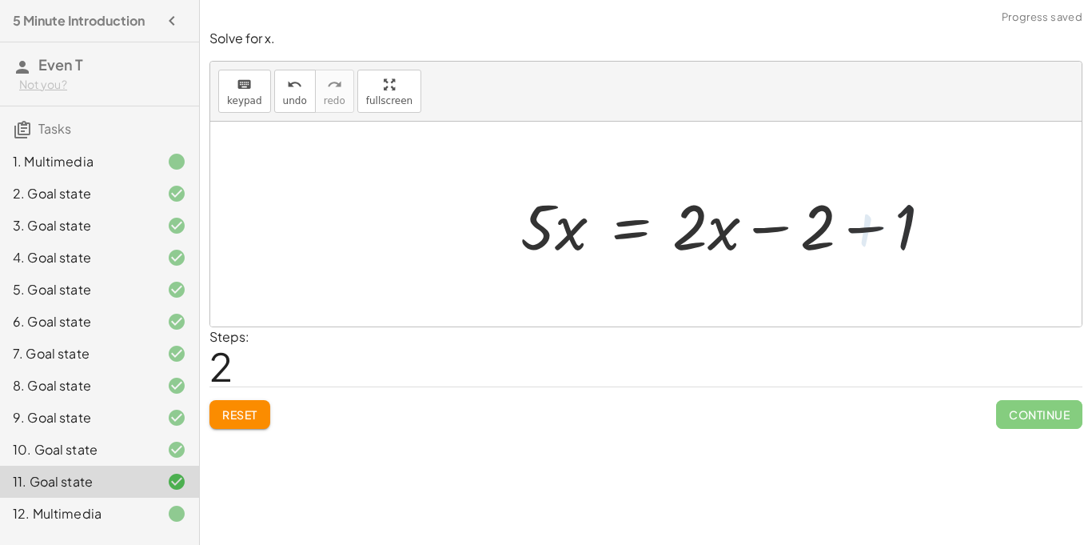
click at [862, 232] on div at bounding box center [733, 224] width 439 height 82
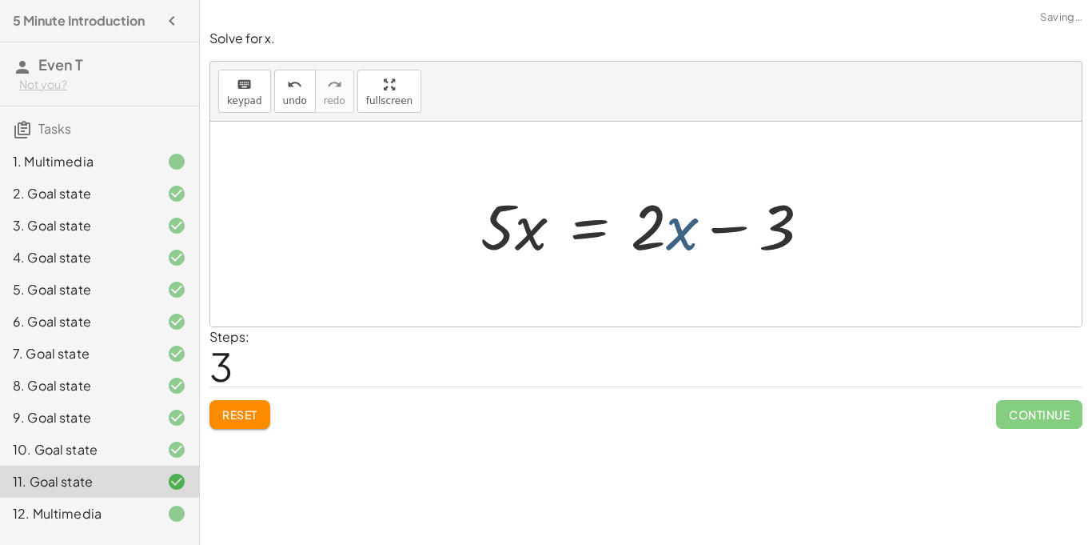
click at [667, 234] on div at bounding box center [652, 224] width 358 height 82
drag, startPoint x: 663, startPoint y: 231, endPoint x: 500, endPoint y: 212, distance: 164.3
click at [500, 212] on div at bounding box center [647, 224] width 348 height 82
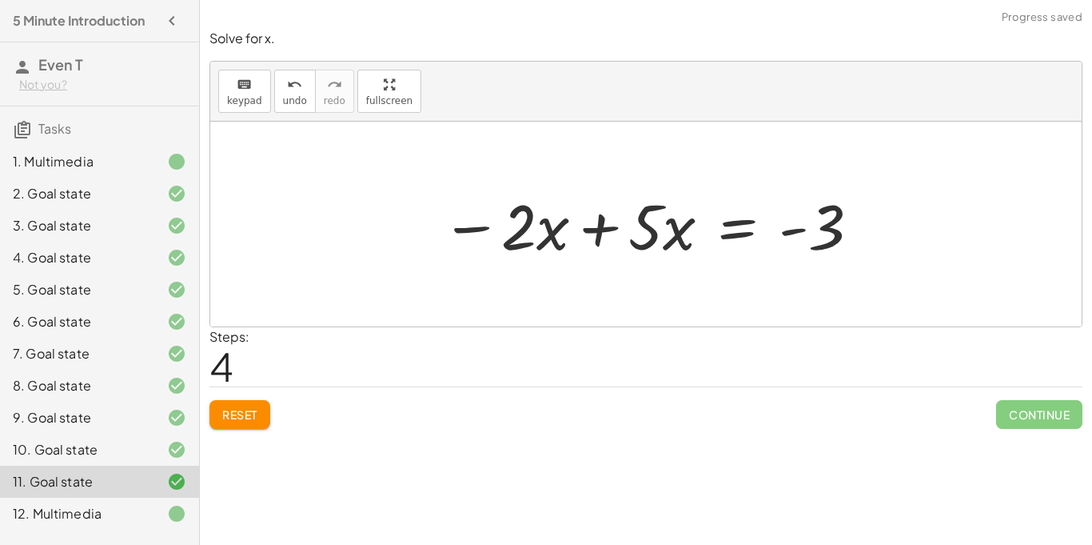
click at [605, 222] on div at bounding box center [651, 224] width 437 height 82
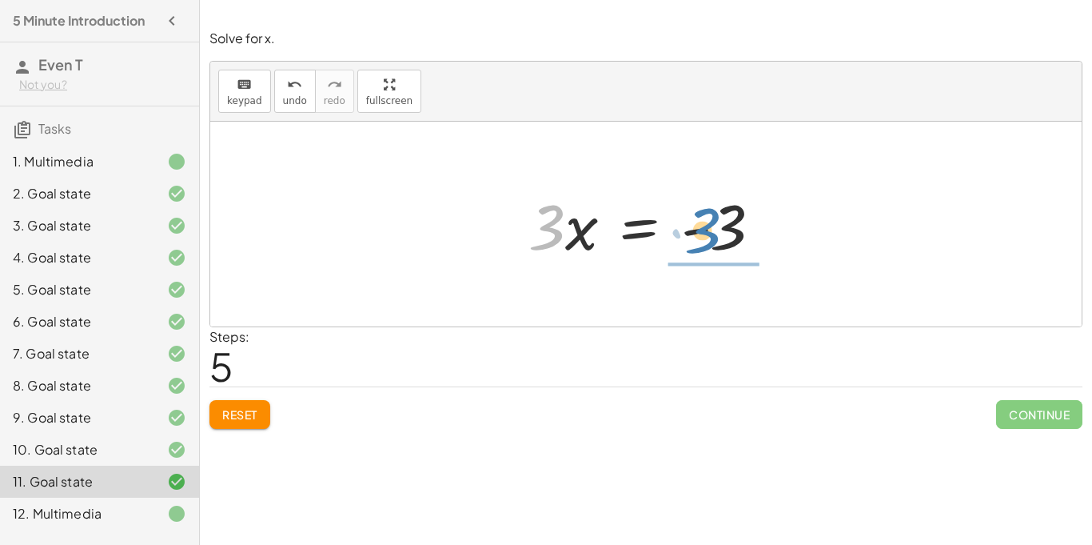
drag, startPoint x: 540, startPoint y: 235, endPoint x: 697, endPoint y: 238, distance: 156.8
click at [697, 238] on div at bounding box center [652, 224] width 262 height 82
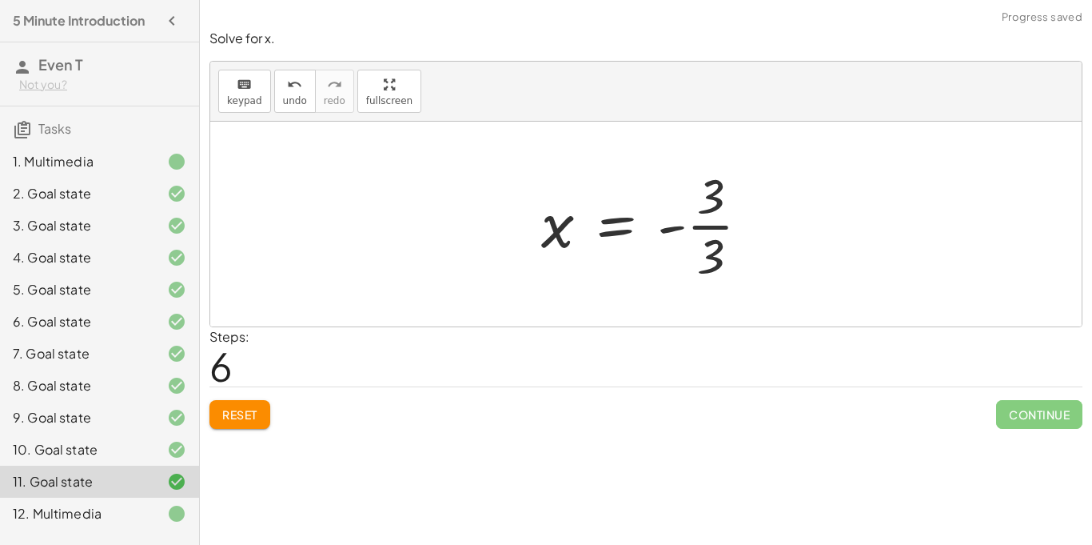
click at [718, 223] on div at bounding box center [652, 223] width 238 height 123
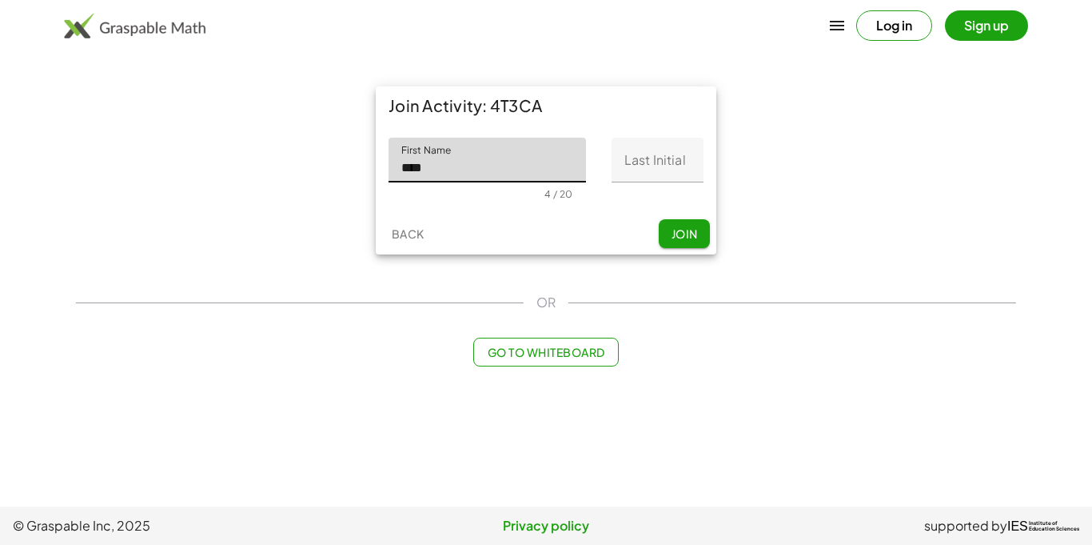
type input "****"
click at [673, 165] on input "Last Initial" at bounding box center [658, 160] width 92 height 45
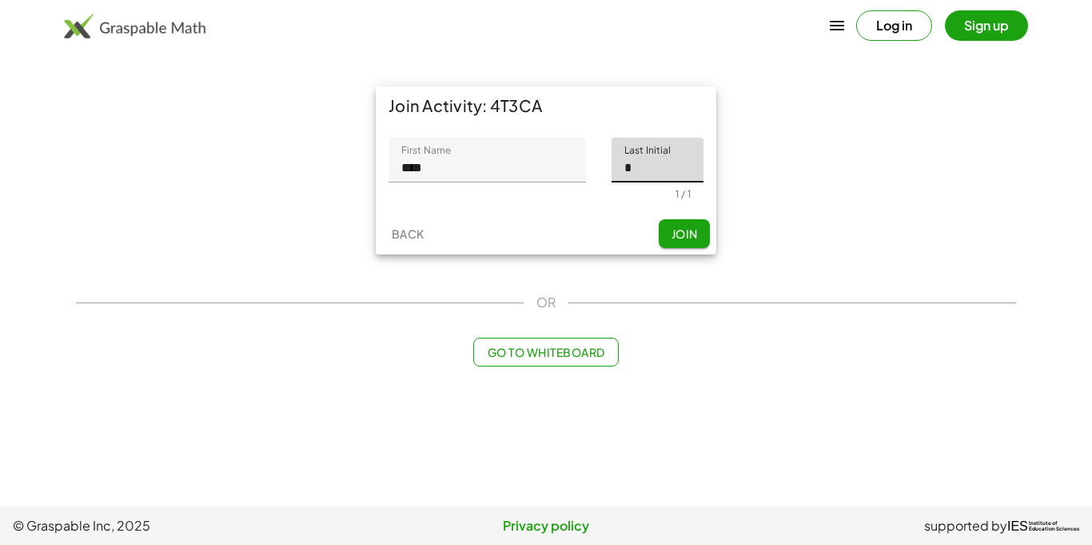
type input "*"
click at [685, 238] on span "Join" at bounding box center [684, 233] width 26 height 14
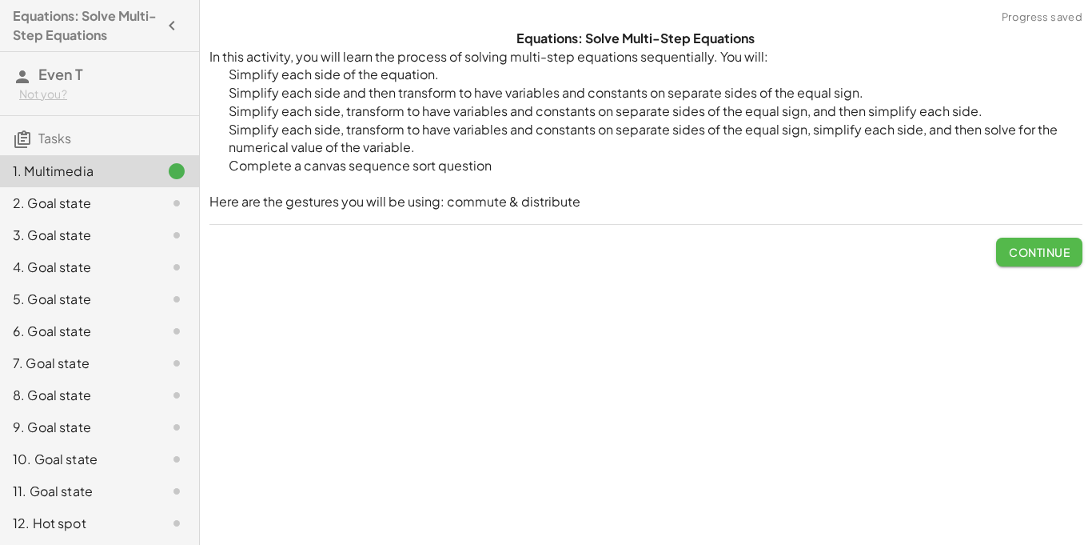
click at [1002, 245] on button "Continue" at bounding box center [1039, 252] width 86 height 29
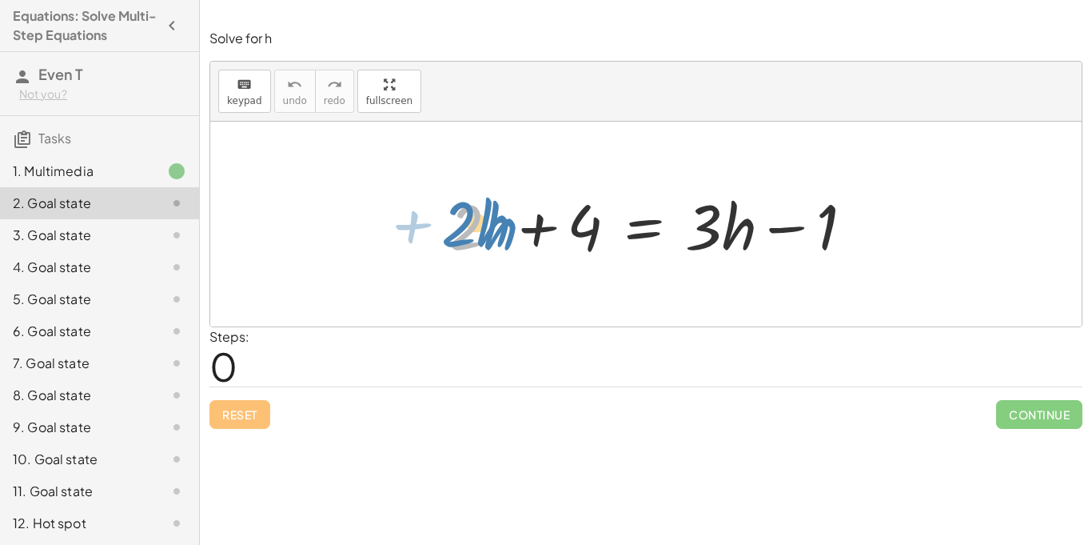
click at [454, 248] on div at bounding box center [646, 224] width 433 height 82
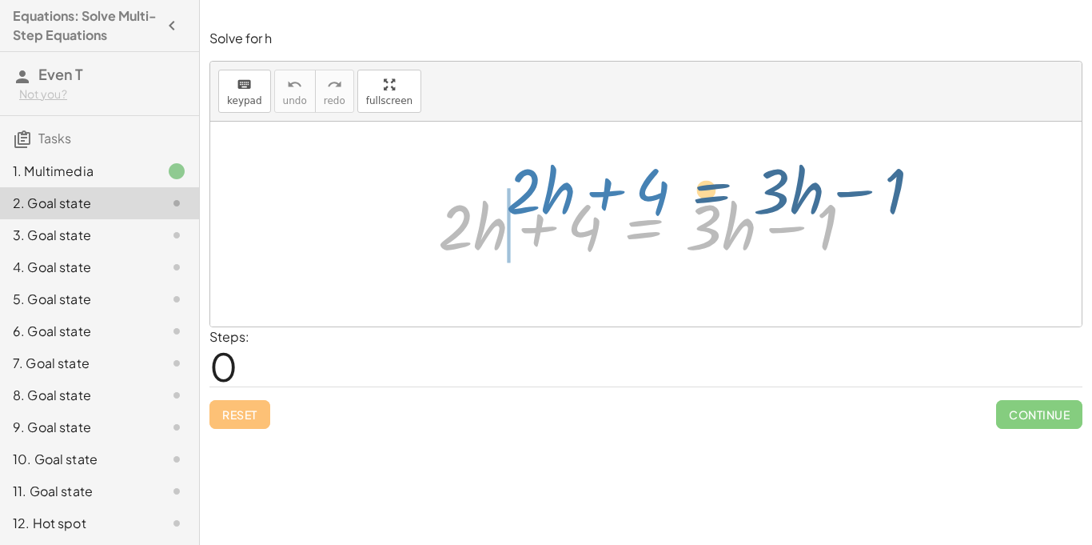
drag, startPoint x: 463, startPoint y: 245, endPoint x: 531, endPoint y: 209, distance: 76.9
click at [531, 209] on div at bounding box center [652, 224] width 444 height 82
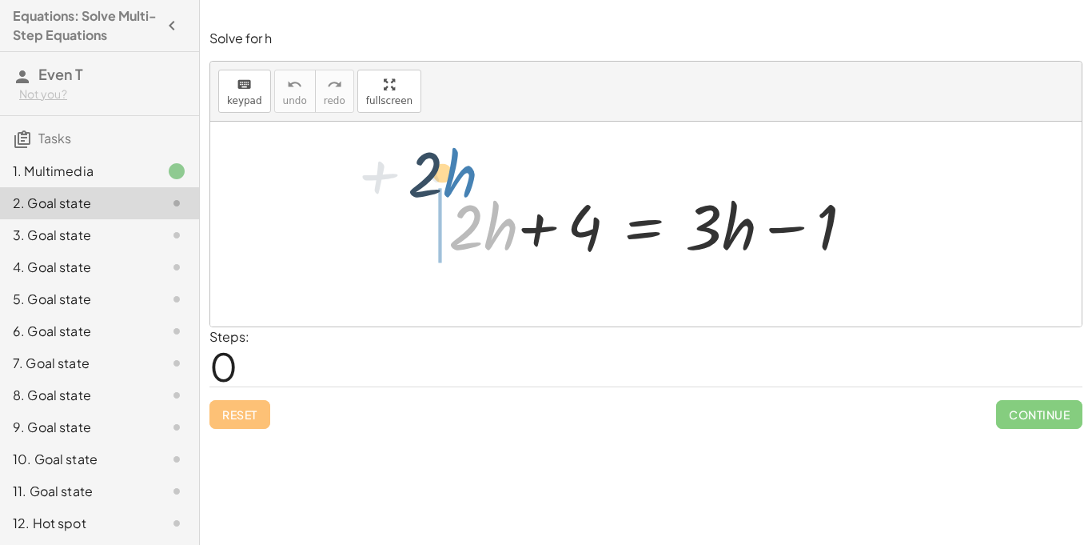
drag, startPoint x: 487, startPoint y: 234, endPoint x: 447, endPoint y: 182, distance: 66.2
click at [446, 182] on div "· h + · 2 + · 2 · h + 4 = + · 3 · h − 1" at bounding box center [646, 224] width 464 height 90
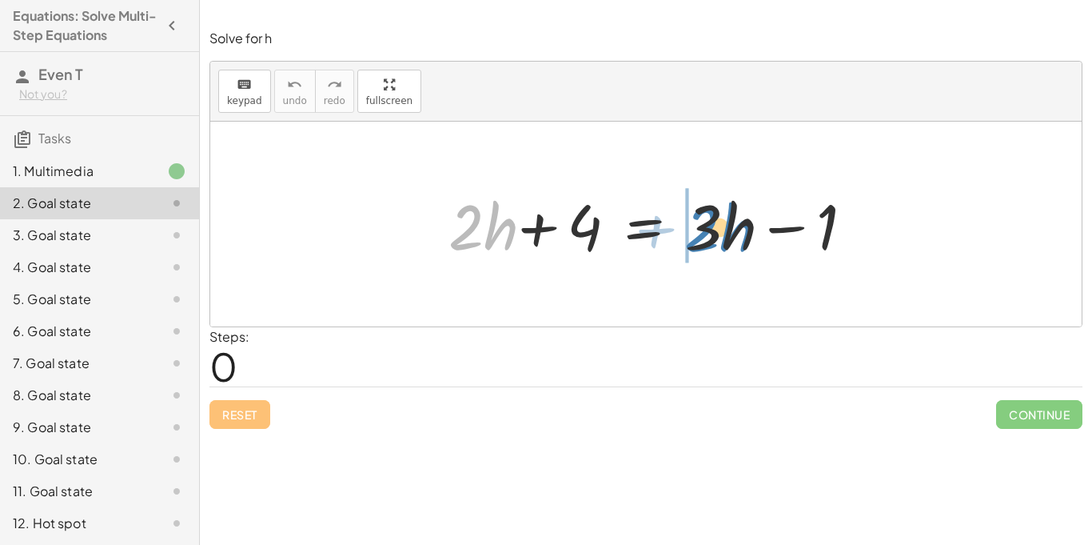
drag, startPoint x: 453, startPoint y: 210, endPoint x: 689, endPoint y: 211, distance: 235.9
click at [689, 211] on div at bounding box center [646, 224] width 433 height 82
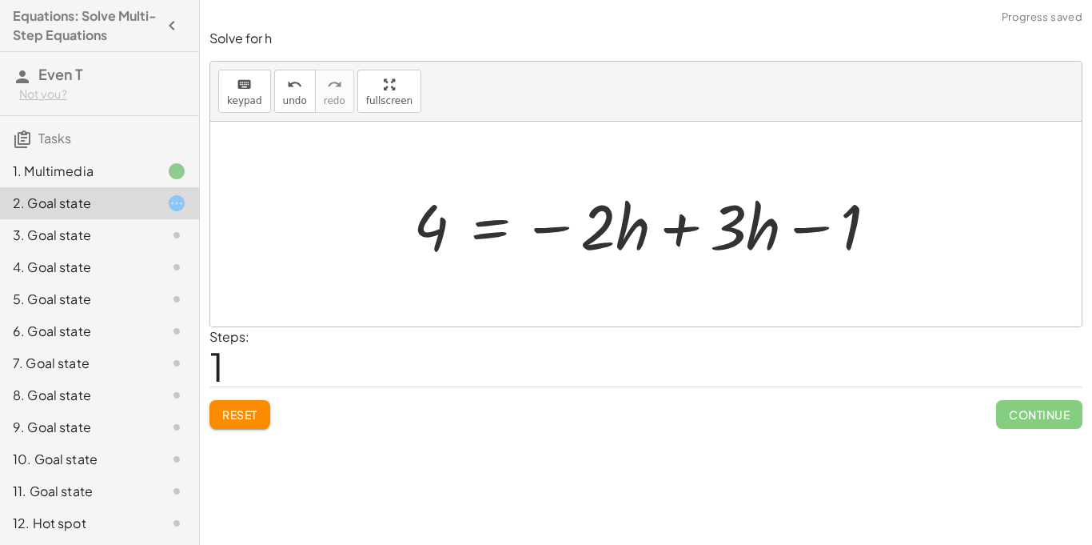
click at [251, 410] on span "Reset" at bounding box center [239, 414] width 35 height 14
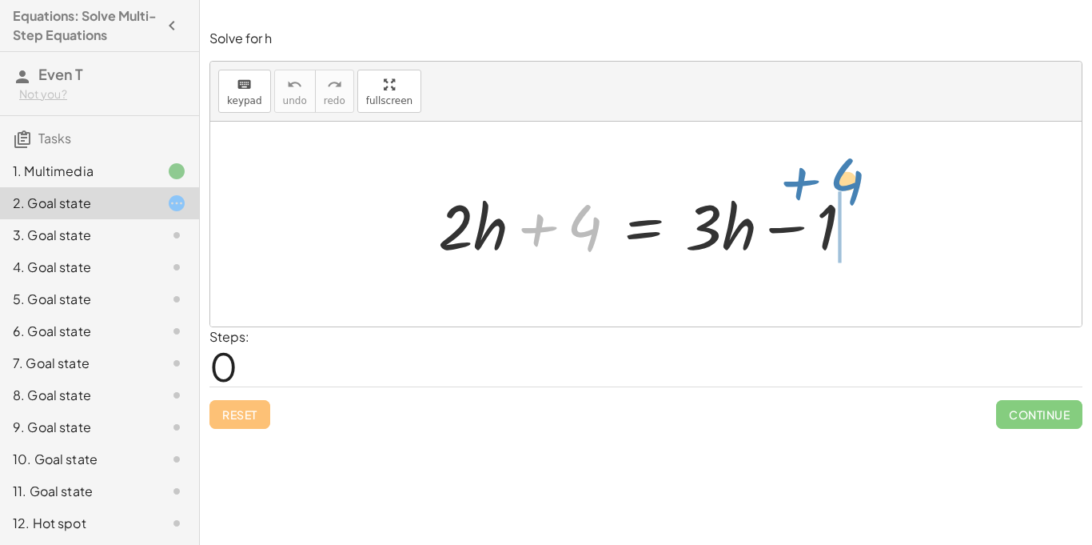
drag, startPoint x: 590, startPoint y: 222, endPoint x: 854, endPoint y: 176, distance: 267.9
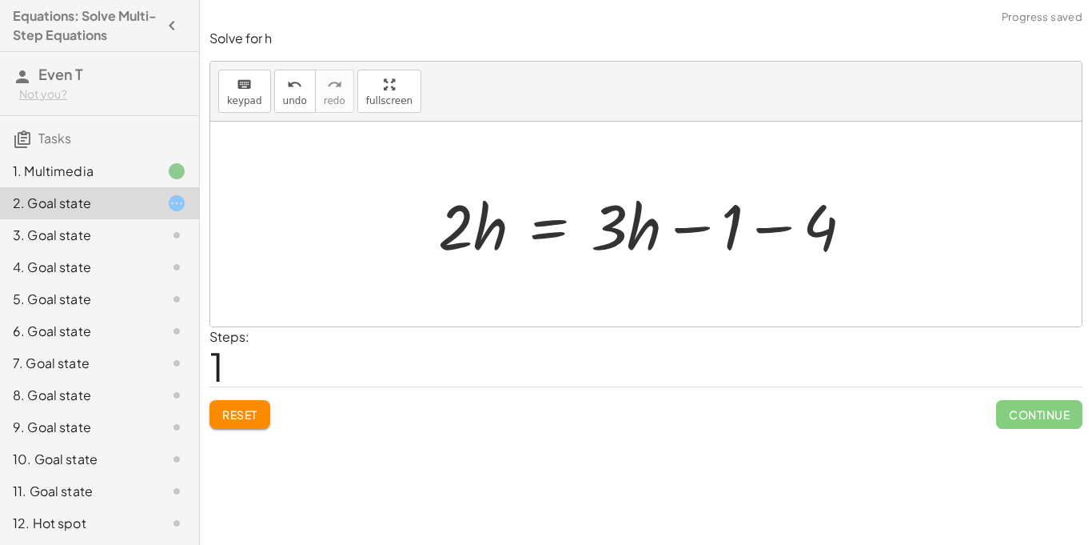
click at [779, 230] on div at bounding box center [652, 224] width 444 height 82
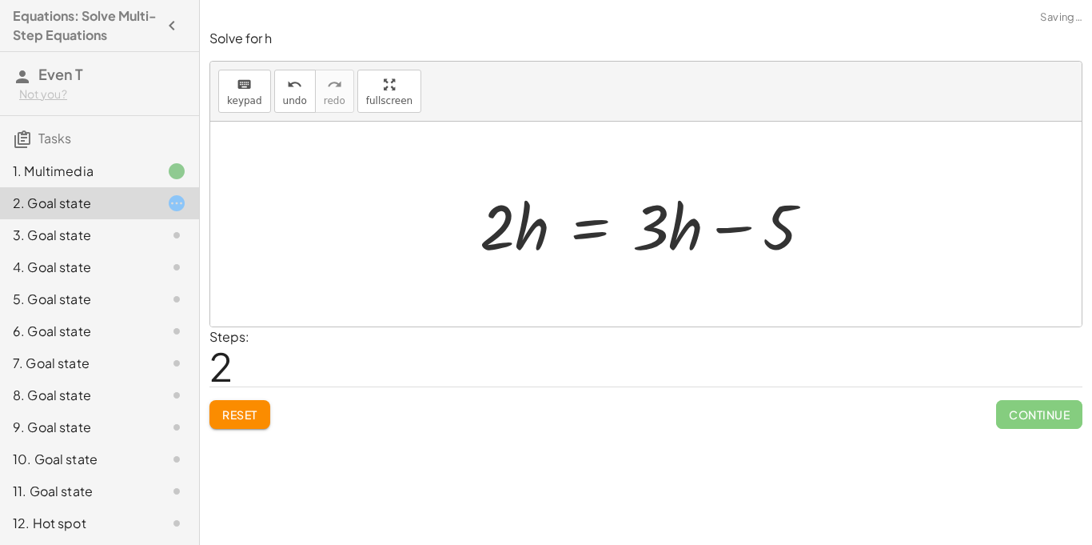
click at [727, 230] on div at bounding box center [652, 224] width 361 height 82
click at [537, 218] on div at bounding box center [652, 224] width 361 height 82
drag, startPoint x: 507, startPoint y: 230, endPoint x: 765, endPoint y: 234, distance: 258.3
click at [765, 234] on div at bounding box center [652, 224] width 361 height 82
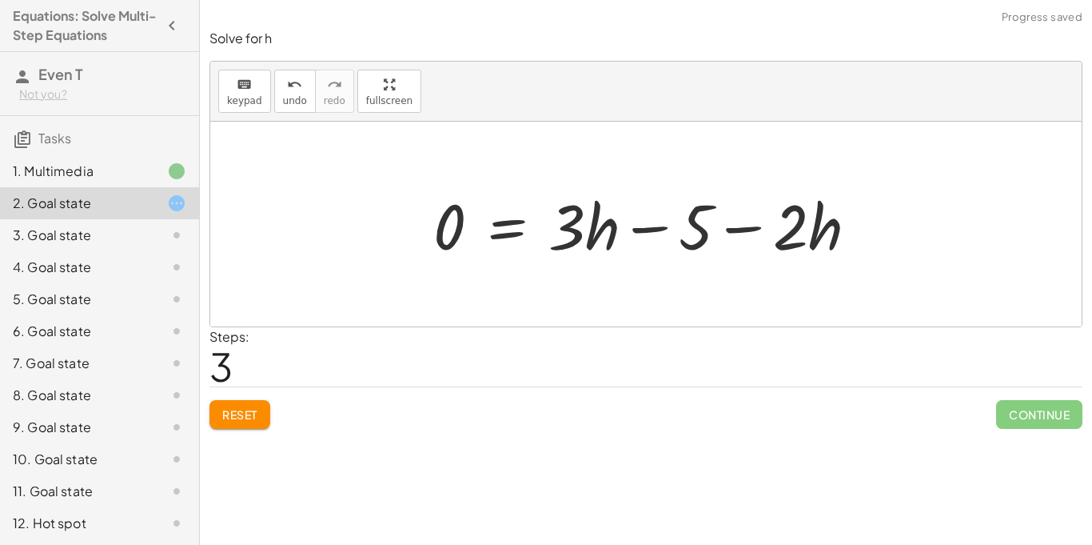
click at [748, 229] on div at bounding box center [651, 224] width 453 height 82
click at [657, 235] on div at bounding box center [651, 224] width 453 height 82
drag, startPoint x: 786, startPoint y: 215, endPoint x: 665, endPoint y: 167, distance: 130.7
click at [665, 167] on div "+ · 2 · h + 4 = + · 3 · h − 1 · 2 · h = + · 3 · h − 1 − 4 · 2 · h = + · 3 · h −…" at bounding box center [646, 224] width 872 height 205
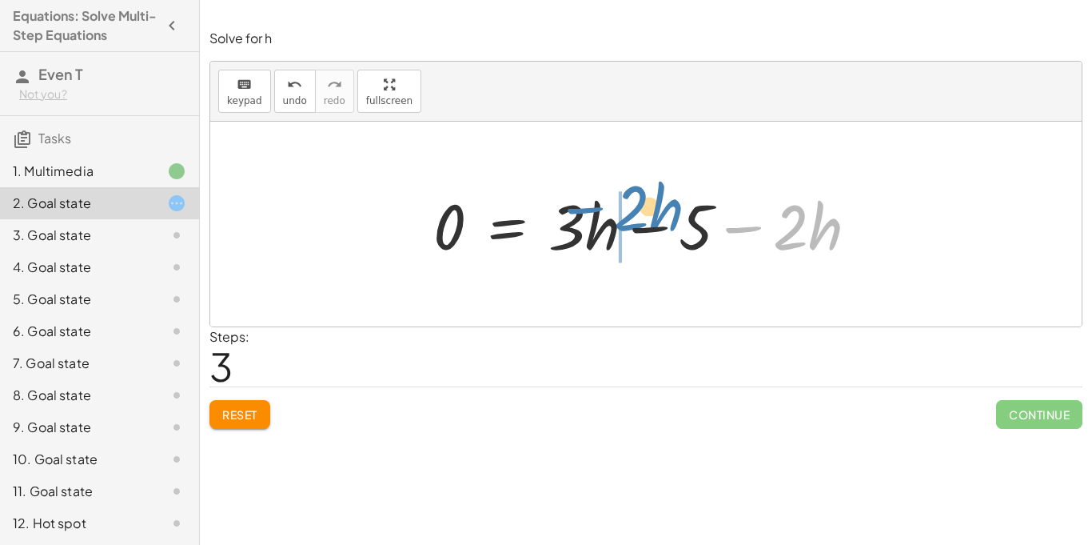
drag, startPoint x: 793, startPoint y: 216, endPoint x: 632, endPoint y: 200, distance: 162.3
click at [632, 200] on div at bounding box center [651, 224] width 453 height 82
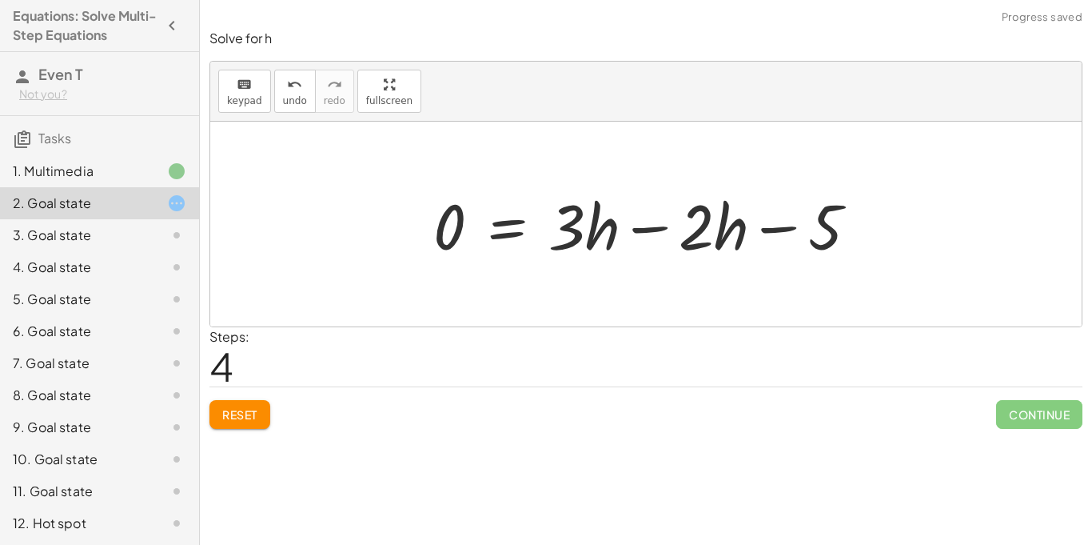
click at [638, 230] on div at bounding box center [651, 224] width 453 height 82
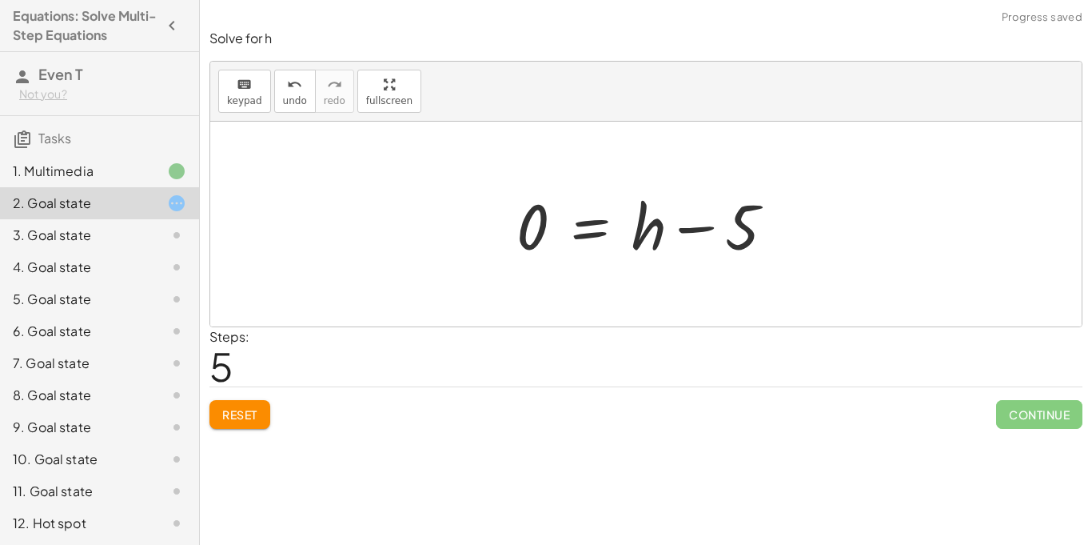
click at [688, 229] on div at bounding box center [652, 224] width 287 height 82
click at [702, 226] on div at bounding box center [652, 224] width 287 height 82
drag, startPoint x: 544, startPoint y: 222, endPoint x: 772, endPoint y: 248, distance: 230.2
click at [772, 248] on div at bounding box center [652, 224] width 287 height 82
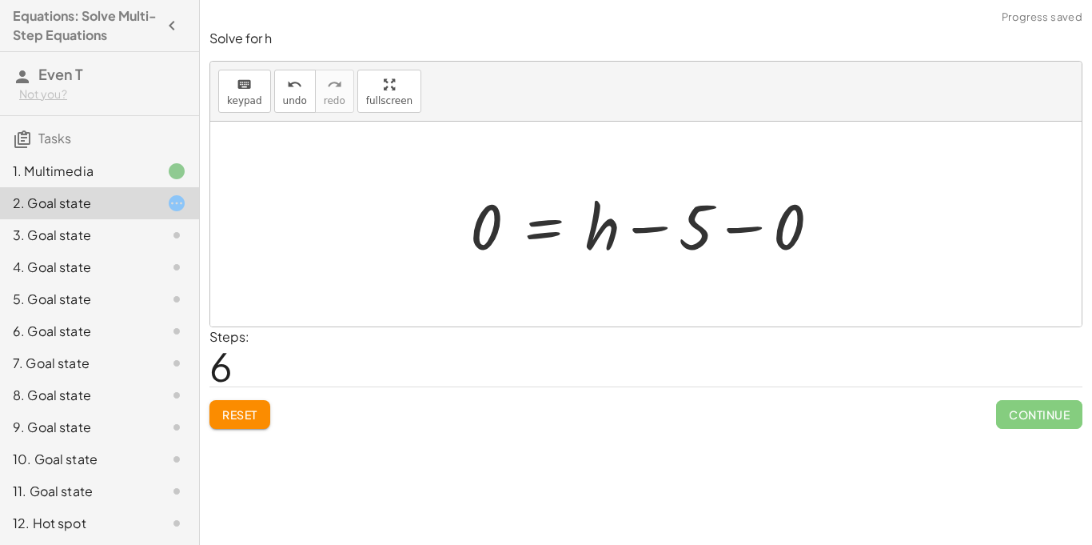
click at [655, 228] on div at bounding box center [651, 224] width 379 height 82
click at [753, 231] on div at bounding box center [651, 224] width 379 height 82
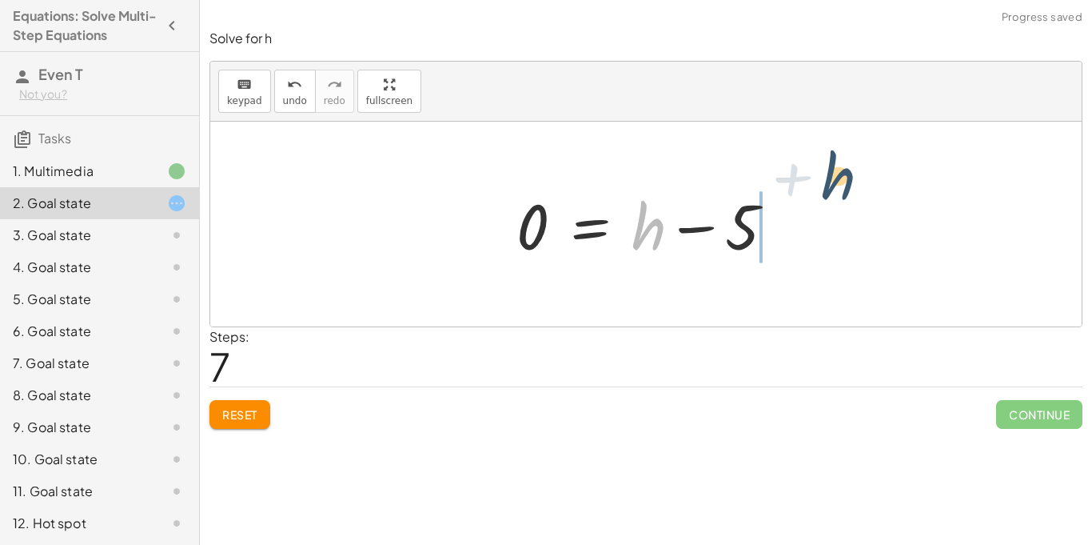
drag, startPoint x: 663, startPoint y: 226, endPoint x: 849, endPoint y: 194, distance: 189.0
click at [849, 194] on div "+ · 2 · h + 4 = + · 3 · h − 1 · 2 · h = + · 3 · h − 1 − 4 · 2 · h = + · 3 · h −…" at bounding box center [646, 224] width 872 height 205
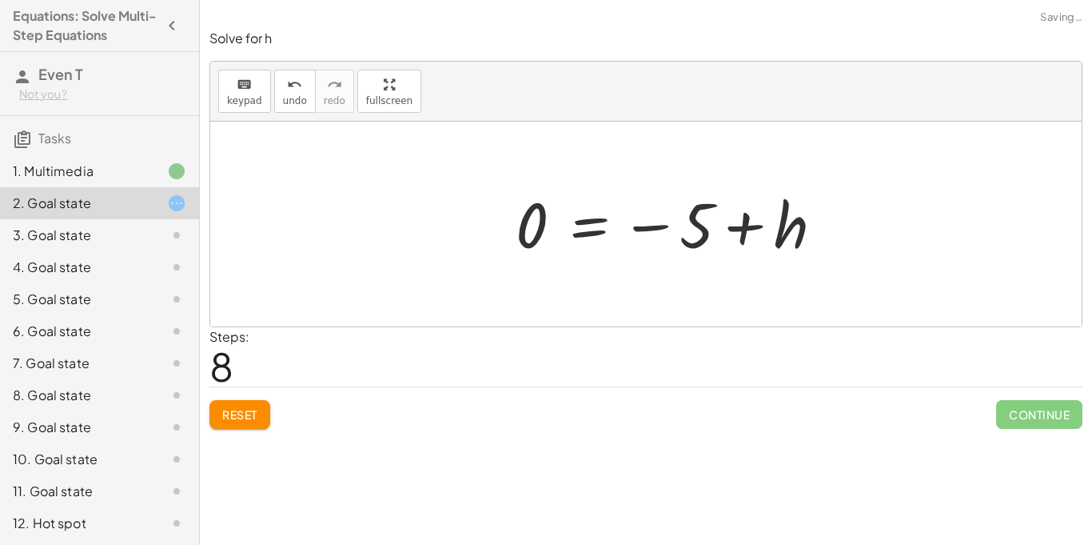
click at [752, 231] on div at bounding box center [676, 224] width 337 height 79
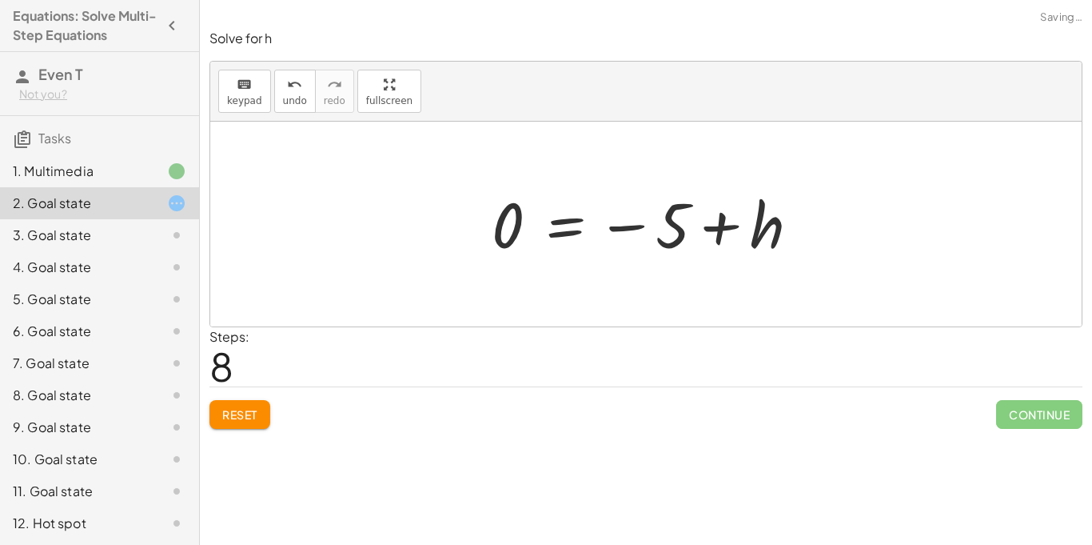
click at [720, 225] on div at bounding box center [652, 224] width 337 height 79
click at [253, 407] on span "Reset" at bounding box center [239, 414] width 35 height 14
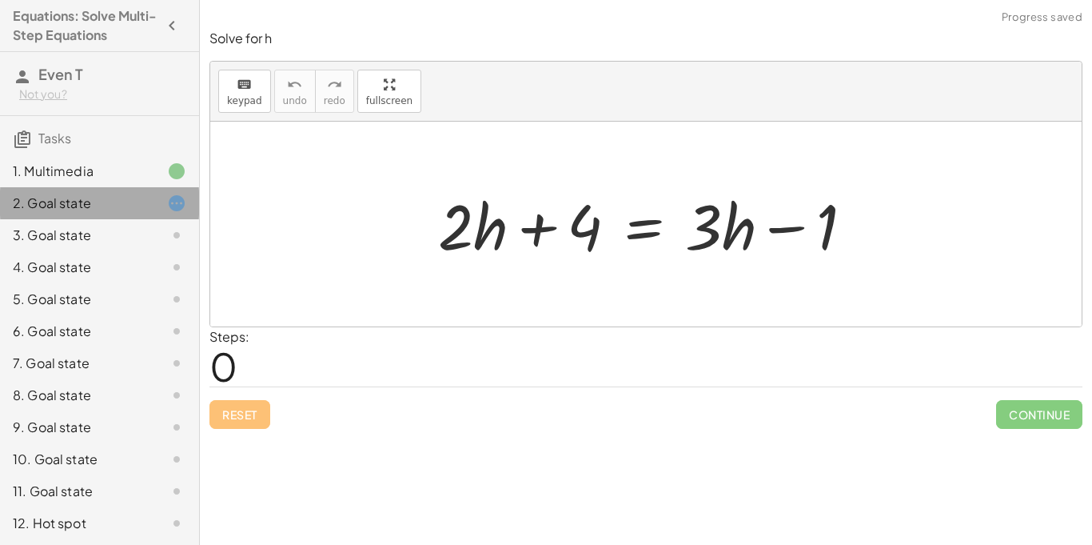
click at [114, 202] on div "2. Goal state" at bounding box center [77, 203] width 129 height 19
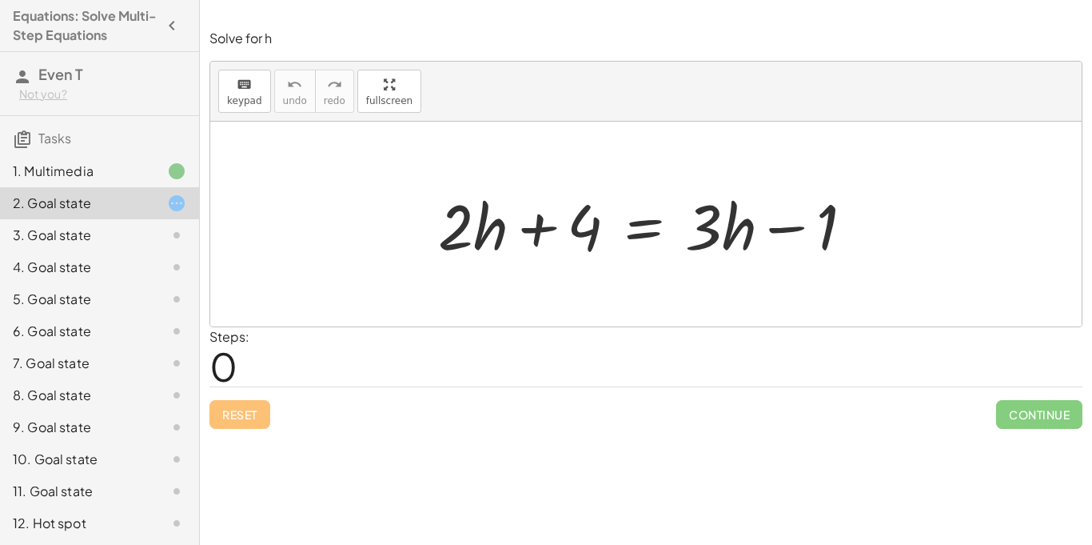
click at [445, 216] on div at bounding box center [652, 224] width 444 height 82
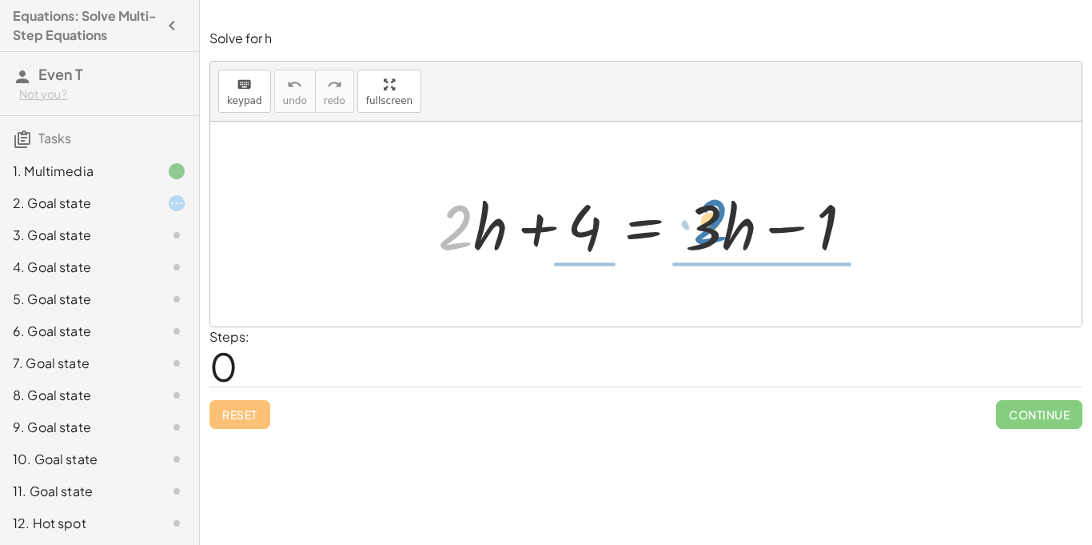
drag, startPoint x: 454, startPoint y: 222, endPoint x: 709, endPoint y: 217, distance: 255.2
click at [709, 217] on div at bounding box center [652, 224] width 444 height 82
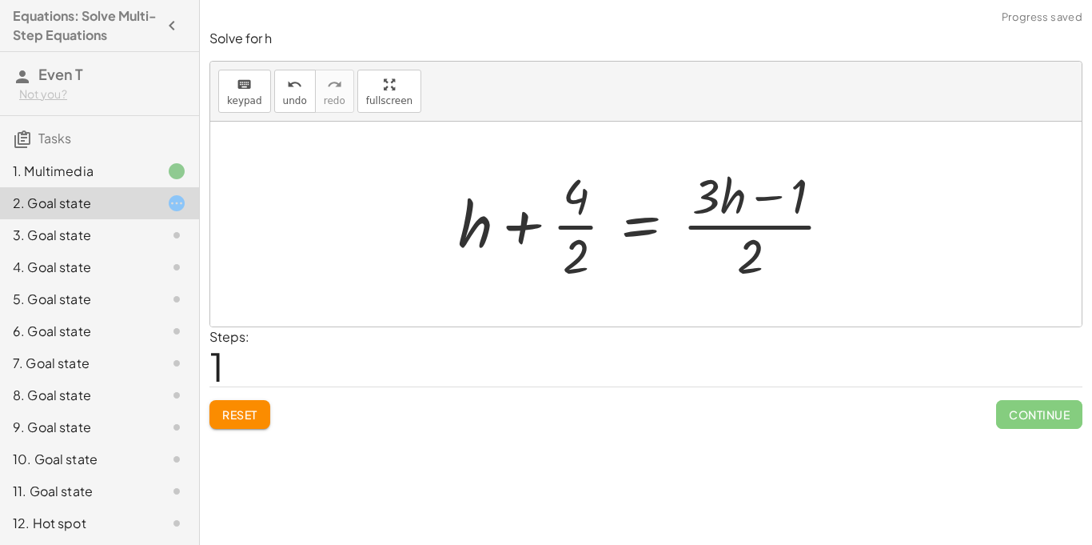
click at [505, 345] on div "Solve for h keyboard keypad undo undo redo redo fullscreen + · 2 · h + 4 = + · …" at bounding box center [646, 229] width 892 height 418
click at [584, 197] on div at bounding box center [652, 223] width 404 height 123
click at [580, 224] on div at bounding box center [652, 223] width 404 height 123
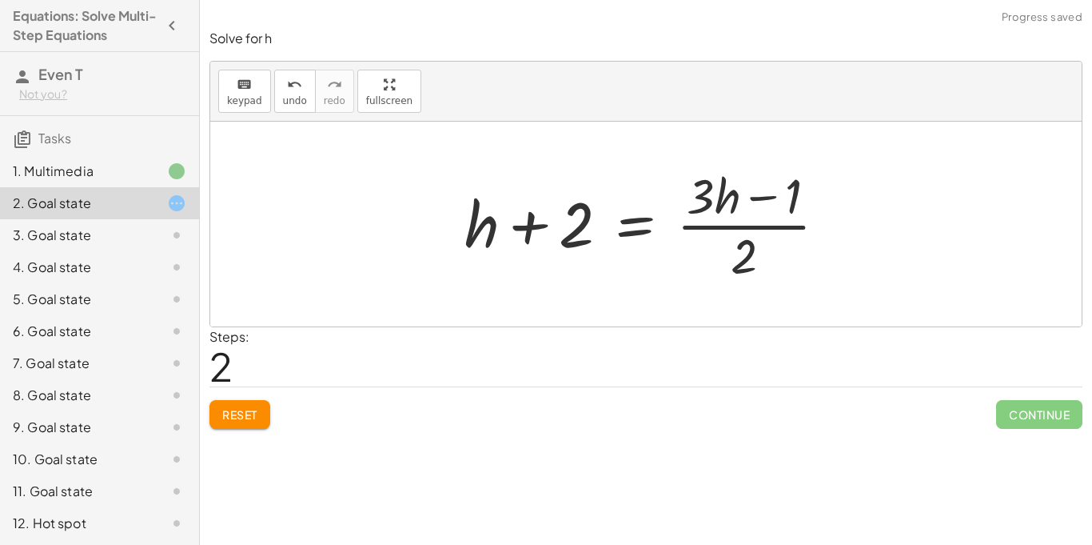
click at [537, 222] on div at bounding box center [652, 223] width 391 height 123
click at [754, 227] on div at bounding box center [652, 223] width 391 height 123
click at [283, 416] on div "Reset Continue" at bounding box center [646, 407] width 873 height 42
click at [250, 417] on span "Reset" at bounding box center [239, 414] width 35 height 14
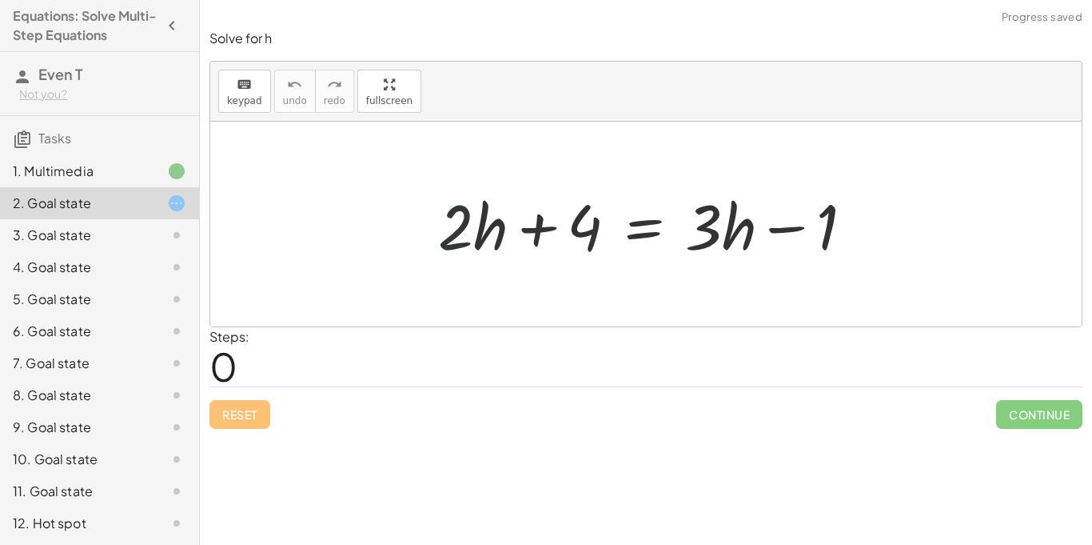
click at [444, 219] on div at bounding box center [652, 224] width 444 height 82
drag, startPoint x: 806, startPoint y: 226, endPoint x: 820, endPoint y: 246, distance: 24.2
click at [820, 246] on div at bounding box center [652, 224] width 444 height 82
drag, startPoint x: 461, startPoint y: 242, endPoint x: 457, endPoint y: 198, distance: 44.1
click at [457, 198] on div at bounding box center [652, 224] width 444 height 82
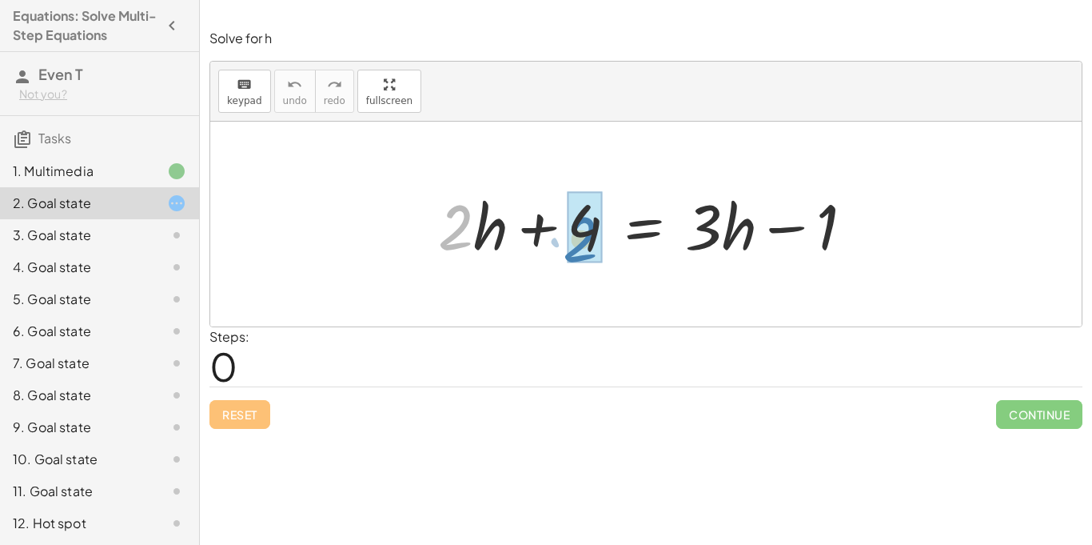
drag, startPoint x: 466, startPoint y: 232, endPoint x: 590, endPoint y: 244, distance: 124.5
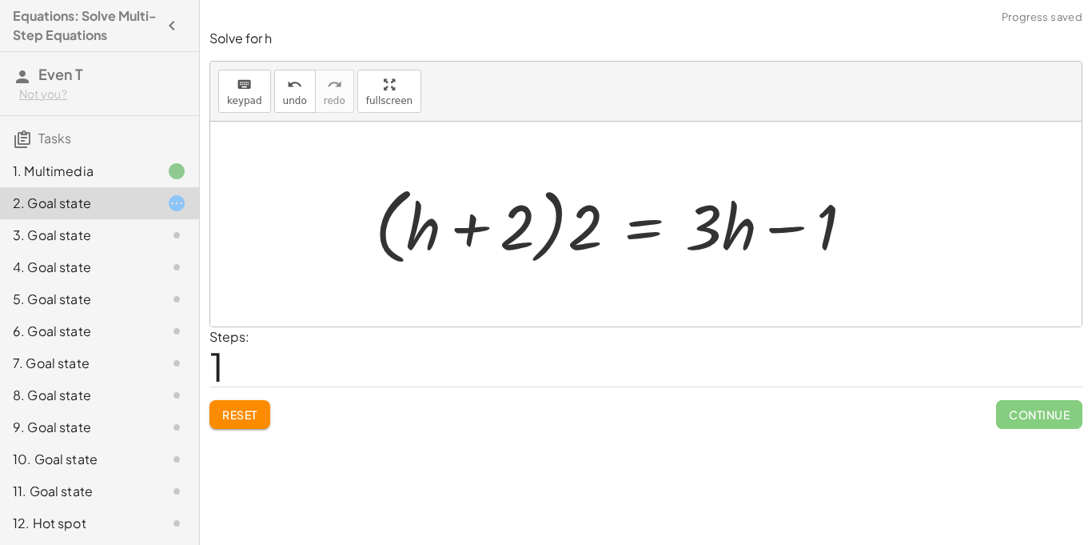
click at [479, 225] on div at bounding box center [620, 224] width 507 height 92
drag, startPoint x: 584, startPoint y: 237, endPoint x: 506, endPoint y: 214, distance: 81.0
click at [506, 214] on div at bounding box center [620, 224] width 507 height 92
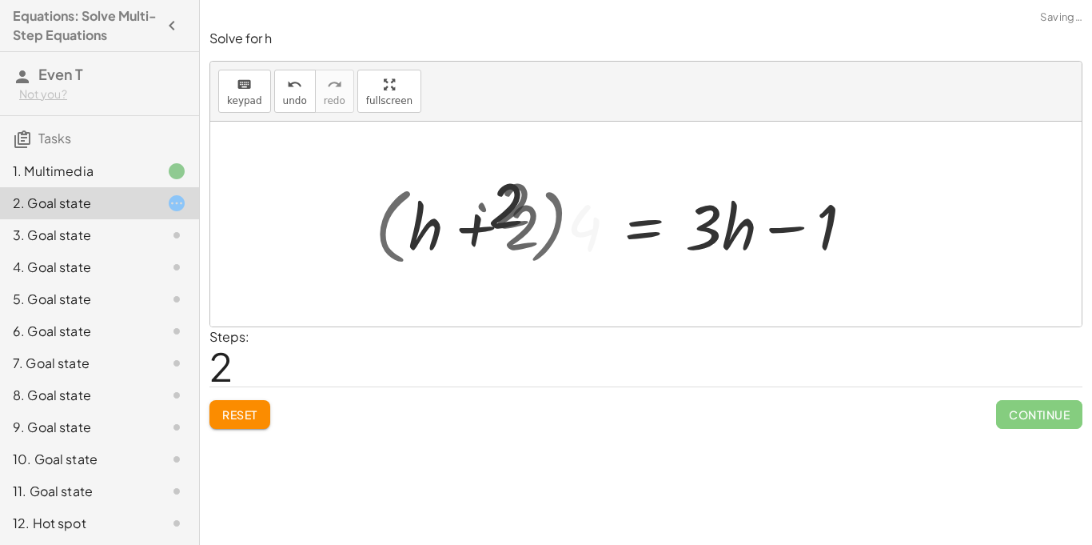
click at [506, 214] on div at bounding box center [652, 224] width 444 height 82
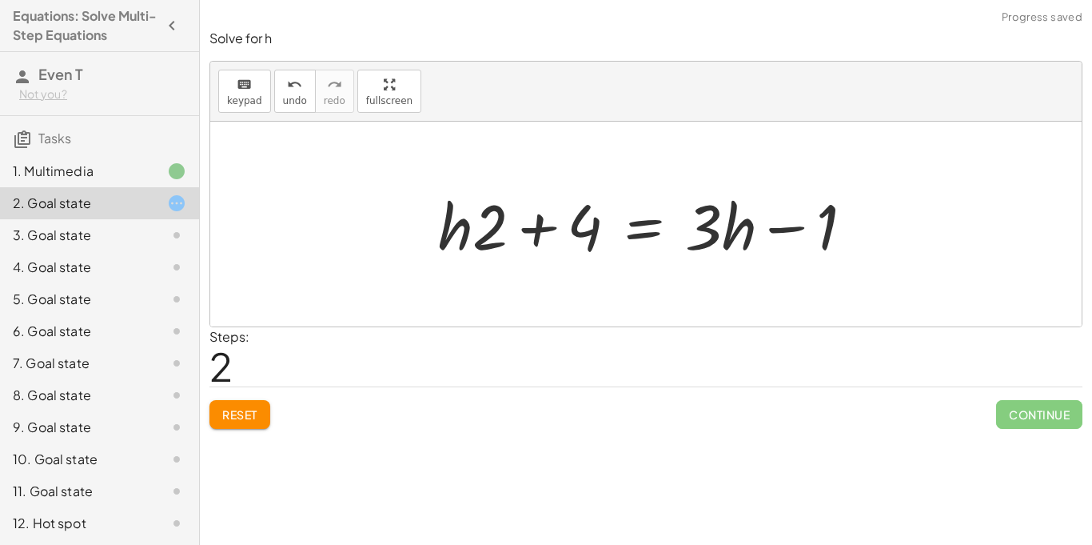
click at [536, 223] on div at bounding box center [652, 224] width 444 height 82
drag, startPoint x: 593, startPoint y: 234, endPoint x: 833, endPoint y: 235, distance: 239.9
click at [833, 235] on div at bounding box center [652, 224] width 444 height 82
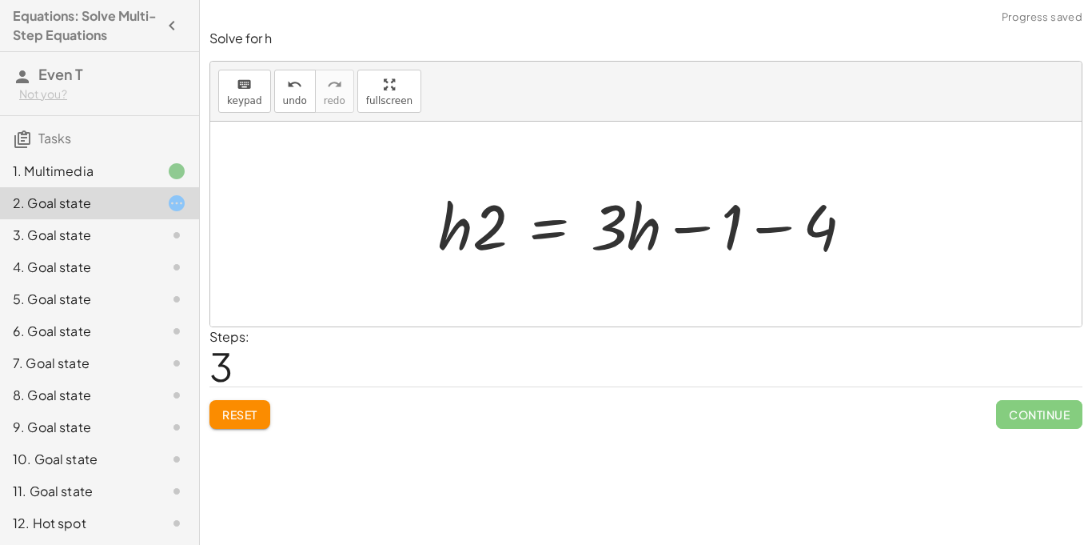
click at [778, 233] on div at bounding box center [652, 224] width 444 height 82
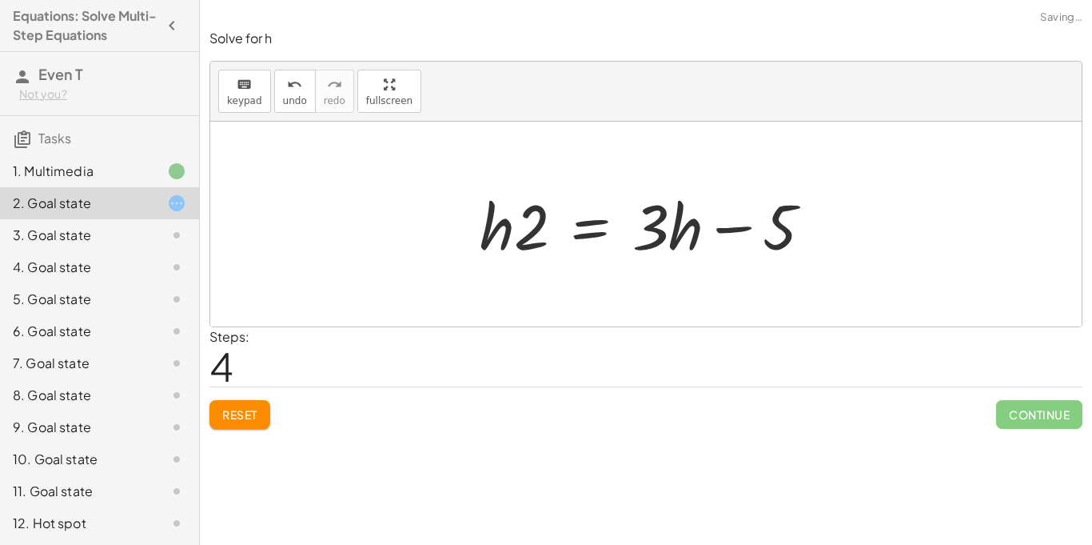
click at [729, 234] on div at bounding box center [652, 224] width 361 height 82
drag, startPoint x: 521, startPoint y: 229, endPoint x: 556, endPoint y: 218, distance: 36.9
click at [556, 218] on div at bounding box center [652, 224] width 361 height 82
drag, startPoint x: 496, startPoint y: 225, endPoint x: 589, endPoint y: 206, distance: 94.6
click at [589, 206] on div at bounding box center [652, 224] width 361 height 82
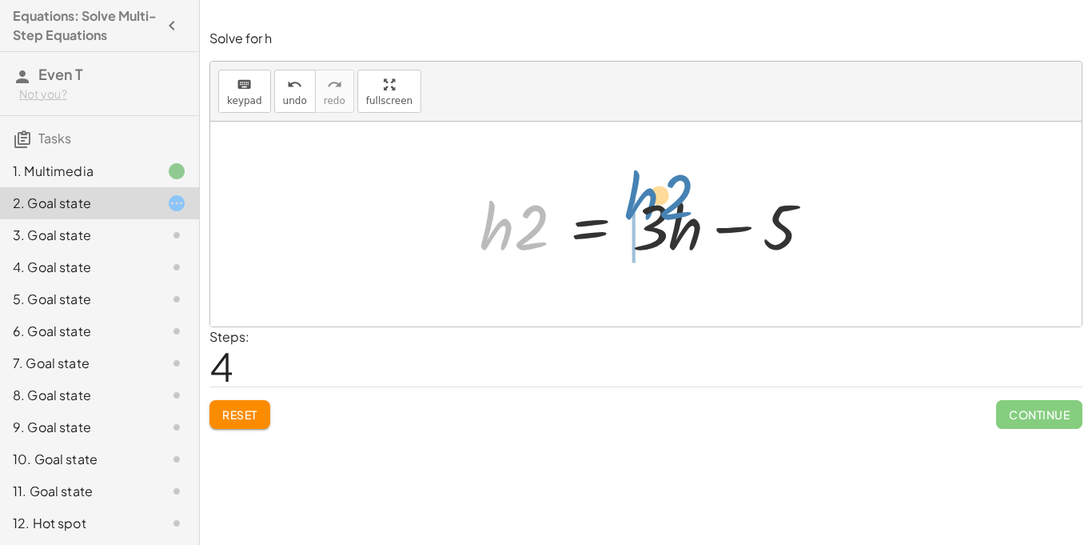
drag, startPoint x: 526, startPoint y: 225, endPoint x: 671, endPoint y: 194, distance: 147.9
click at [671, 194] on div at bounding box center [652, 224] width 361 height 82
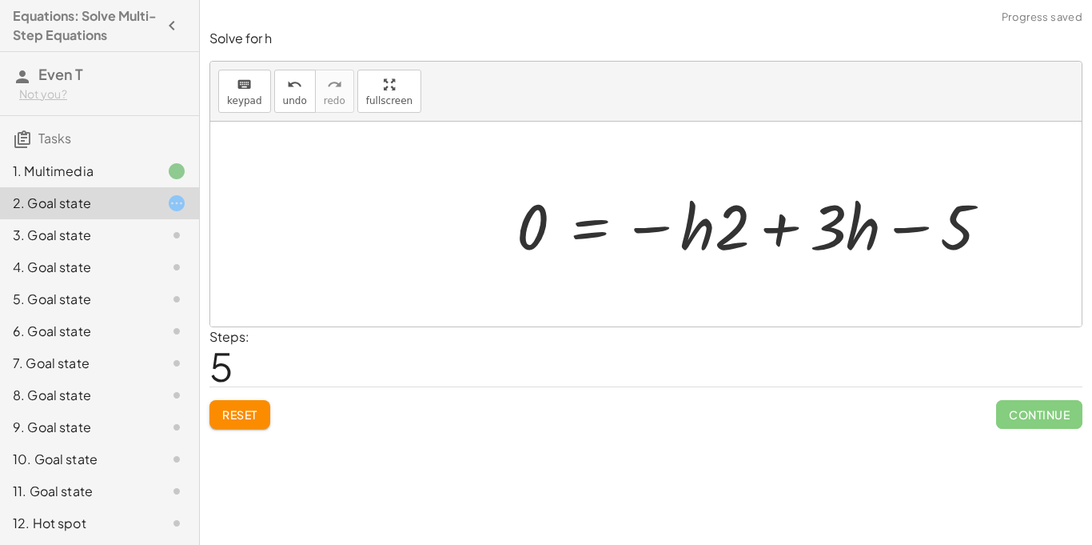
click at [657, 229] on div at bounding box center [760, 224] width 502 height 82
click at [780, 239] on div at bounding box center [760, 224] width 502 height 82
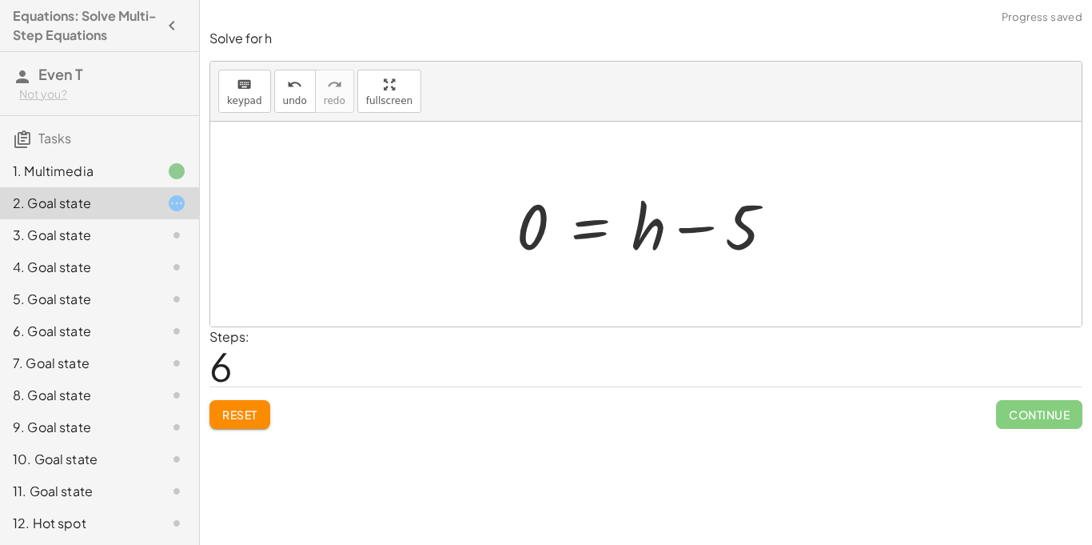
click at [699, 227] on div at bounding box center [652, 224] width 287 height 82
drag, startPoint x: 544, startPoint y: 231, endPoint x: 774, endPoint y: 257, distance: 231.8
click at [774, 257] on div at bounding box center [652, 224] width 287 height 82
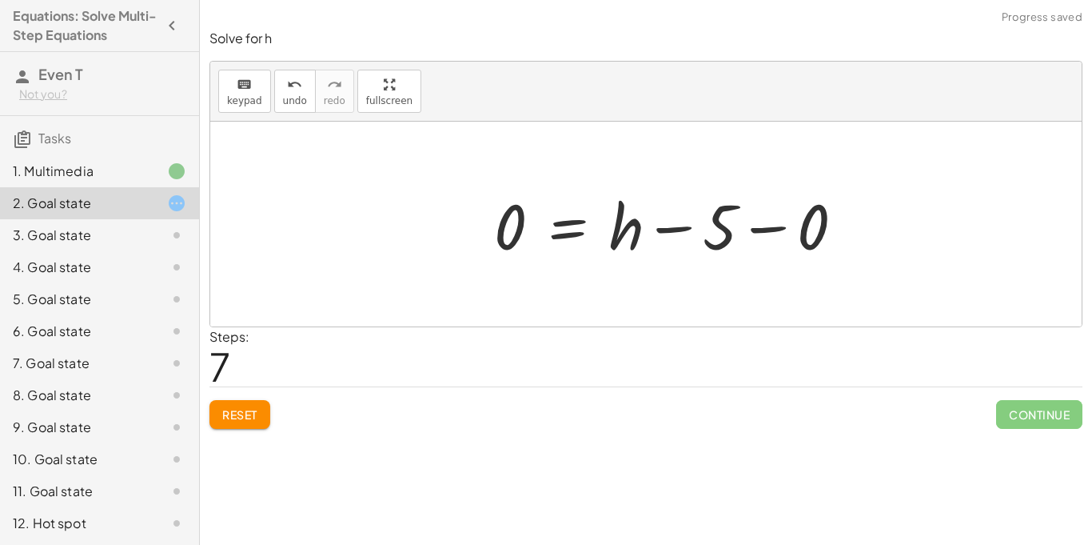
click at [773, 242] on div at bounding box center [675, 224] width 379 height 82
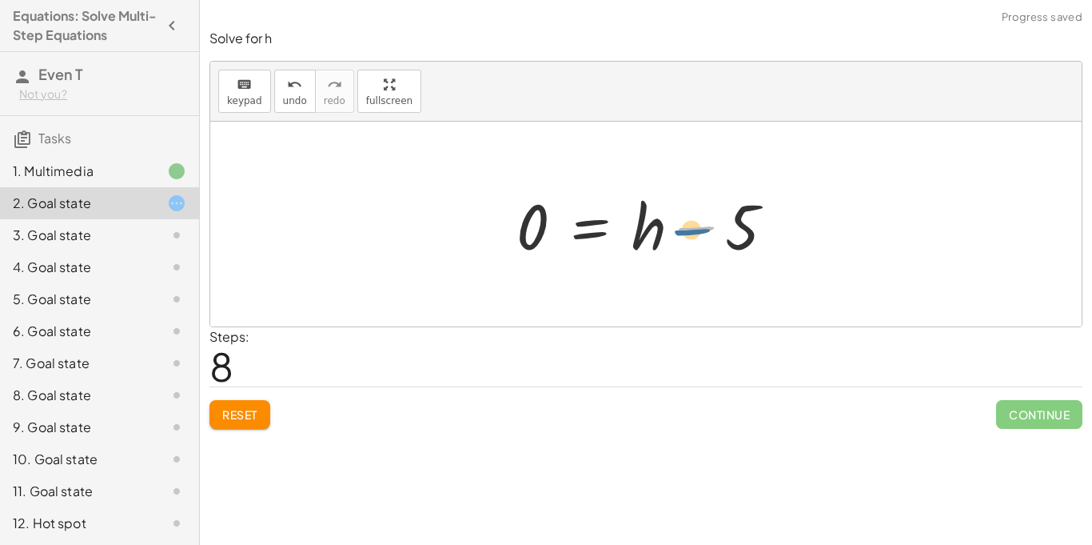
drag, startPoint x: 710, startPoint y: 234, endPoint x: 705, endPoint y: 240, distance: 8.5
click at [705, 240] on div at bounding box center [652, 224] width 287 height 82
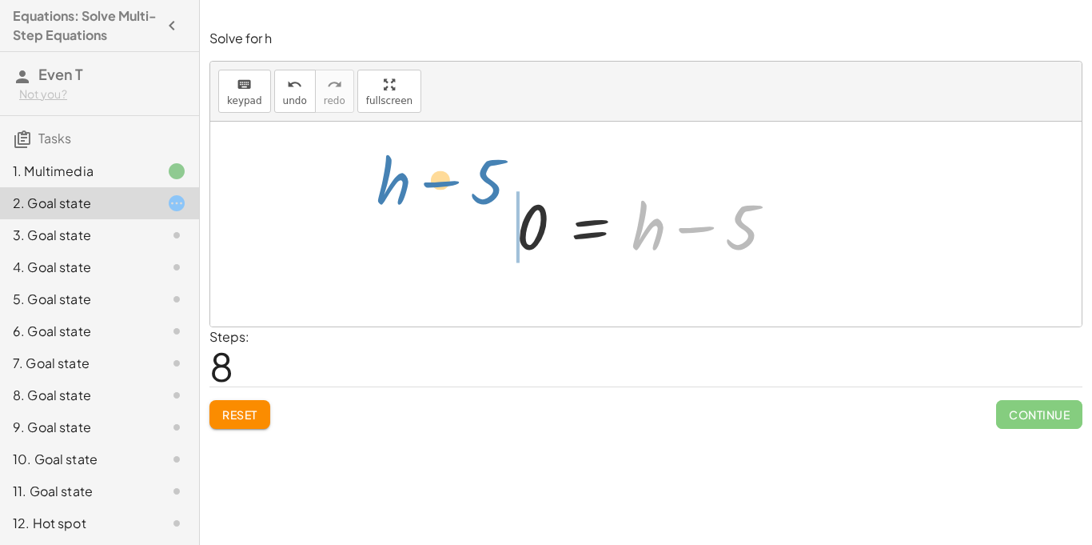
drag, startPoint x: 741, startPoint y: 250, endPoint x: 542, endPoint y: 228, distance: 200.4
click at [542, 228] on div at bounding box center [652, 224] width 287 height 82
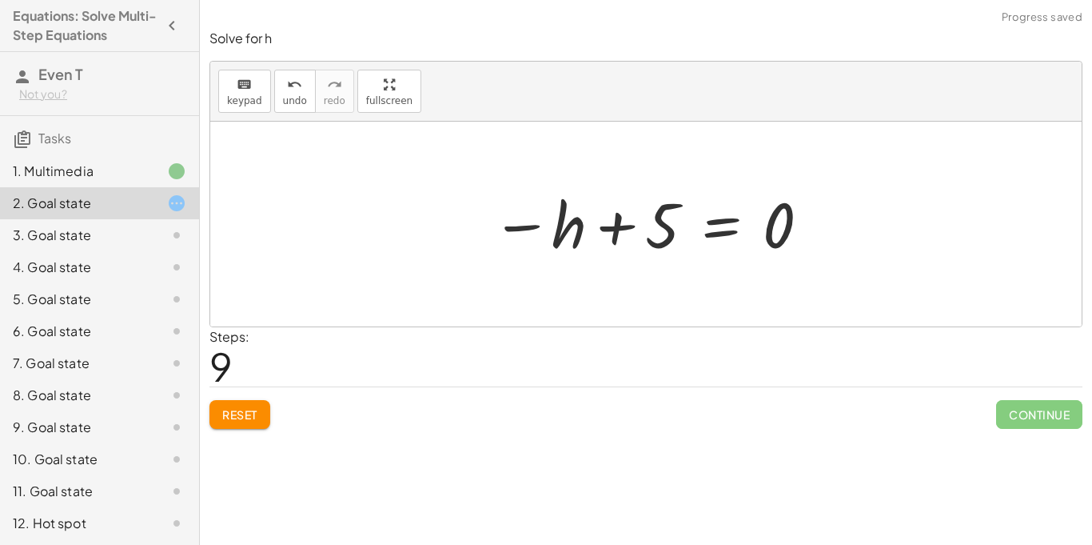
click at [607, 226] on div at bounding box center [652, 224] width 337 height 79
click at [529, 226] on div at bounding box center [652, 224] width 337 height 79
click at [787, 222] on div at bounding box center [652, 224] width 337 height 79
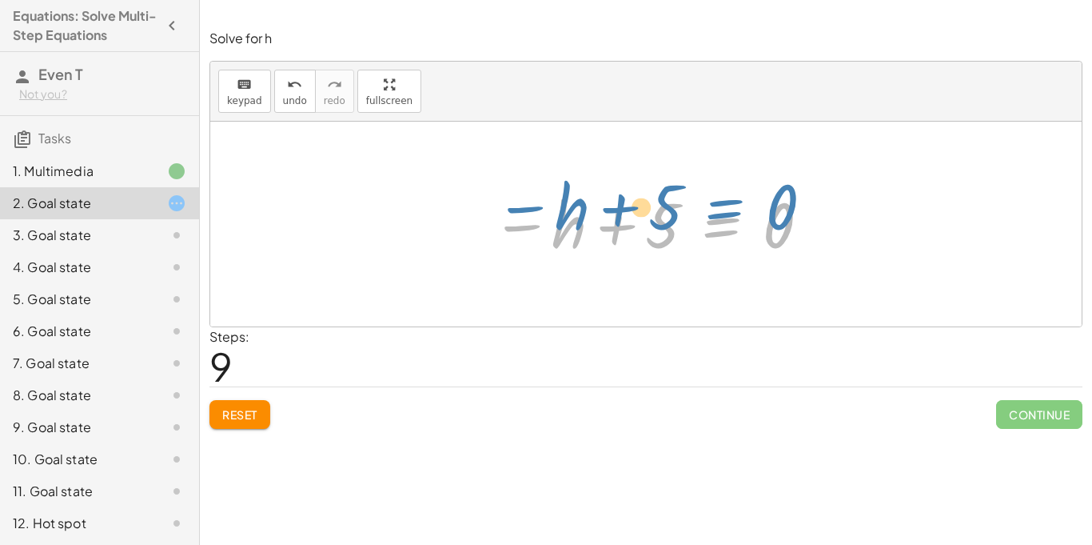
drag, startPoint x: 732, startPoint y: 233, endPoint x: 735, endPoint y: 214, distance: 18.7
click at [735, 214] on div at bounding box center [652, 224] width 337 height 79
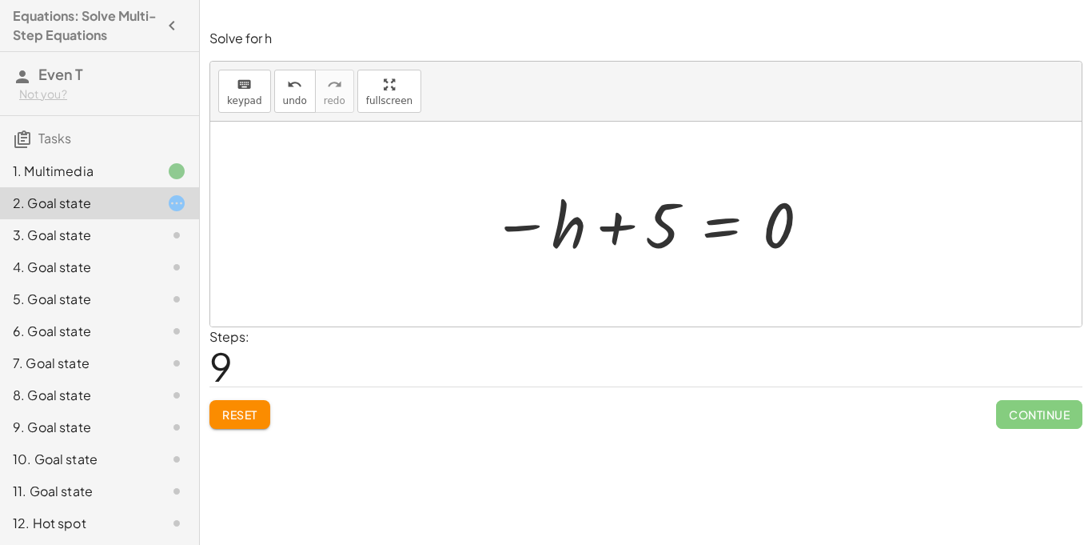
click at [733, 214] on div at bounding box center [652, 224] width 337 height 79
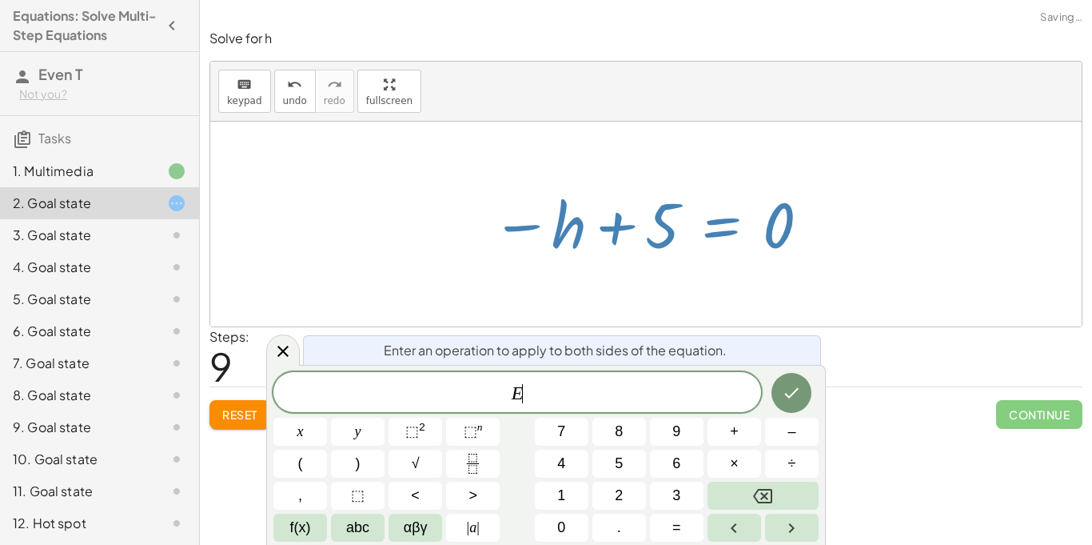
scroll to position [1, 0]
click at [293, 175] on div at bounding box center [646, 224] width 872 height 205
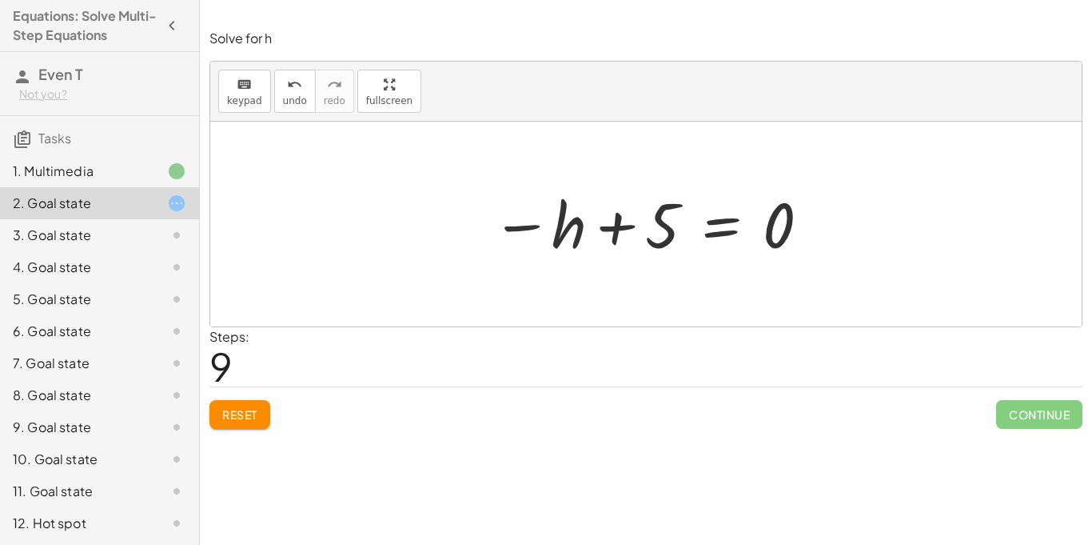
click at [248, 411] on span "Reset" at bounding box center [239, 414] width 35 height 14
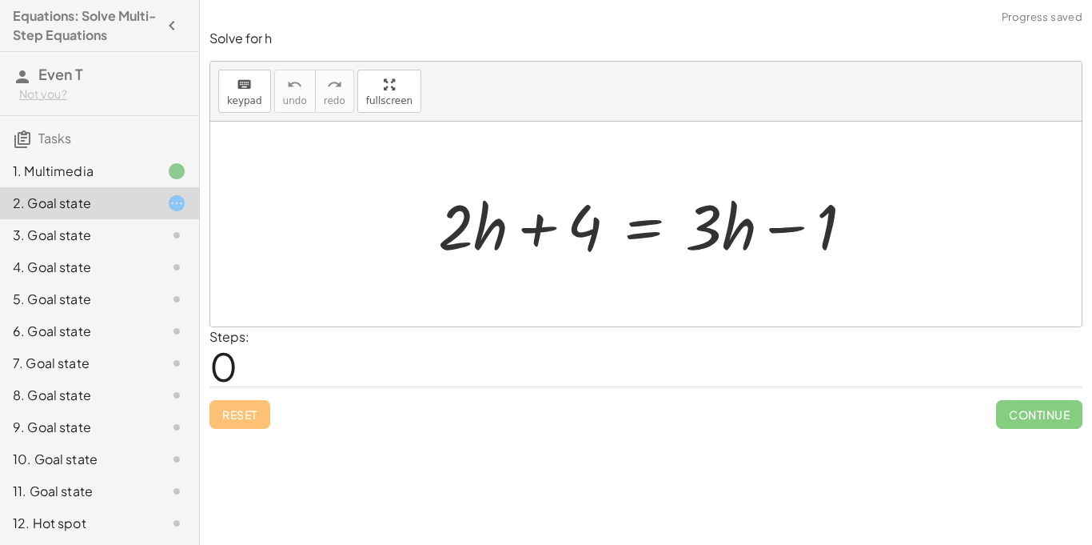
click at [142, 229] on div at bounding box center [164, 235] width 45 height 19
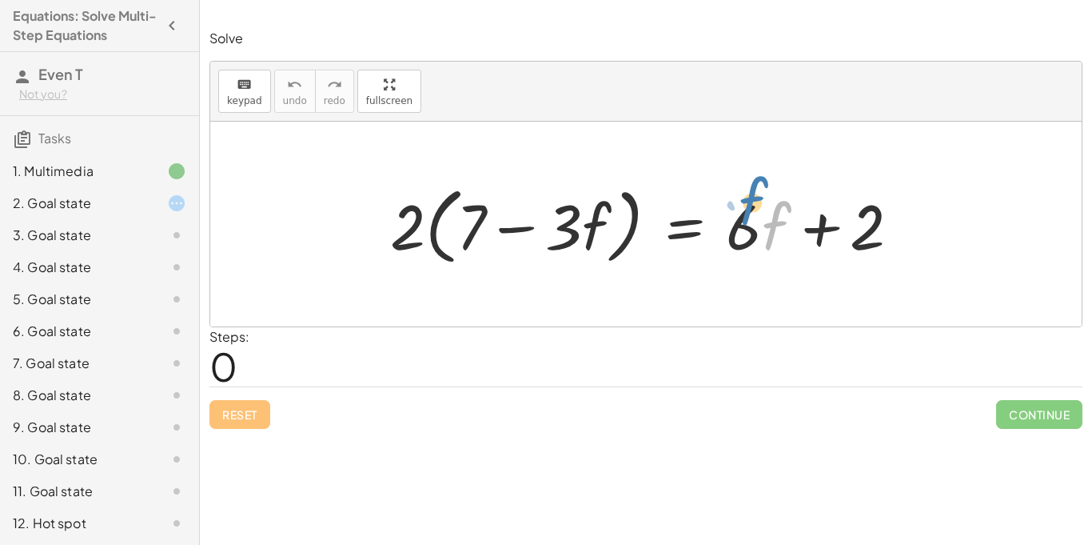
drag, startPoint x: 772, startPoint y: 225, endPoint x: 748, endPoint y: 200, distance: 33.9
click at [748, 200] on div at bounding box center [651, 224] width 539 height 92
drag, startPoint x: 749, startPoint y: 217, endPoint x: 708, endPoint y: 158, distance: 71.7
drag, startPoint x: 412, startPoint y: 226, endPoint x: 481, endPoint y: 252, distance: 73.4
click at [481, 252] on div at bounding box center [651, 224] width 539 height 92
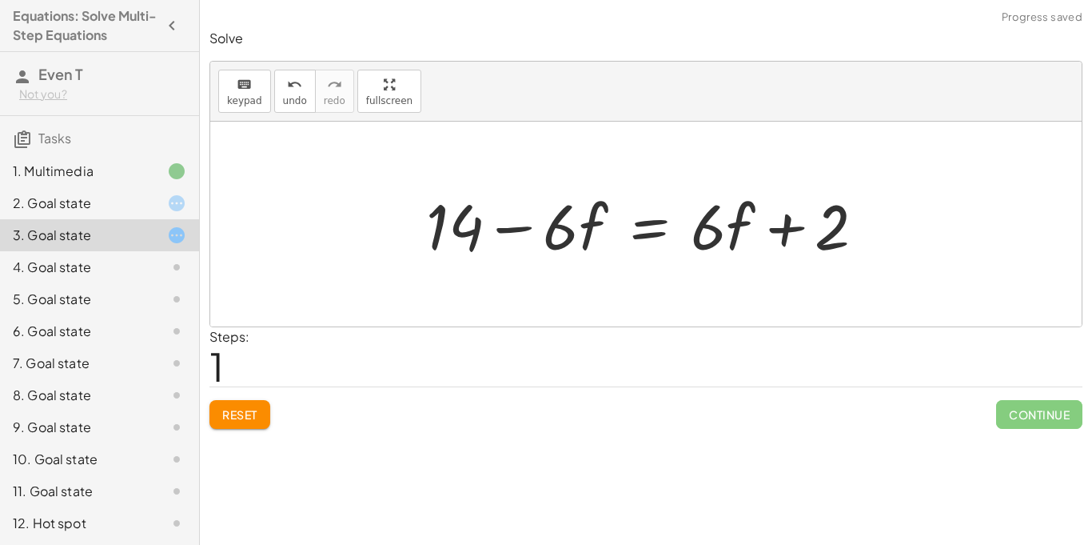
click at [517, 230] on div at bounding box center [652, 224] width 468 height 82
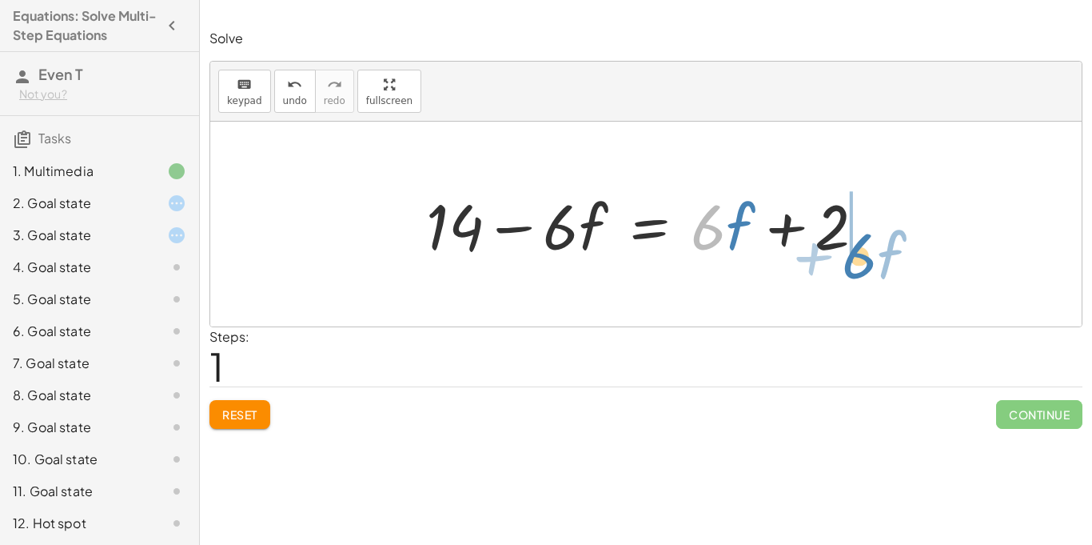
drag, startPoint x: 721, startPoint y: 235, endPoint x: 872, endPoint y: 264, distance: 153.1
click at [872, 264] on div at bounding box center [652, 224] width 468 height 82
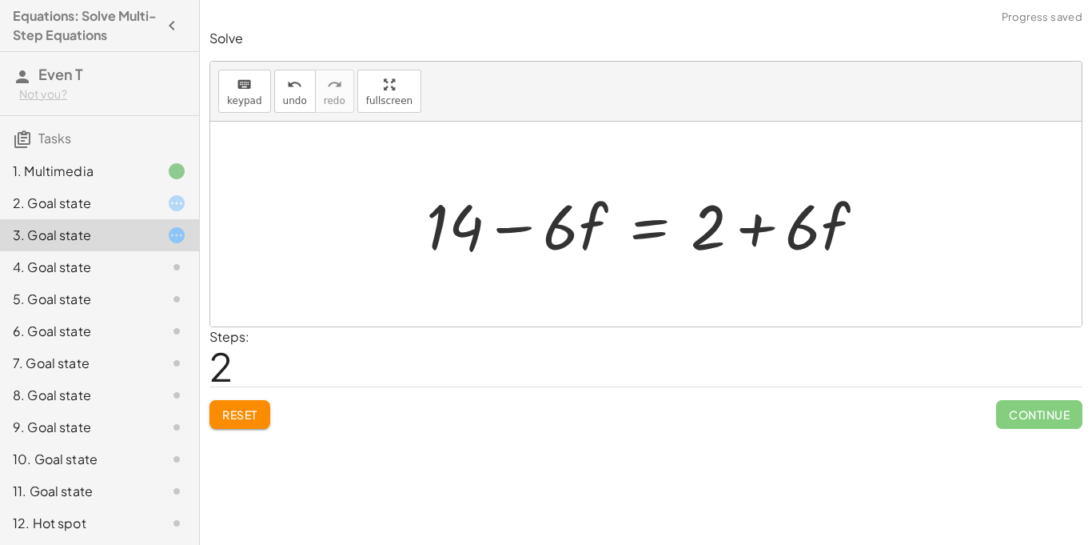
click at [757, 223] on div at bounding box center [652, 224] width 468 height 82
click at [507, 230] on div at bounding box center [652, 224] width 468 height 82
drag, startPoint x: 453, startPoint y: 225, endPoint x: 891, endPoint y: 232, distance: 438.3
click at [887, 232] on div at bounding box center [754, 224] width 497 height 82
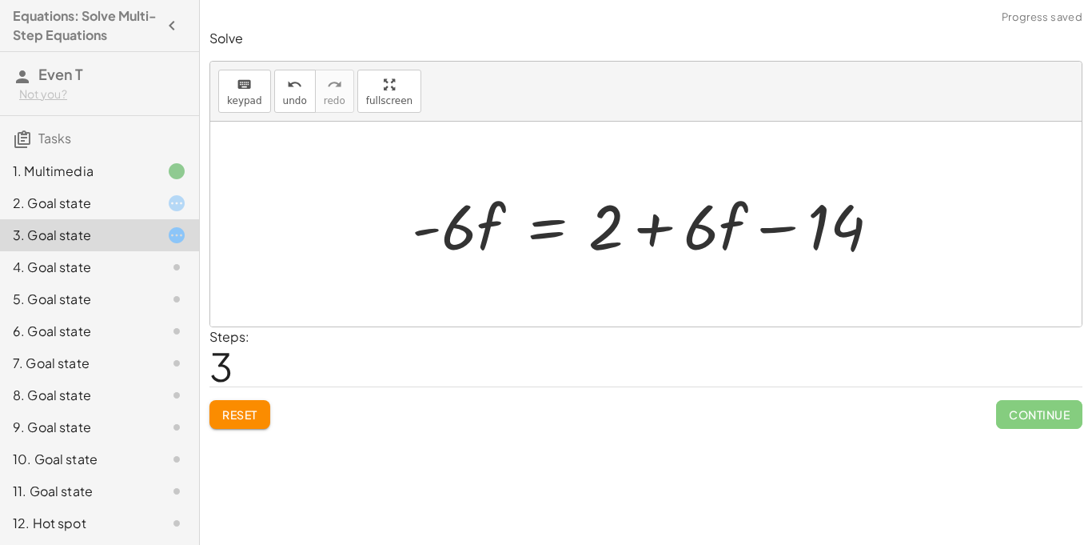
click at [775, 232] on div at bounding box center [652, 224] width 497 height 82
click at [655, 224] on div at bounding box center [652, 224] width 497 height 82
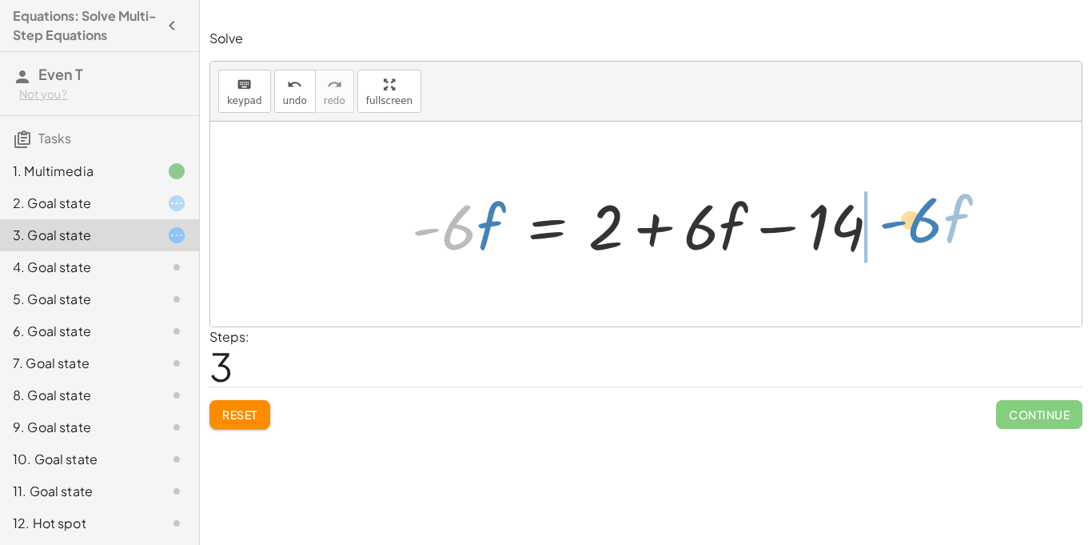
drag, startPoint x: 455, startPoint y: 235, endPoint x: 922, endPoint y: 230, distance: 467.0
click at [922, 230] on div "· 2 · ( + 7 − · 3 · f ) = + · 6 · f + 2 + · 2 · 7 − · 2 · 3 · f = + · 6 · f + 2…" at bounding box center [646, 224] width 872 height 205
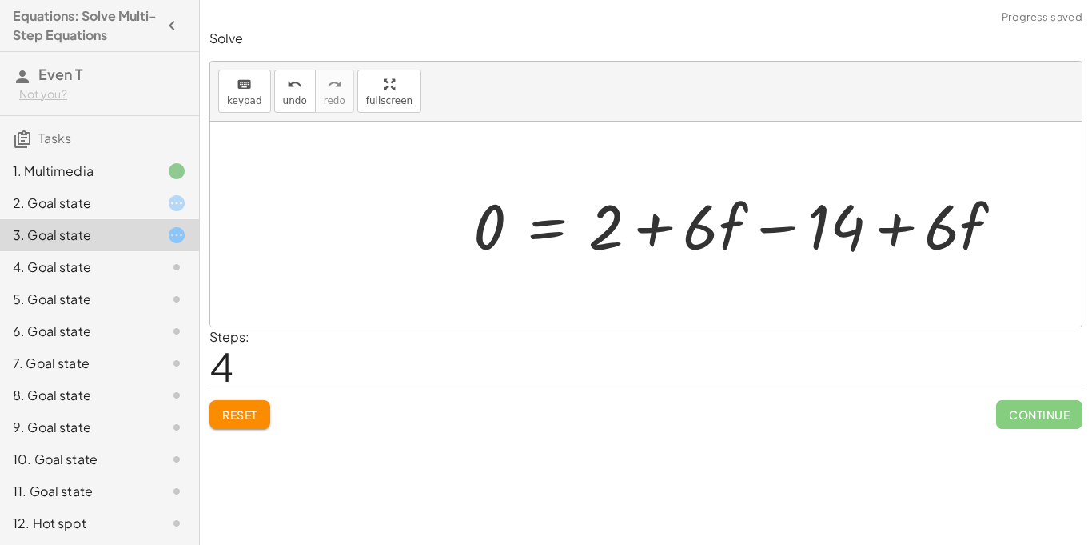
click at [900, 230] on div at bounding box center [744, 224] width 559 height 82
click at [763, 226] on div at bounding box center [744, 224] width 559 height 82
click at [661, 228] on div at bounding box center [744, 224] width 559 height 82
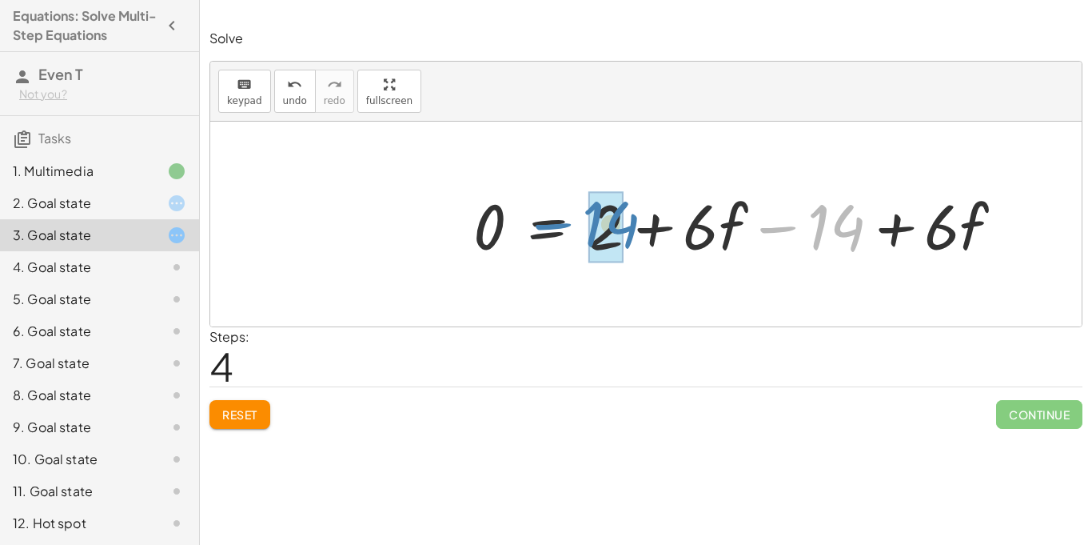
drag, startPoint x: 832, startPoint y: 226, endPoint x: 606, endPoint y: 222, distance: 225.5
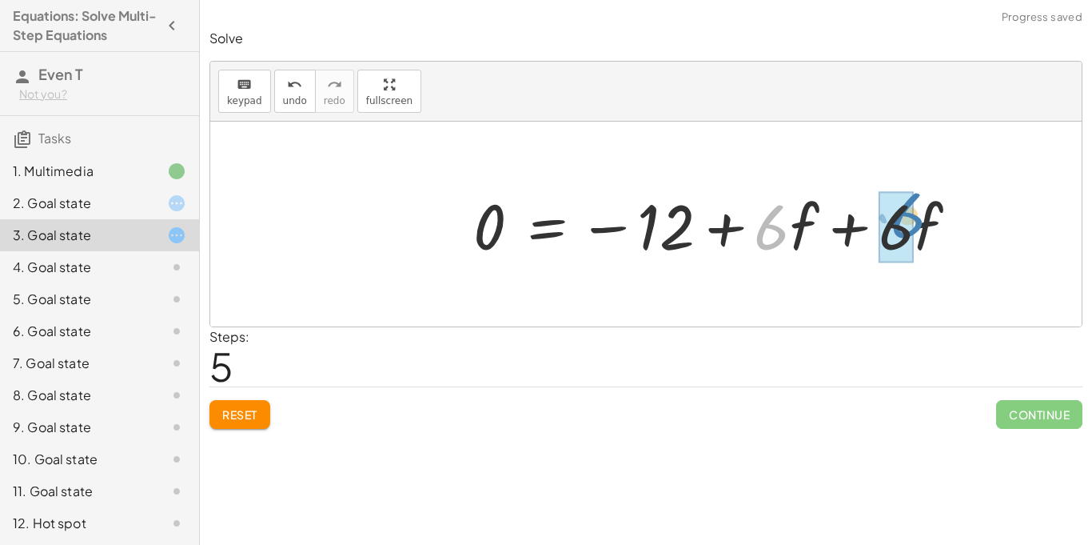
drag, startPoint x: 762, startPoint y: 228, endPoint x: 896, endPoint y: 215, distance: 134.2
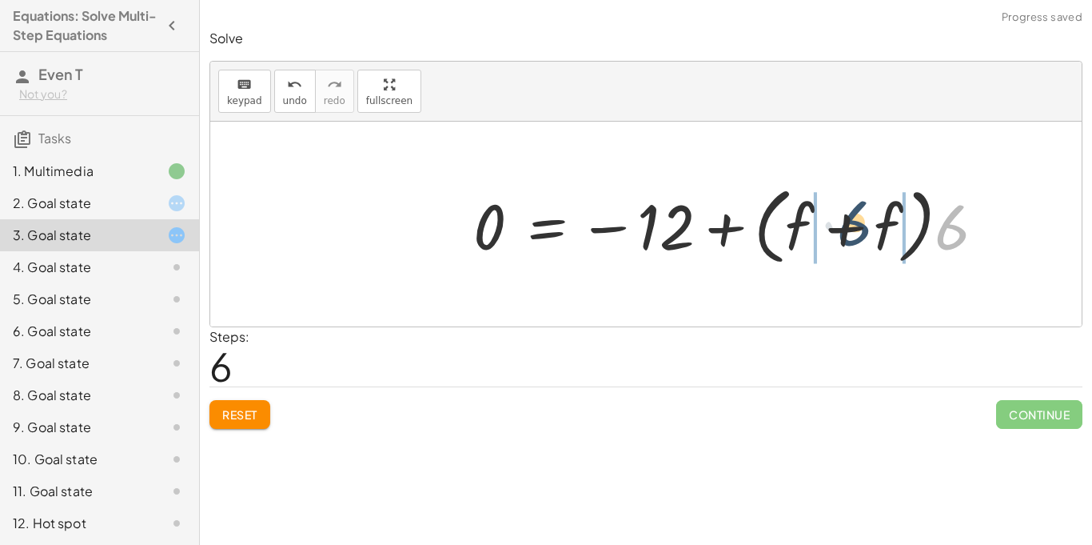
drag, startPoint x: 946, startPoint y: 230, endPoint x: 836, endPoint y: 225, distance: 110.5
click at [836, 225] on div at bounding box center [735, 224] width 541 height 92
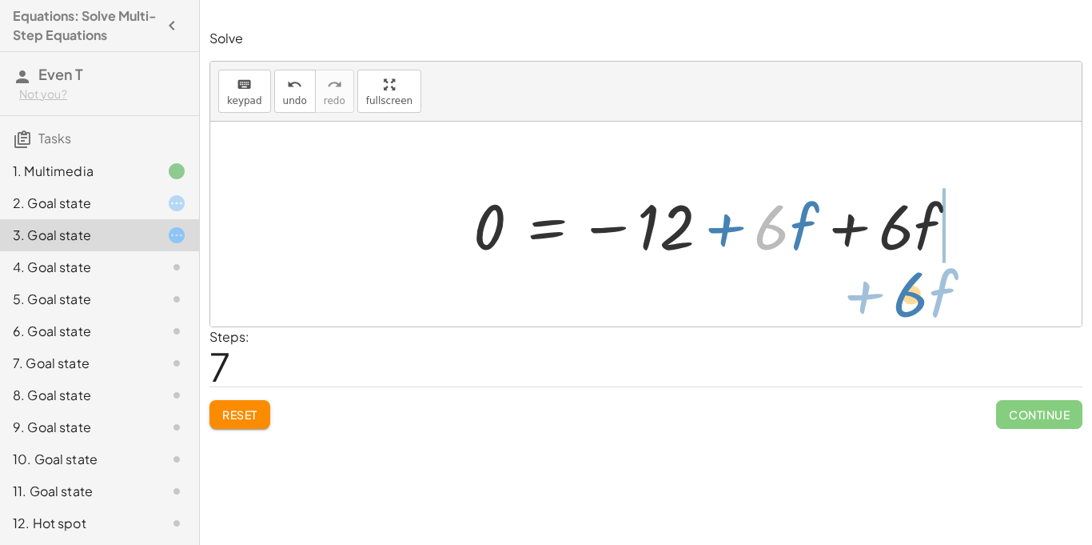
drag, startPoint x: 778, startPoint y: 234, endPoint x: 917, endPoint y: 301, distance: 154.2
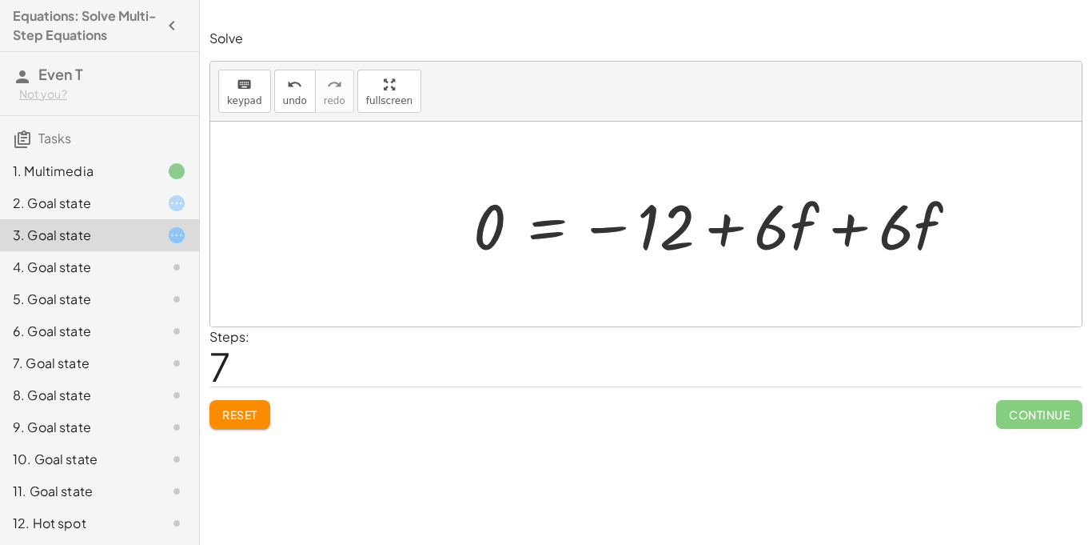
click at [607, 228] on div at bounding box center [721, 224] width 513 height 82
click at [607, 229] on div at bounding box center [721, 224] width 513 height 82
drag, startPoint x: 671, startPoint y: 227, endPoint x: 1049, endPoint y: 277, distance: 381.6
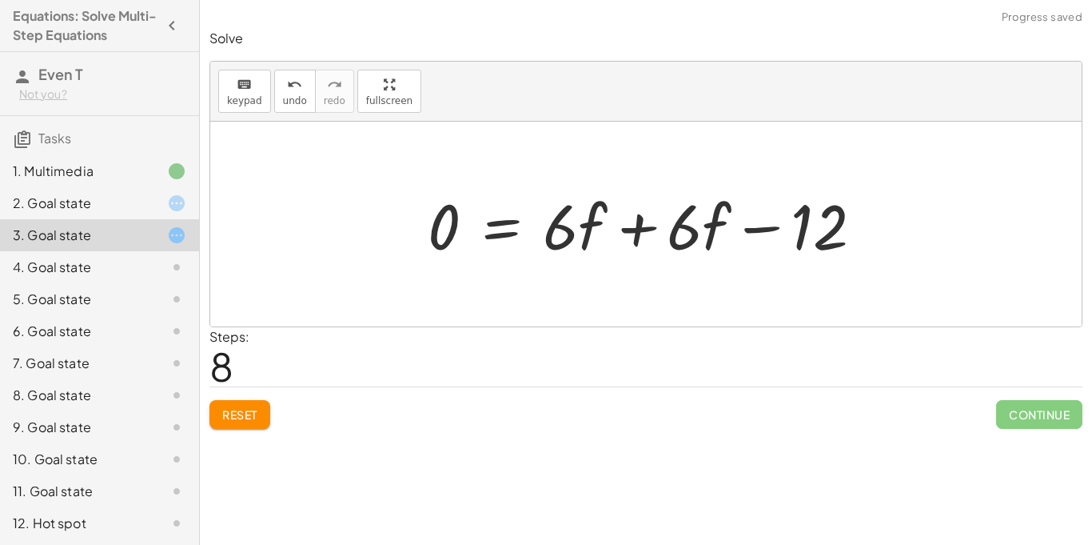
click at [761, 234] on div at bounding box center [652, 224] width 465 height 82
click at [645, 224] on div at bounding box center [652, 224] width 465 height 82
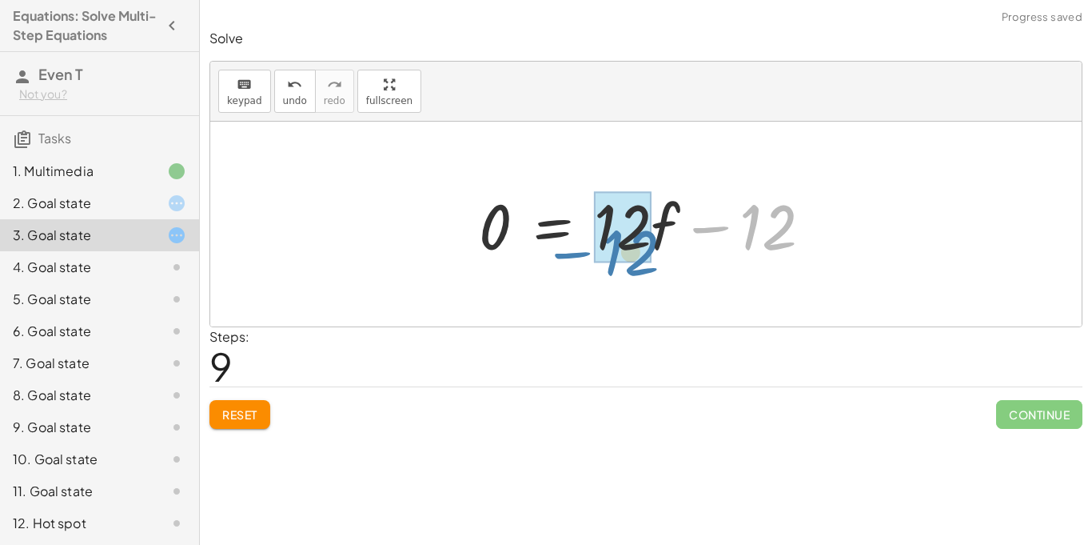
drag, startPoint x: 783, startPoint y: 222, endPoint x: 645, endPoint y: 244, distance: 140.0
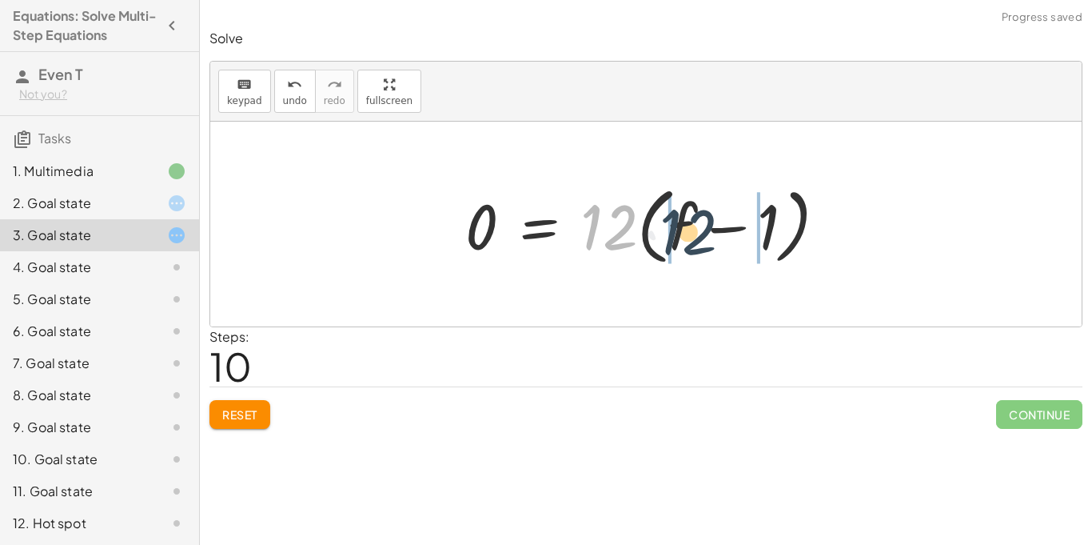
drag, startPoint x: 609, startPoint y: 230, endPoint x: 691, endPoint y: 234, distance: 81.7
click at [691, 234] on div at bounding box center [652, 224] width 390 height 92
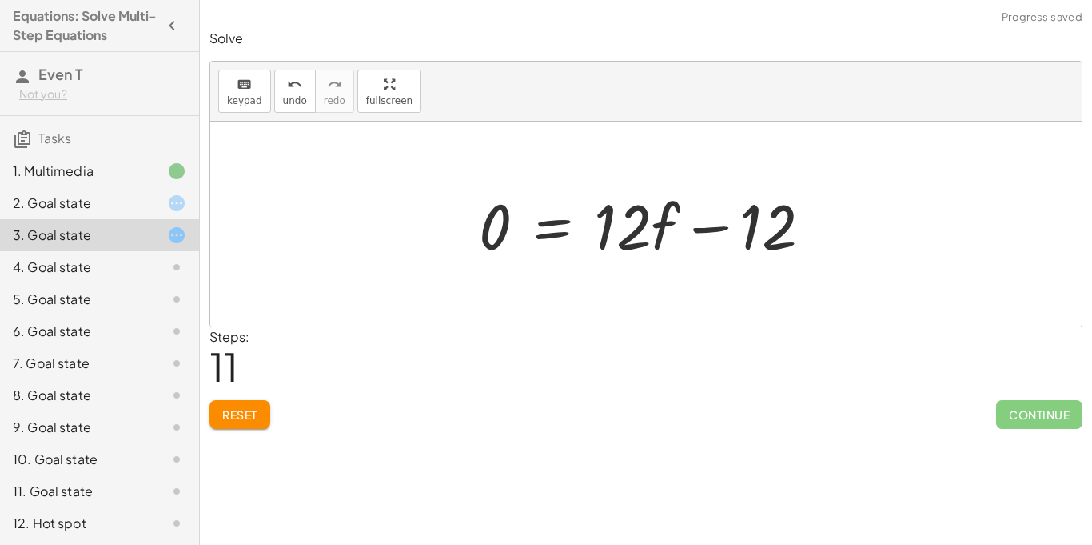
click at [503, 231] on div at bounding box center [652, 224] width 362 height 82
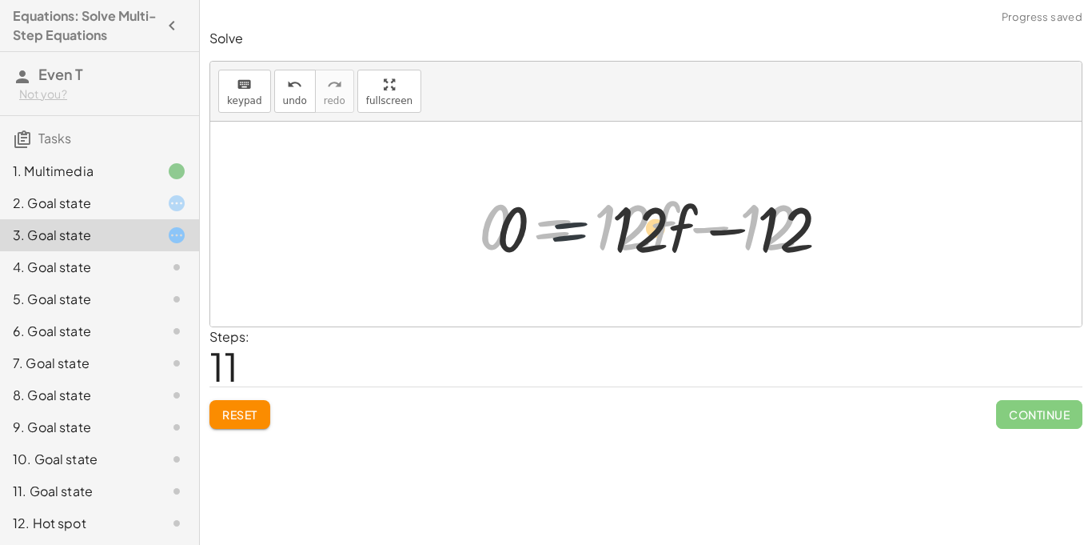
drag, startPoint x: 548, startPoint y: 232, endPoint x: 597, endPoint y: 241, distance: 49.6
click at [597, 241] on div at bounding box center [652, 224] width 362 height 82
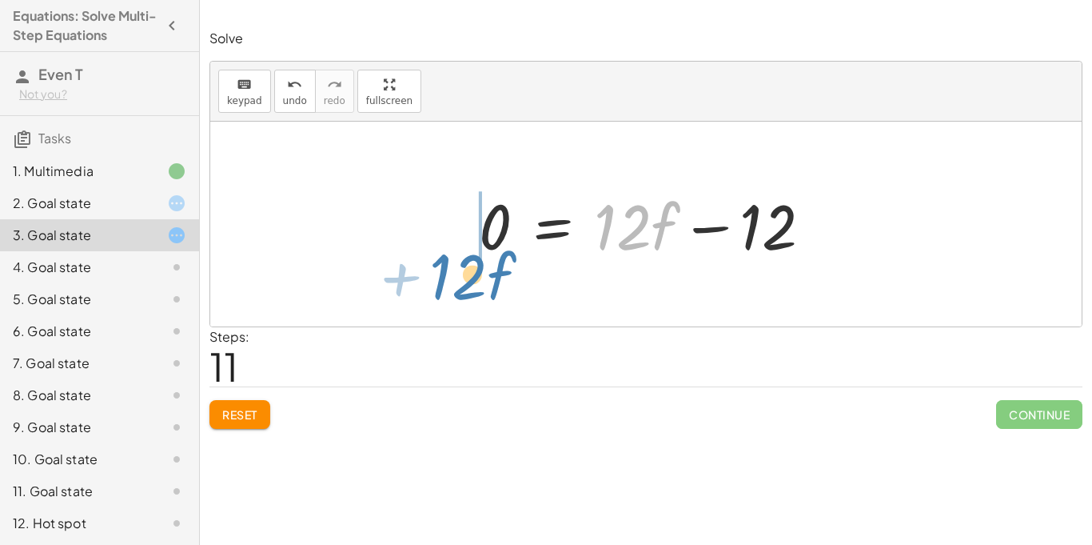
drag, startPoint x: 645, startPoint y: 222, endPoint x: 462, endPoint y: 259, distance: 186.0
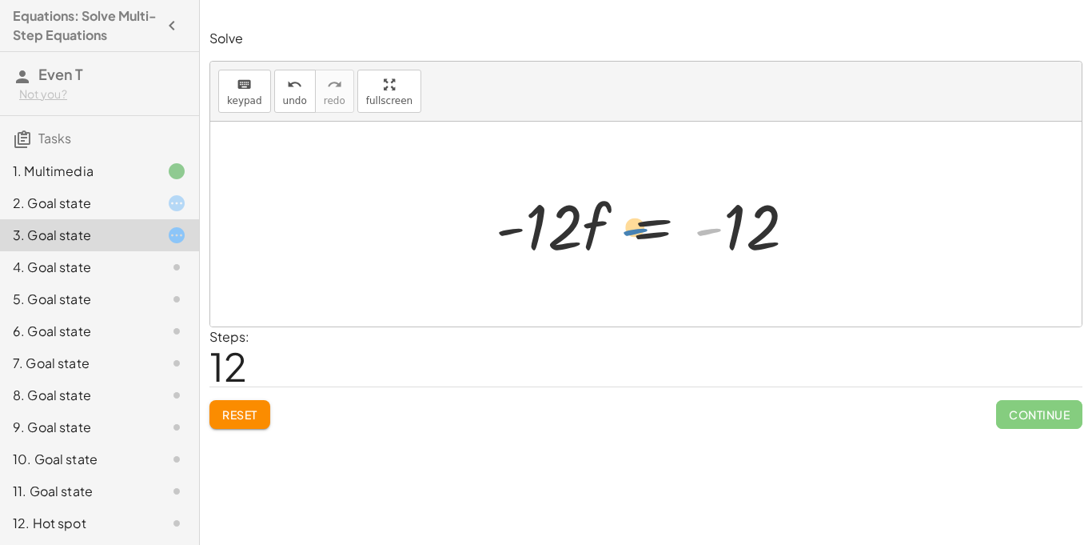
drag, startPoint x: 705, startPoint y: 235, endPoint x: 633, endPoint y: 235, distance: 72.8
click at [633, 235] on div at bounding box center [652, 224] width 329 height 82
drag, startPoint x: 748, startPoint y: 226, endPoint x: 537, endPoint y: 209, distance: 211.0
click at [537, 209] on div at bounding box center [652, 224] width 329 height 82
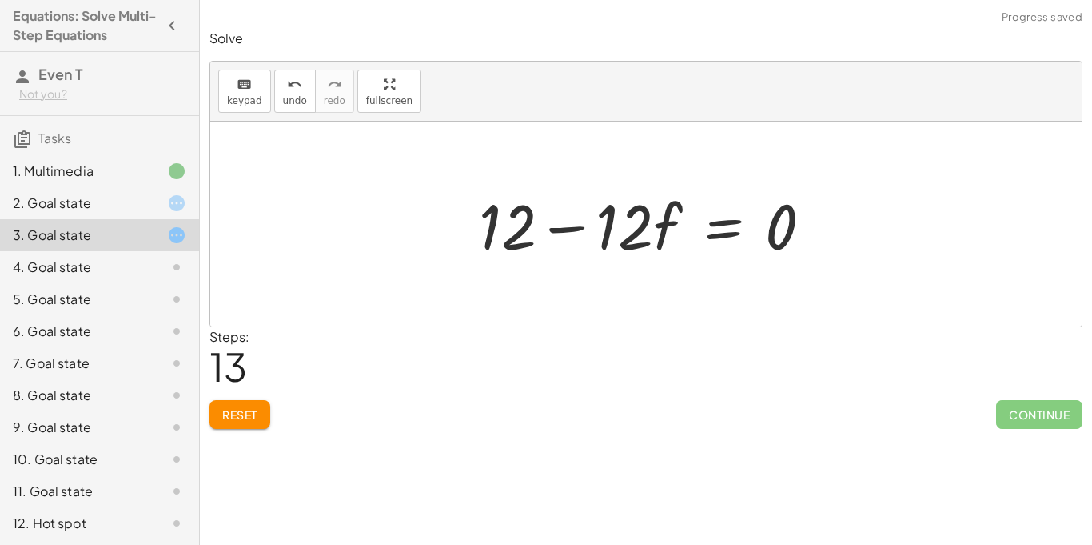
click at [497, 223] on div at bounding box center [652, 224] width 362 height 82
click at [571, 221] on div at bounding box center [652, 224] width 362 height 82
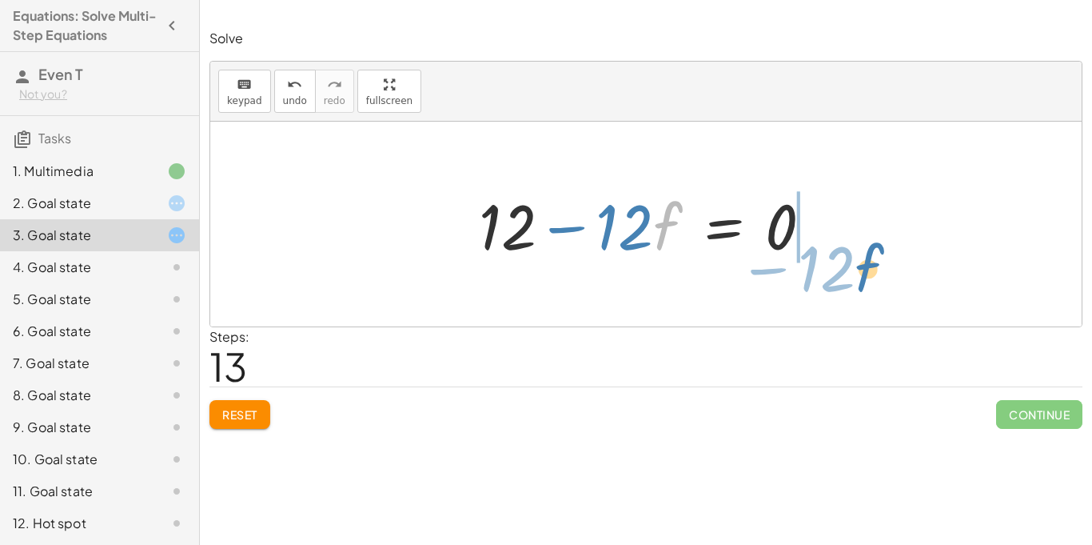
drag, startPoint x: 669, startPoint y: 218, endPoint x: 874, endPoint y: 267, distance: 211.4
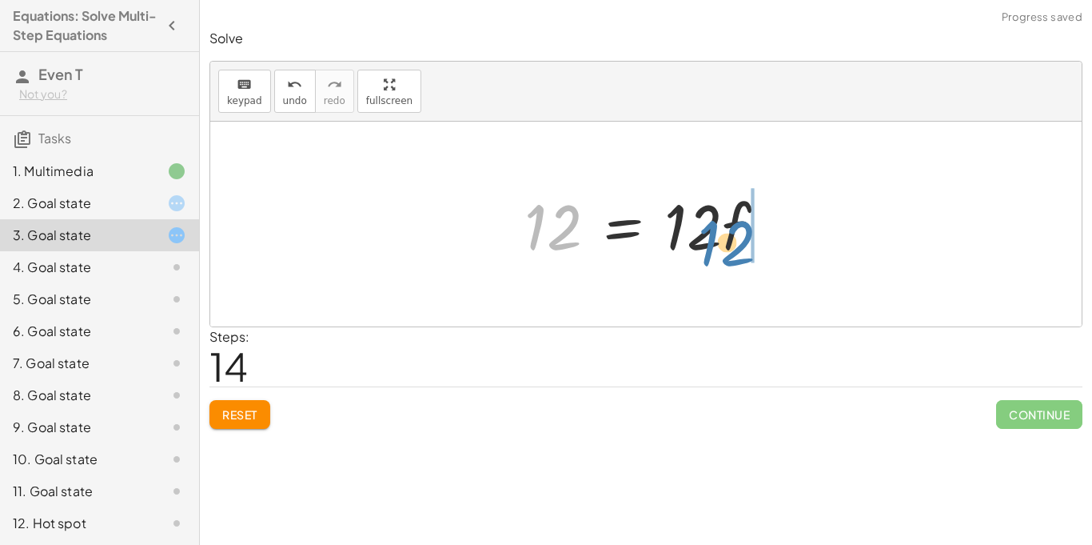
drag, startPoint x: 561, startPoint y: 221, endPoint x: 756, endPoint y: 238, distance: 195.1
click at [756, 238] on div at bounding box center [652, 224] width 270 height 82
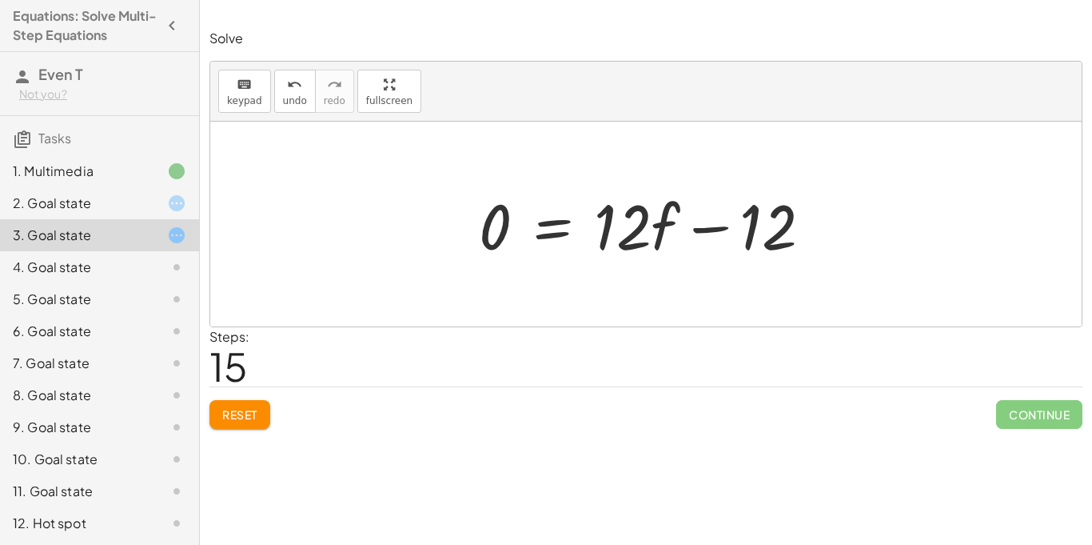
click at [240, 409] on span "Reset" at bounding box center [239, 414] width 35 height 14
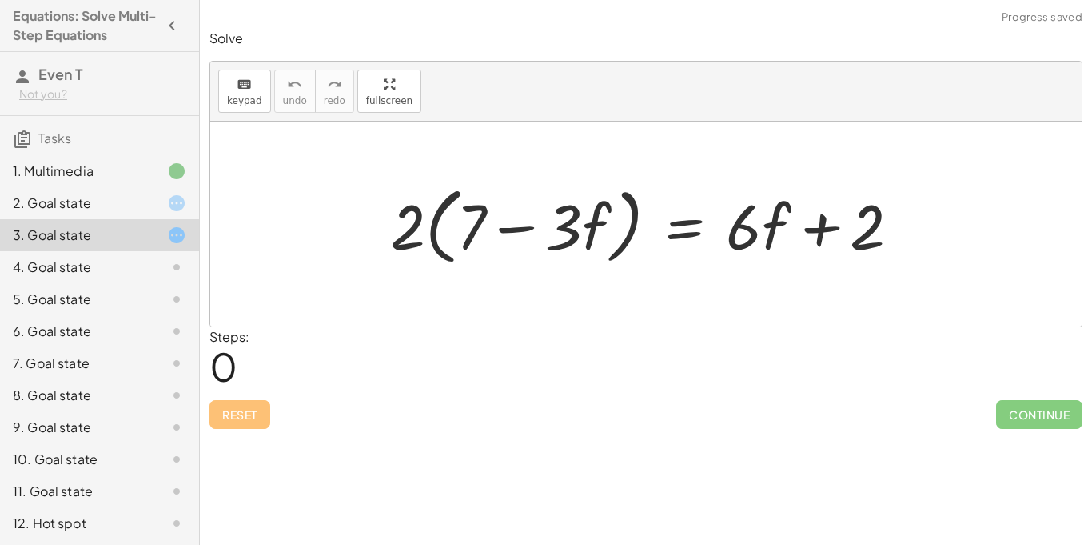
click at [135, 278] on div "4. Goal state" at bounding box center [99, 267] width 199 height 32
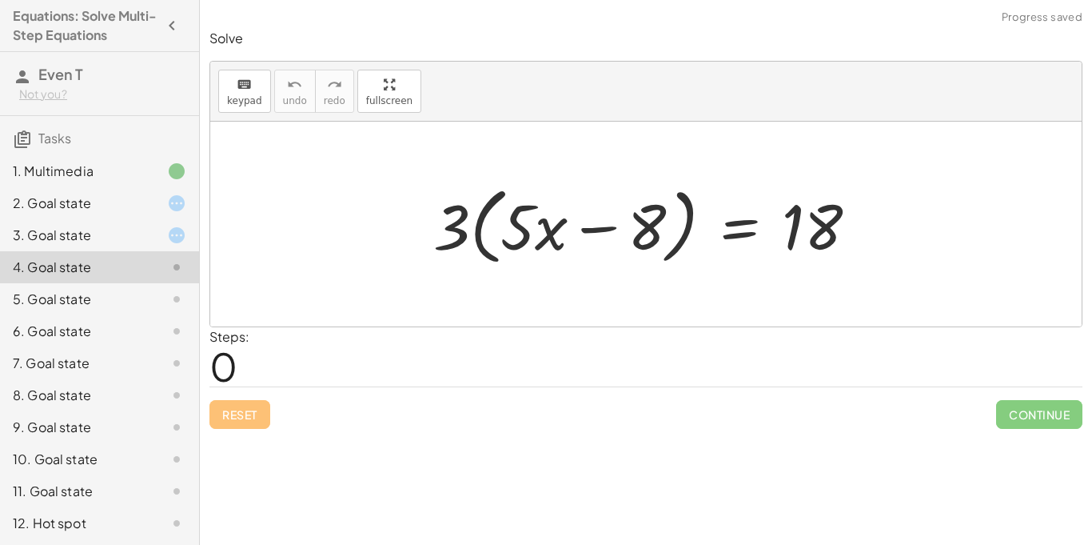
click at [174, 186] on div "1. Multimedia" at bounding box center [99, 171] width 199 height 32
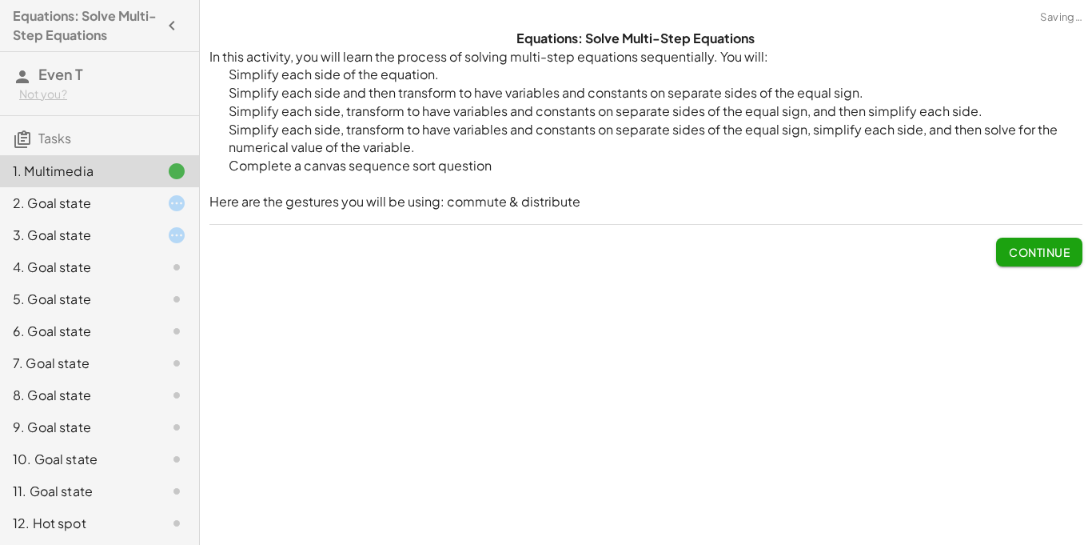
click at [168, 204] on icon at bounding box center [176, 203] width 19 height 19
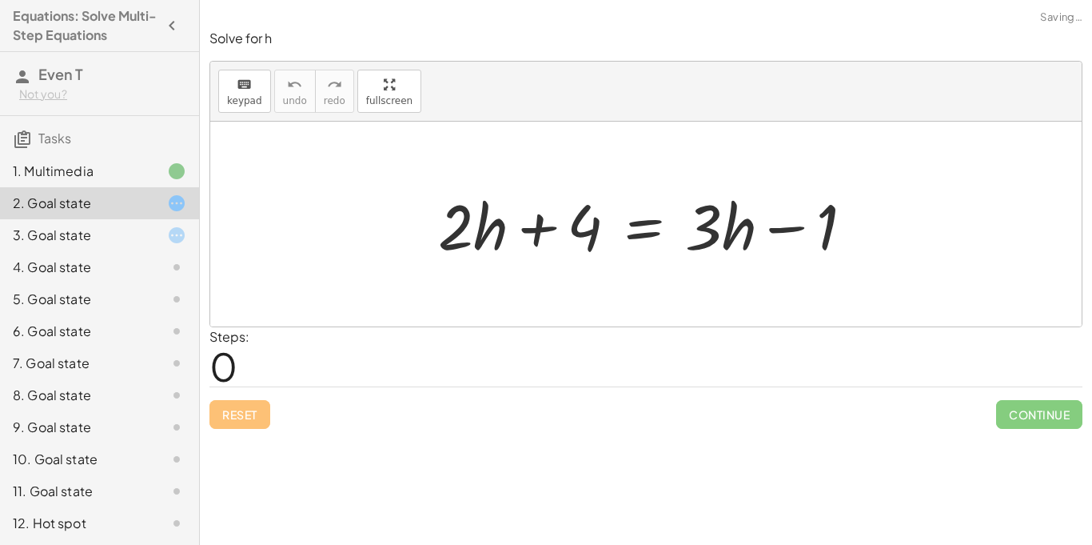
click at [158, 237] on div at bounding box center [164, 235] width 45 height 19
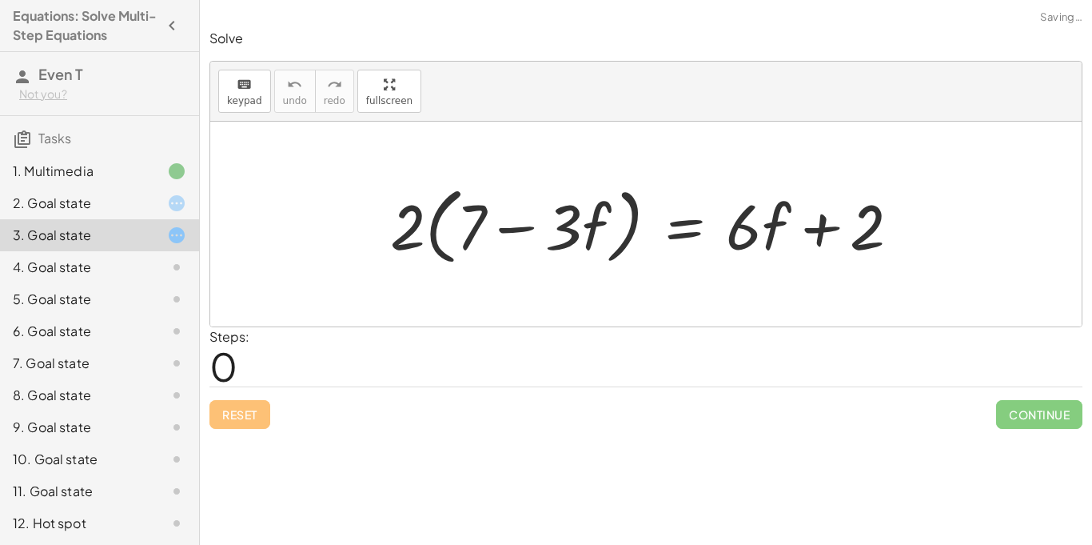
click at [160, 265] on div at bounding box center [164, 266] width 45 height 19
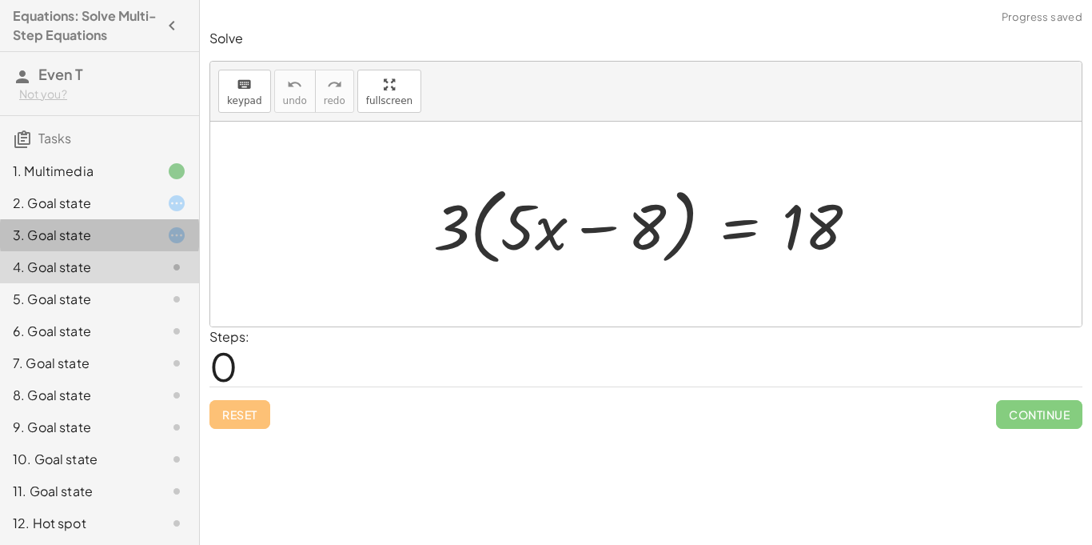
click at [134, 236] on div "3. Goal state" at bounding box center [77, 235] width 129 height 19
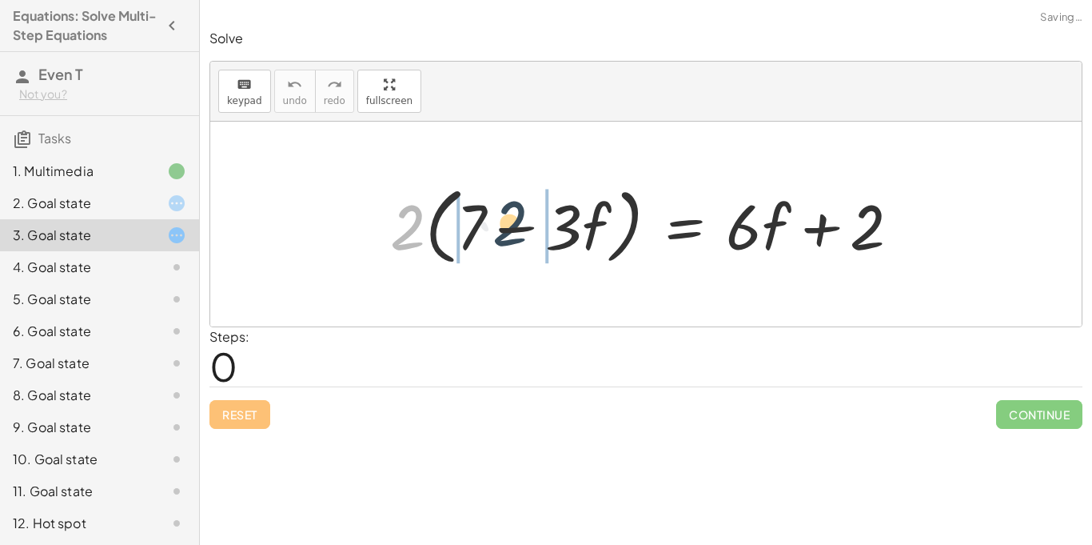
drag, startPoint x: 393, startPoint y: 227, endPoint x: 492, endPoint y: 222, distance: 99.3
click at [492, 222] on div at bounding box center [651, 224] width 539 height 92
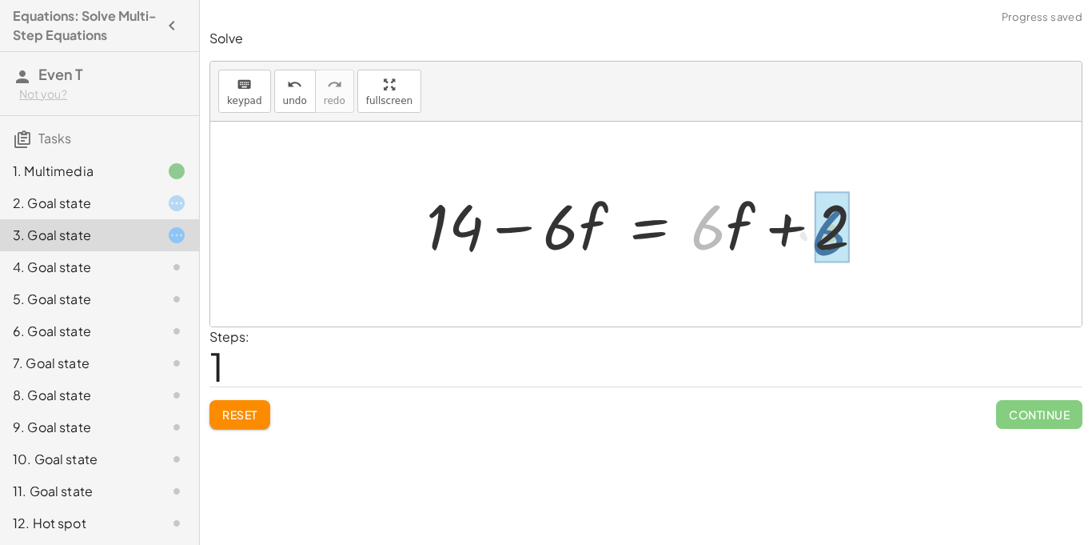
drag, startPoint x: 709, startPoint y: 228, endPoint x: 845, endPoint y: 234, distance: 136.1
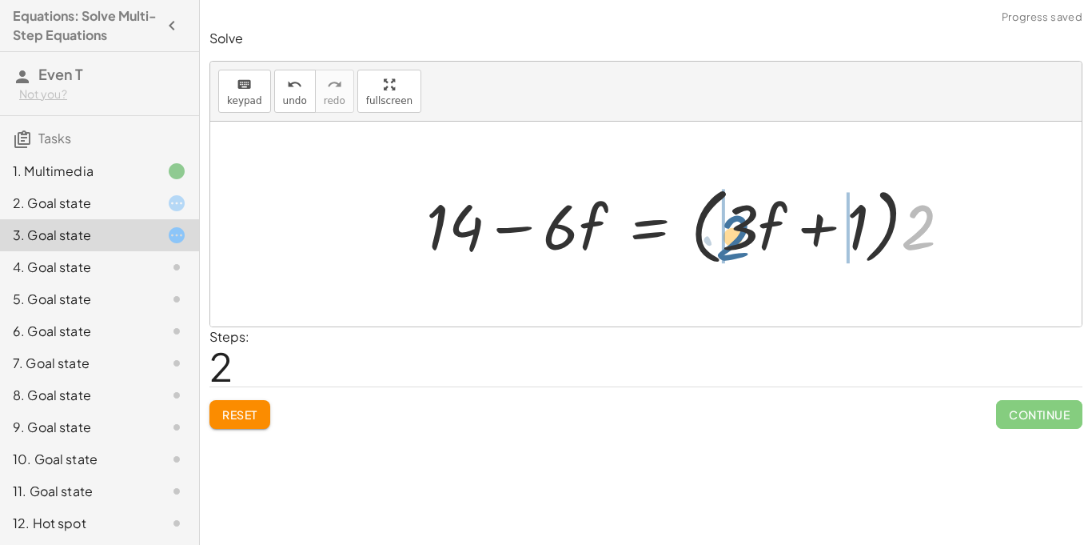
drag, startPoint x: 923, startPoint y: 229, endPoint x: 739, endPoint y: 236, distance: 184.1
click at [739, 236] on div at bounding box center [695, 224] width 554 height 92
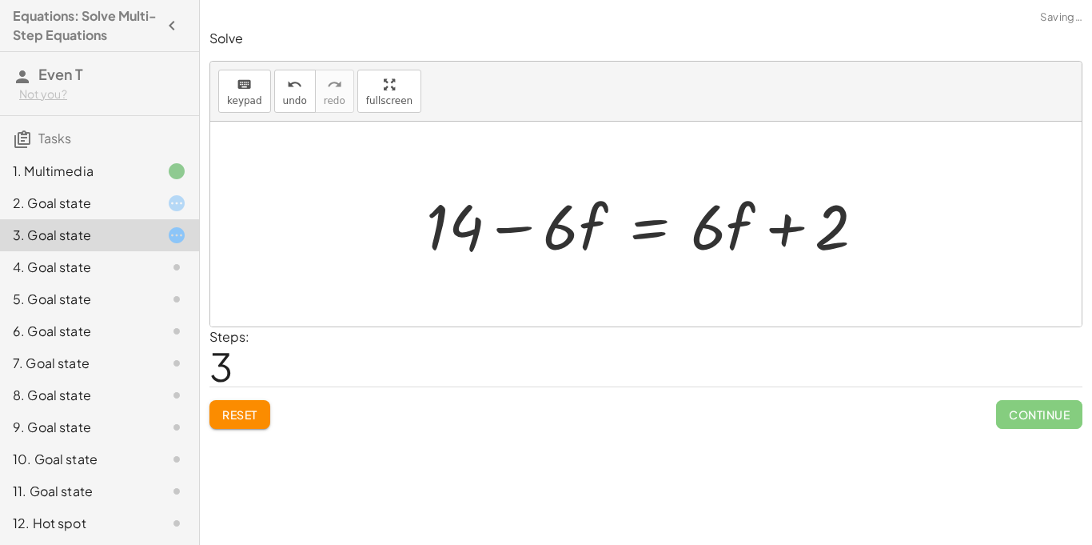
click at [230, 420] on span "Reset" at bounding box center [239, 414] width 35 height 14
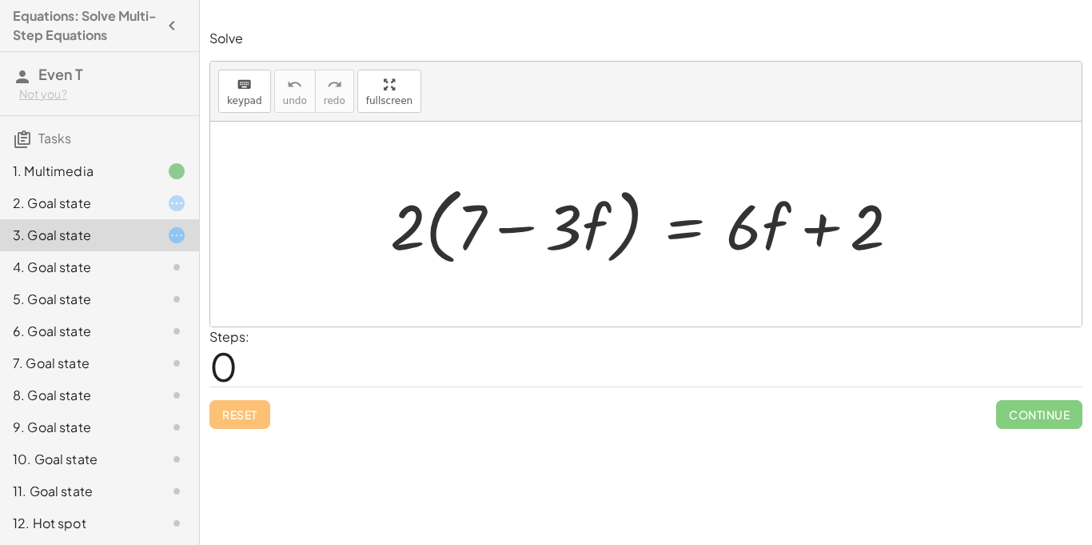
scroll to position [97, 0]
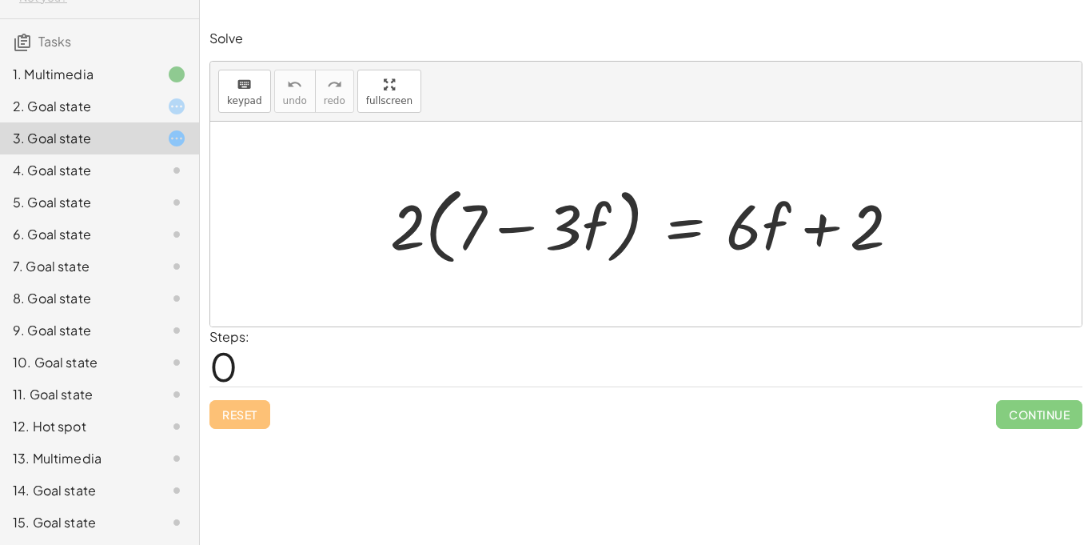
click at [98, 421] on div "12. Hot spot" at bounding box center [77, 426] width 129 height 19
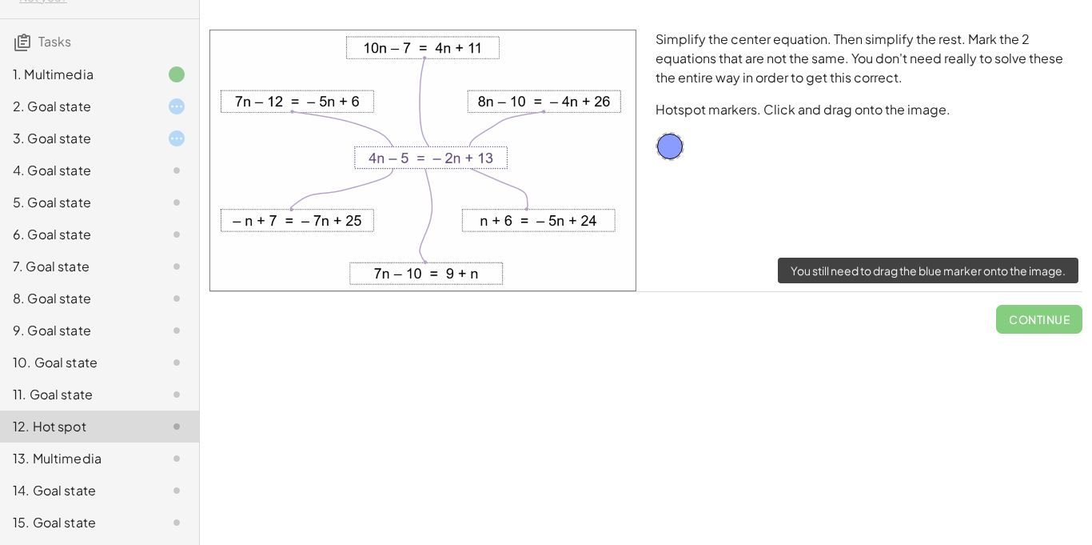
click at [1039, 326] on span "Continue" at bounding box center [1039, 313] width 86 height 42
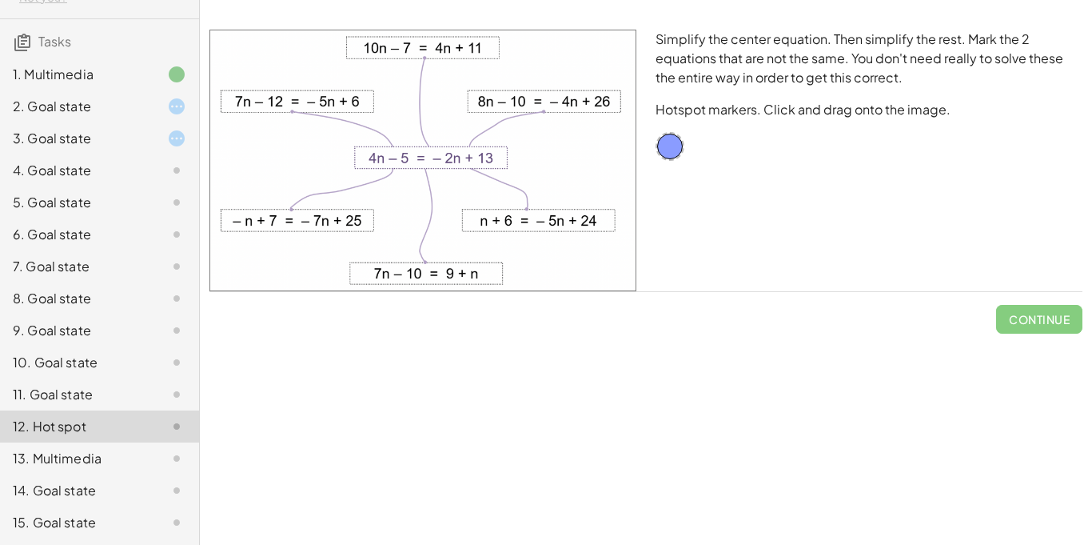
drag, startPoint x: 307, startPoint y: 101, endPoint x: 417, endPoint y: 150, distance: 121.0
click at [417, 150] on img at bounding box center [423, 160] width 427 height 261
drag, startPoint x: 417, startPoint y: 150, endPoint x: 451, endPoint y: 113, distance: 50.4
click at [451, 113] on img at bounding box center [423, 160] width 427 height 261
click at [471, 105] on img at bounding box center [423, 160] width 427 height 261
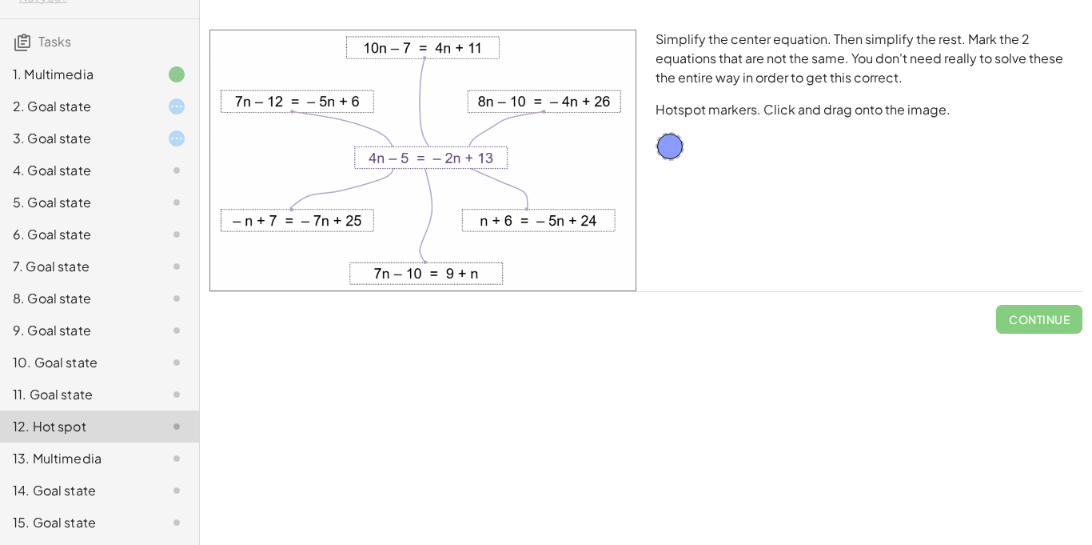
click at [507, 102] on img at bounding box center [423, 160] width 427 height 261
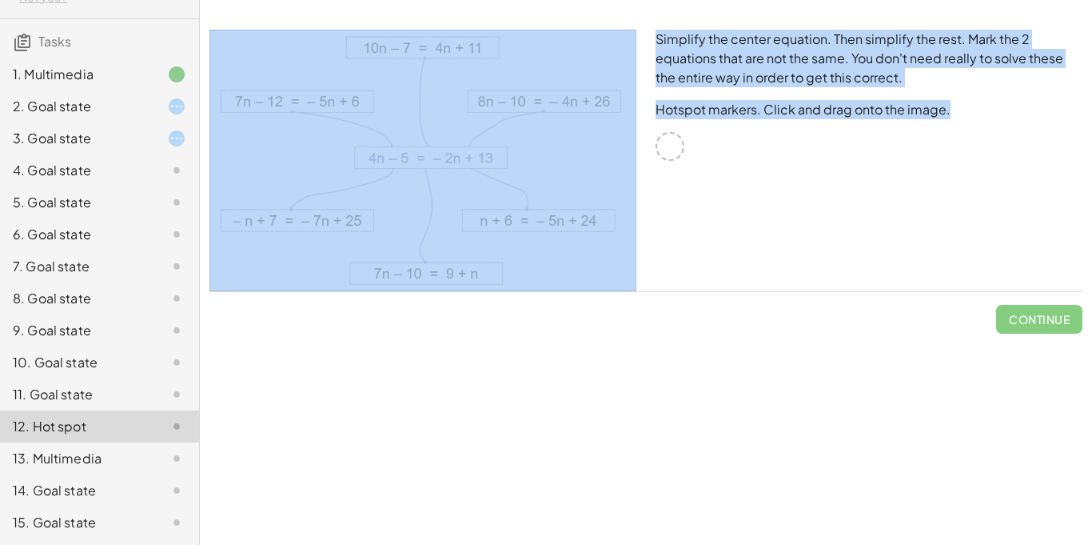
drag, startPoint x: 670, startPoint y: 140, endPoint x: 533, endPoint y: 123, distance: 138.6
click at [533, 123] on div "Simplify the center equation. Then simplify the rest. Mark the 2 equations that…" at bounding box center [646, 160] width 892 height 281
click at [602, 123] on img at bounding box center [423, 160] width 427 height 261
click at [721, 162] on div "Simplify the center equation. Then simplify the rest. Mark the 2 equations that…" at bounding box center [869, 160] width 446 height 281
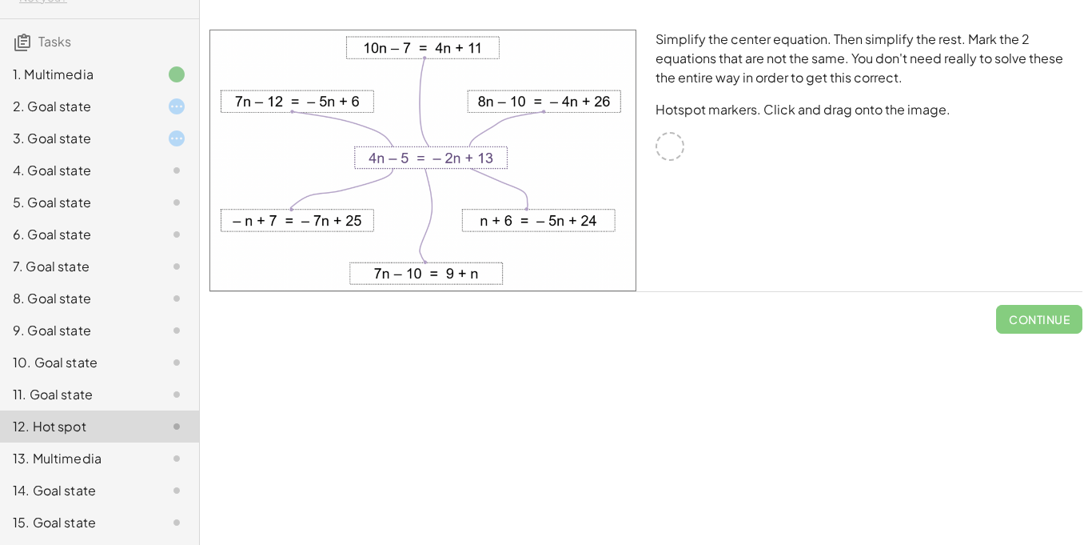
click at [429, 162] on img at bounding box center [423, 160] width 427 height 261
drag, startPoint x: 511, startPoint y: 213, endPoint x: 526, endPoint y: 193, distance: 25.1
click at [526, 193] on img at bounding box center [423, 160] width 427 height 261
drag, startPoint x: 478, startPoint y: 213, endPoint x: 596, endPoint y: 217, distance: 117.6
click at [596, 217] on img at bounding box center [423, 160] width 427 height 261
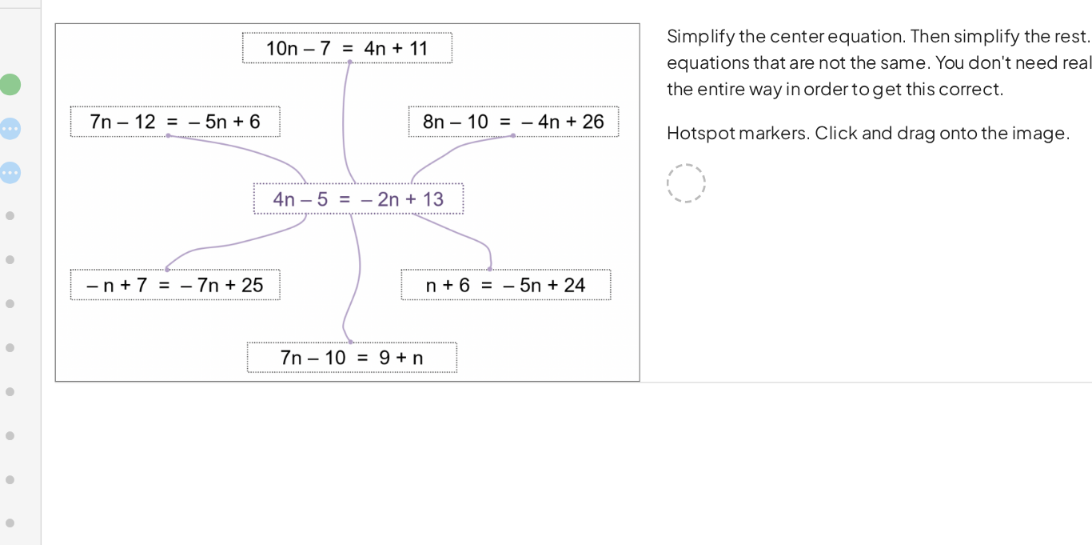
click at [677, 146] on div at bounding box center [670, 146] width 29 height 29
drag, startPoint x: 487, startPoint y: 116, endPoint x: 578, endPoint y: 187, distance: 115.7
click at [578, 187] on img at bounding box center [423, 160] width 427 height 261
drag, startPoint x: 578, startPoint y: 187, endPoint x: 533, endPoint y: 165, distance: 50.1
click at [533, 165] on img at bounding box center [423, 160] width 427 height 261
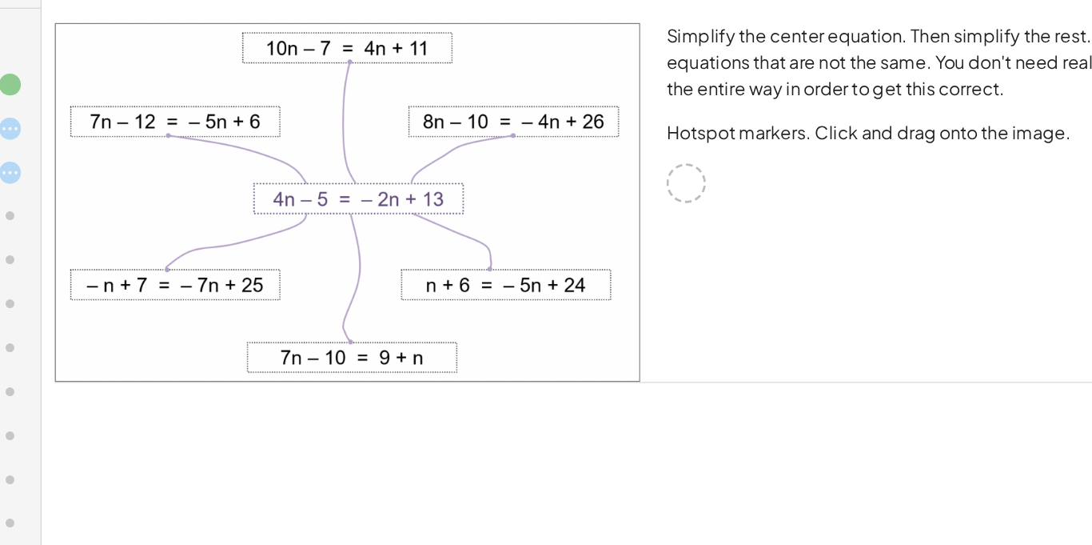
drag, startPoint x: 479, startPoint y: 158, endPoint x: 418, endPoint y: 162, distance: 61.0
click at [418, 162] on img at bounding box center [423, 160] width 427 height 261
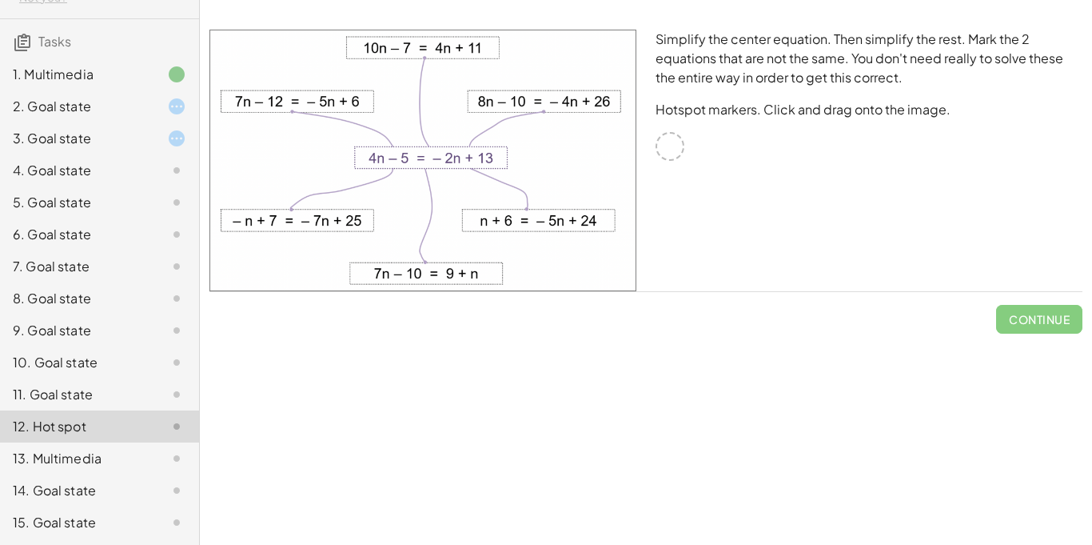
click at [167, 420] on icon at bounding box center [176, 426] width 19 height 19
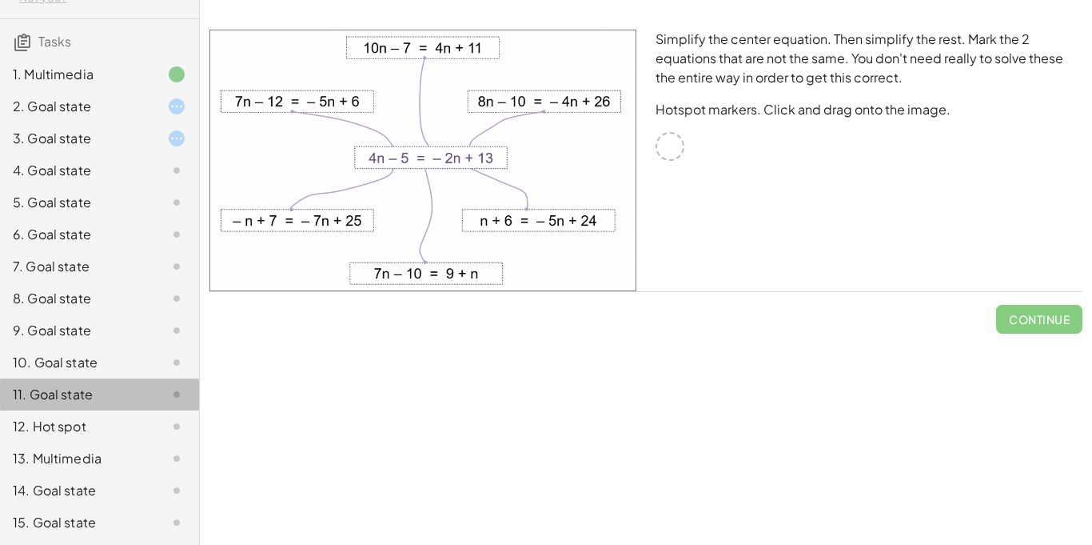
click at [130, 390] on div "11. Goal state" at bounding box center [77, 394] width 129 height 19
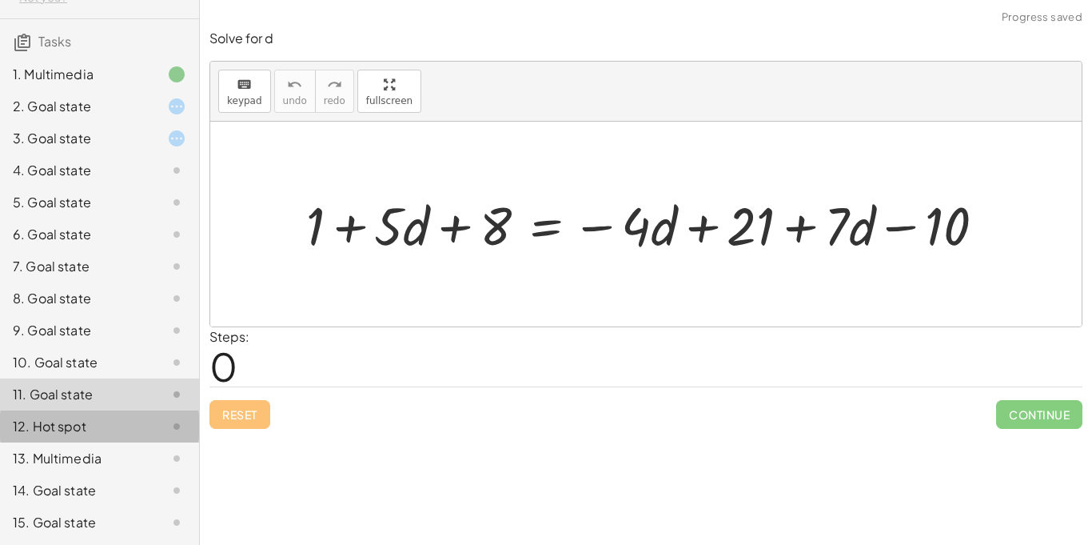
click at [118, 422] on div "12. Hot spot" at bounding box center [77, 426] width 129 height 19
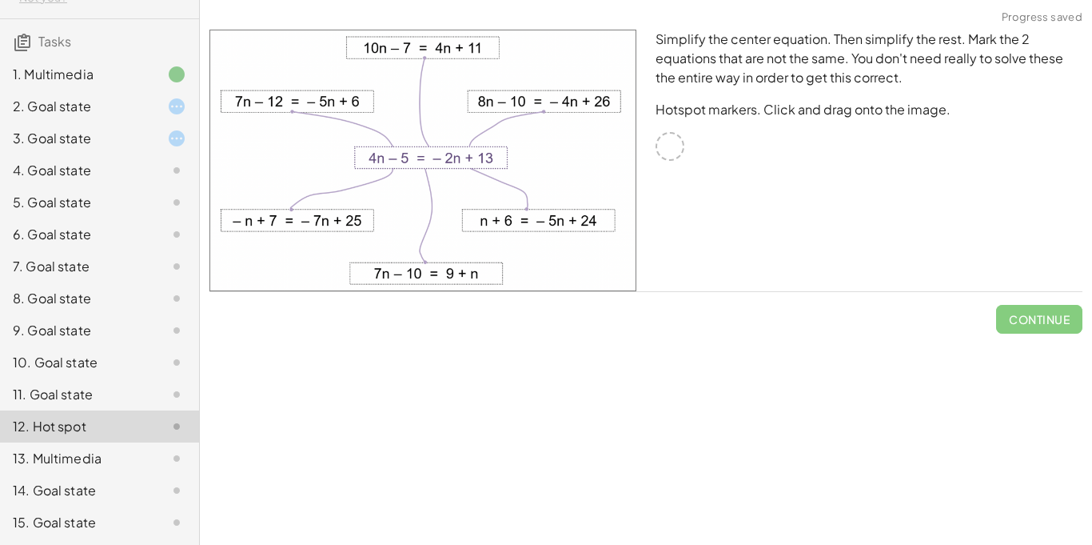
click at [370, 45] on img at bounding box center [423, 160] width 427 height 261
drag, startPoint x: 406, startPoint y: 46, endPoint x: 563, endPoint y: 112, distance: 170.2
click at [563, 112] on img at bounding box center [423, 160] width 427 height 261
click at [560, 109] on img at bounding box center [423, 160] width 427 height 261
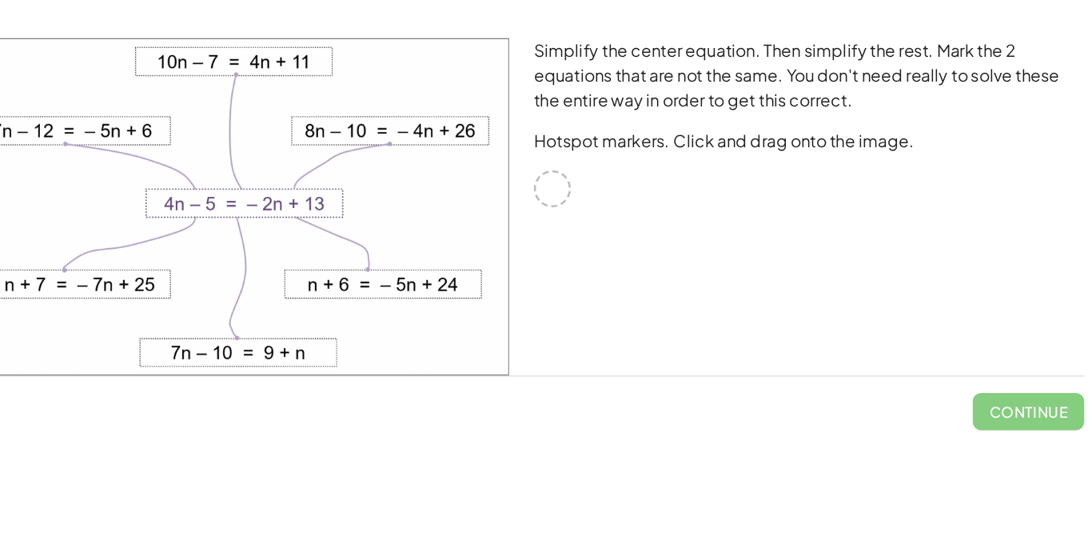
scroll to position [0, 0]
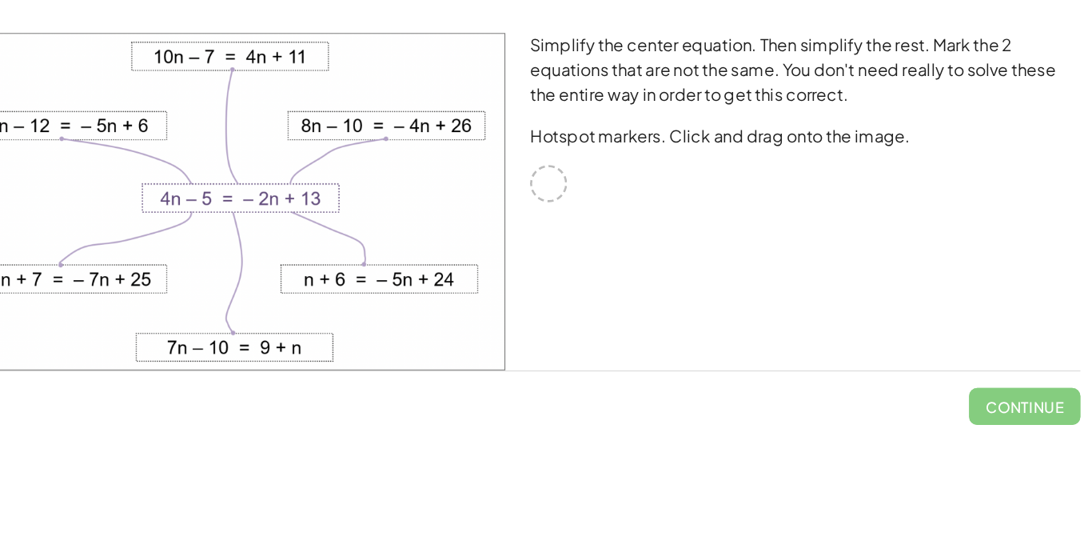
click at [566, 102] on img at bounding box center [423, 160] width 427 height 261
drag, startPoint x: 666, startPoint y: 132, endPoint x: 673, endPoint y: 158, distance: 26.6
click at [673, 158] on div at bounding box center [670, 146] width 29 height 29
click at [561, 215] on img at bounding box center [423, 160] width 427 height 261
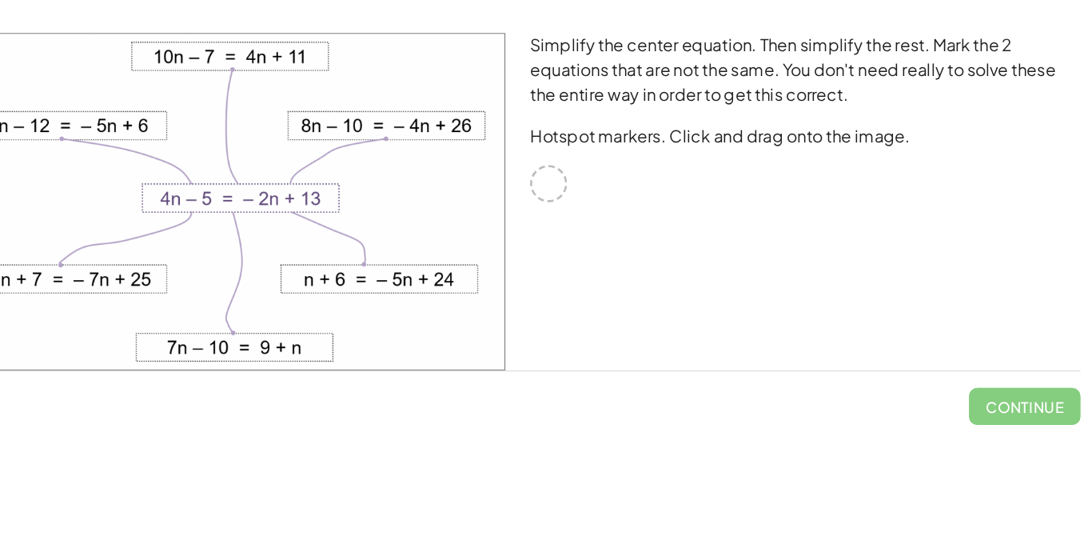
click at [561, 215] on img at bounding box center [423, 160] width 427 height 261
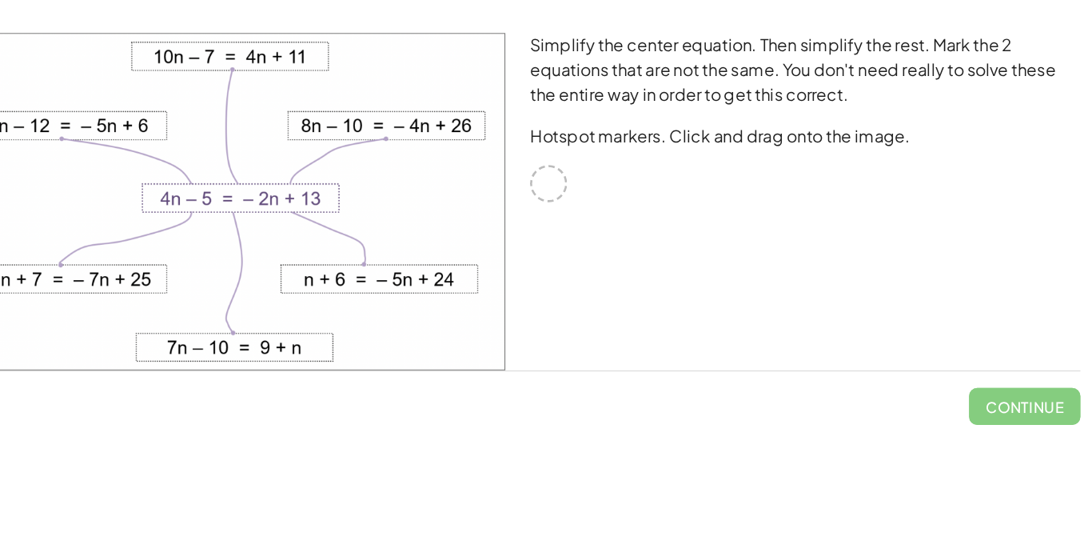
click at [561, 215] on img at bounding box center [423, 160] width 427 height 261
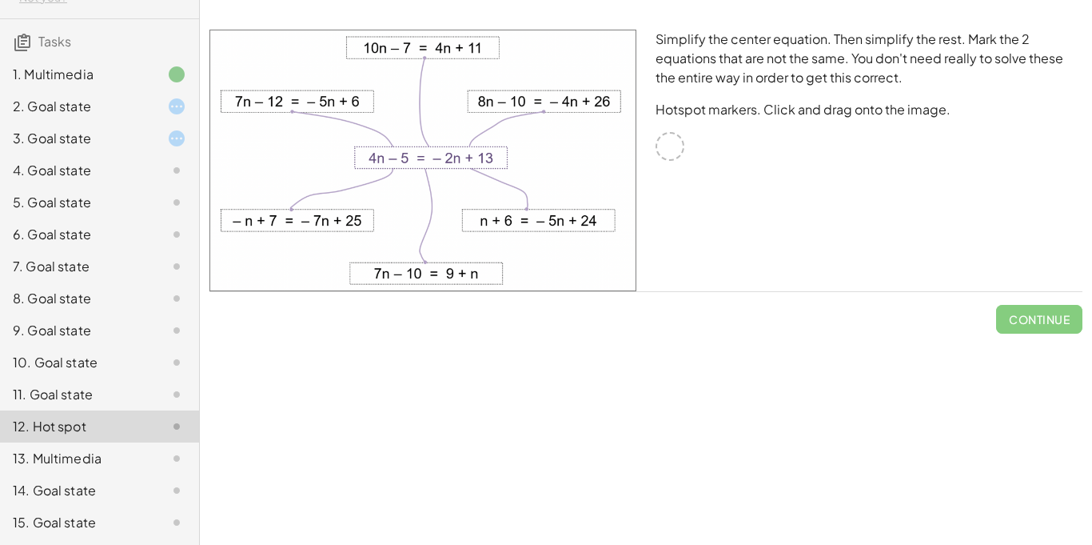
click at [78, 193] on div "5. Goal state" at bounding box center [77, 202] width 129 height 19
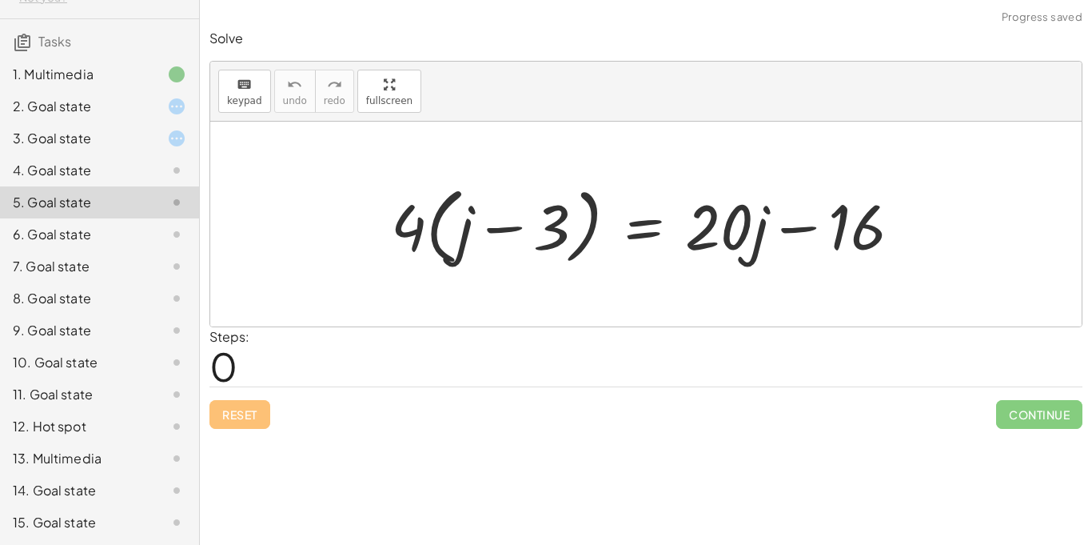
click at [72, 228] on div "6. Goal state" at bounding box center [77, 234] width 129 height 19
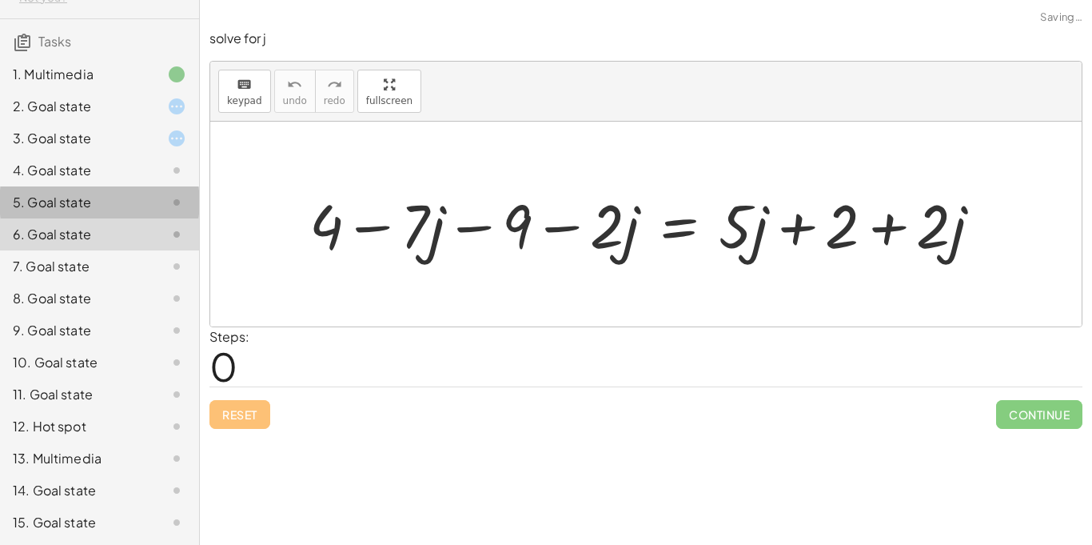
click at [66, 202] on div "5. Goal state" at bounding box center [77, 202] width 129 height 19
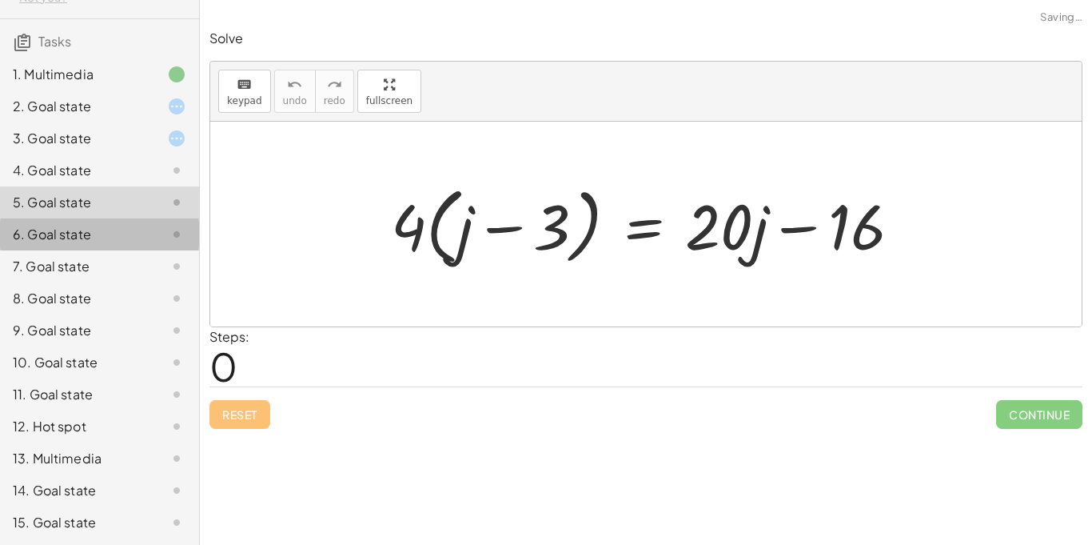
click at [98, 231] on div "6. Goal state" at bounding box center [77, 234] width 129 height 19
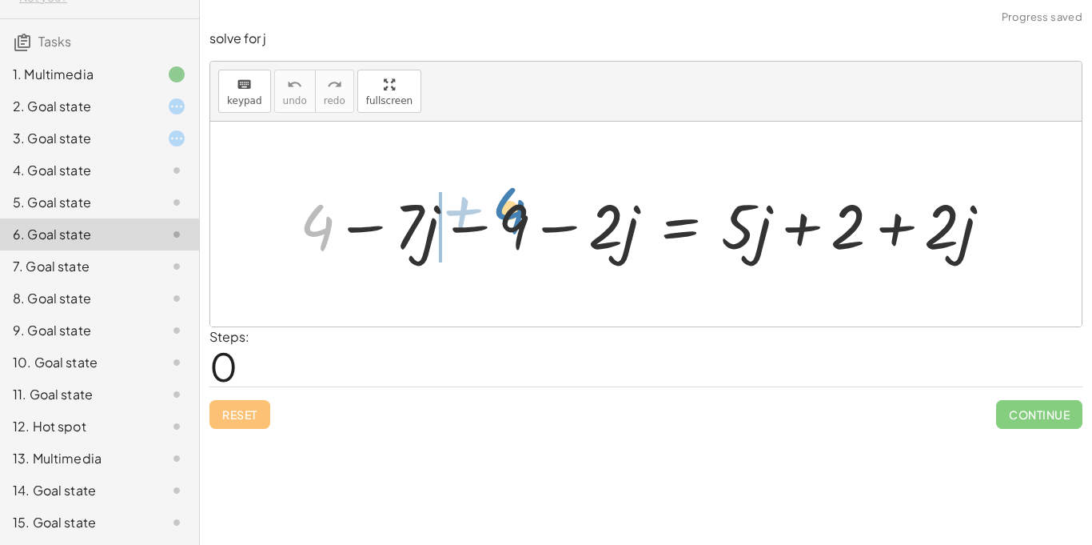
drag, startPoint x: 323, startPoint y: 232, endPoint x: 295, endPoint y: 221, distance: 30.1
click at [295, 221] on div at bounding box center [652, 224] width 720 height 82
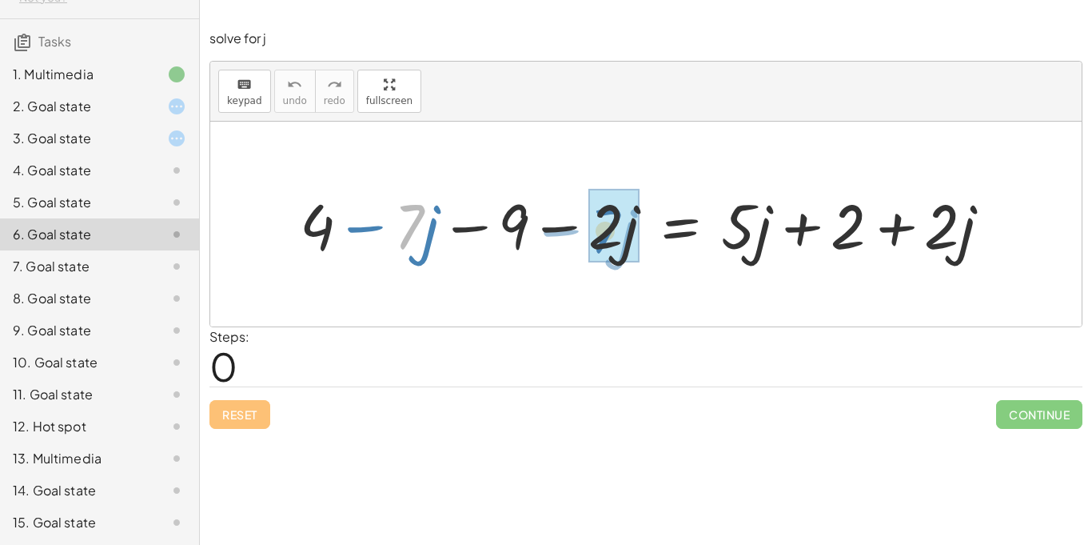
drag, startPoint x: 405, startPoint y: 221, endPoint x: 602, endPoint y: 225, distance: 197.6
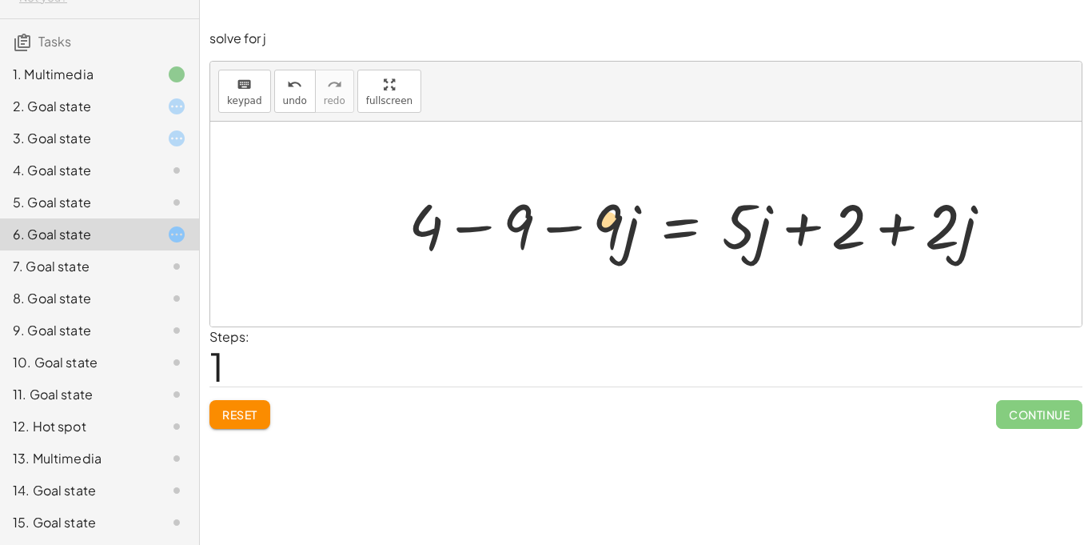
click at [605, 222] on div at bounding box center [707, 224] width 612 height 82
drag, startPoint x: 966, startPoint y: 234, endPoint x: 947, endPoint y: 187, distance: 50.2
click at [947, 187] on div at bounding box center [707, 224] width 612 height 82
drag, startPoint x: 933, startPoint y: 225, endPoint x: 986, endPoint y: 229, distance: 52.9
click at [986, 229] on div at bounding box center [707, 224] width 612 height 82
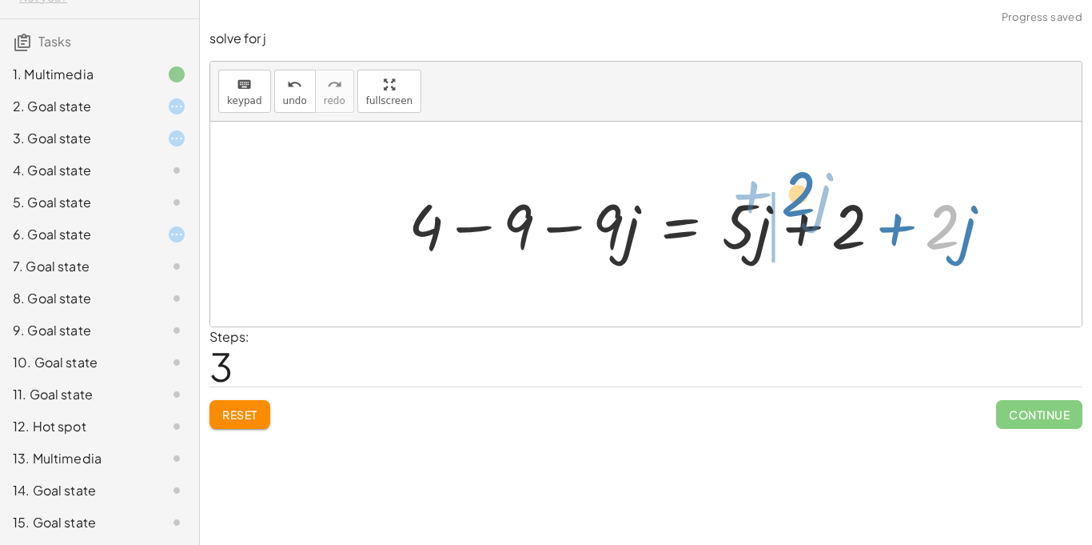
drag, startPoint x: 936, startPoint y: 227, endPoint x: 792, endPoint y: 194, distance: 147.6
click at [792, 194] on div at bounding box center [707, 224] width 612 height 82
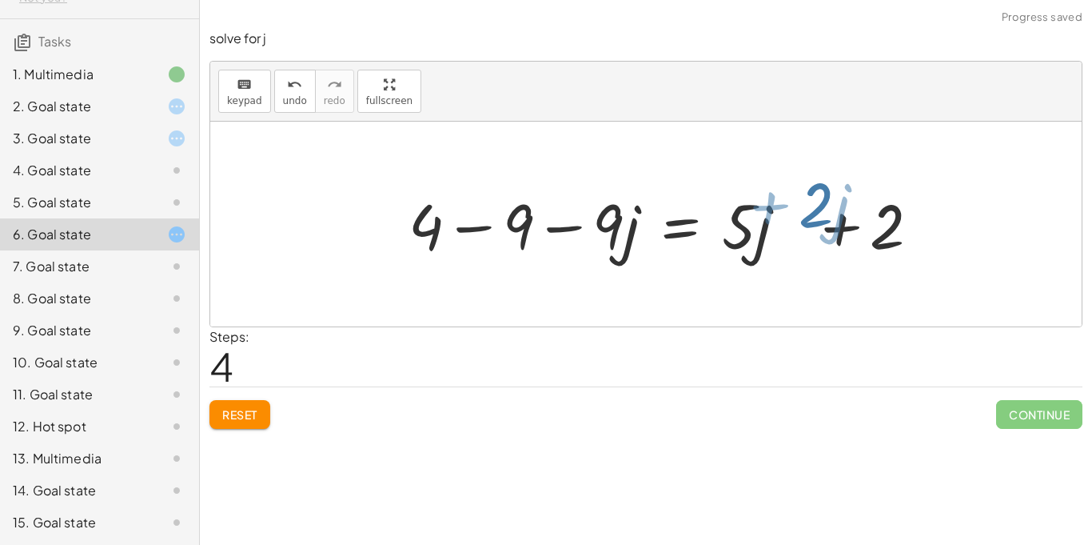
click at [792, 194] on div at bounding box center [707, 224] width 612 height 82
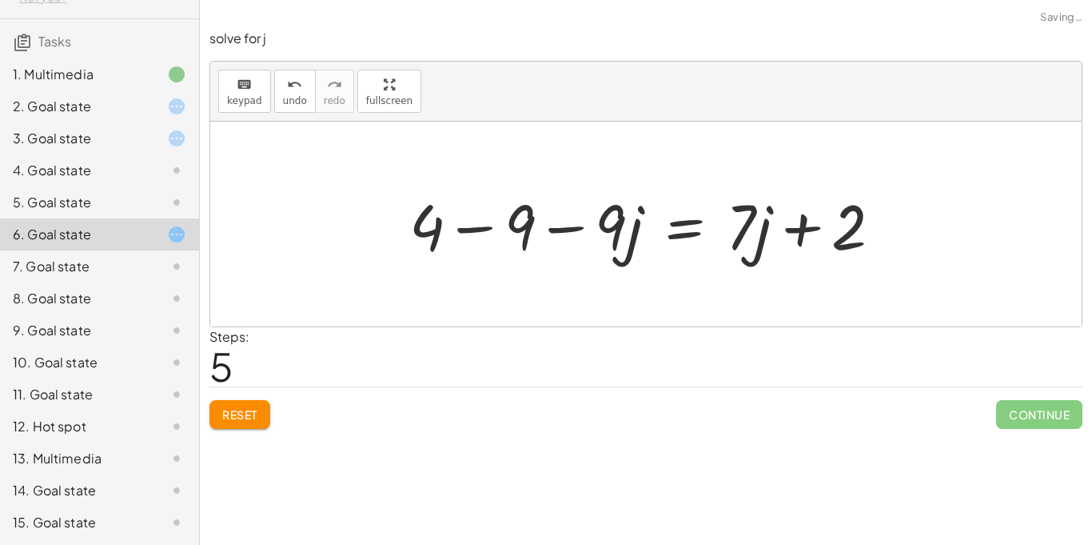
click at [813, 224] on div at bounding box center [651, 224] width 501 height 82
drag, startPoint x: 610, startPoint y: 209, endPoint x: 609, endPoint y: 189, distance: 20.1
click at [609, 189] on div at bounding box center [651, 224] width 501 height 82
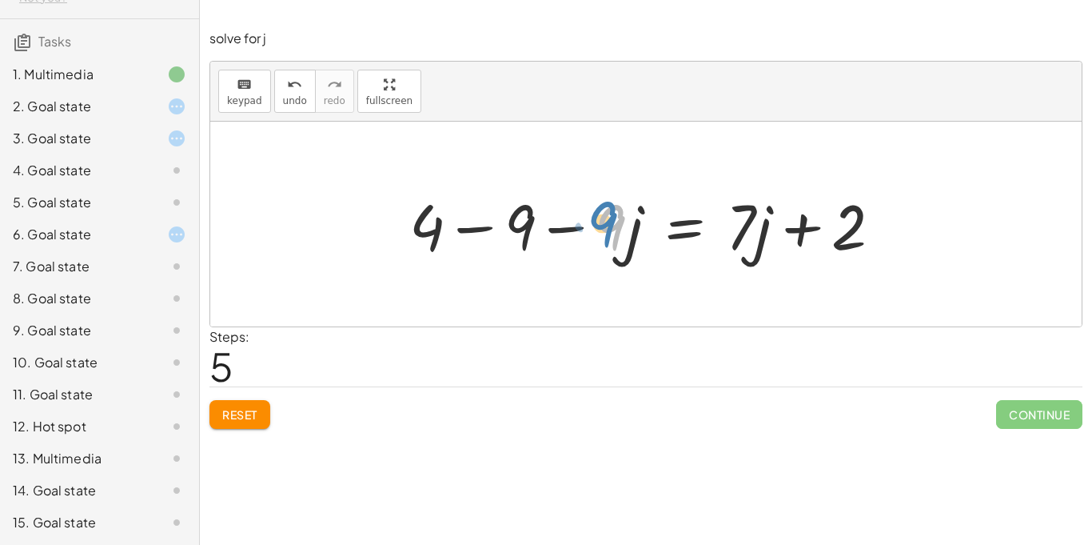
drag, startPoint x: 613, startPoint y: 227, endPoint x: 597, endPoint y: 225, distance: 15.4
click at [597, 225] on div at bounding box center [651, 224] width 501 height 82
click at [537, 230] on div at bounding box center [651, 224] width 501 height 82
drag, startPoint x: 441, startPoint y: 226, endPoint x: 541, endPoint y: 194, distance: 105.5
click at [541, 194] on div at bounding box center [651, 224] width 501 height 82
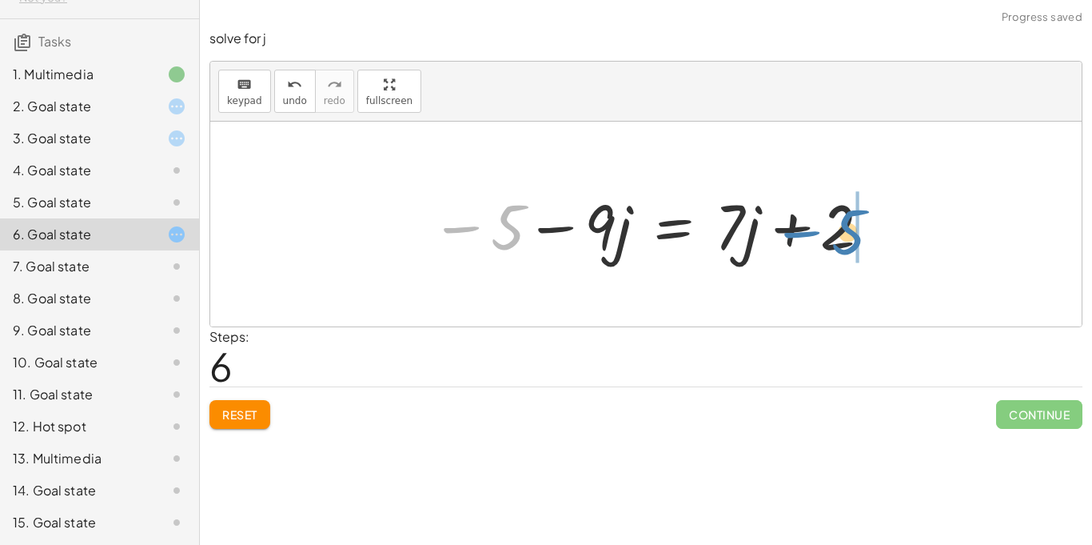
drag, startPoint x: 517, startPoint y: 220, endPoint x: 858, endPoint y: 225, distance: 340.7
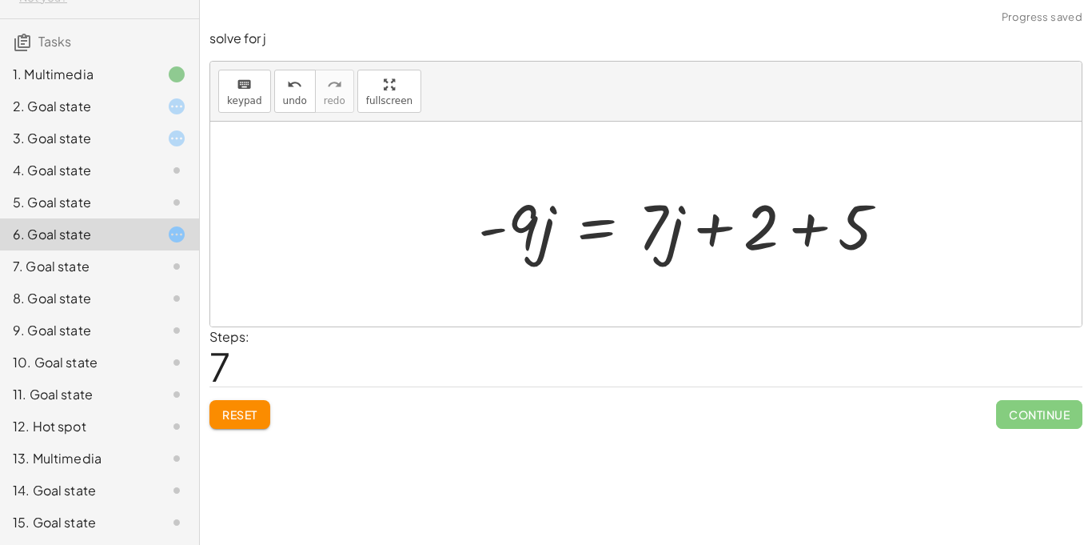
click at [892, 238] on div "+ 4 − · 7 · j − 9 − · 2 · j = + · 5 · j + 2 + · 2 · j + 4 − 9 − · 9 · j = + · 5…" at bounding box center [646, 224] width 872 height 205
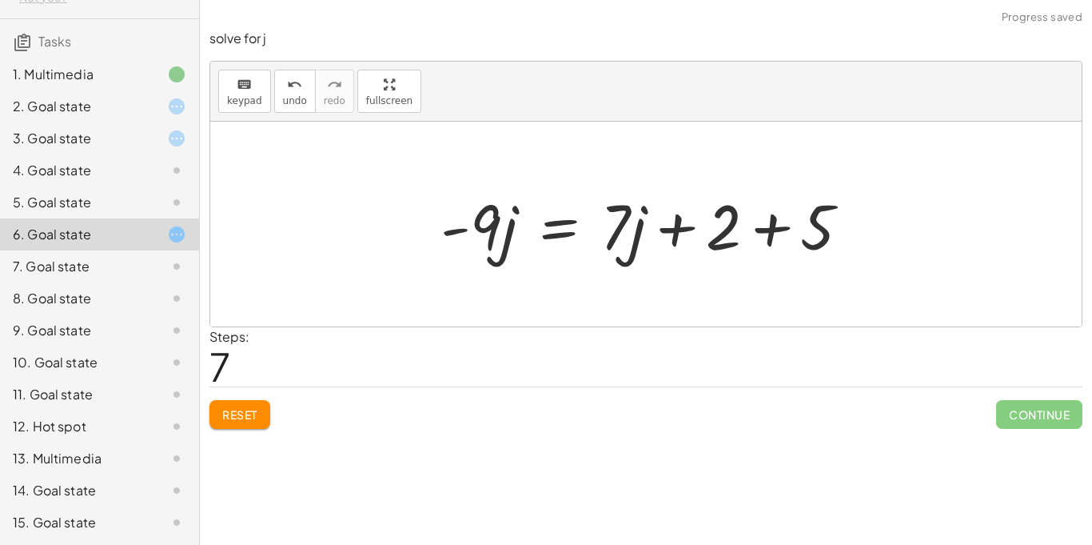
click at [776, 233] on div at bounding box center [652, 224] width 438 height 82
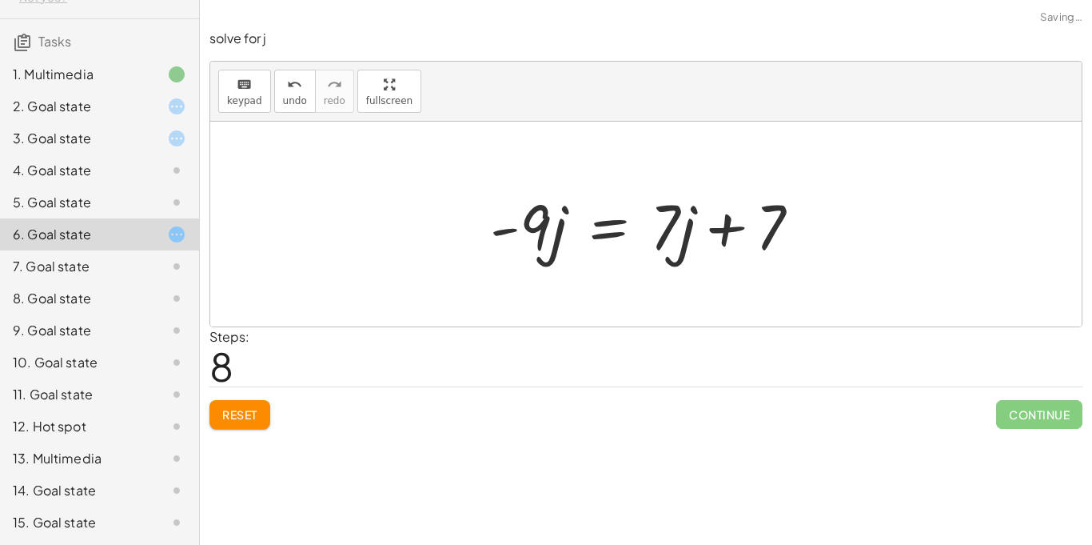
click at [683, 232] on div at bounding box center [651, 224] width 339 height 82
drag, startPoint x: 543, startPoint y: 232, endPoint x: 723, endPoint y: 229, distance: 180.0
click at [723, 229] on div at bounding box center [652, 224] width 339 height 82
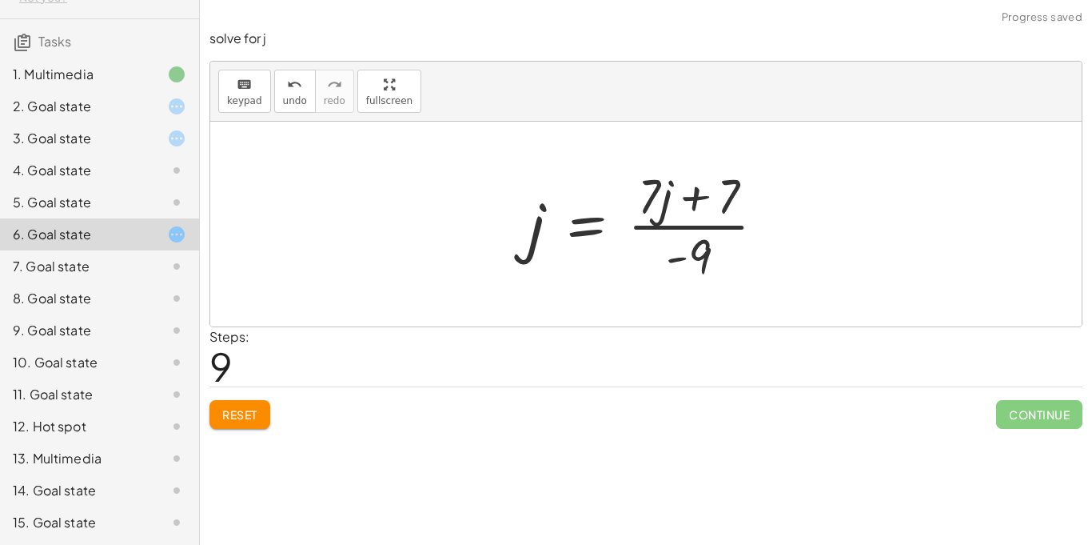
click at [725, 221] on div at bounding box center [653, 223] width 265 height 123
click at [719, 229] on div at bounding box center [652, 223] width 265 height 123
click at [702, 200] on div at bounding box center [652, 223] width 265 height 123
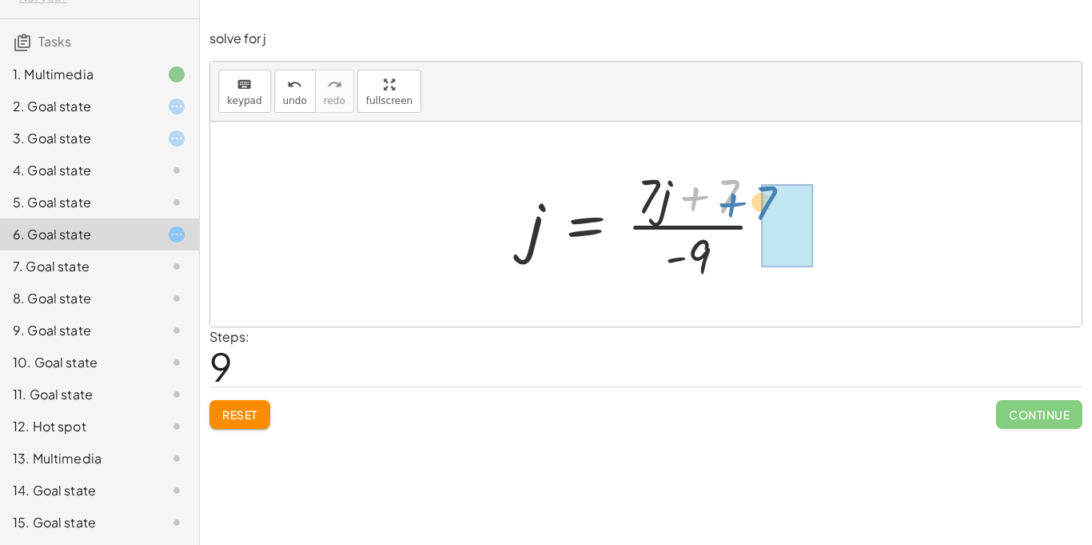
drag, startPoint x: 728, startPoint y: 199, endPoint x: 768, endPoint y: 207, distance: 40.8
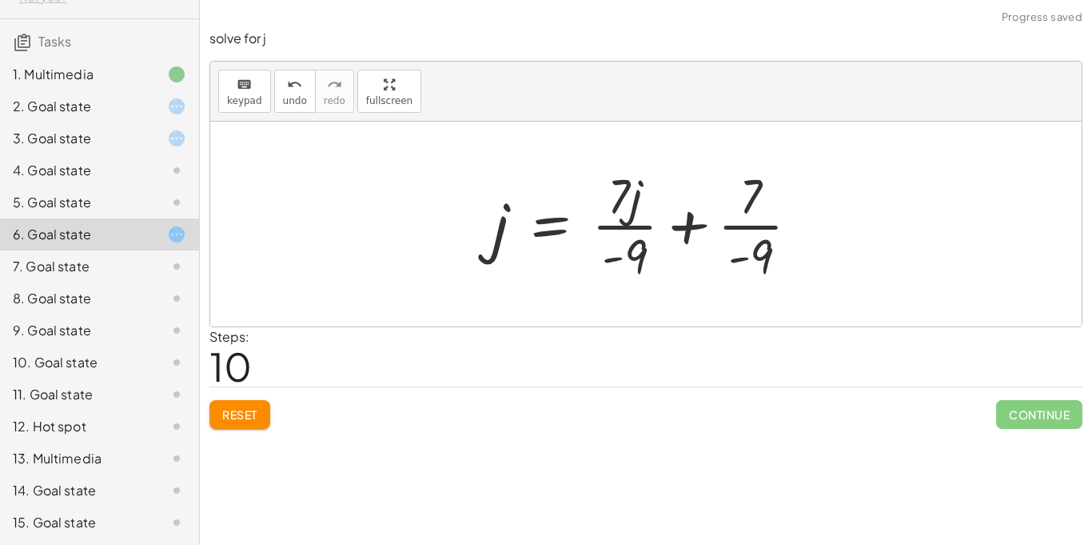
click at [694, 227] on div at bounding box center [652, 223] width 335 height 123
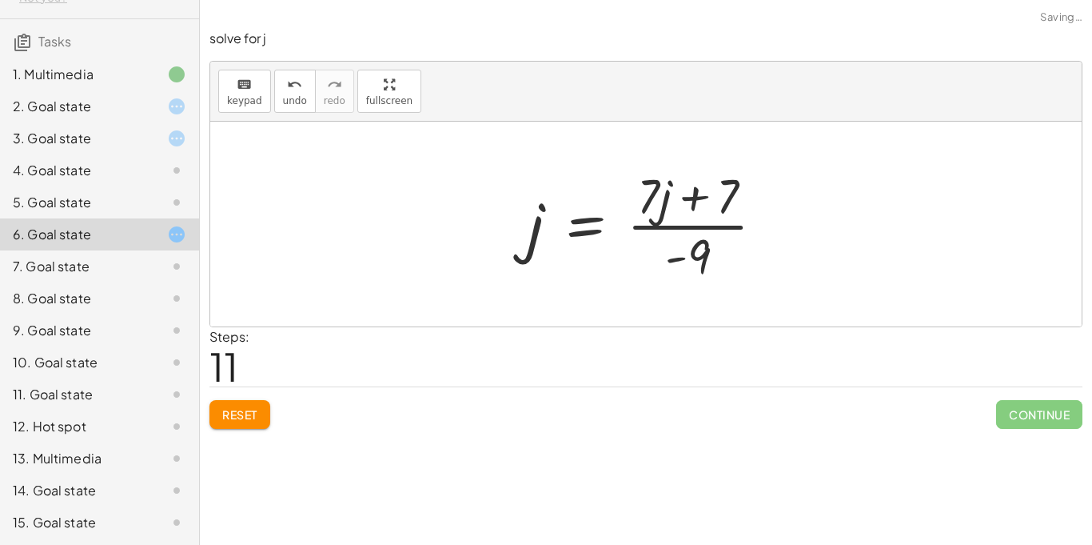
click at [692, 194] on div at bounding box center [652, 223] width 265 height 123
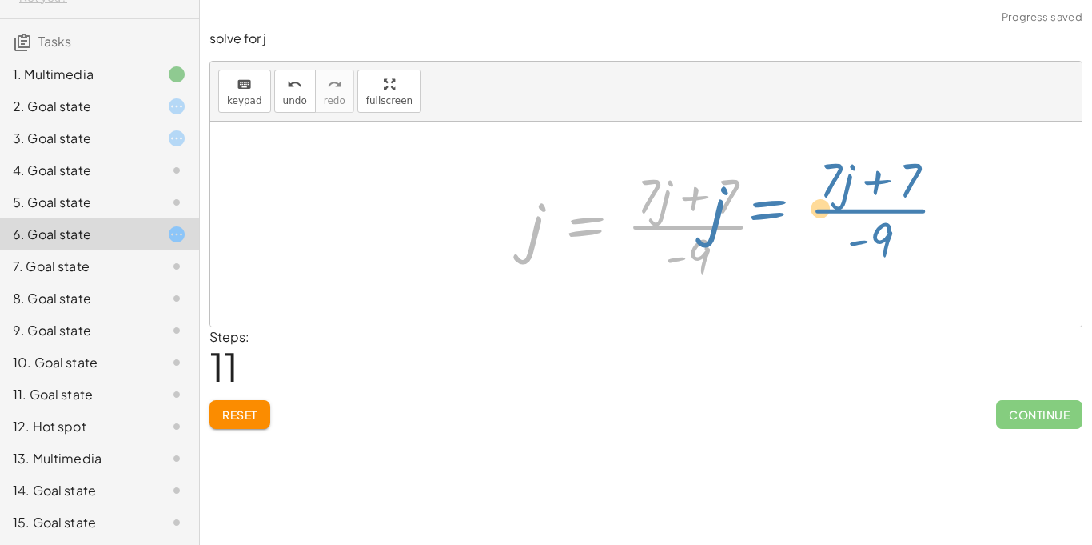
drag, startPoint x: 547, startPoint y: 231, endPoint x: 605, endPoint y: 226, distance: 57.8
click at [605, 226] on div at bounding box center [652, 223] width 265 height 123
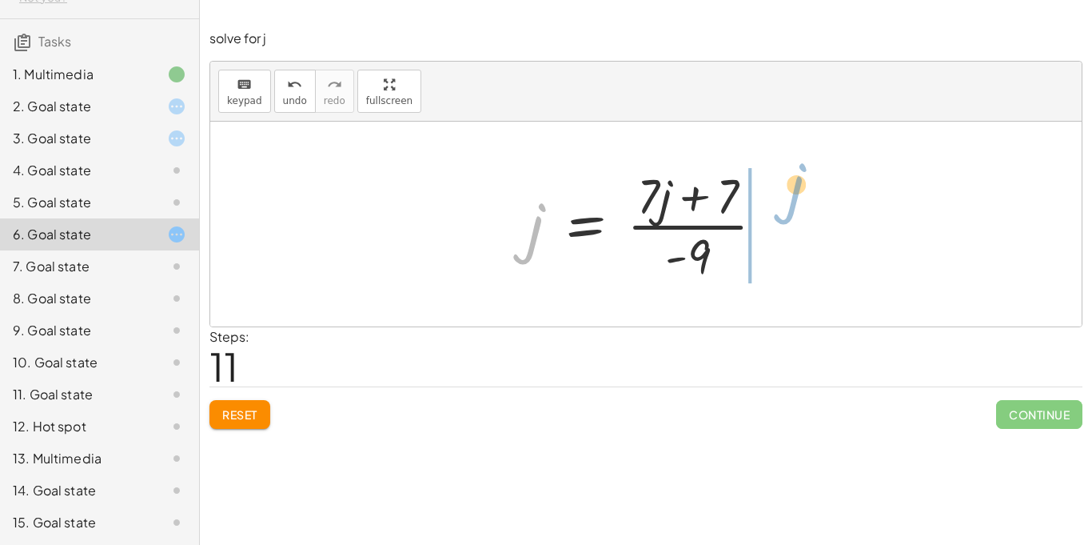
drag, startPoint x: 537, startPoint y: 236, endPoint x: 787, endPoint y: 198, distance: 252.3
click at [787, 198] on div "+ 4 − · 7 · j − 9 − · 2 · j = + · 5 · j + 2 + · 2 · j + 4 − 9 − · 9 · j = + · 5…" at bounding box center [646, 223] width 285 height 131
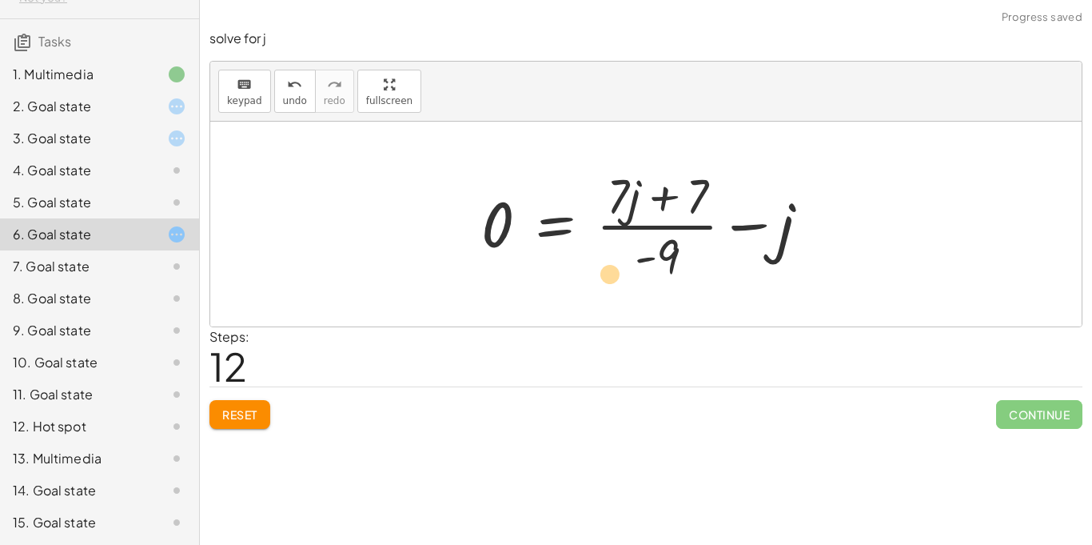
drag, startPoint x: 617, startPoint y: 188, endPoint x: 570, endPoint y: 266, distance: 91.5
click at [570, 266] on div at bounding box center [651, 223] width 357 height 123
click at [289, 82] on icon "undo" at bounding box center [294, 84] width 15 height 19
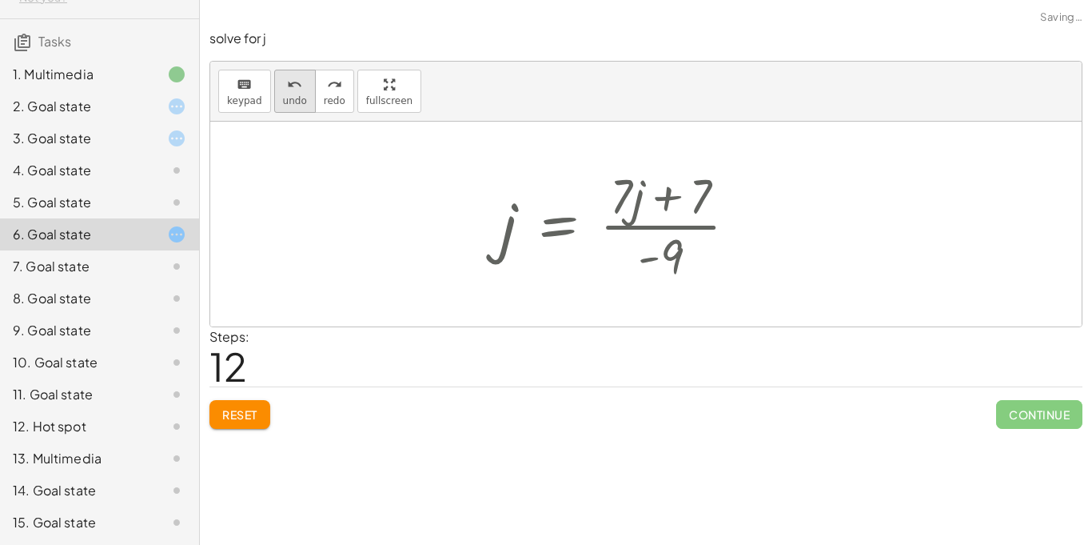
click at [289, 82] on icon "undo" at bounding box center [294, 84] width 15 height 19
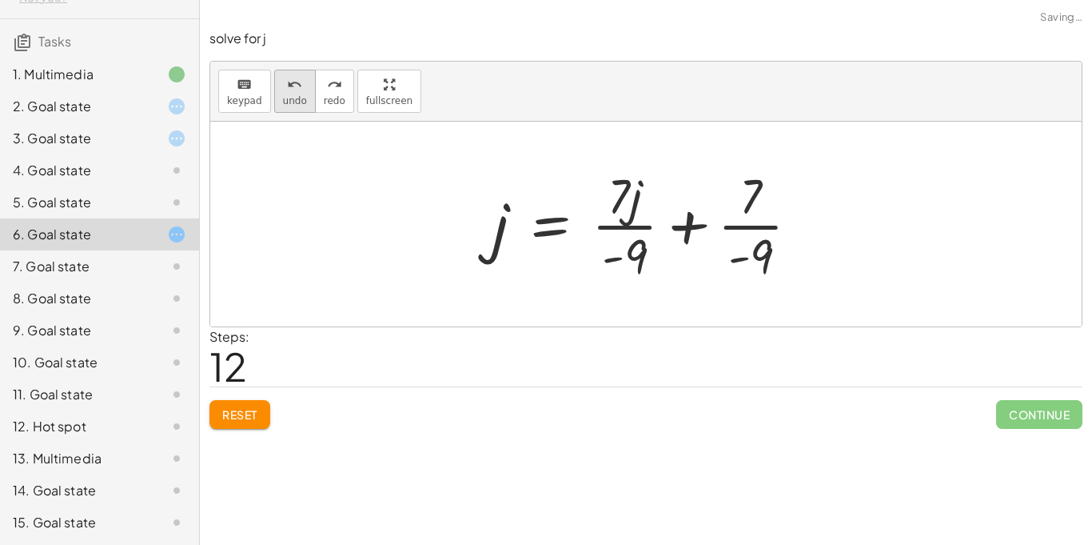
click at [299, 92] on div "undo" at bounding box center [295, 83] width 24 height 19
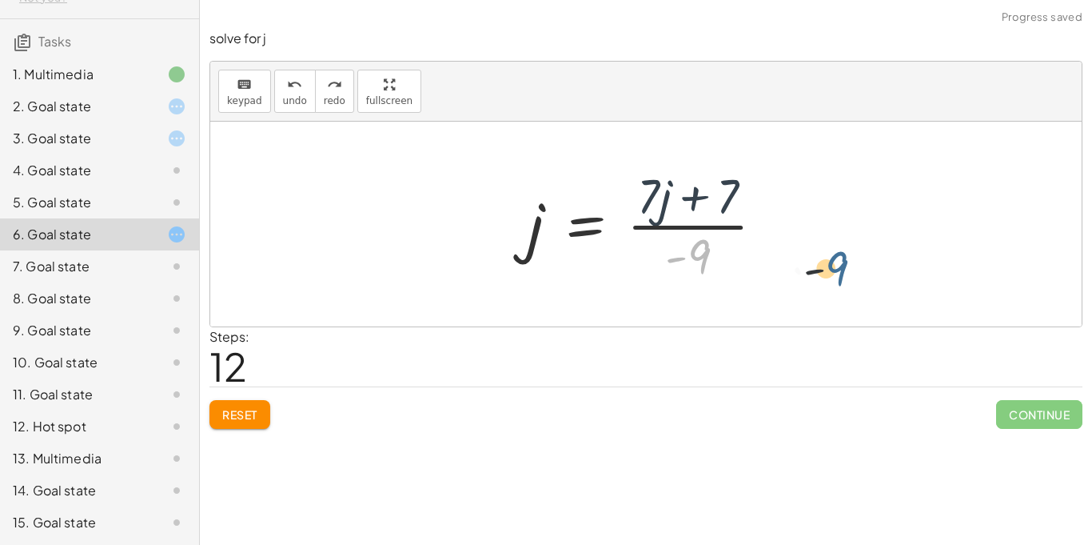
drag, startPoint x: 692, startPoint y: 244, endPoint x: 883, endPoint y: 254, distance: 191.4
click at [883, 254] on div "+ 4 − · 7 · j − 9 − · 2 · j = + · 5 · j + 2 + · 2 · j + 4 − 9 − · 9 · j = + · 5…" at bounding box center [646, 224] width 872 height 205
drag, startPoint x: 702, startPoint y: 257, endPoint x: 811, endPoint y: 232, distance: 111.5
click at [811, 232] on div "+ 4 − · 7 · j − 9 − · 2 · j = + · 5 · j + 2 + · 2 · j + 4 − 9 − · 9 · j = + · 5…" at bounding box center [646, 224] width 872 height 205
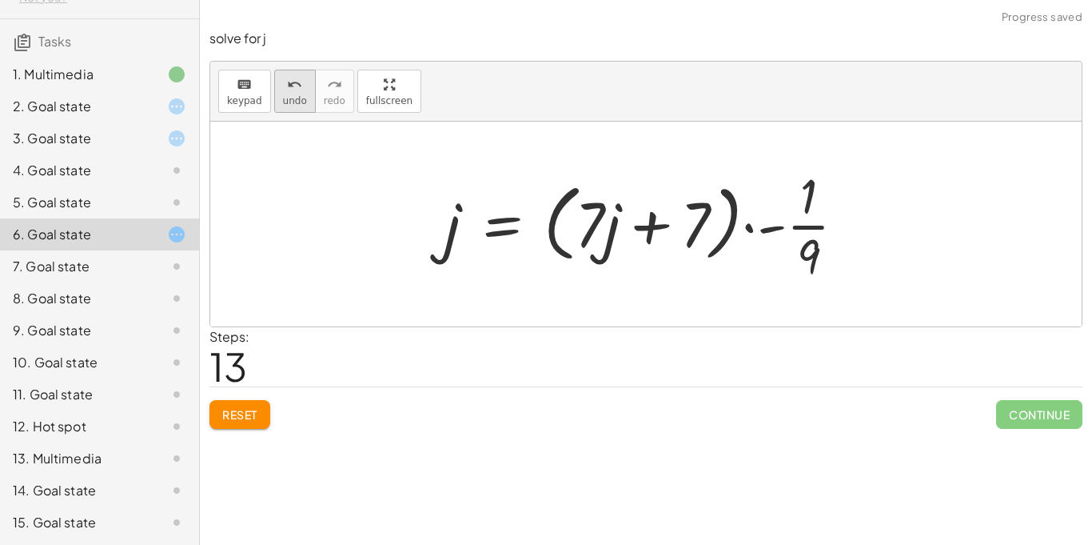
click at [295, 86] on icon "undo" at bounding box center [294, 84] width 15 height 19
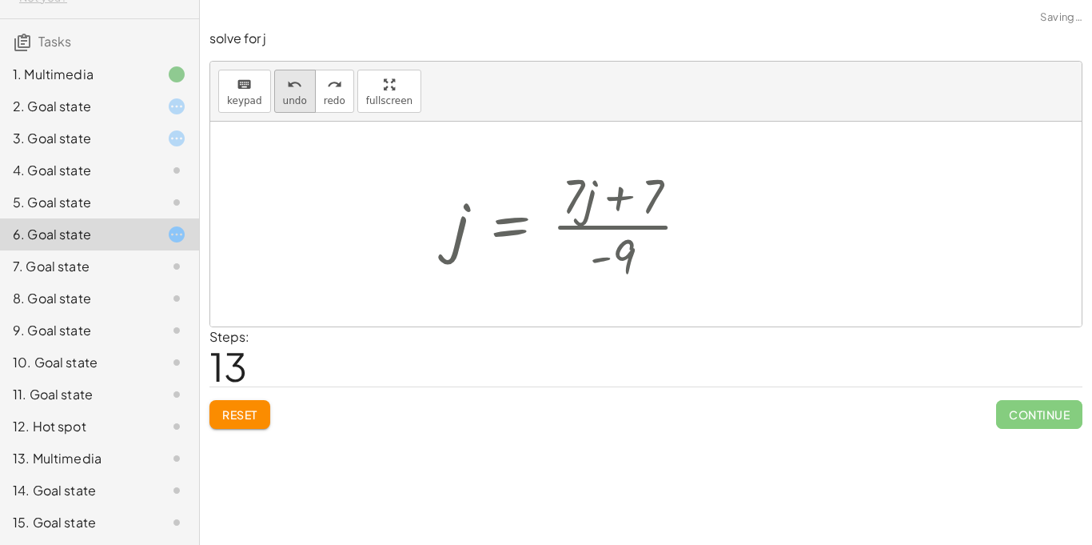
click at [295, 86] on icon "undo" at bounding box center [294, 84] width 15 height 19
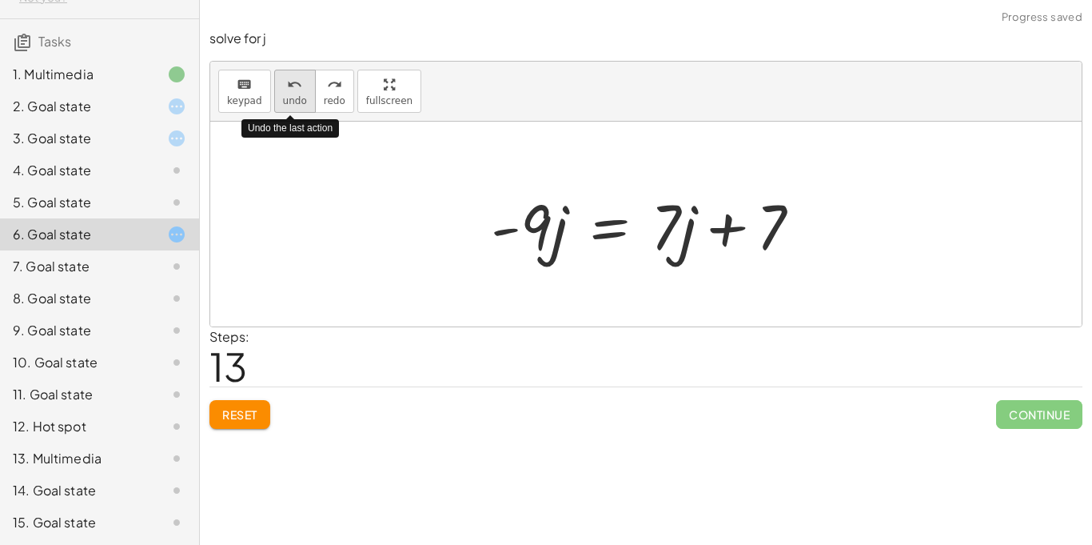
click at [295, 86] on icon "undo" at bounding box center [294, 84] width 15 height 19
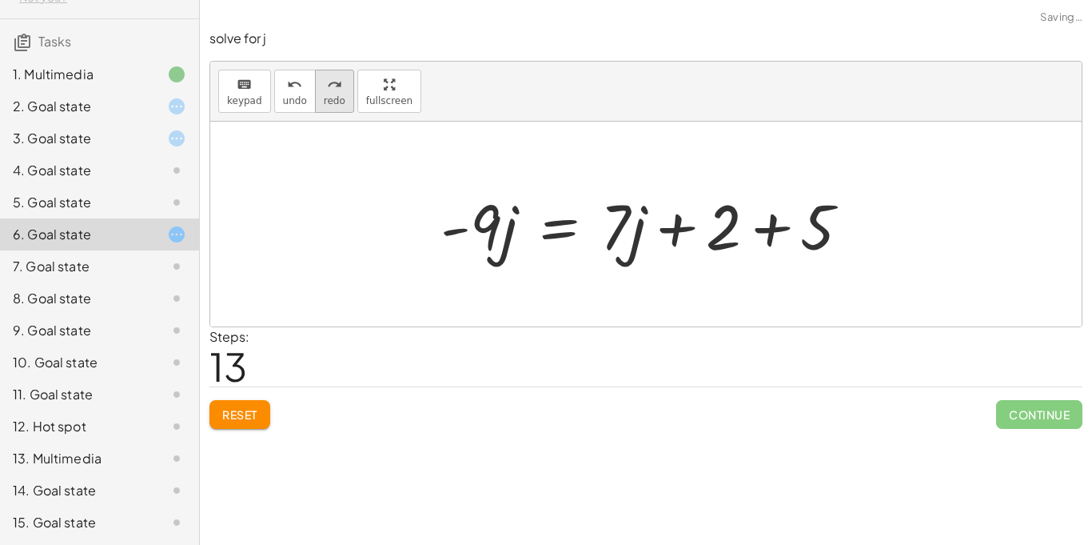
click at [333, 82] on icon "redo" at bounding box center [334, 84] width 15 height 19
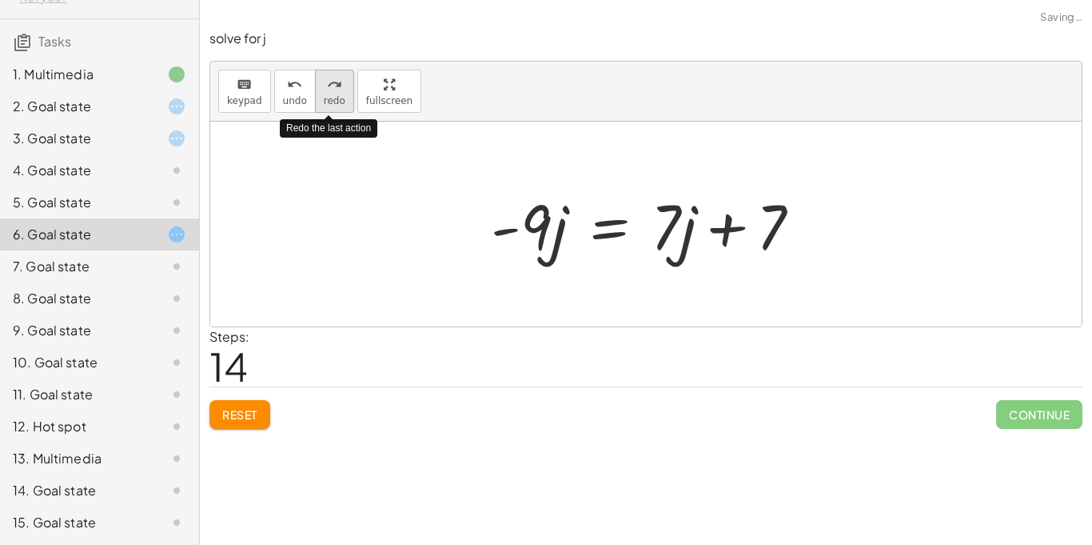
click at [333, 82] on icon "redo" at bounding box center [334, 84] width 15 height 19
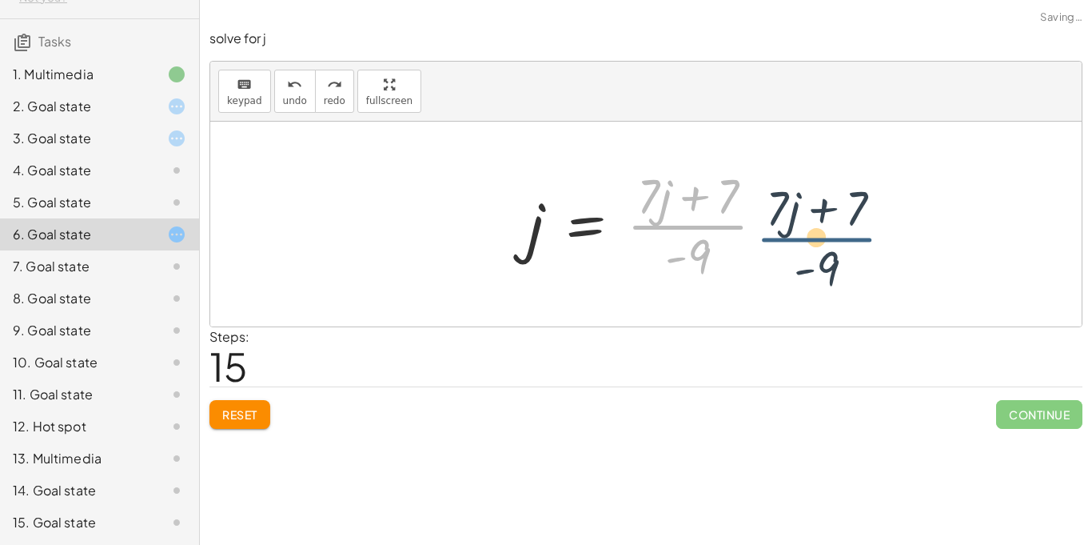
drag, startPoint x: 697, startPoint y: 225, endPoint x: 839, endPoint y: 234, distance: 141.9
click at [839, 234] on div "+ 4 − · 7 · j − 9 − · 2 · j = + · 5 · j + 2 + · 2 · j + 4 − 9 − · 9 · j = + · 5…" at bounding box center [646, 224] width 872 height 205
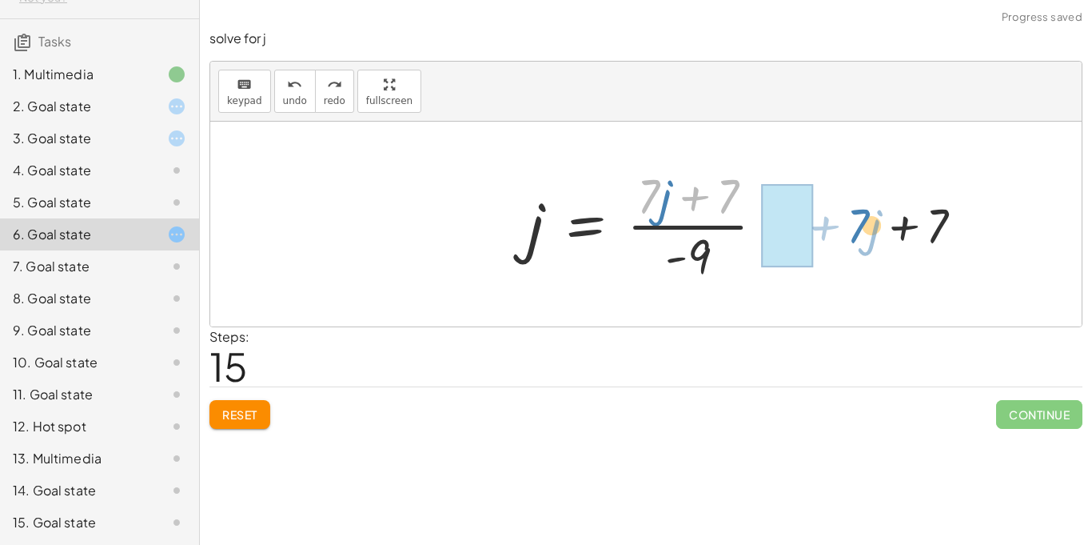
drag, startPoint x: 642, startPoint y: 195, endPoint x: 852, endPoint y: 225, distance: 211.6
click at [852, 225] on div "+ 4 − · 7 · j − 9 − · 2 · j = + · 5 · j + 2 + · 2 · j + 4 − 9 − · 9 · j = + · 5…" at bounding box center [646, 224] width 872 height 205
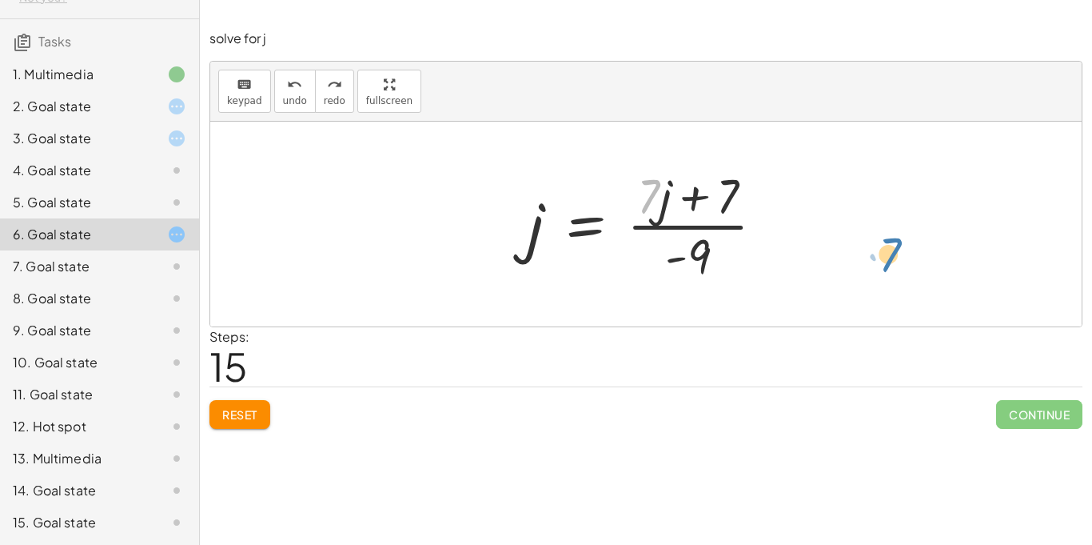
drag, startPoint x: 653, startPoint y: 190, endPoint x: 891, endPoint y: 246, distance: 244.8
click at [891, 246] on div at bounding box center [646, 224] width 872 height 205
drag, startPoint x: 709, startPoint y: 251, endPoint x: 815, endPoint y: 204, distance: 115.6
click at [815, 204] on div "+ 4 − · 7 · j − 9 − · 2 · j = + · 5 · j + 2 + · 2 · j + 4 − 9 − · 9 · j = + · 5…" at bounding box center [646, 224] width 872 height 205
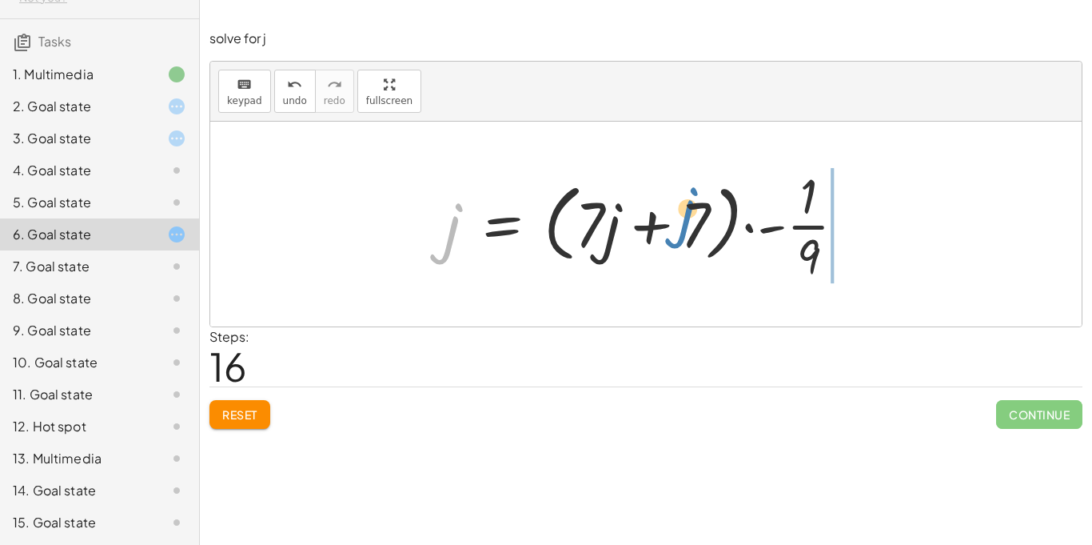
drag, startPoint x: 436, startPoint y: 234, endPoint x: 671, endPoint y: 218, distance: 235.6
click at [671, 218] on div at bounding box center [652, 223] width 430 height 123
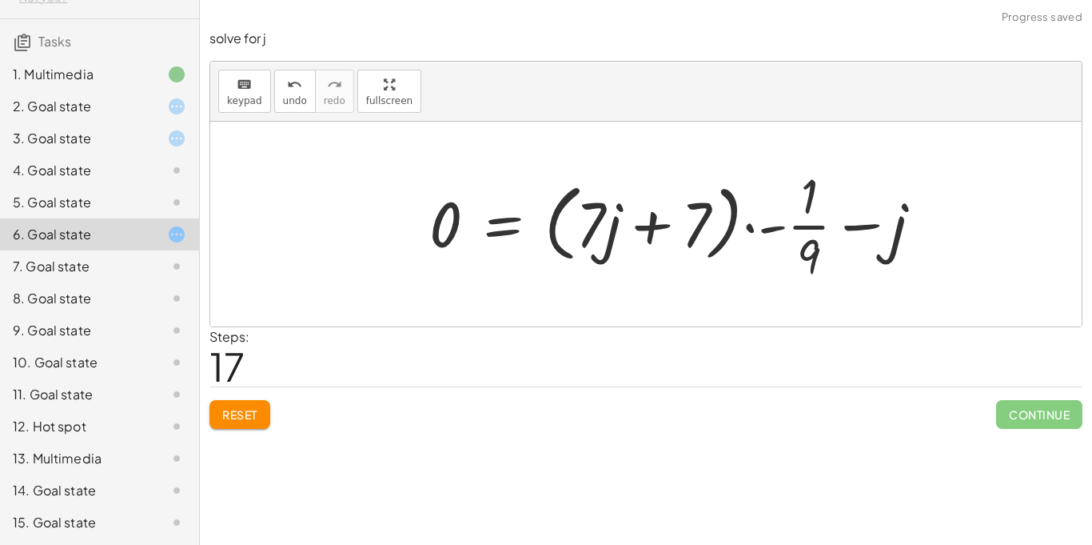
click at [873, 231] on div at bounding box center [682, 223] width 522 height 123
click at [809, 226] on div at bounding box center [682, 223] width 522 height 123
click at [768, 232] on div at bounding box center [682, 223] width 522 height 123
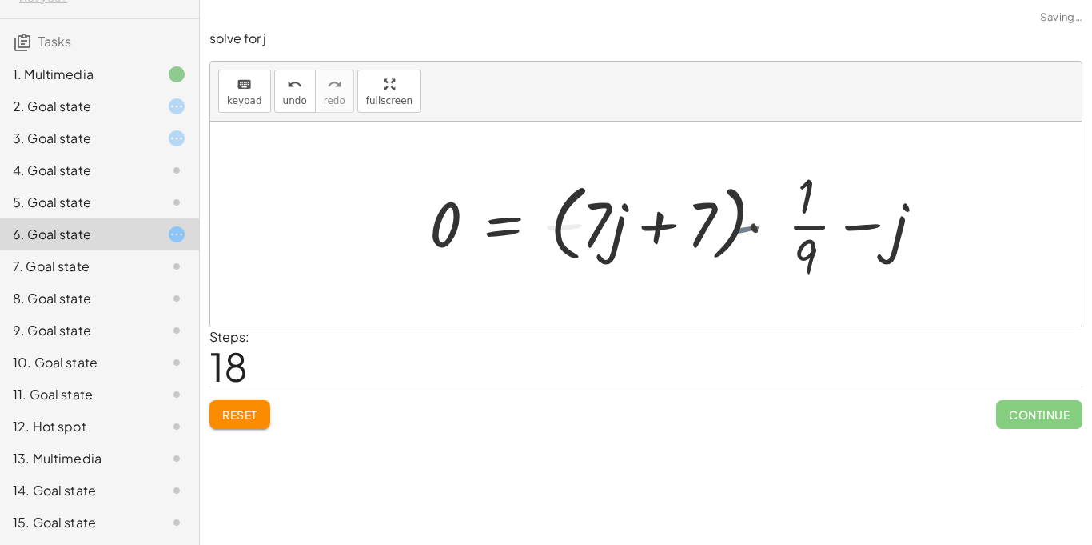
click at [749, 234] on div at bounding box center [684, 223] width 526 height 123
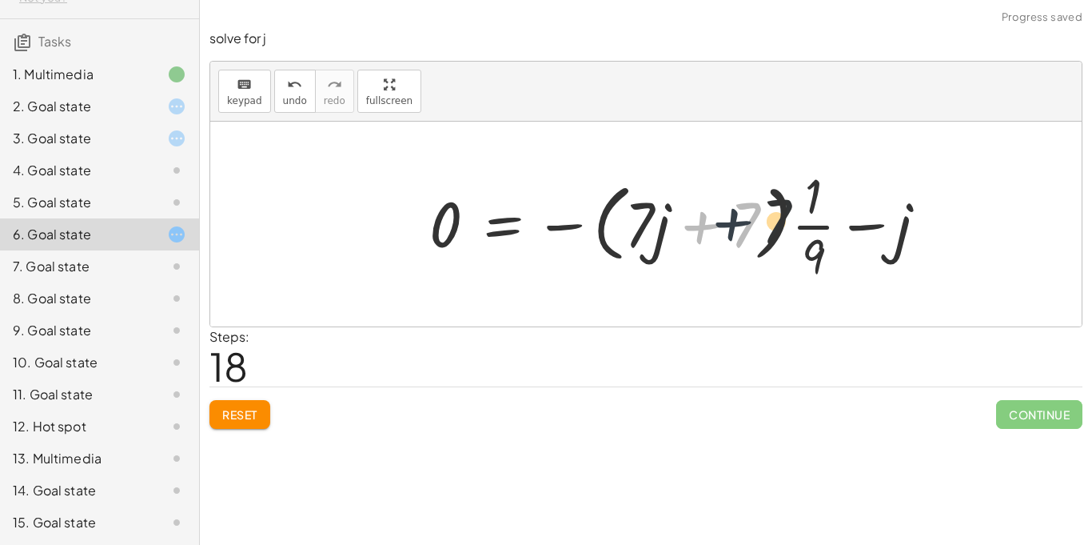
drag, startPoint x: 699, startPoint y: 239, endPoint x: 733, endPoint y: 236, distance: 34.5
click at [733, 236] on div at bounding box center [684, 223] width 526 height 123
click at [552, 224] on div at bounding box center [684, 223] width 526 height 123
click at [564, 230] on div at bounding box center [684, 223] width 526 height 123
click at [816, 226] on div at bounding box center [684, 223] width 526 height 123
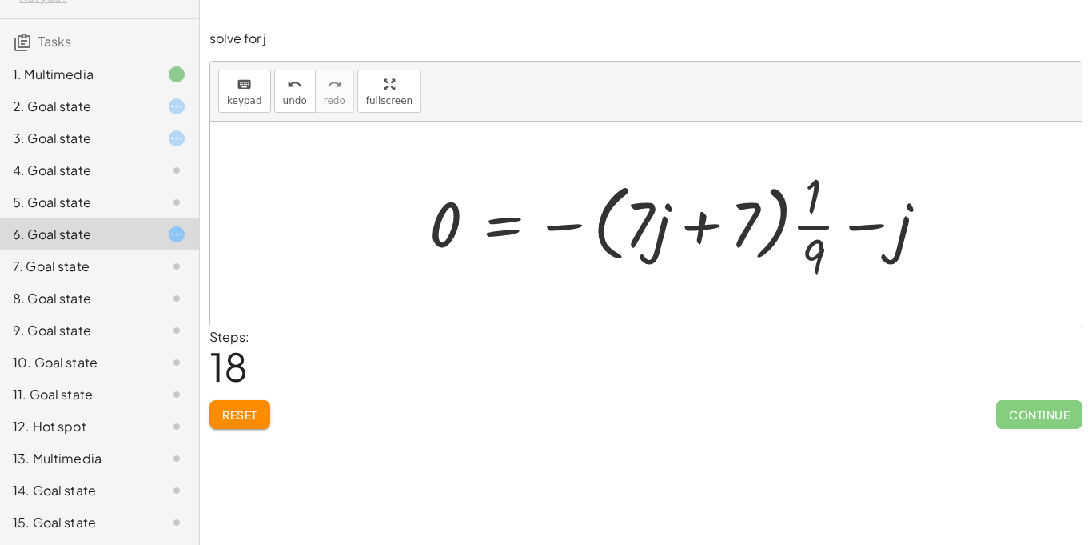
click at [876, 219] on div at bounding box center [684, 223] width 526 height 123
drag, startPoint x: 810, startPoint y: 244, endPoint x: 922, endPoint y: 234, distance: 112.4
click at [922, 234] on div at bounding box center [684, 223] width 526 height 123
click at [301, 102] on span "undo" at bounding box center [295, 100] width 24 height 11
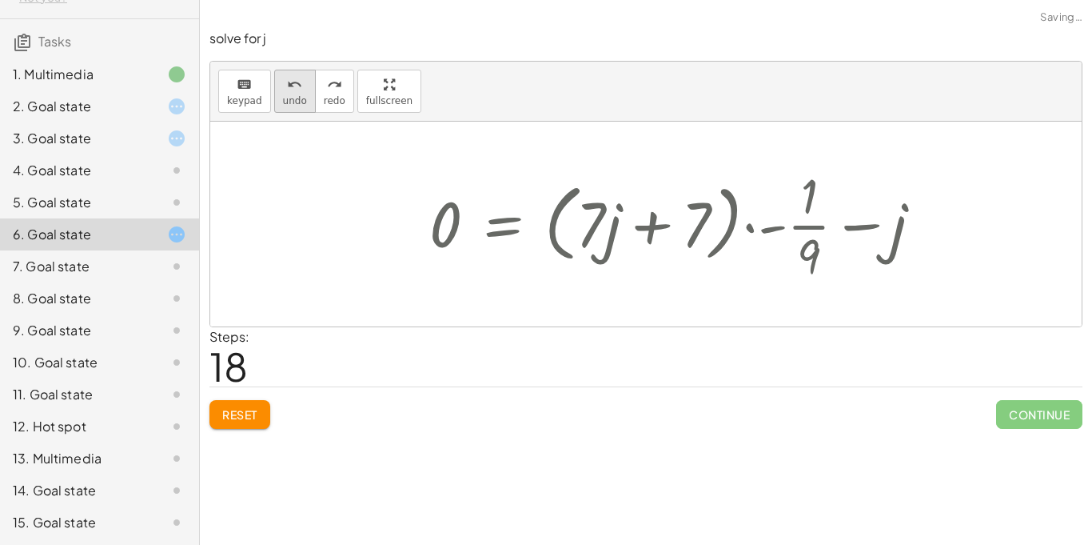
click at [301, 102] on span "undo" at bounding box center [295, 100] width 24 height 11
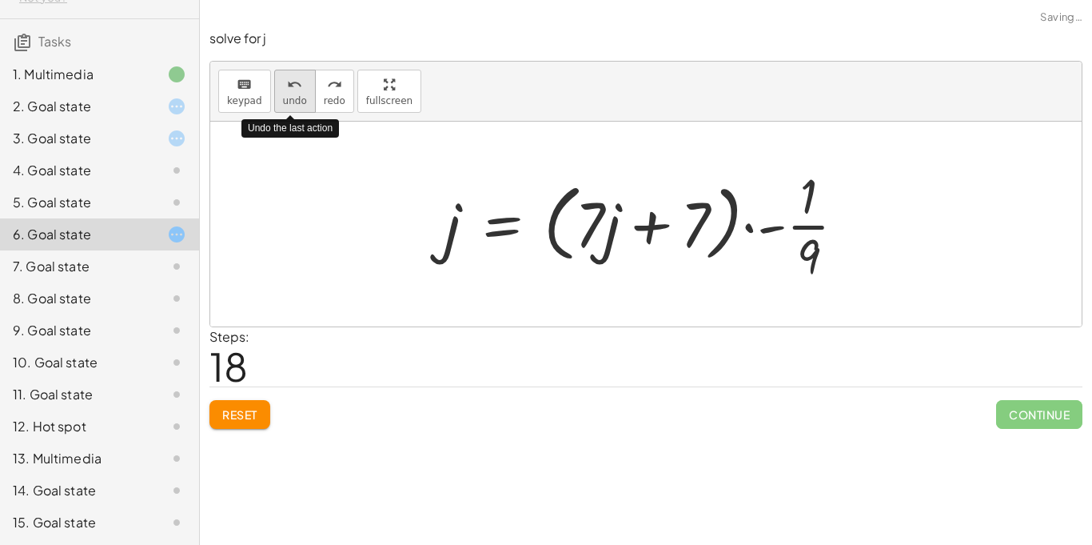
click at [301, 102] on span "undo" at bounding box center [295, 100] width 24 height 11
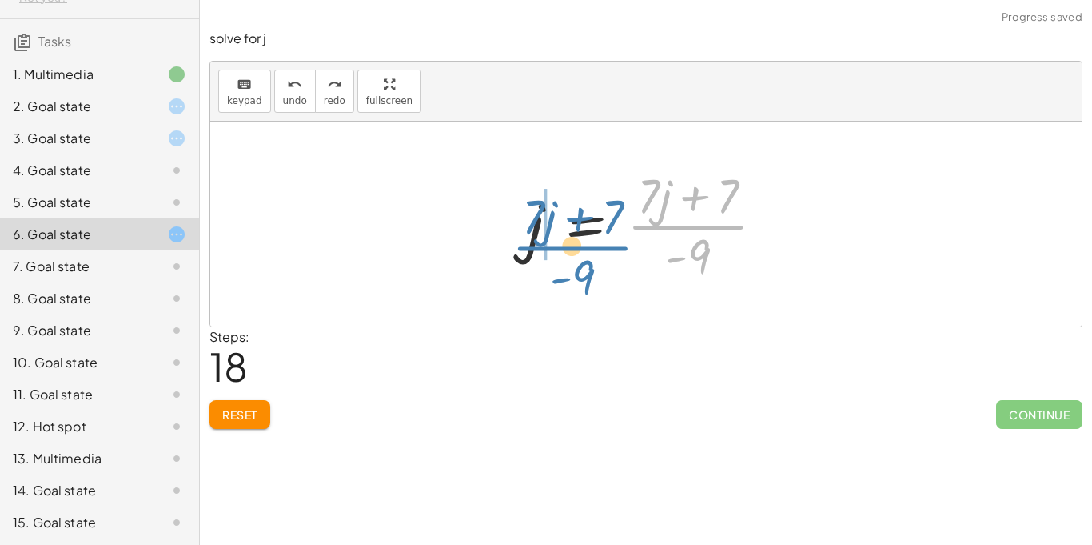
drag, startPoint x: 693, startPoint y: 230, endPoint x: 565, endPoint y: 251, distance: 128.8
click at [565, 251] on div at bounding box center [652, 223] width 265 height 123
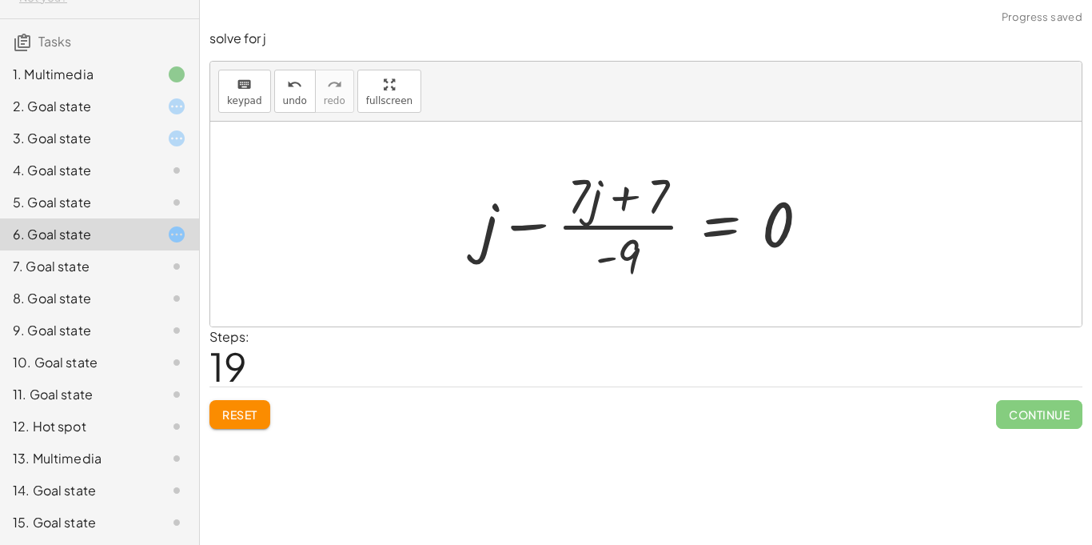
click at [464, 230] on div "+ 4 − · 7 · j − 9 − · 2 · j = + · 5 · j + 2 + · 2 · j + 4 − 9 − · 9 · j = + · 5…" at bounding box center [645, 223] width 377 height 131
click at [661, 228] on div at bounding box center [651, 223] width 357 height 123
drag, startPoint x: 635, startPoint y: 247, endPoint x: 813, endPoint y: 219, distance: 180.5
click at [813, 219] on div at bounding box center [651, 223] width 357 height 123
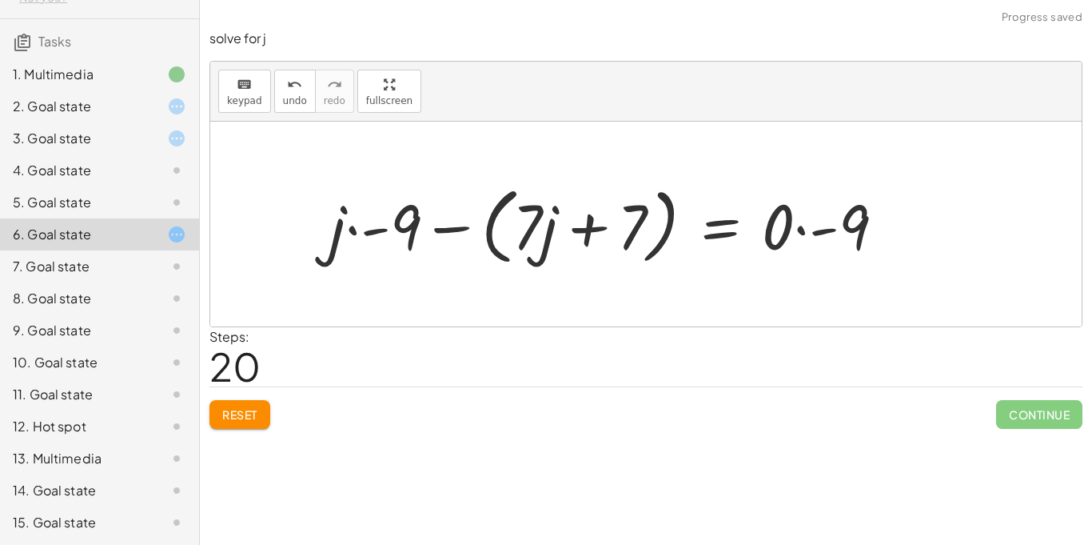
click at [365, 236] on div at bounding box center [613, 224] width 585 height 92
click at [444, 226] on div at bounding box center [600, 224] width 589 height 92
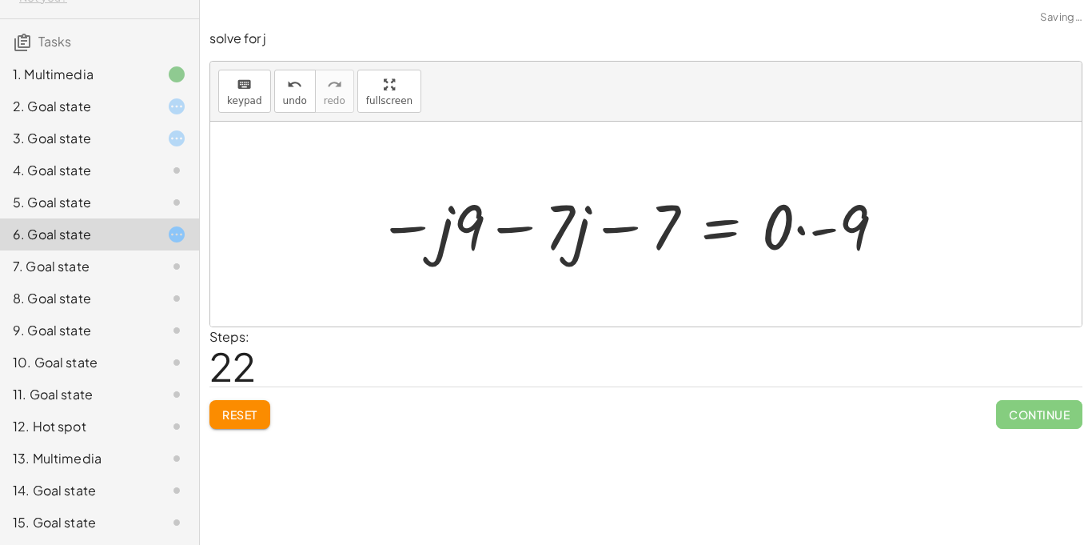
click at [411, 233] on div at bounding box center [632, 224] width 526 height 82
click at [519, 232] on div at bounding box center [632, 224] width 526 height 82
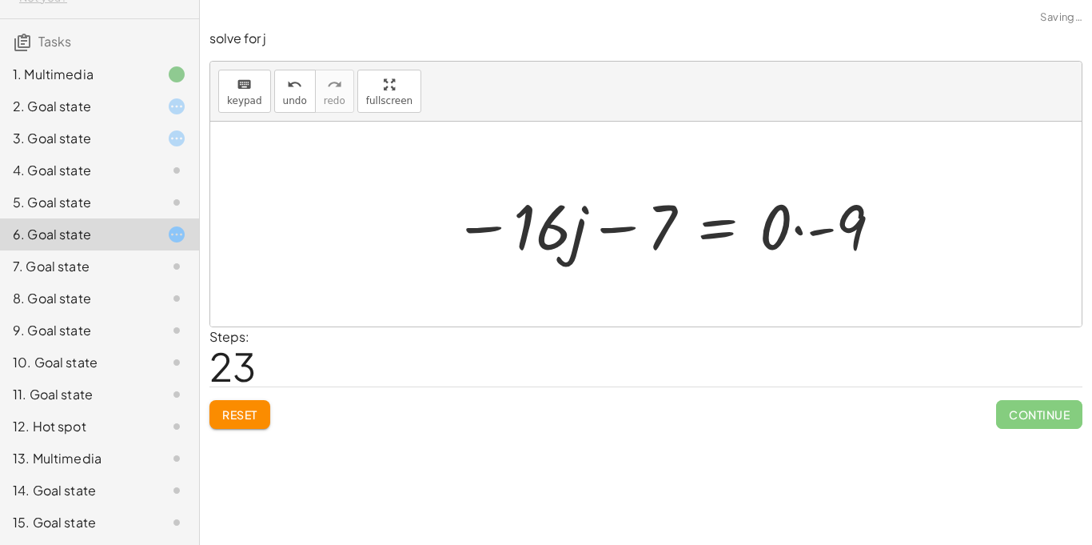
click at [628, 234] on div at bounding box center [668, 224] width 447 height 82
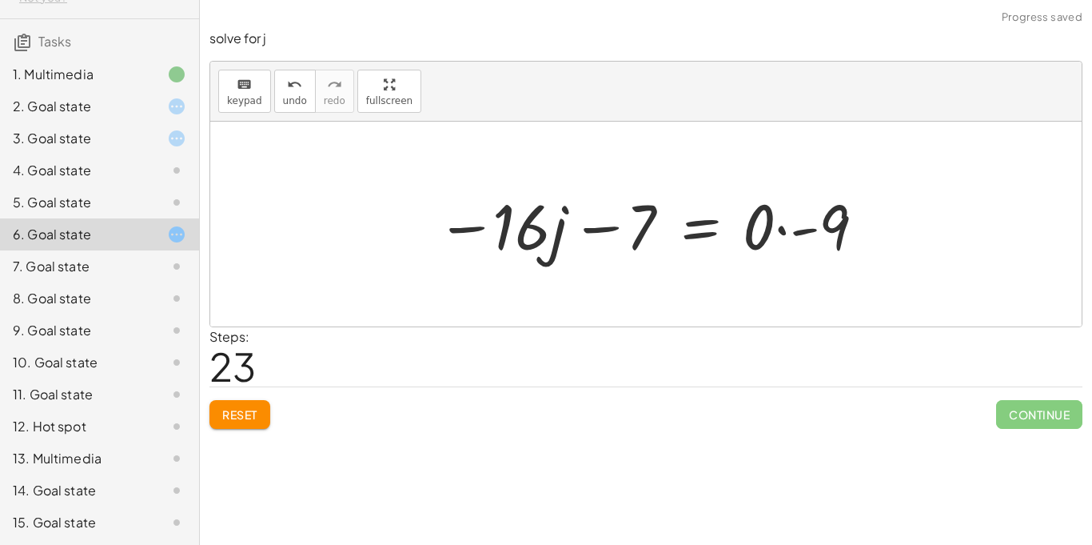
click at [605, 228] on div at bounding box center [652, 224] width 447 height 82
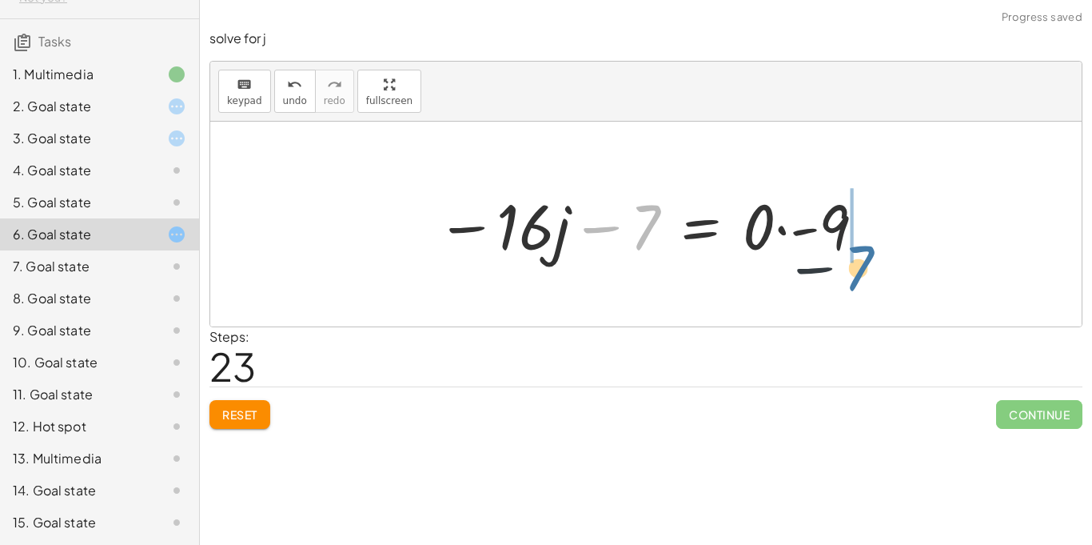
drag, startPoint x: 636, startPoint y: 234, endPoint x: 915, endPoint y: 256, distance: 279.9
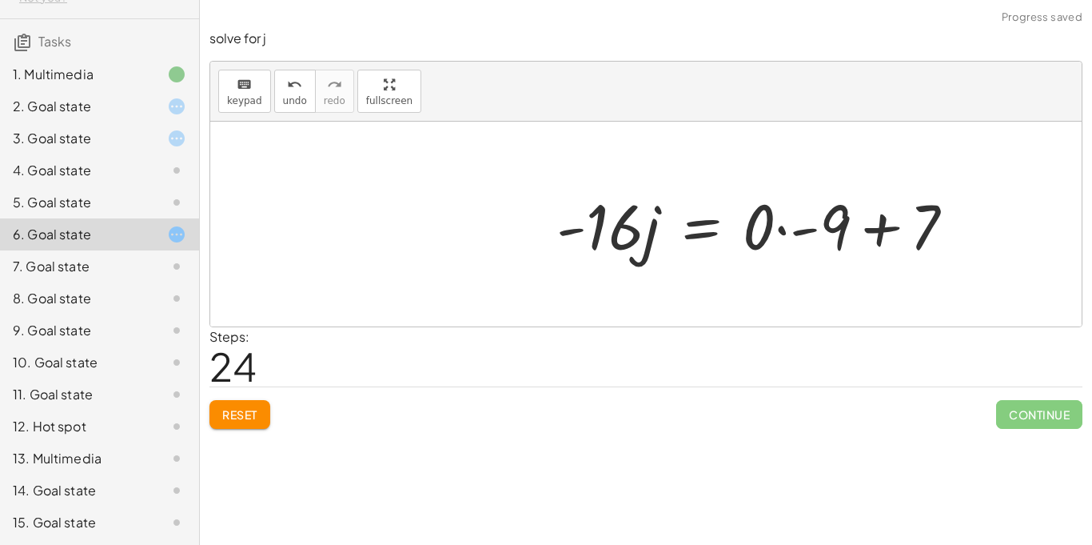
click at [808, 232] on div at bounding box center [762, 224] width 427 height 82
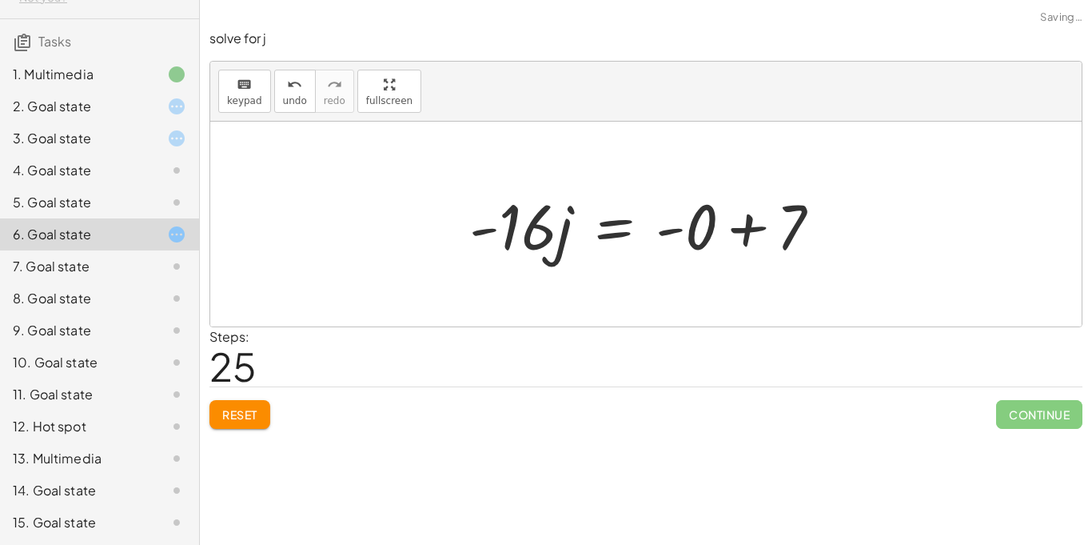
click at [757, 232] on div at bounding box center [651, 224] width 381 height 82
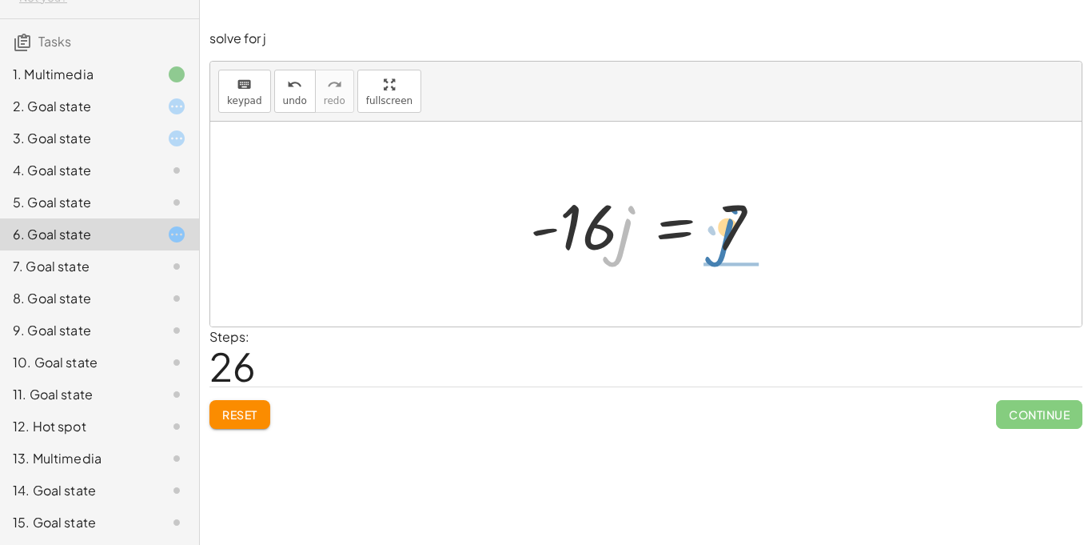
drag, startPoint x: 625, startPoint y: 234, endPoint x: 728, endPoint y: 234, distance: 103.2
click at [728, 234] on div at bounding box center [652, 224] width 260 height 82
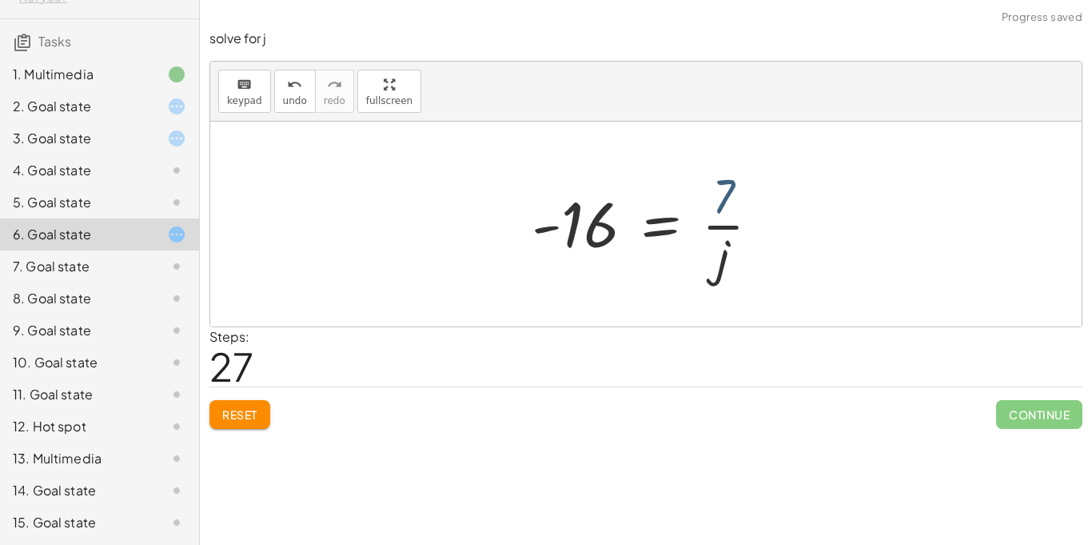
drag, startPoint x: 741, startPoint y: 199, endPoint x: 724, endPoint y: 201, distance: 17.7
click at [724, 201] on div at bounding box center [652, 223] width 257 height 123
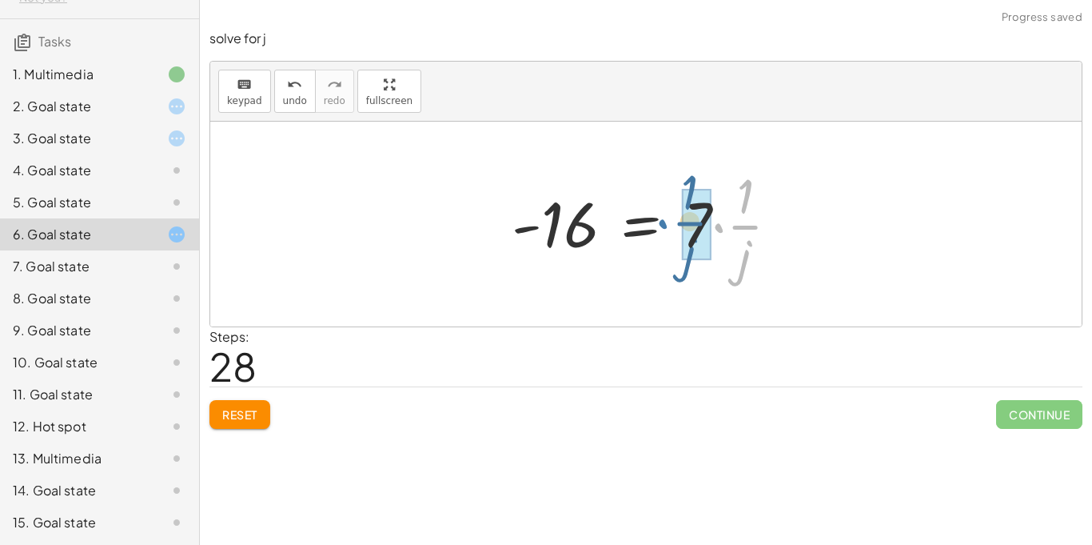
click at [721, 233] on div at bounding box center [652, 223] width 296 height 123
drag, startPoint x: 712, startPoint y: 226, endPoint x: 699, endPoint y: 227, distance: 12.8
click at [699, 227] on div at bounding box center [652, 223] width 296 height 123
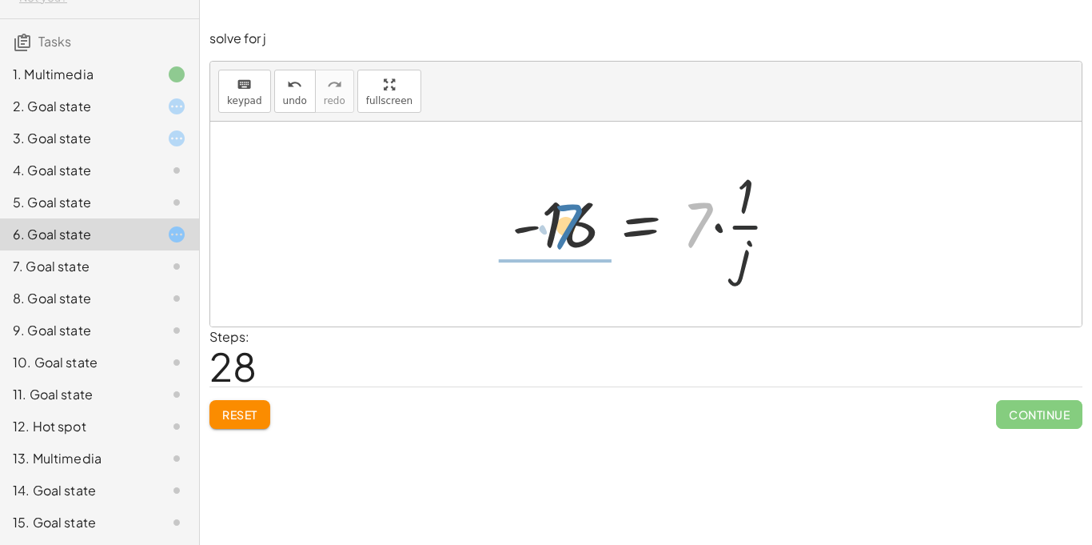
drag, startPoint x: 697, startPoint y: 227, endPoint x: 560, endPoint y: 227, distance: 137.5
click at [560, 227] on div at bounding box center [652, 223] width 296 height 123
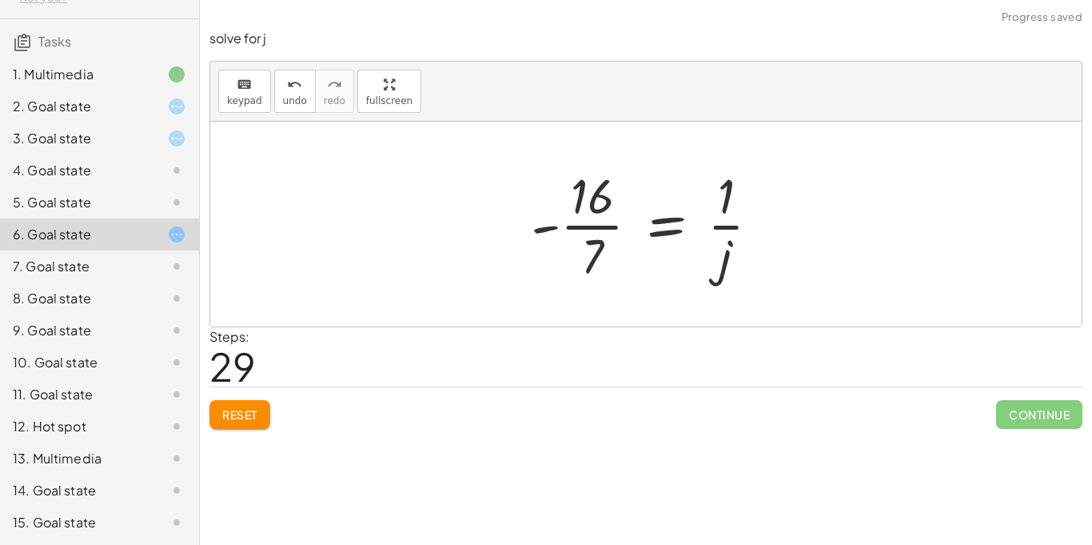
click at [565, 235] on div at bounding box center [651, 223] width 257 height 123
click at [581, 225] on div at bounding box center [651, 223] width 257 height 123
drag, startPoint x: 544, startPoint y: 229, endPoint x: 779, endPoint y: 217, distance: 235.4
click at [779, 217] on div at bounding box center [651, 223] width 257 height 123
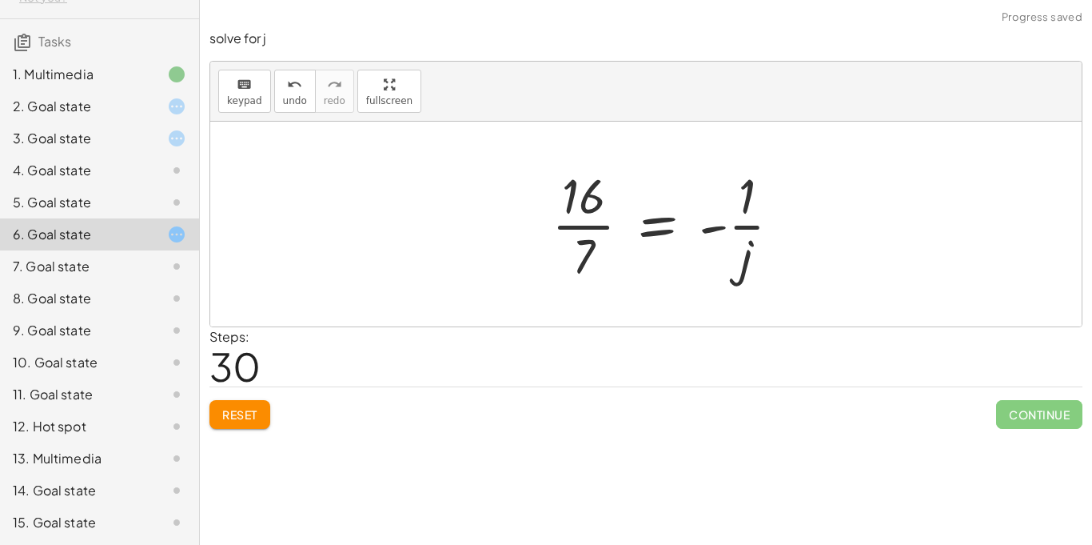
click at [618, 227] on div at bounding box center [672, 223] width 257 height 123
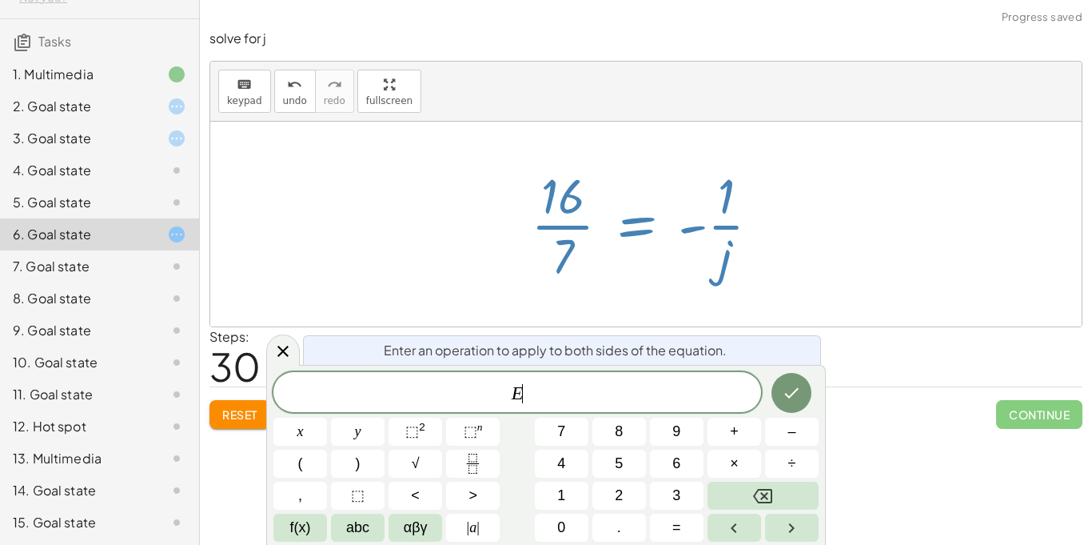
scroll to position [2, 0]
click at [581, 229] on div at bounding box center [651, 223] width 257 height 123
click at [477, 247] on div at bounding box center [646, 224] width 872 height 205
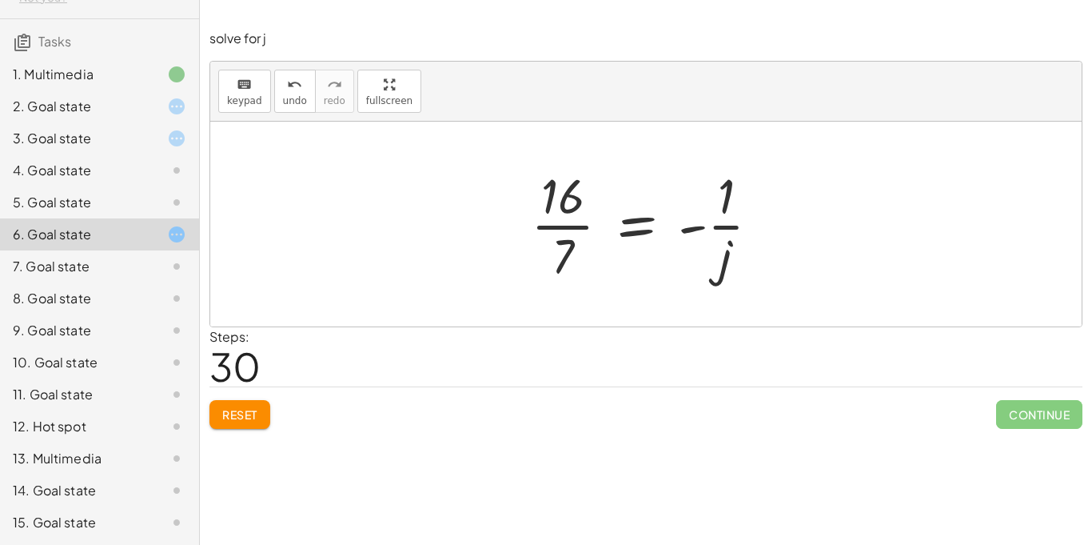
click at [561, 230] on div at bounding box center [651, 223] width 257 height 123
click at [561, 227] on div at bounding box center [651, 223] width 257 height 123
drag, startPoint x: 563, startPoint y: 242, endPoint x: 606, endPoint y: 181, distance: 74.6
click at [606, 181] on div at bounding box center [651, 223] width 257 height 123
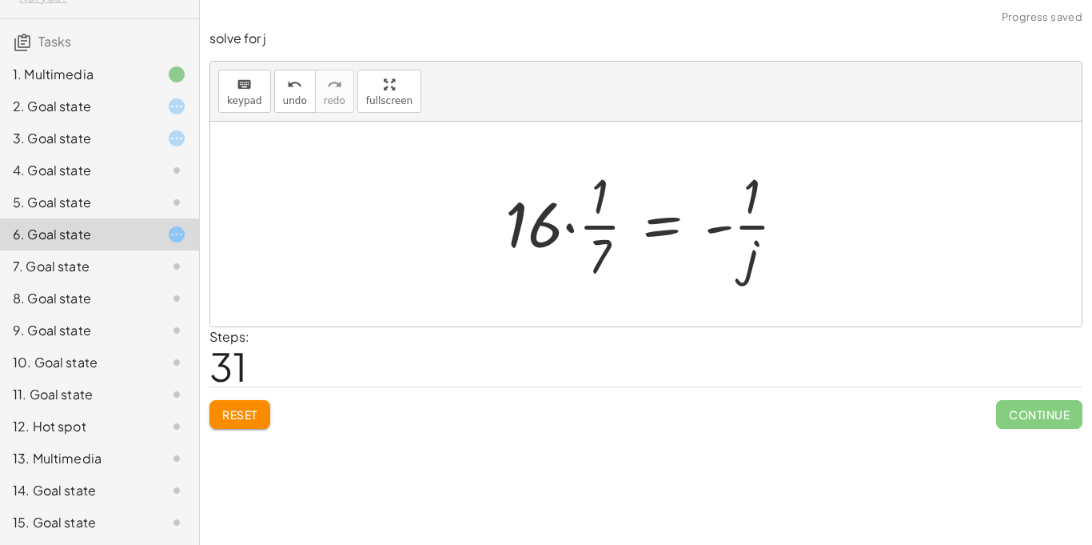
click at [567, 227] on div at bounding box center [651, 223] width 309 height 123
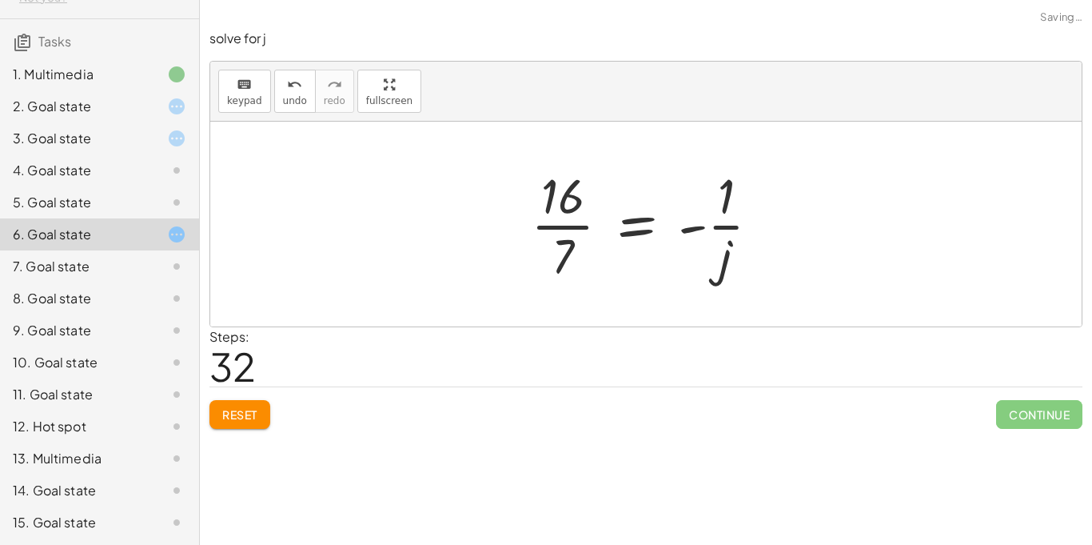
click at [601, 198] on div at bounding box center [651, 223] width 257 height 123
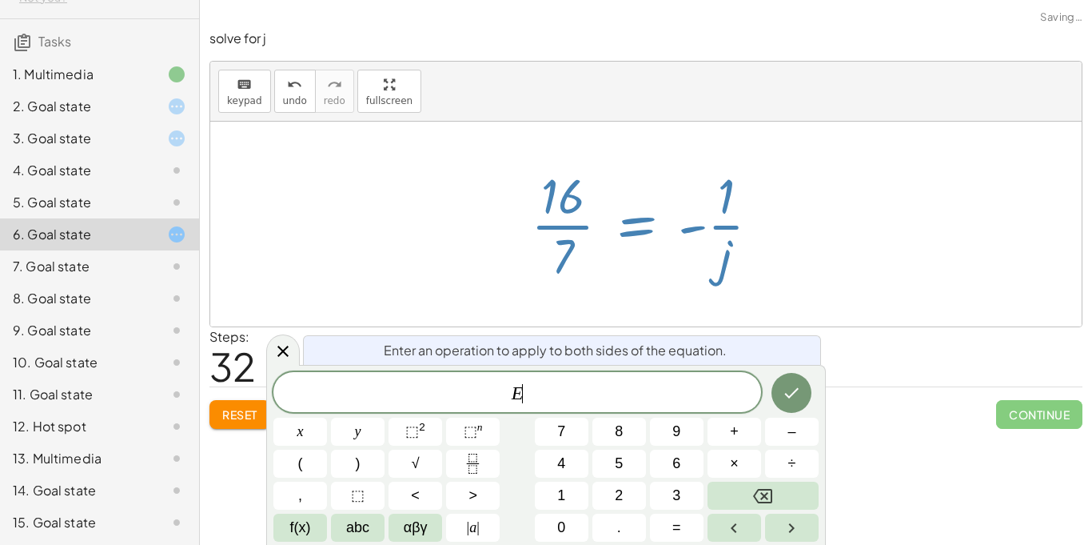
scroll to position [2, 0]
click at [908, 352] on div "Steps: 32" at bounding box center [646, 356] width 873 height 59
click at [819, 324] on div at bounding box center [646, 224] width 872 height 205
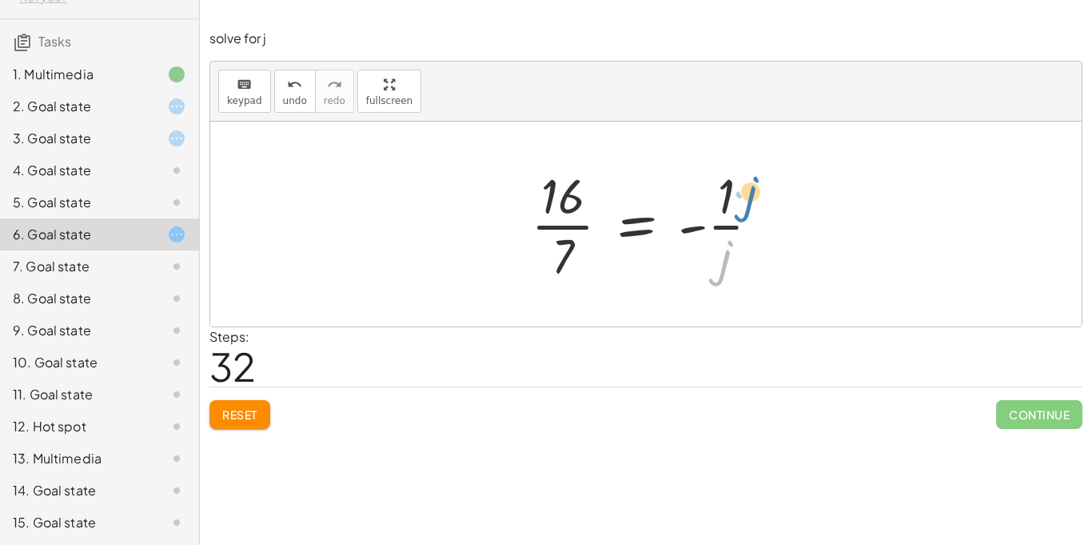
drag, startPoint x: 736, startPoint y: 264, endPoint x: 767, endPoint y: 194, distance: 76.7
click at [767, 194] on div at bounding box center [651, 223] width 257 height 123
drag, startPoint x: 724, startPoint y: 261, endPoint x: 731, endPoint y: 206, distance: 55.6
click at [731, 206] on div at bounding box center [651, 223] width 257 height 123
drag, startPoint x: 726, startPoint y: 198, endPoint x: 812, endPoint y: 219, distance: 88.1
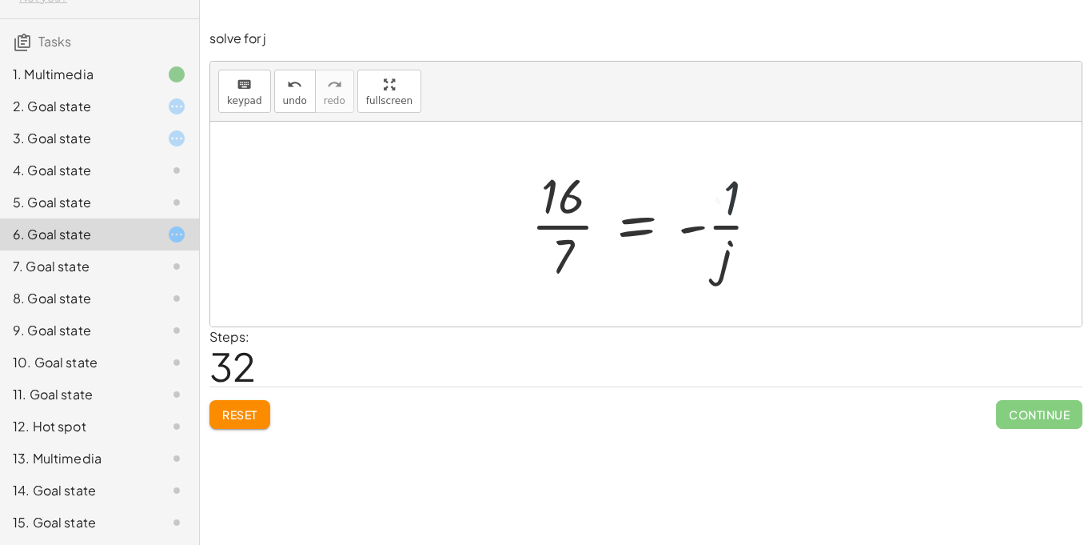
click at [735, 228] on div at bounding box center [651, 223] width 257 height 123
click at [697, 230] on div at bounding box center [651, 223] width 257 height 123
click at [692, 233] on div at bounding box center [651, 223] width 257 height 123
drag, startPoint x: 573, startPoint y: 206, endPoint x: 490, endPoint y: 227, distance: 85.0
click at [490, 227] on div "+ 4 − · 7 · j − 9 − · 2 · j = + · 5 · j + 2 + · 2 · j + 4 − 9 − · 9 · j = + · 5…" at bounding box center [646, 224] width 872 height 205
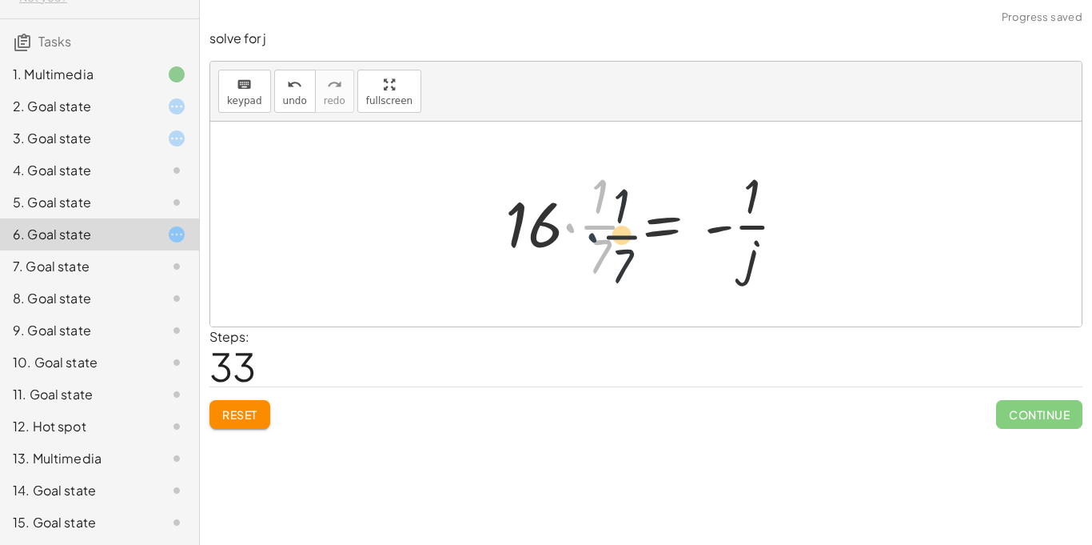
drag, startPoint x: 575, startPoint y: 252, endPoint x: 601, endPoint y: 258, distance: 27.2
click at [601, 258] on div at bounding box center [651, 223] width 309 height 123
click at [278, 98] on button "undo undo" at bounding box center [295, 91] width 42 height 43
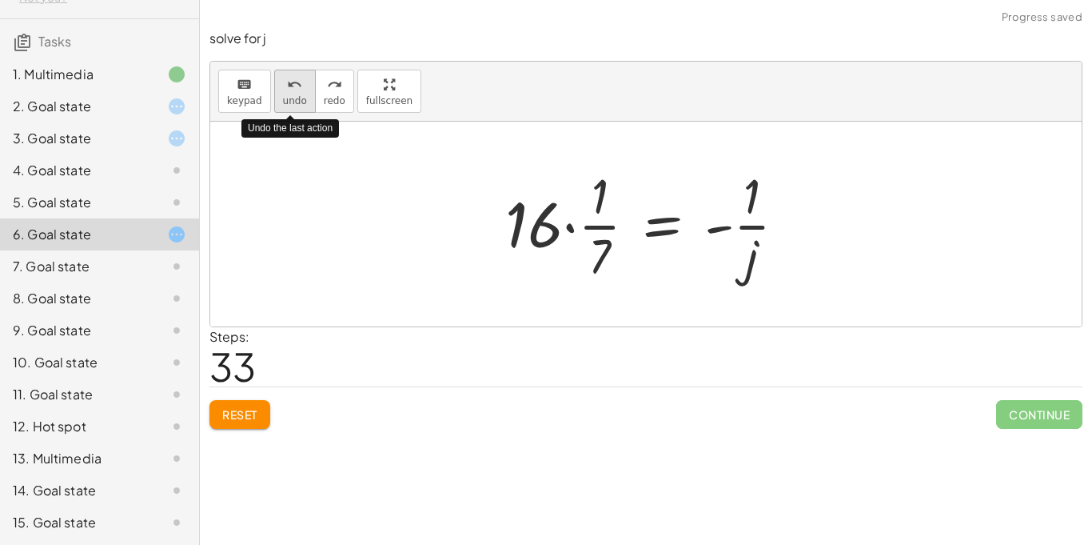
click at [278, 98] on button "undo undo" at bounding box center [295, 91] width 42 height 43
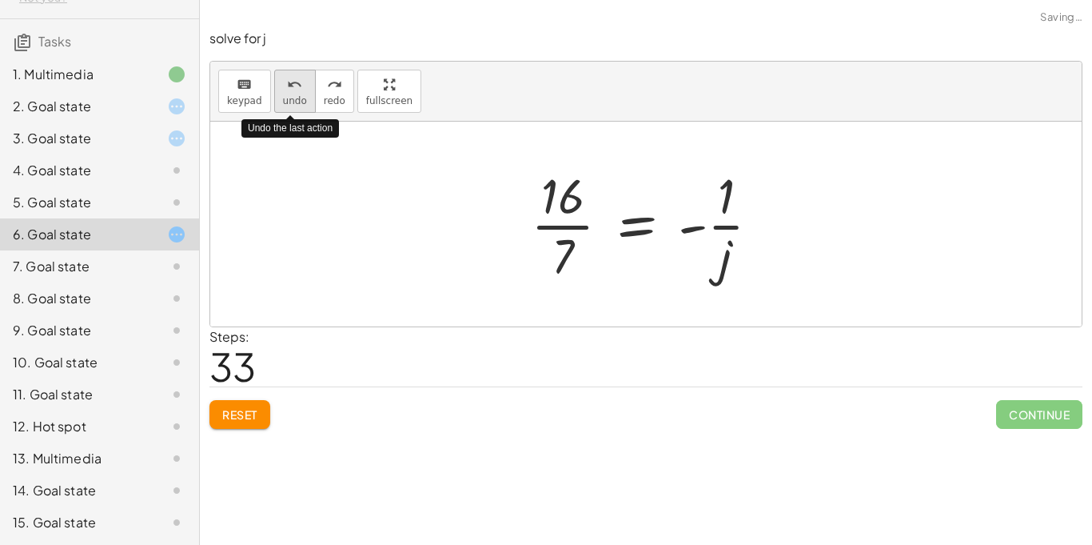
click at [278, 98] on button "undo undo" at bounding box center [295, 91] width 42 height 43
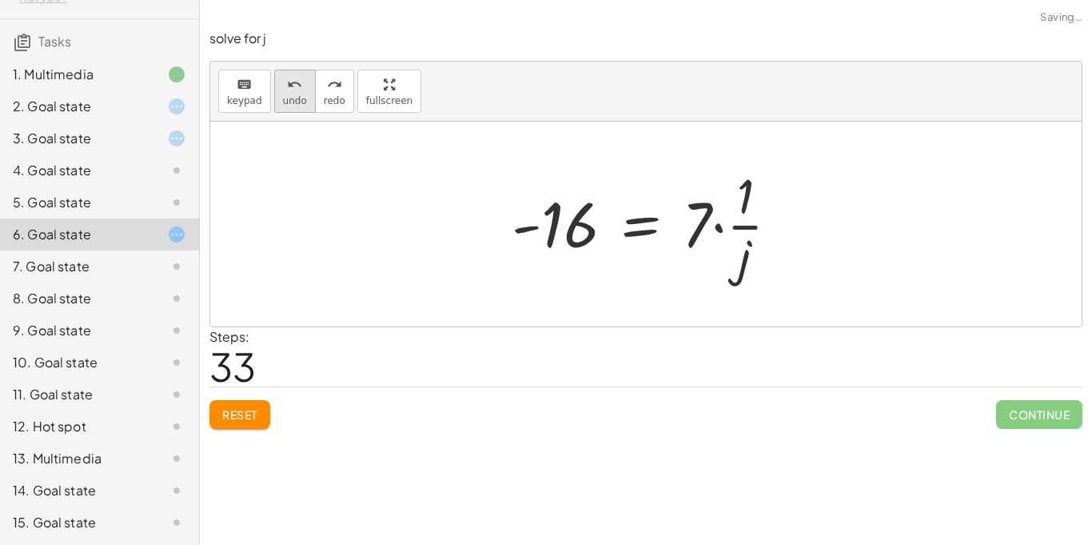
click at [296, 100] on span "undo" at bounding box center [295, 100] width 24 height 11
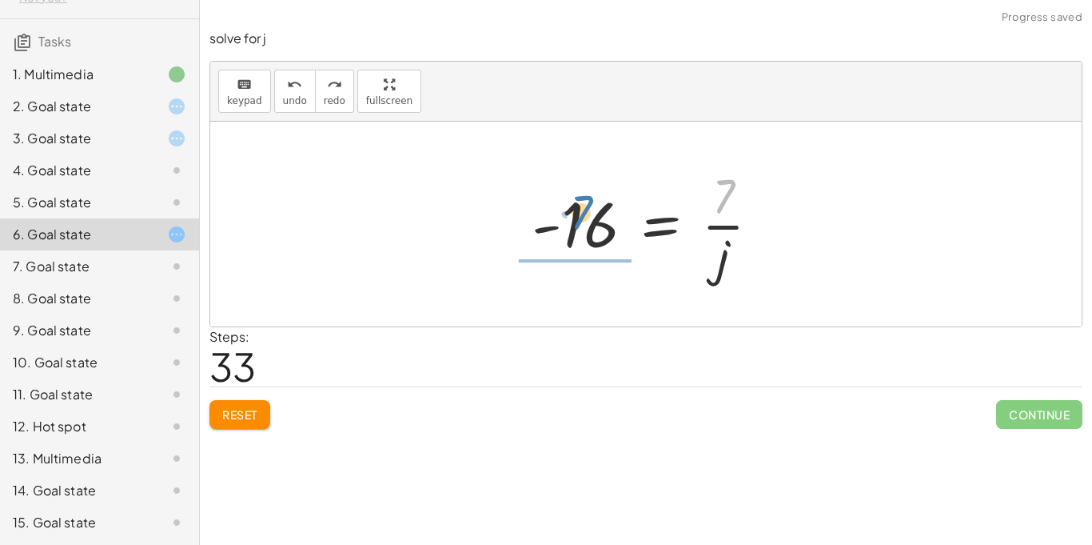
drag, startPoint x: 727, startPoint y: 201, endPoint x: 582, endPoint y: 218, distance: 145.8
click at [582, 218] on div at bounding box center [652, 223] width 257 height 123
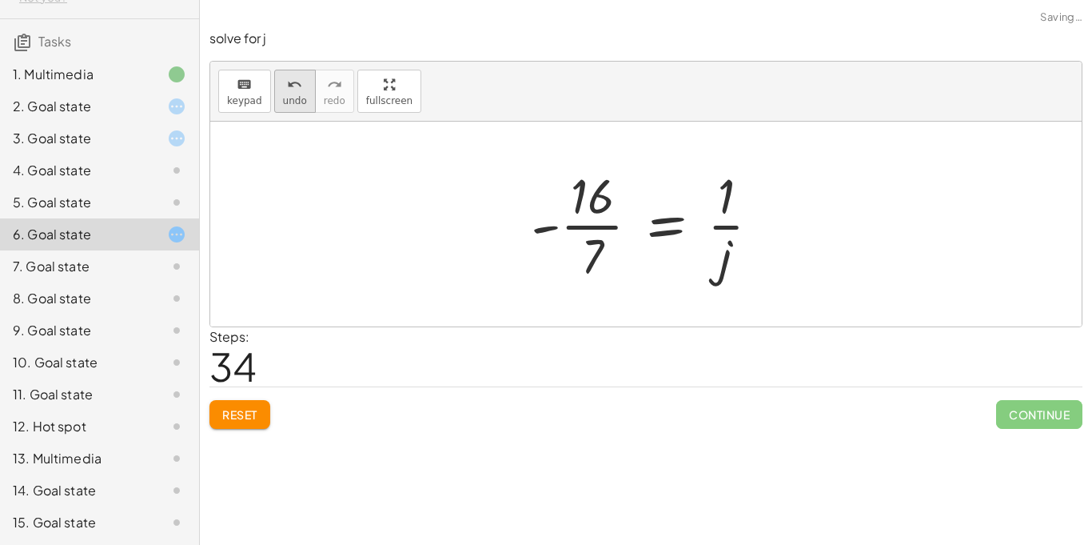
click at [289, 82] on icon "undo" at bounding box center [294, 84] width 15 height 19
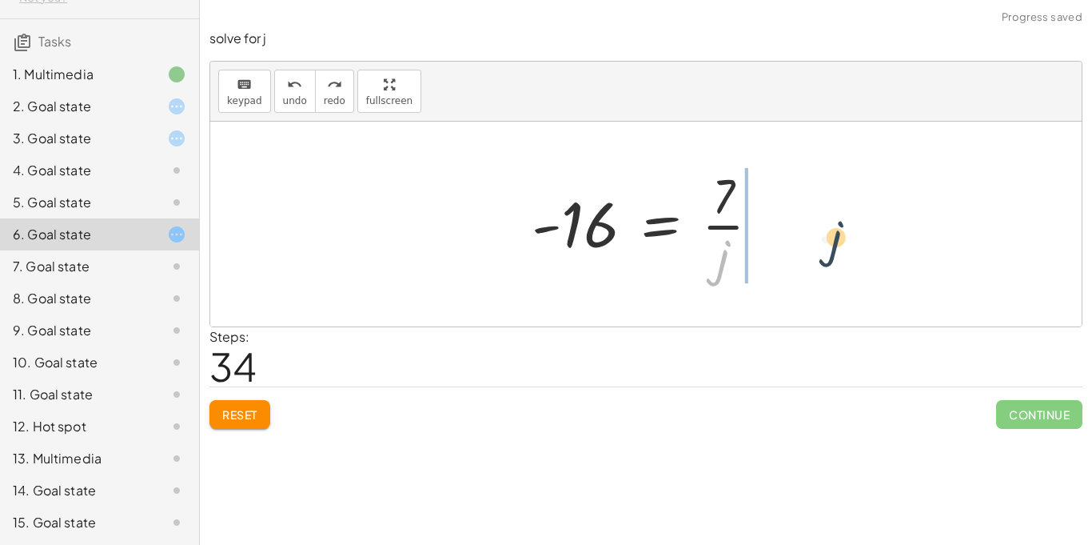
drag, startPoint x: 722, startPoint y: 266, endPoint x: 840, endPoint y: 242, distance: 120.1
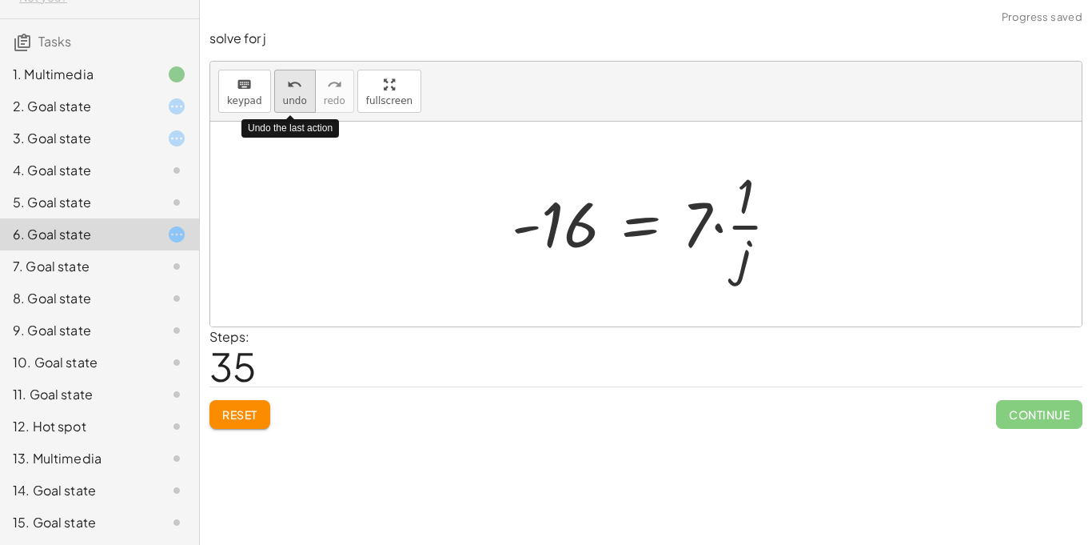
click at [292, 85] on icon "undo" at bounding box center [294, 84] width 15 height 19
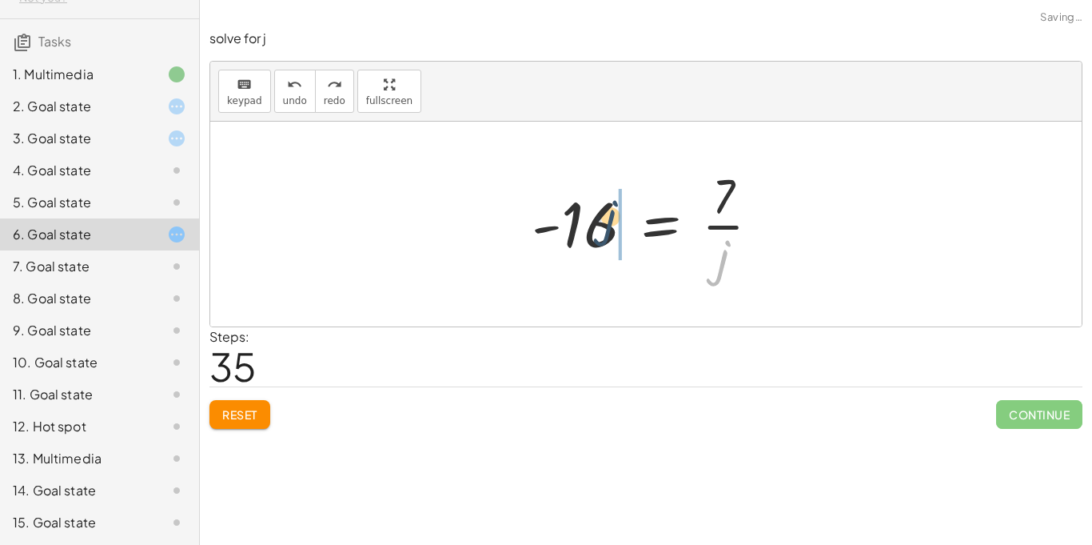
drag, startPoint x: 714, startPoint y: 269, endPoint x: 597, endPoint y: 229, distance: 123.7
click at [597, 229] on div at bounding box center [652, 223] width 257 height 123
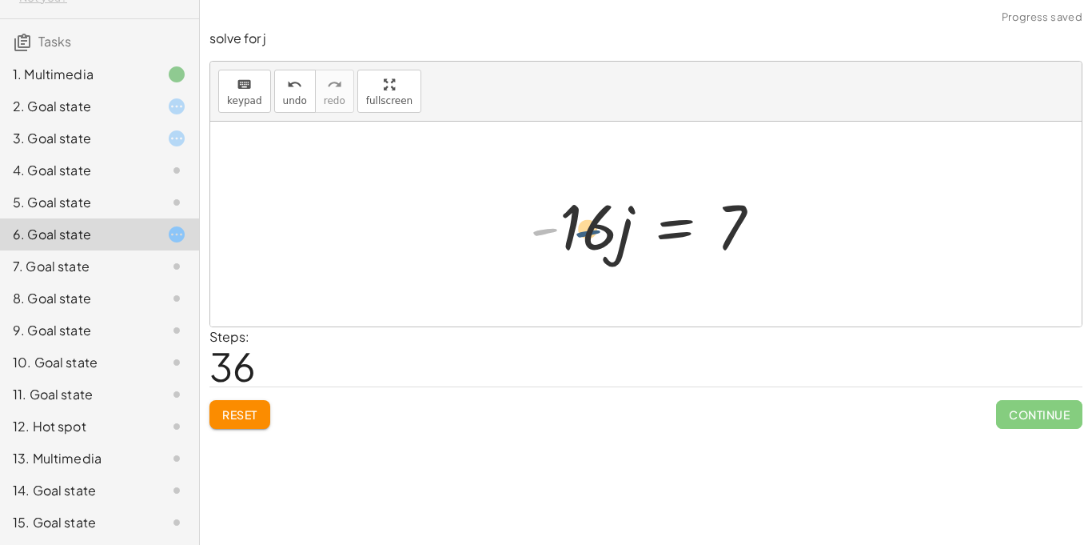
drag, startPoint x: 554, startPoint y: 225, endPoint x: 603, endPoint y: 227, distance: 48.8
click at [603, 227] on div at bounding box center [652, 224] width 260 height 82
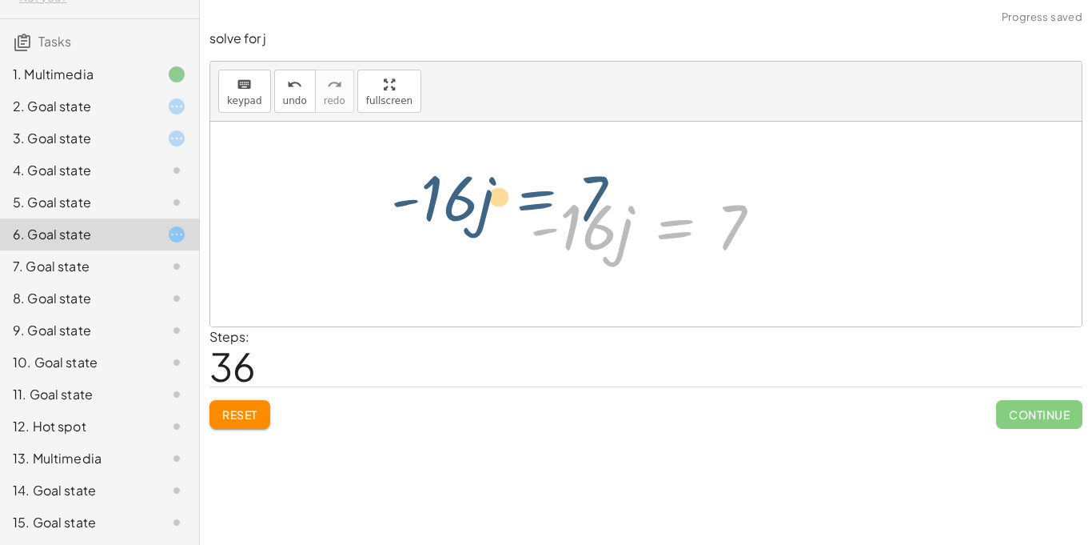
drag, startPoint x: 681, startPoint y: 233, endPoint x: 521, endPoint y: 226, distance: 160.1
click at [522, 226] on div at bounding box center [652, 224] width 260 height 82
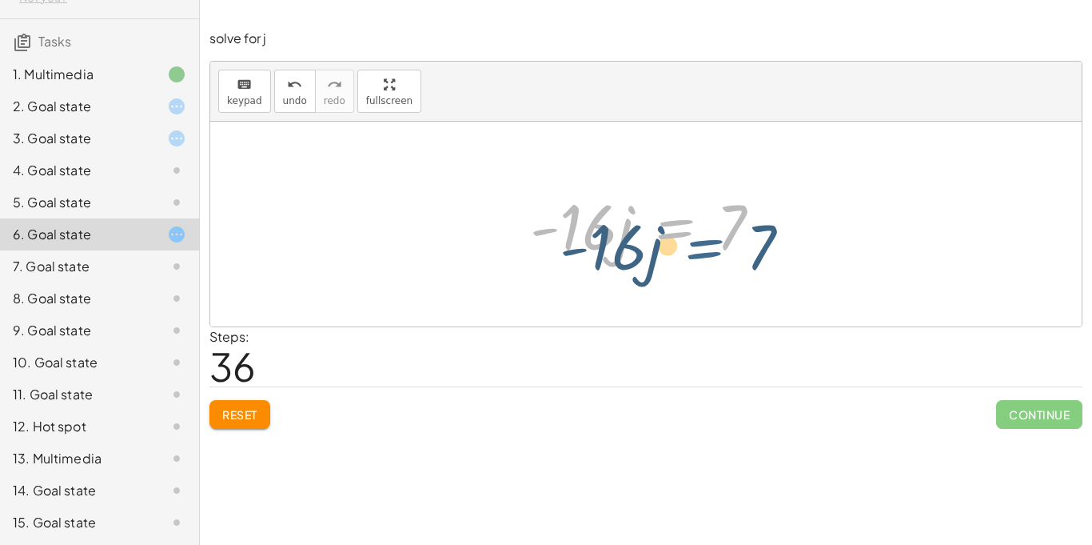
drag, startPoint x: 677, startPoint y: 228, endPoint x: 707, endPoint y: 248, distance: 36.4
click at [707, 248] on div at bounding box center [652, 224] width 260 height 82
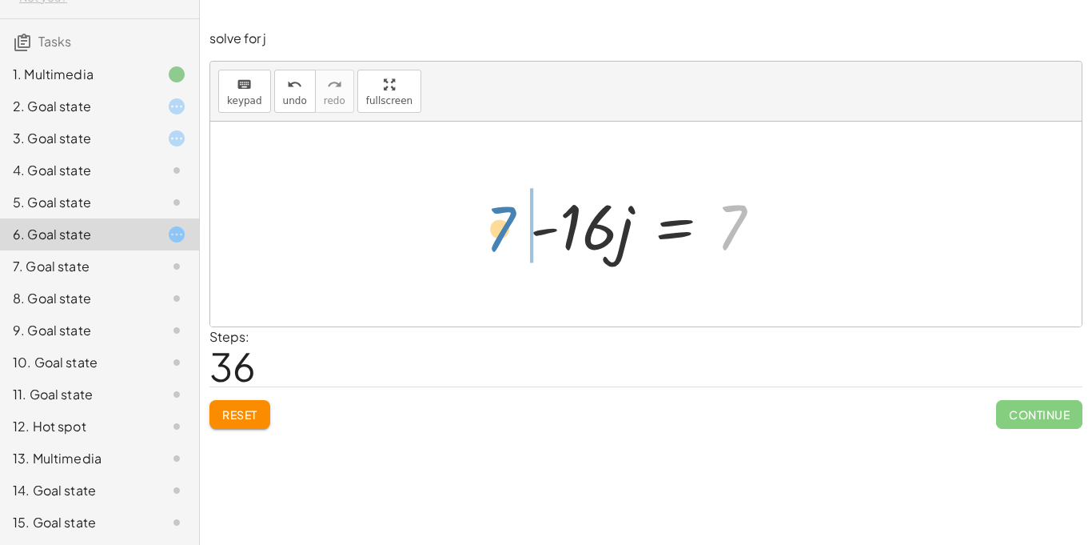
drag, startPoint x: 730, startPoint y: 218, endPoint x: 498, endPoint y: 218, distance: 231.9
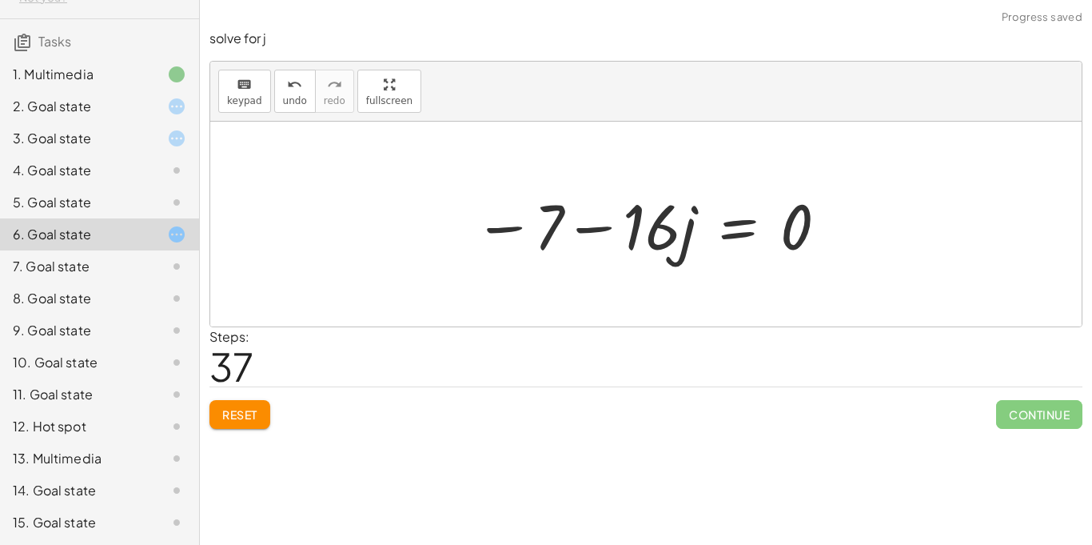
click at [497, 227] on div at bounding box center [651, 224] width 371 height 82
click at [581, 234] on div at bounding box center [651, 224] width 371 height 82
drag, startPoint x: 685, startPoint y: 234, endPoint x: 772, endPoint y: 223, distance: 87.1
click at [772, 223] on div at bounding box center [651, 224] width 371 height 82
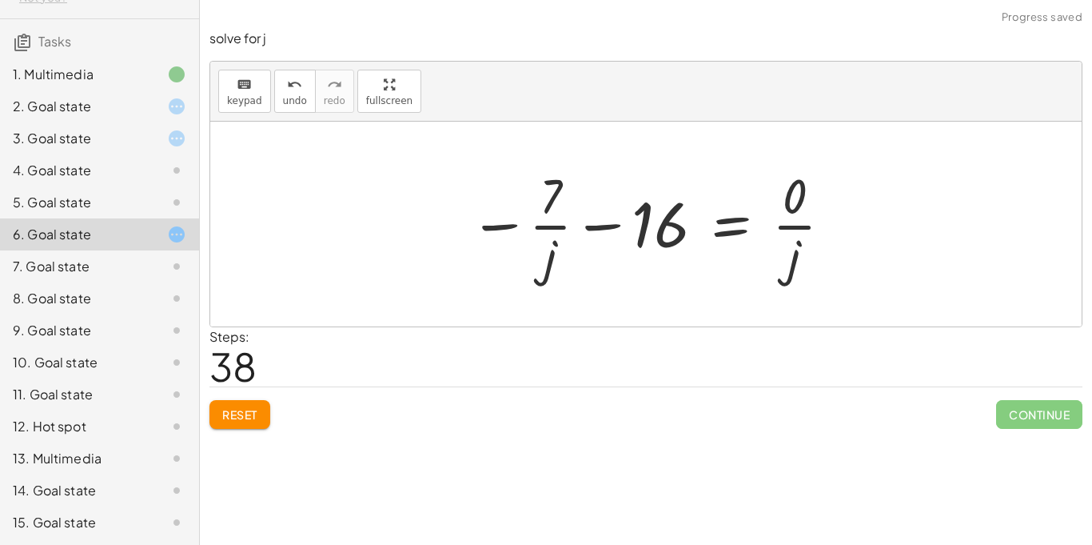
click at [561, 228] on div at bounding box center [651, 223] width 381 height 123
click at [285, 107] on button "undo undo" at bounding box center [295, 91] width 42 height 43
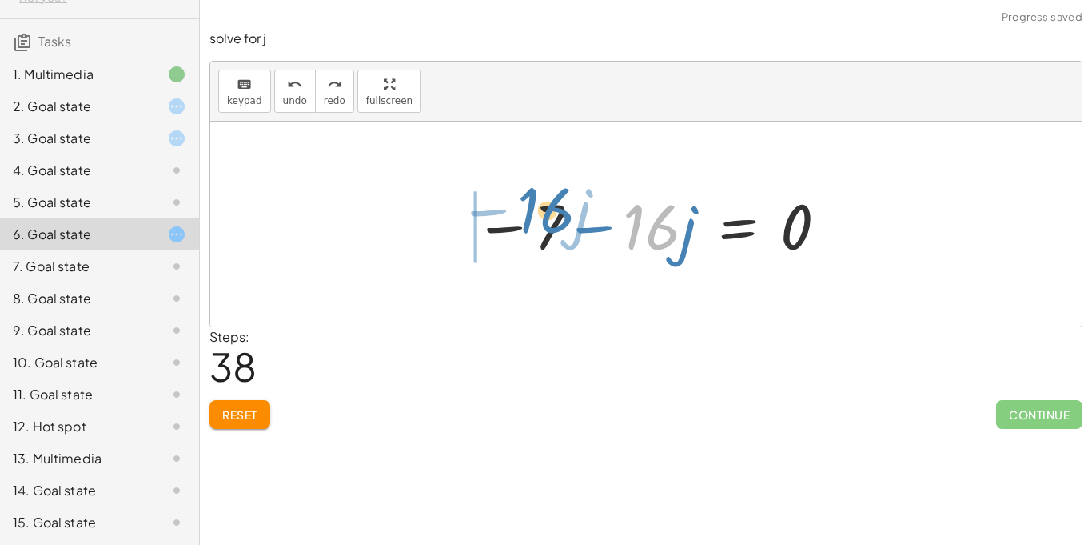
drag, startPoint x: 658, startPoint y: 232, endPoint x: 544, endPoint y: 215, distance: 115.6
click at [544, 215] on div at bounding box center [651, 224] width 371 height 82
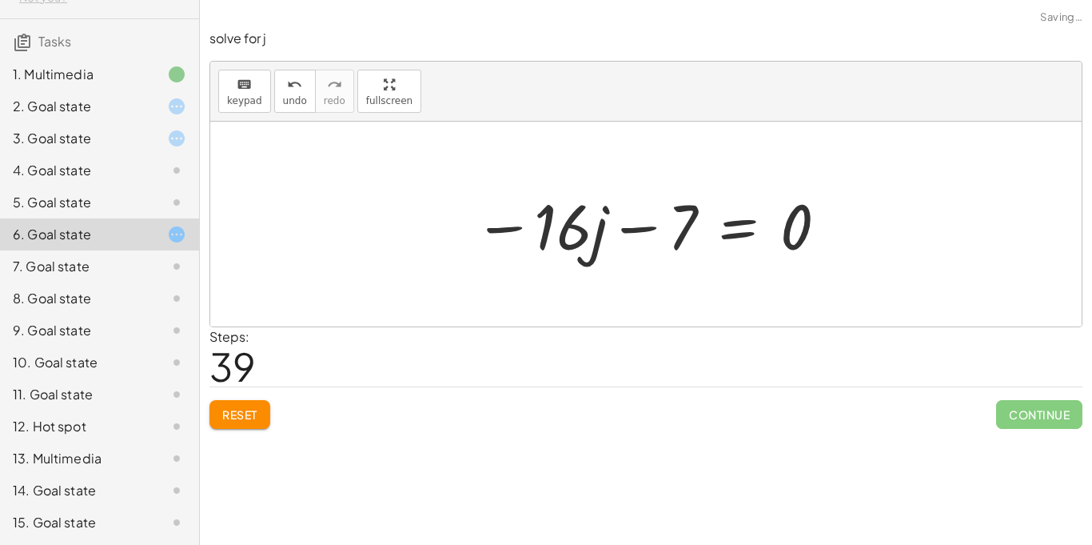
click at [644, 231] on div at bounding box center [651, 224] width 371 height 82
click at [726, 215] on div at bounding box center [651, 224] width 371 height 82
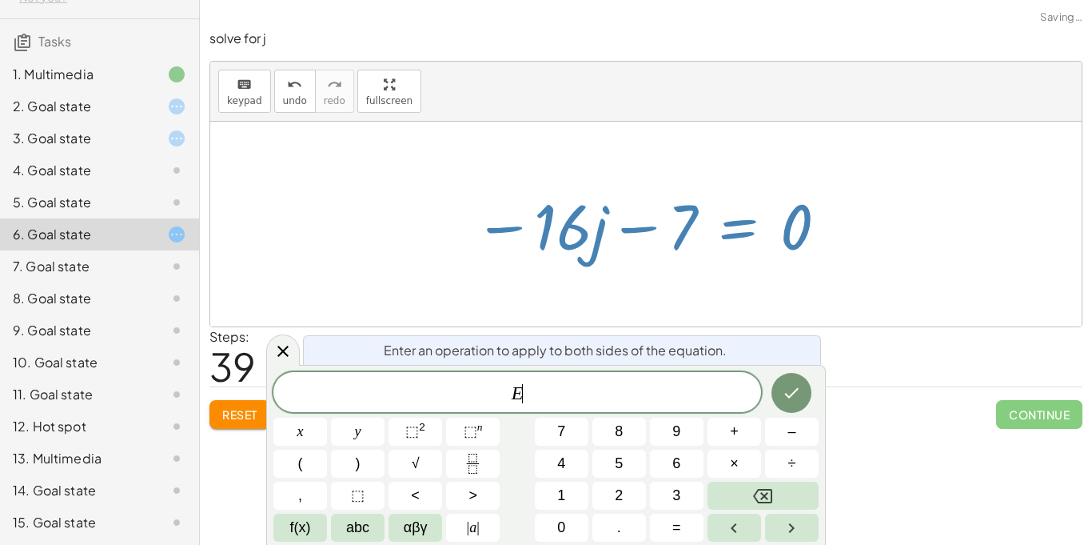
scroll to position [3, 0]
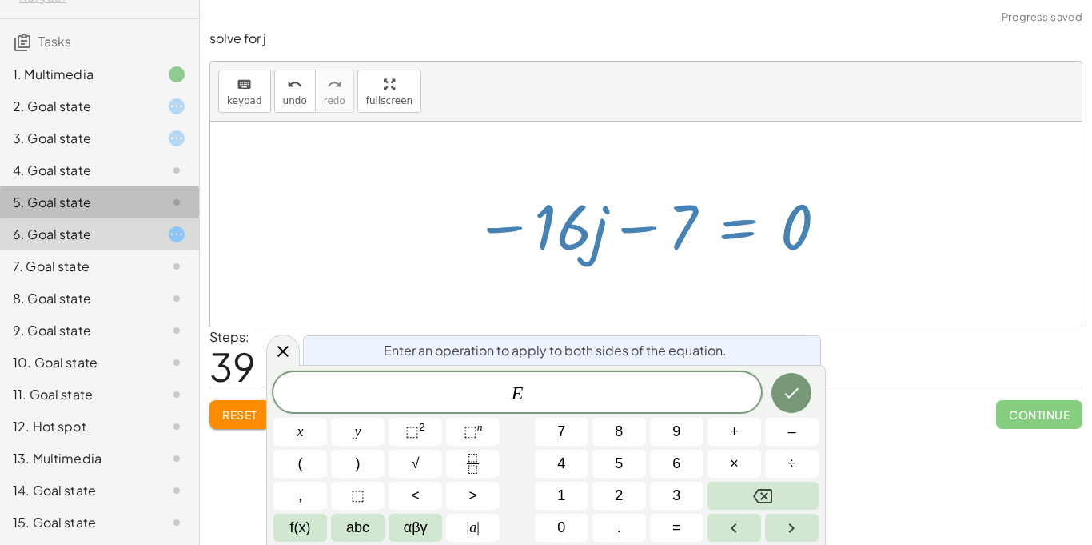
click at [158, 206] on div at bounding box center [164, 202] width 45 height 19
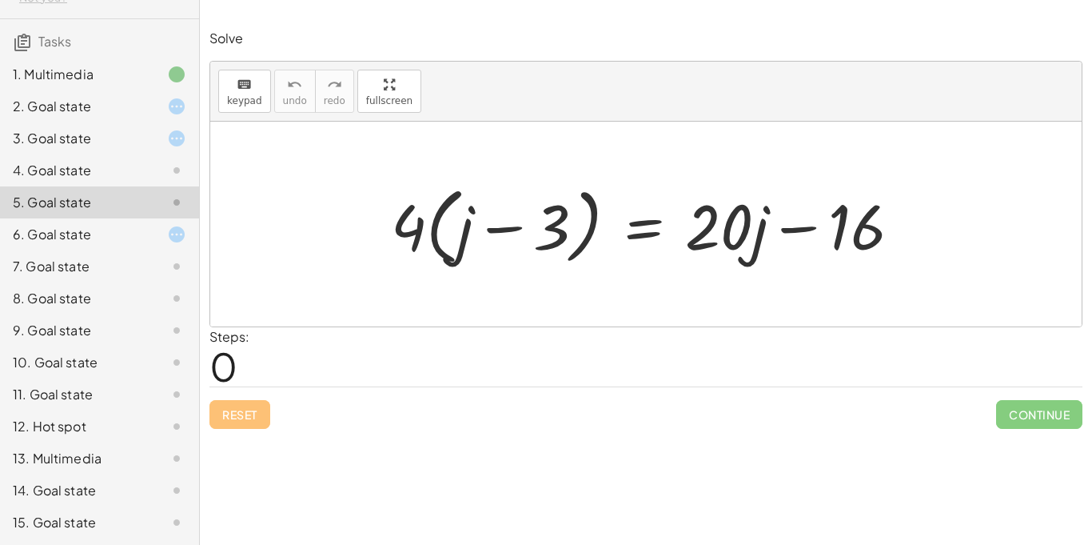
click at [414, 232] on div at bounding box center [652, 224] width 539 height 92
click at [481, 238] on div at bounding box center [652, 224] width 539 height 92
click at [497, 232] on div at bounding box center [652, 224] width 539 height 92
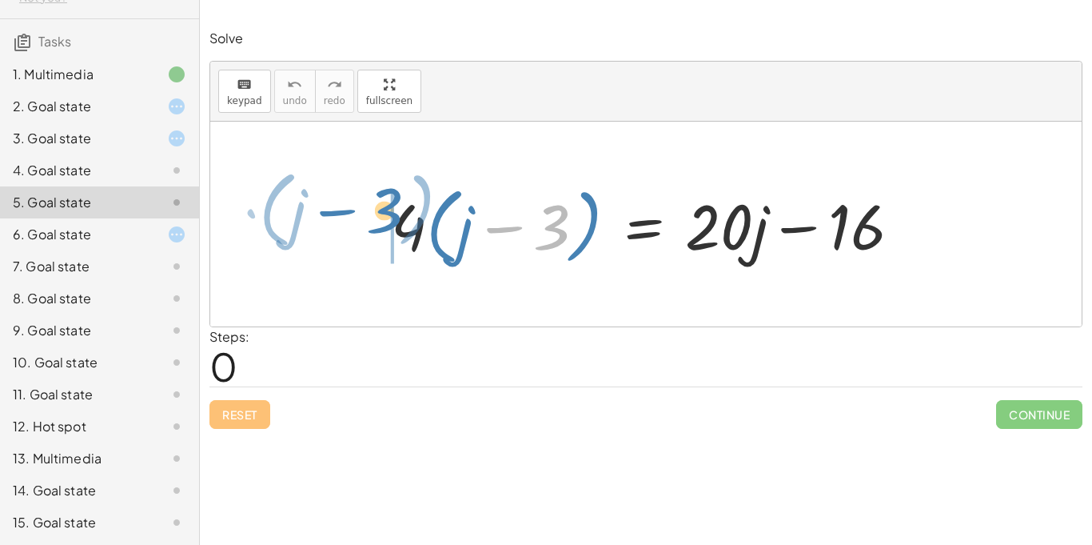
drag, startPoint x: 545, startPoint y: 245, endPoint x: 377, endPoint y: 231, distance: 168.5
click at [377, 231] on div "− 3 · ( + j ) · 4 · ( + j − 3 ) = + · 20 · j − 16" at bounding box center [646, 224] width 559 height 100
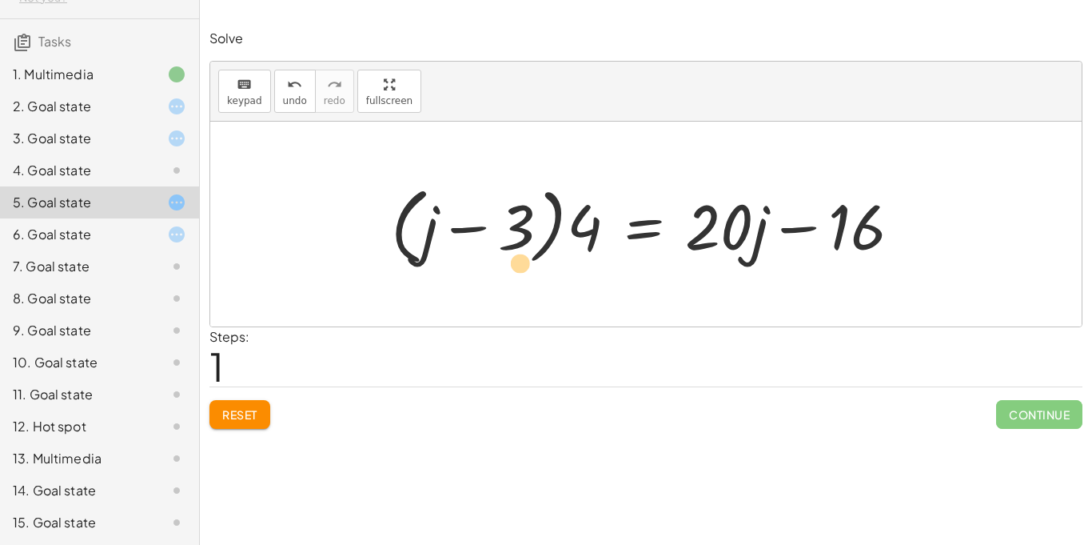
drag, startPoint x: 499, startPoint y: 234, endPoint x: 503, endPoint y: 269, distance: 36.2
click at [503, 269] on div at bounding box center [652, 224] width 539 height 92
drag, startPoint x: 515, startPoint y: 231, endPoint x: 498, endPoint y: 124, distance: 108.5
drag, startPoint x: 578, startPoint y: 210, endPoint x: 496, endPoint y: 202, distance: 82.7
click at [496, 202] on div at bounding box center [652, 224] width 539 height 92
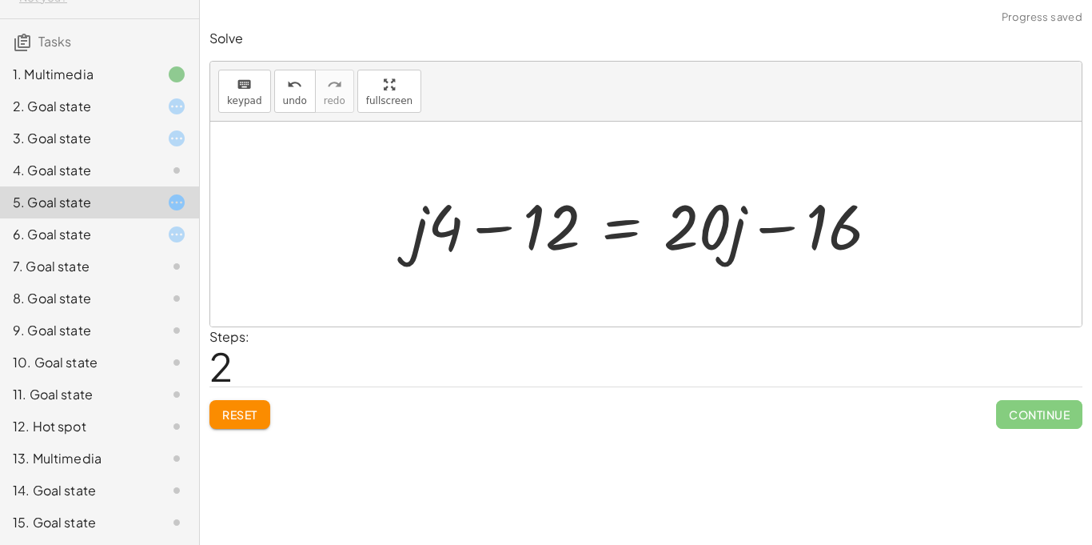
click at [462, 220] on div at bounding box center [652, 224] width 497 height 82
click at [498, 234] on div at bounding box center [652, 224] width 497 height 82
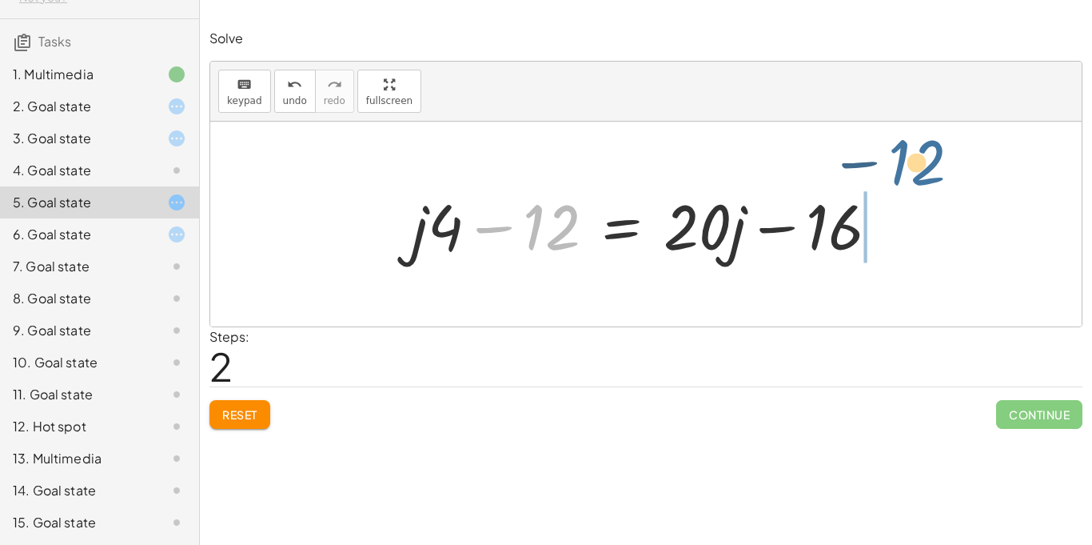
drag, startPoint x: 544, startPoint y: 228, endPoint x: 901, endPoint y: 182, distance: 360.3
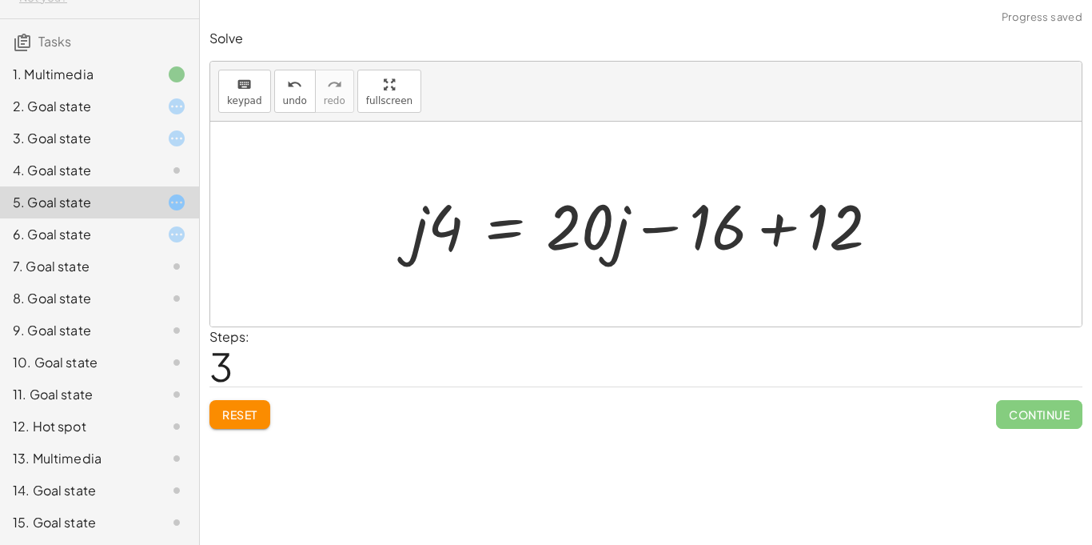
click at [896, 223] on div at bounding box center [652, 224] width 497 height 82
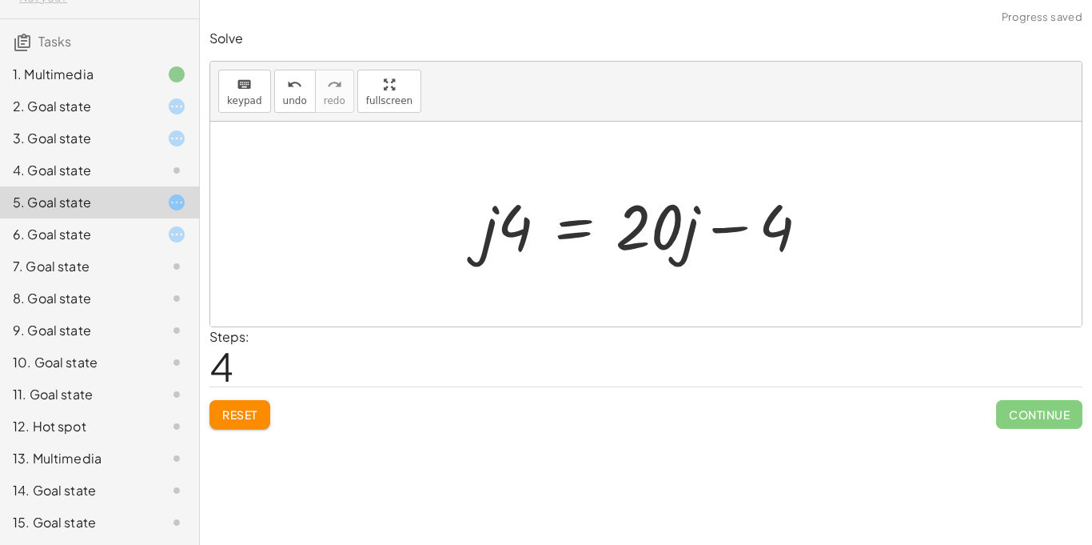
click at [735, 227] on div at bounding box center [651, 224] width 357 height 82
drag, startPoint x: 522, startPoint y: 218, endPoint x: 752, endPoint y: 206, distance: 229.8
click at [752, 206] on div at bounding box center [651, 224] width 357 height 82
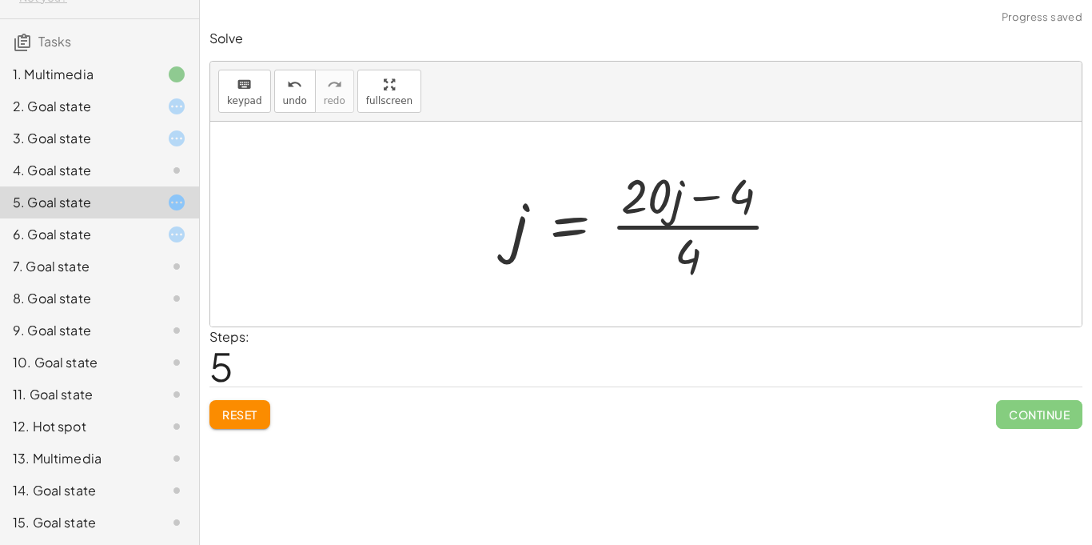
click at [725, 225] on div at bounding box center [652, 223] width 297 height 123
click at [725, 225] on div at bounding box center [651, 223] width 297 height 123
click at [698, 228] on div at bounding box center [651, 223] width 297 height 123
click at [893, 126] on div at bounding box center [646, 224] width 872 height 205
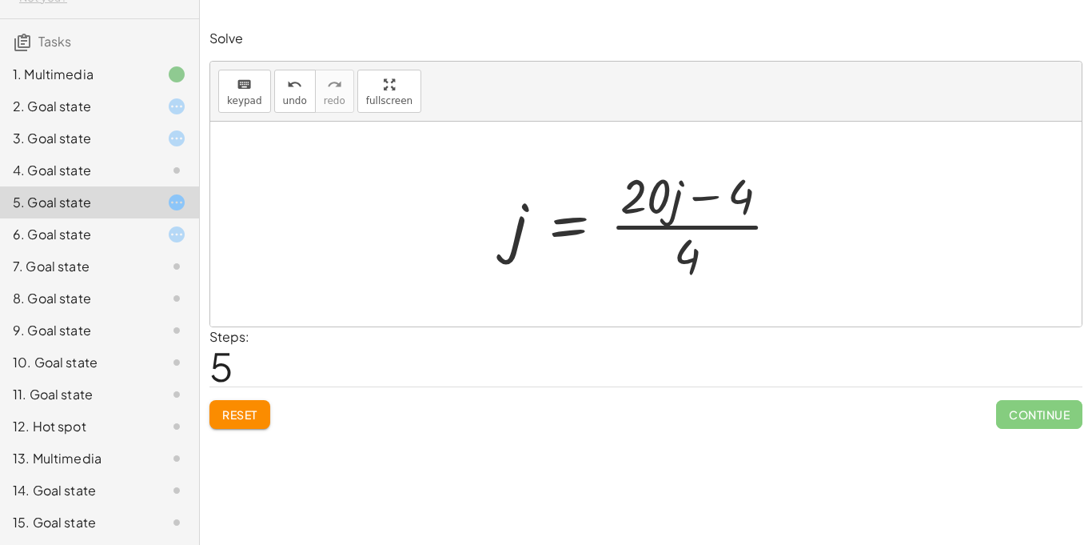
click at [726, 226] on div at bounding box center [651, 223] width 297 height 123
click at [649, 205] on div at bounding box center [651, 223] width 297 height 123
click at [650, 206] on div at bounding box center [651, 223] width 297 height 123
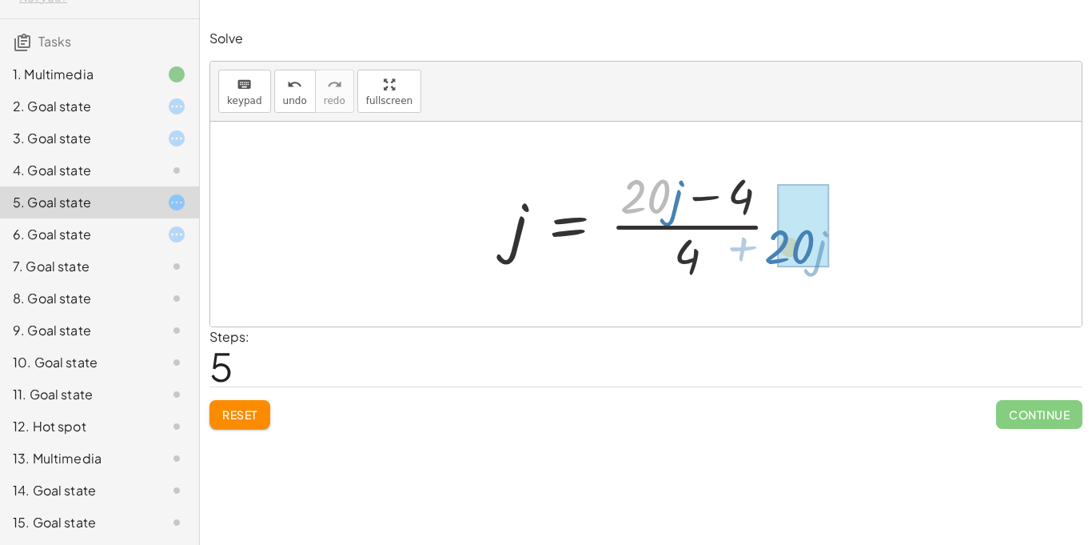
drag, startPoint x: 636, startPoint y: 195, endPoint x: 788, endPoint y: 241, distance: 158.6
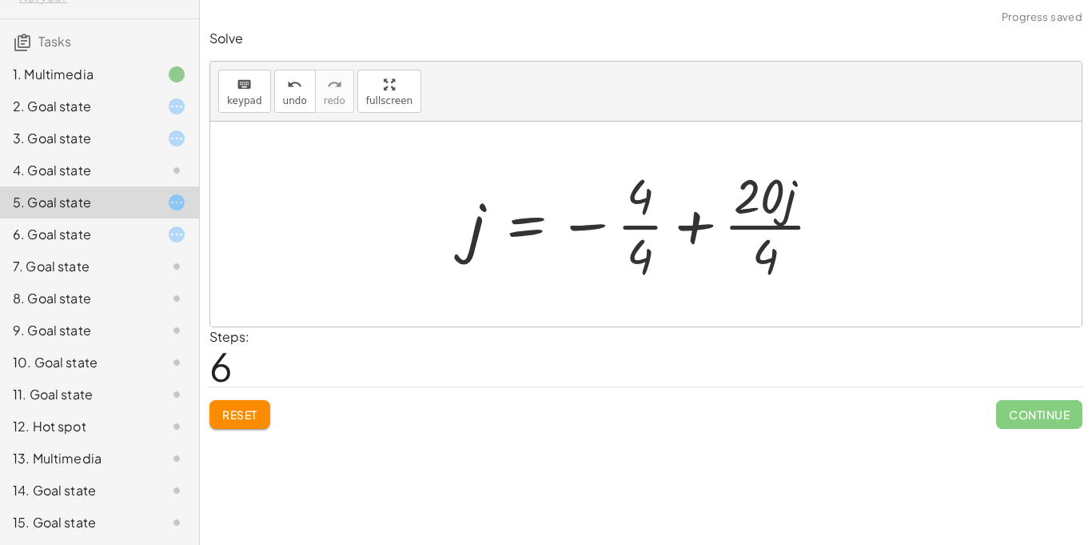
click at [704, 227] on div at bounding box center [652, 223] width 382 height 123
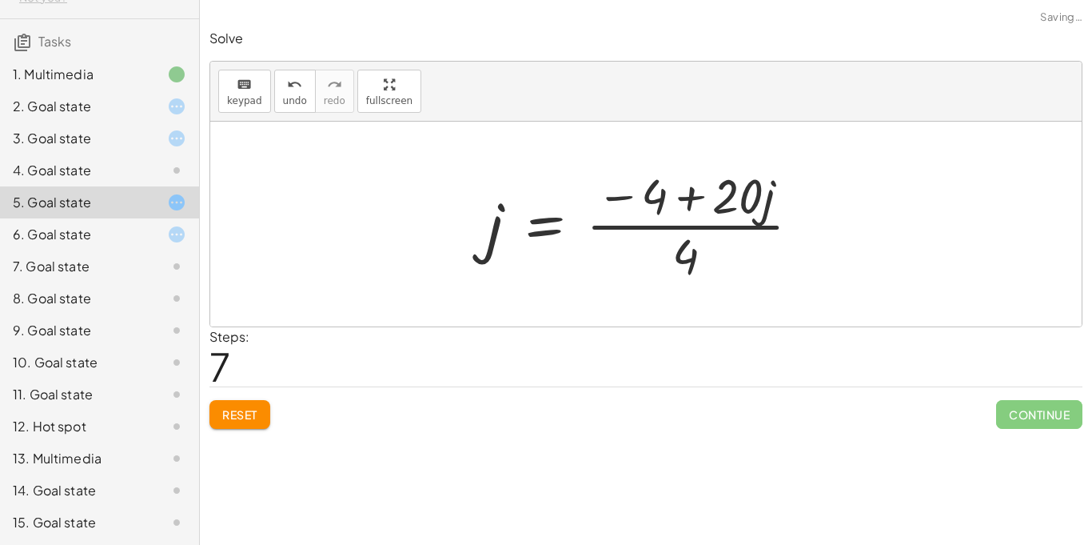
click at [632, 198] on div at bounding box center [650, 223] width 342 height 123
click at [655, 204] on div at bounding box center [652, 223] width 342 height 123
click at [292, 92] on icon "undo" at bounding box center [294, 84] width 15 height 19
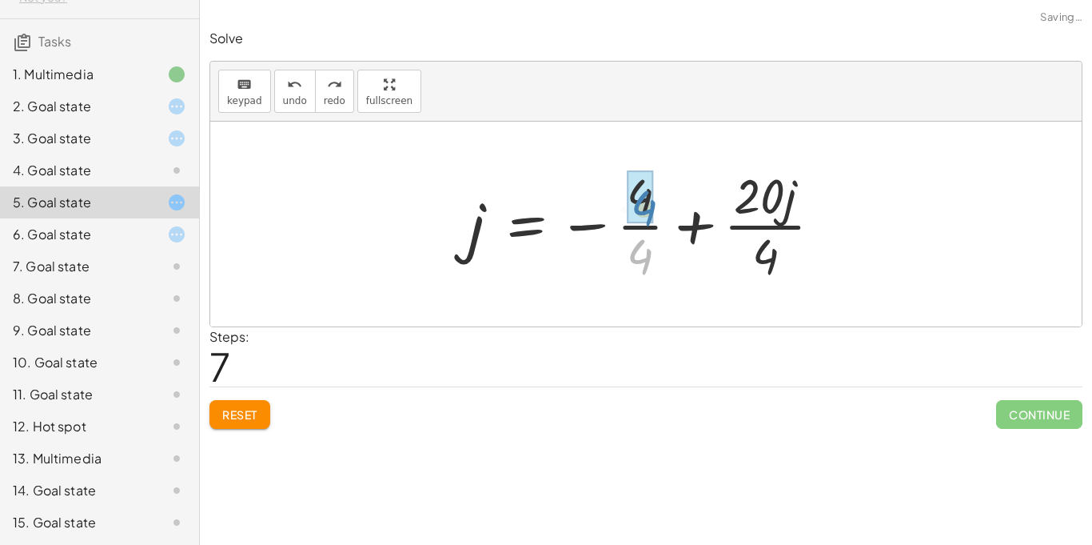
drag, startPoint x: 641, startPoint y: 257, endPoint x: 645, endPoint y: 191, distance: 65.7
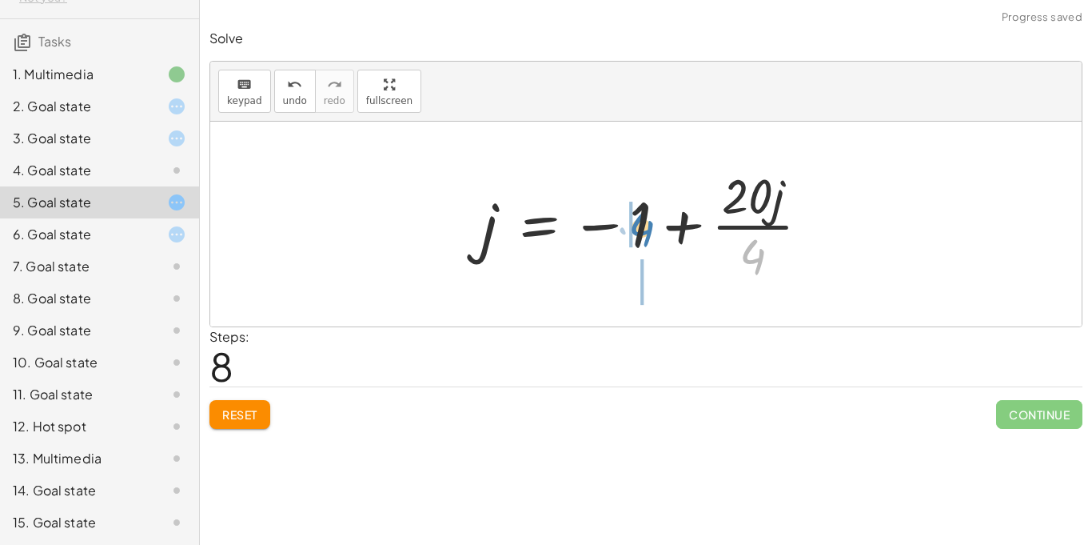
drag, startPoint x: 754, startPoint y: 264, endPoint x: 639, endPoint y: 231, distance: 119.7
click at [639, 231] on div at bounding box center [651, 223] width 357 height 123
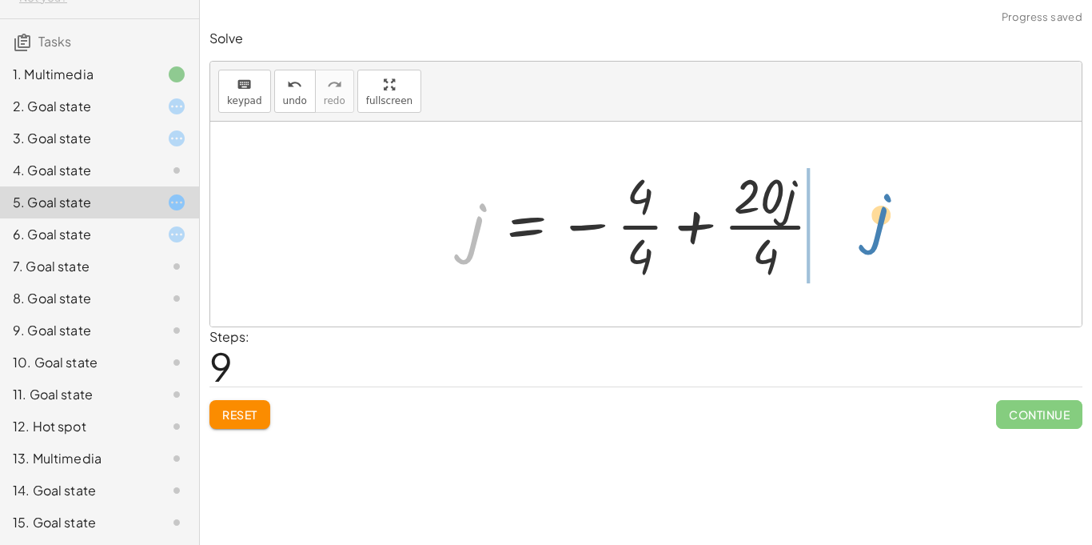
drag, startPoint x: 474, startPoint y: 238, endPoint x: 873, endPoint y: 225, distance: 399.2
click at [873, 225] on div "· 4 · ( + j − 3 ) = + · 20 · j − 16 · ( + j − 3 ) · 4 = + · 20 · j − 16 + · j ·…" at bounding box center [646, 224] width 872 height 205
